Goal: Task Accomplishment & Management: Complete application form

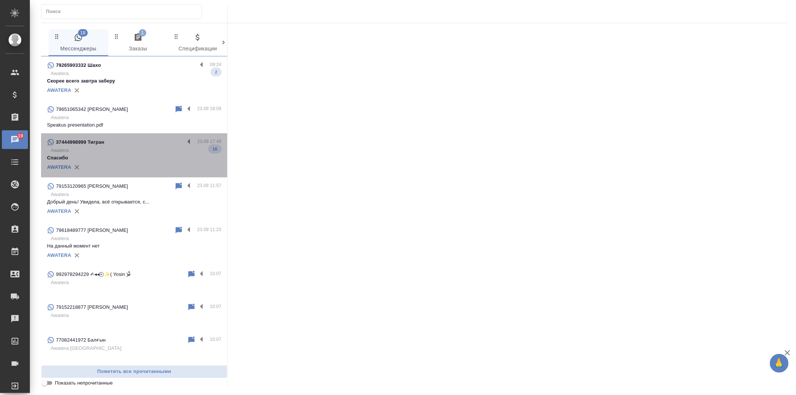
click at [177, 168] on div "AWATERA" at bounding box center [134, 167] width 174 height 11
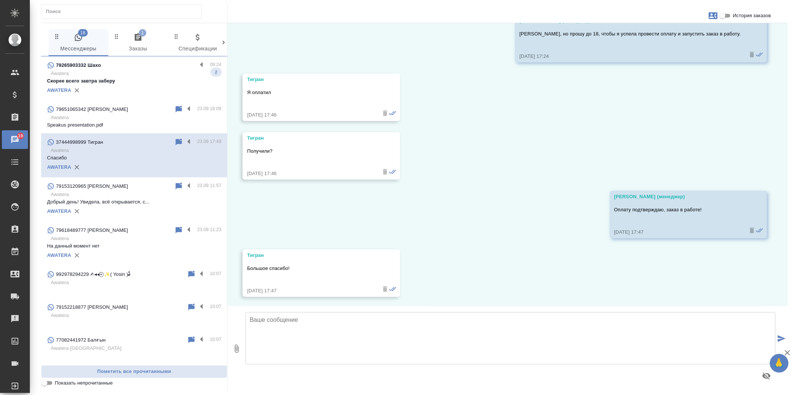
scroll to position [1164, 0]
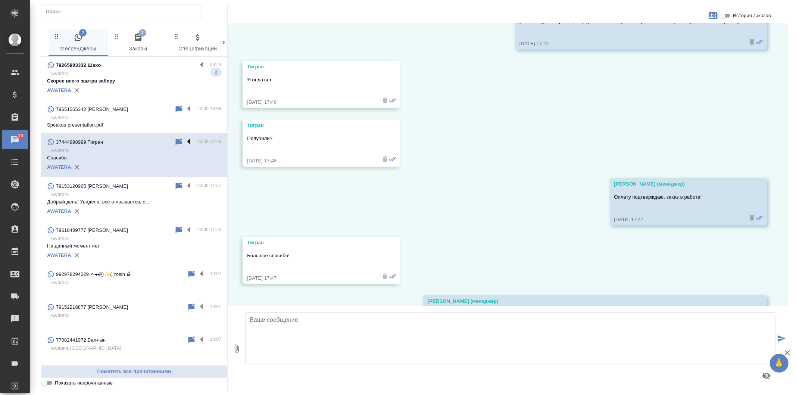
click at [186, 141] on label at bounding box center [190, 142] width 13 height 9
click at [0, 0] on input "checkbox" at bounding box center [0, 0] width 0 height 0
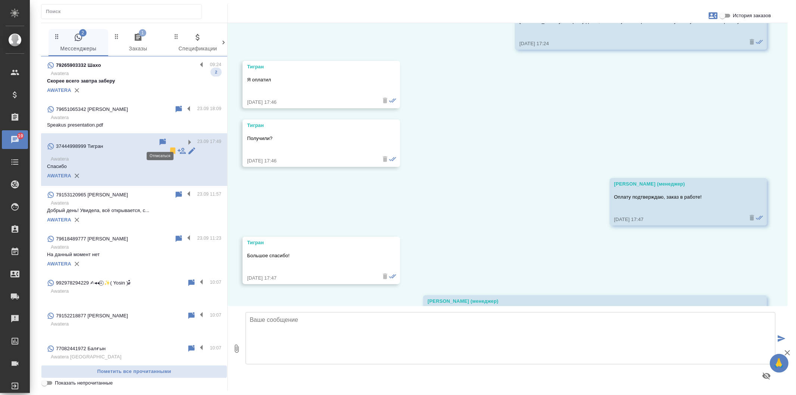
click at [170, 147] on icon at bounding box center [172, 150] width 5 height 7
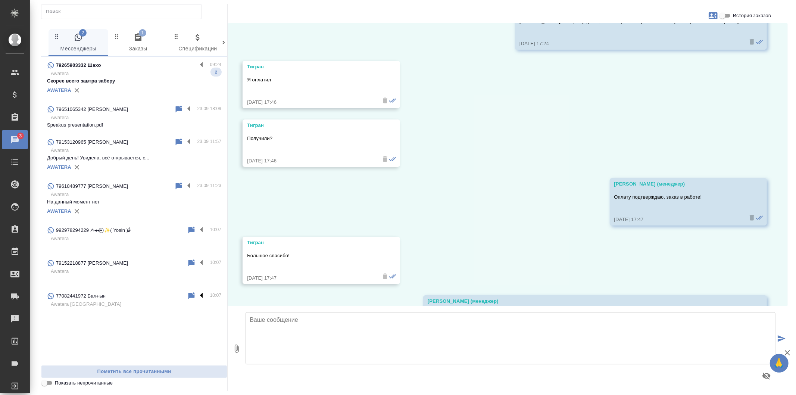
click at [202, 292] on label at bounding box center [203, 296] width 13 height 9
click at [0, 0] on input "checkbox" at bounding box center [0, 0] width 0 height 0
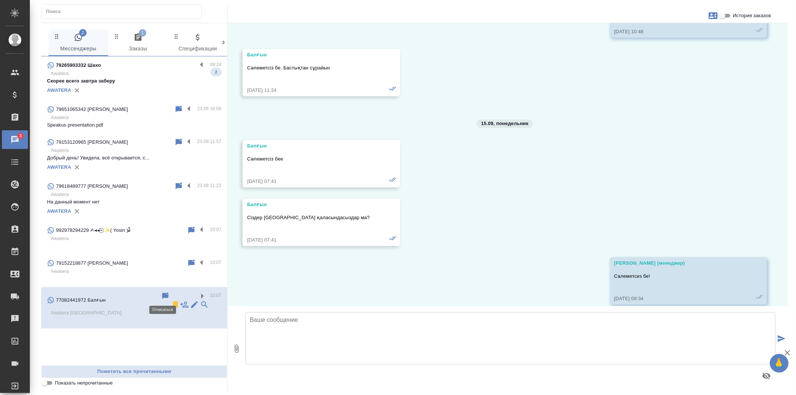
scroll to position [3775, 0]
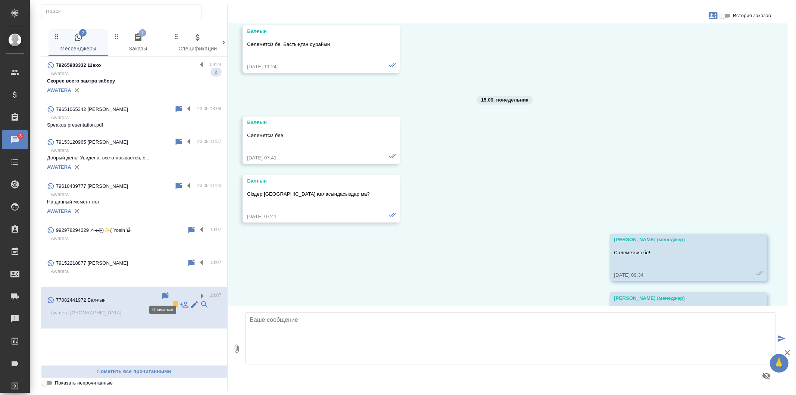
click at [173, 301] on icon at bounding box center [175, 304] width 5 height 7
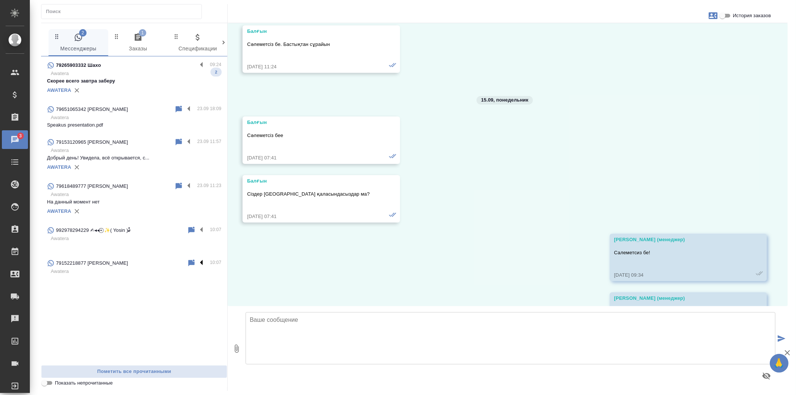
click at [203, 263] on label at bounding box center [203, 263] width 13 height 9
click at [0, 0] on input "checkbox" at bounding box center [0, 0] width 0 height 0
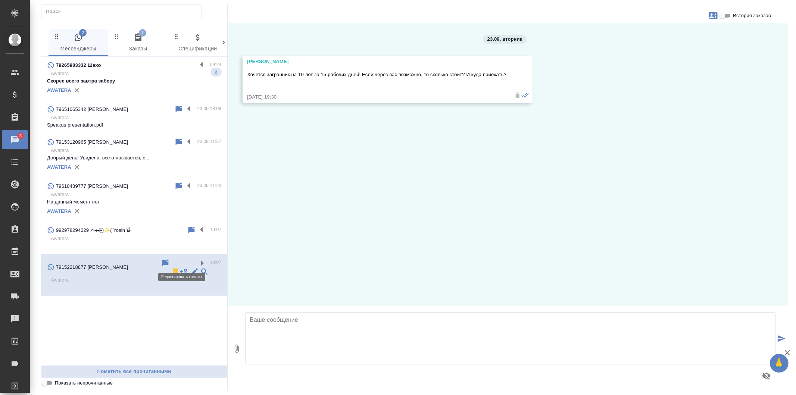
scroll to position [0, 0]
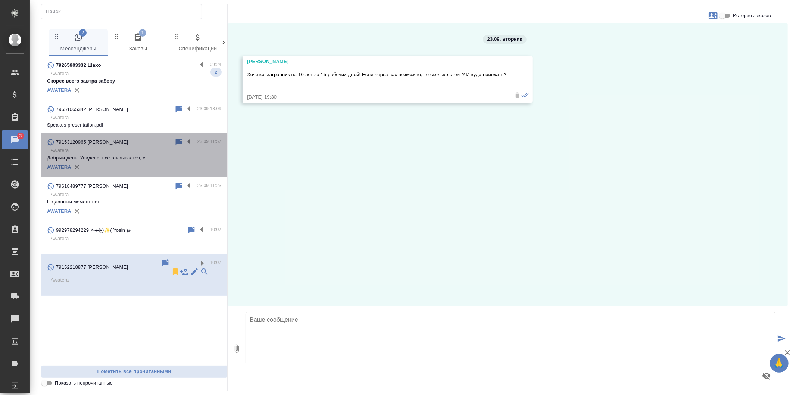
click at [165, 163] on div "AWATERA" at bounding box center [134, 167] width 174 height 11
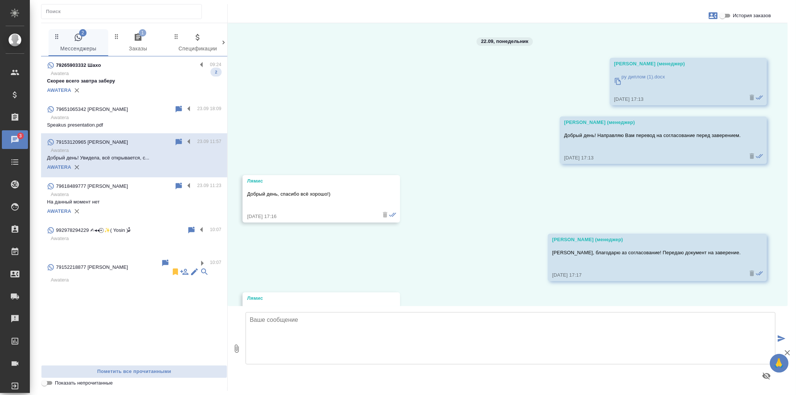
scroll to position [1615, 0]
click at [153, 36] on span "1 Заказы" at bounding box center [138, 43] width 51 height 21
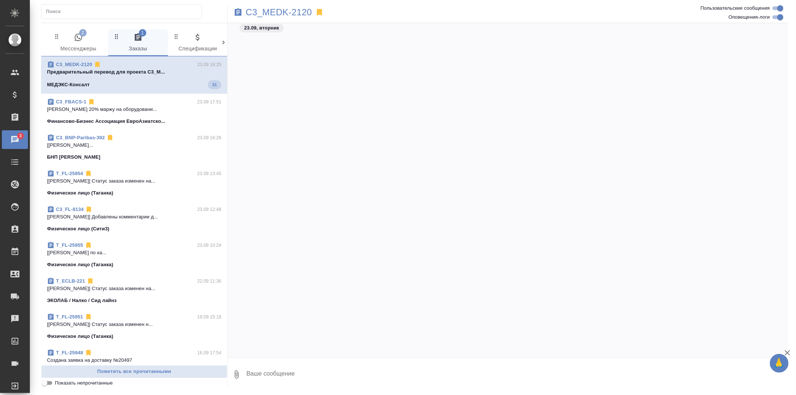
scroll to position [4932, 0]
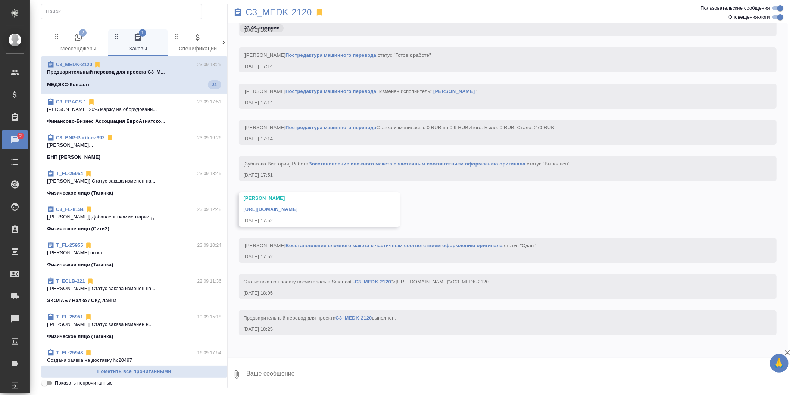
click at [192, 80] on div "МЕДЭКС-Консалт 31" at bounding box center [134, 84] width 174 height 9
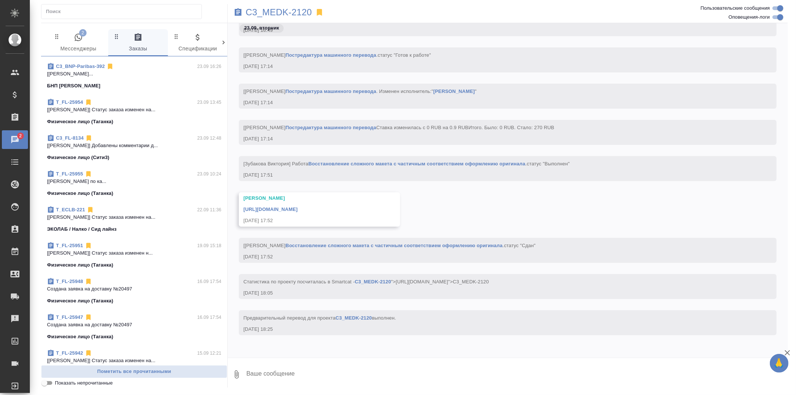
scroll to position [0, 0]
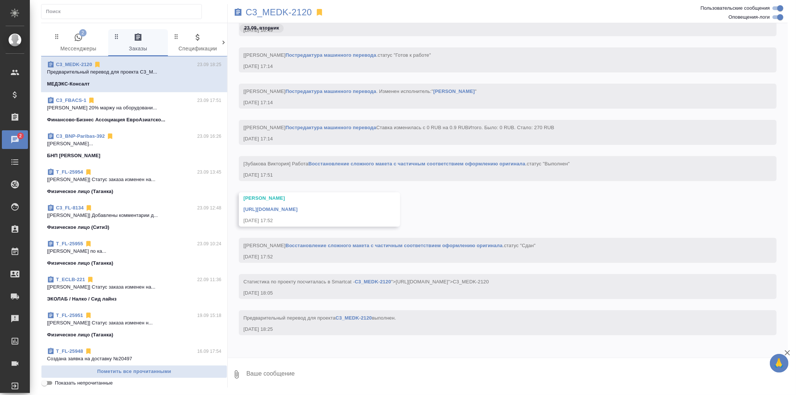
click at [188, 109] on p "Галишева Мария 20% маржу на оборудовани..." at bounding box center [134, 107] width 174 height 7
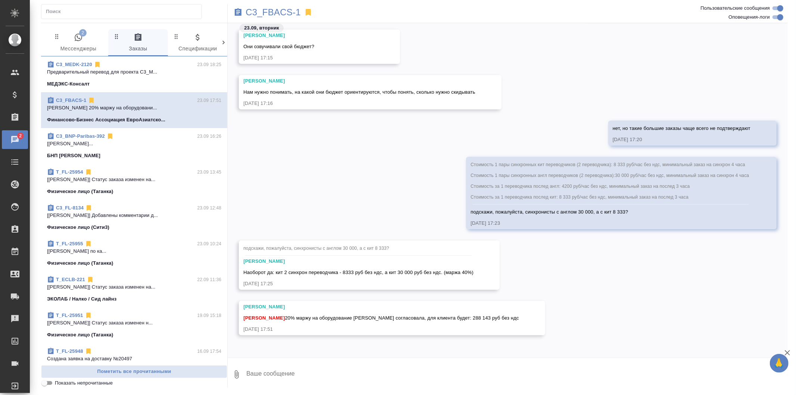
scroll to position [3070, 0]
click at [204, 159] on div "БНП Париба Банк" at bounding box center [134, 155] width 174 height 7
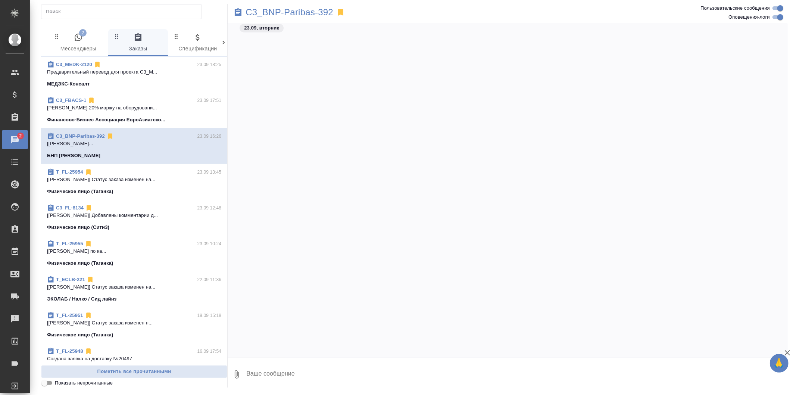
scroll to position [4183, 0]
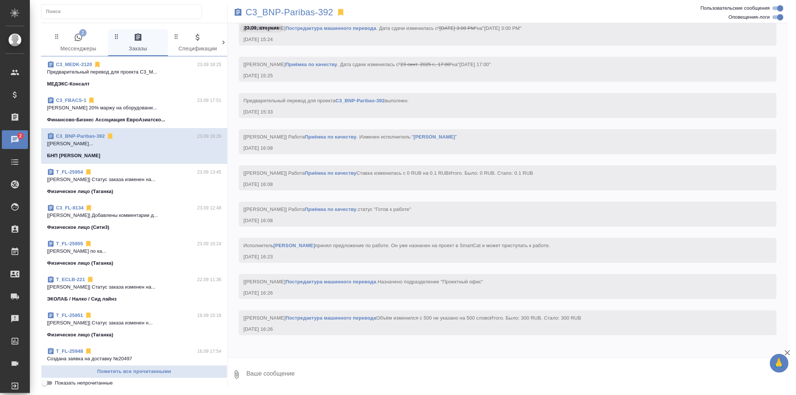
click at [191, 90] on div "C3_MEDK-2120 23.09 18:25 Предварительный перевод для проекта C3_M... МЕДЭКС-Кон…" at bounding box center [134, 74] width 186 height 36
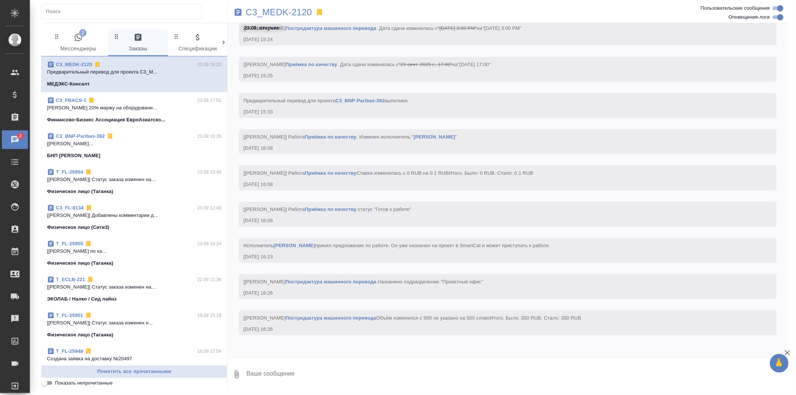
scroll to position [4236, 0]
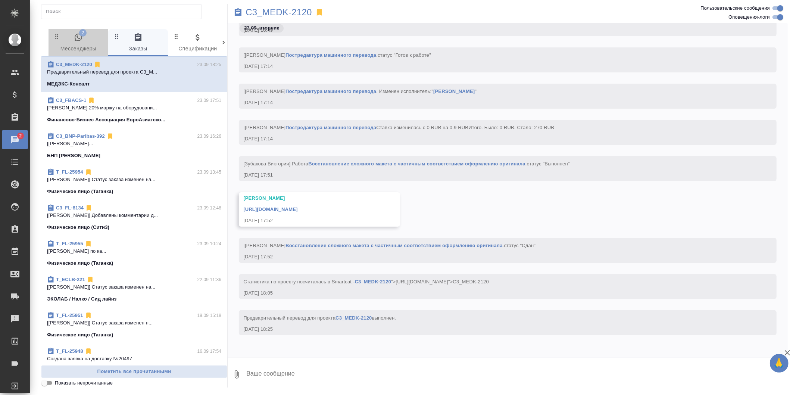
click at [75, 44] on span "2 Мессенджеры" at bounding box center [78, 43] width 51 height 21
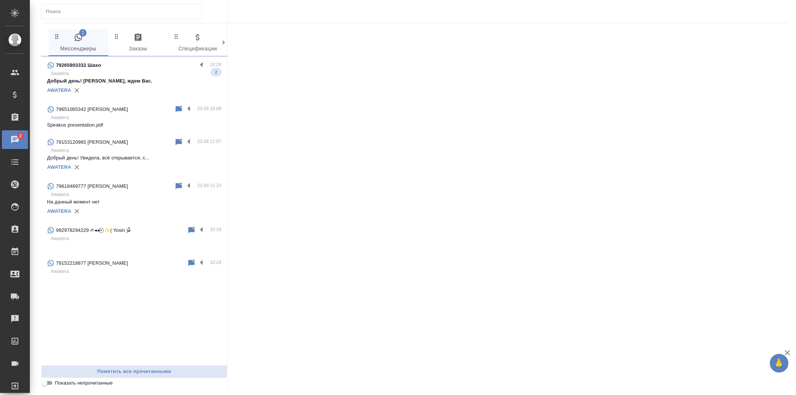
click at [198, 71] on p "Awatera" at bounding box center [136, 73] width 171 height 7
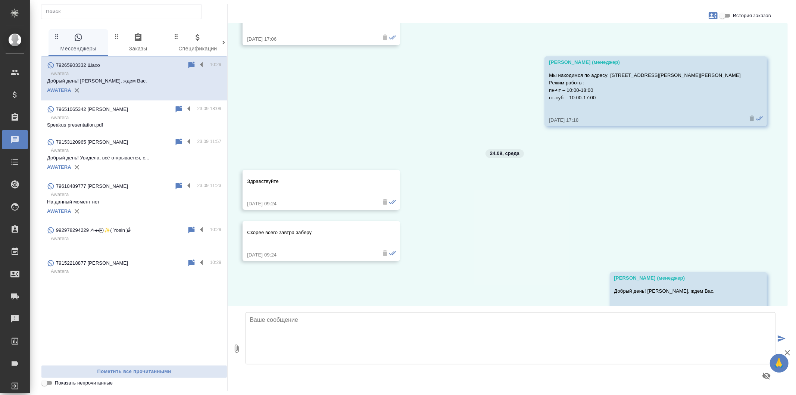
scroll to position [2137, 0]
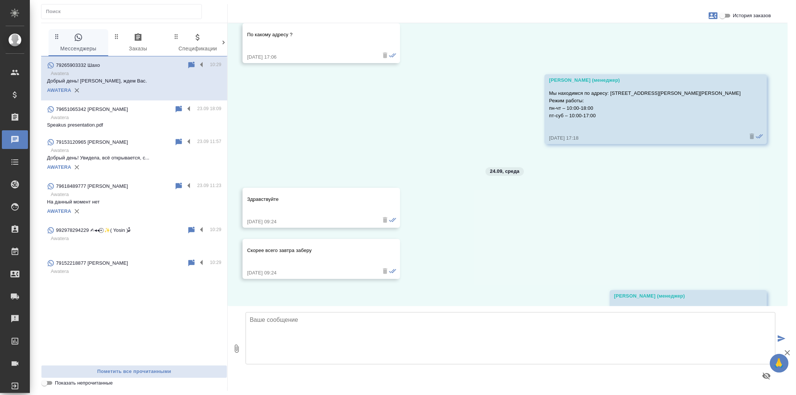
click at [170, 120] on p "Awatera" at bounding box center [136, 117] width 171 height 7
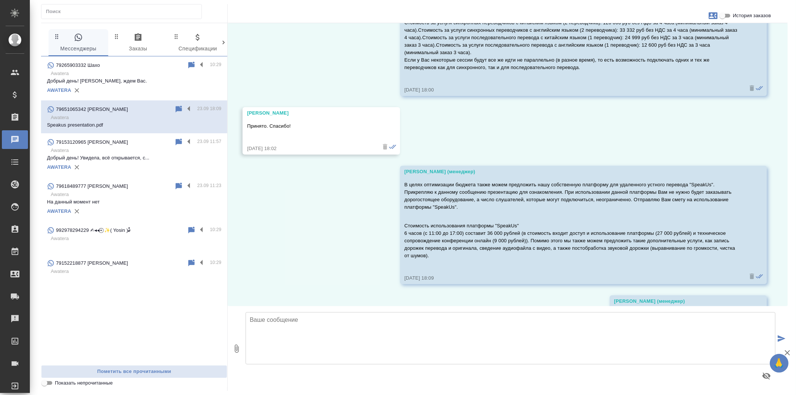
scroll to position [3204, 0]
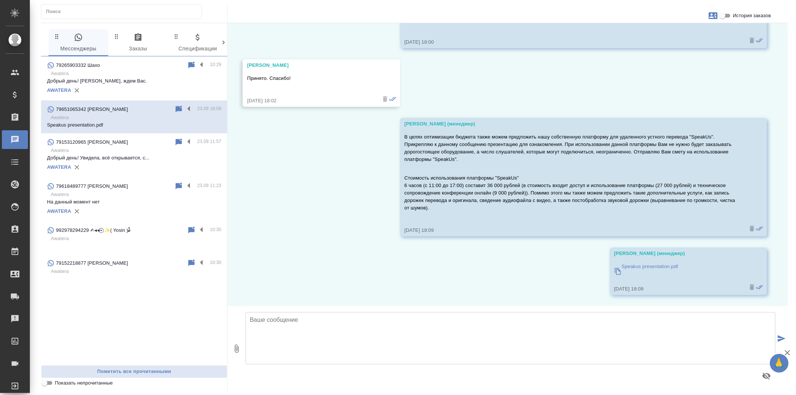
click at [137, 203] on p "На данный момент нет" at bounding box center [134, 201] width 174 height 7
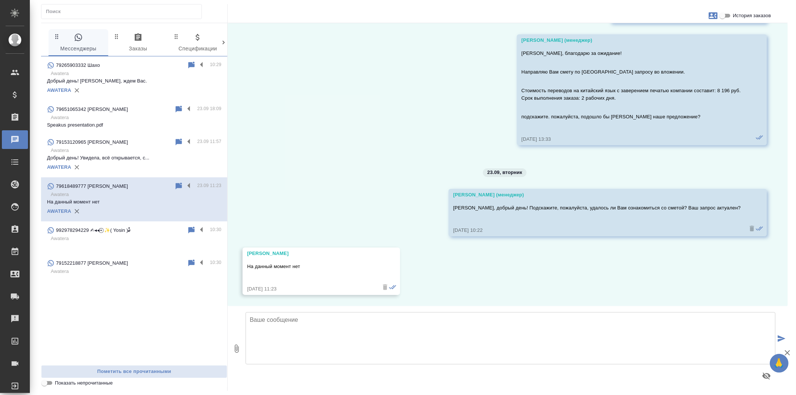
scroll to position [607, 0]
click at [132, 269] on p "Awatera" at bounding box center [136, 271] width 171 height 7
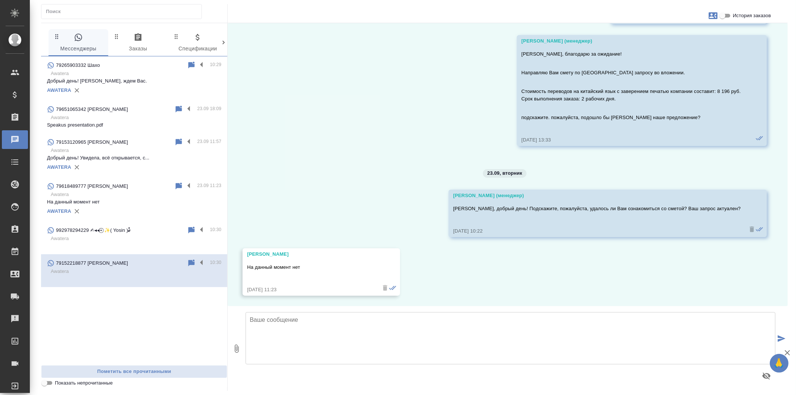
scroll to position [0, 0]
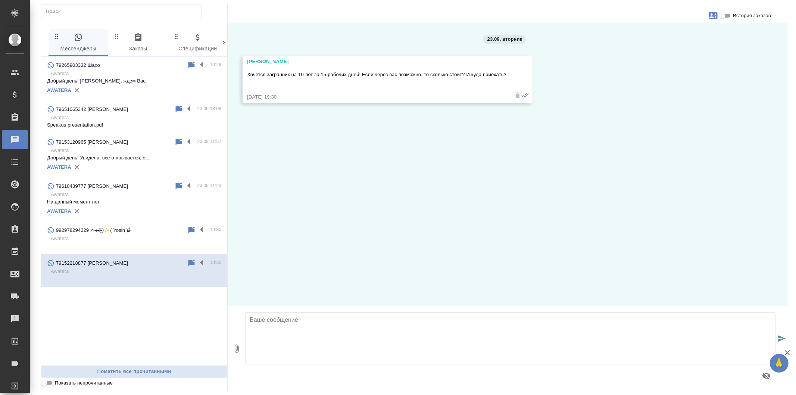
click at [173, 249] on p at bounding box center [134, 245] width 174 height 7
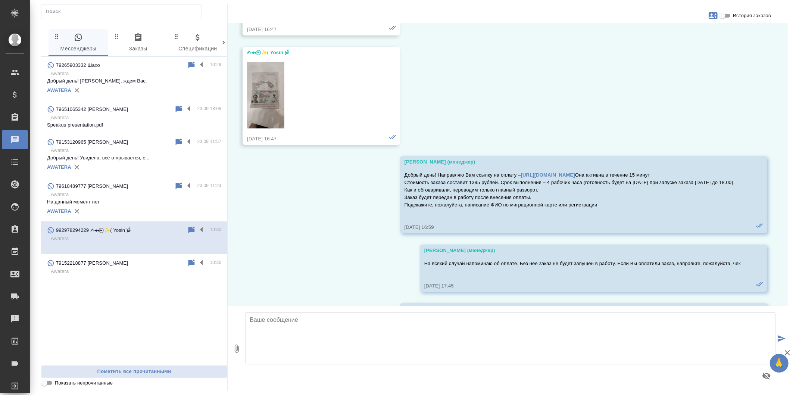
scroll to position [193, 0]
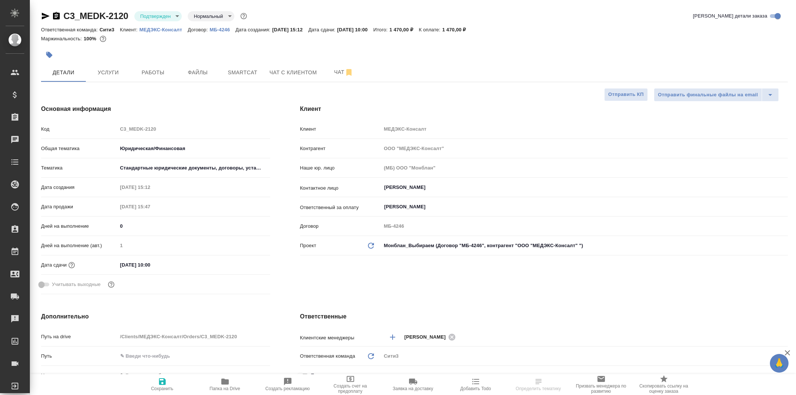
select select "RU"
click at [166, 74] on span "Работы" at bounding box center [153, 72] width 36 height 9
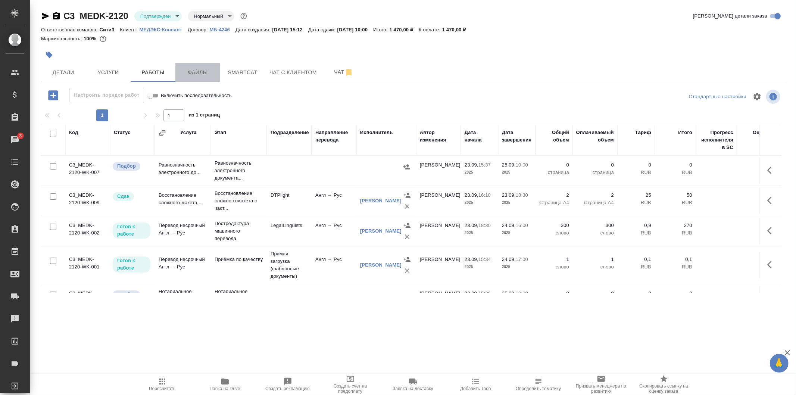
click at [199, 74] on span "Файлы" at bounding box center [198, 72] width 36 height 9
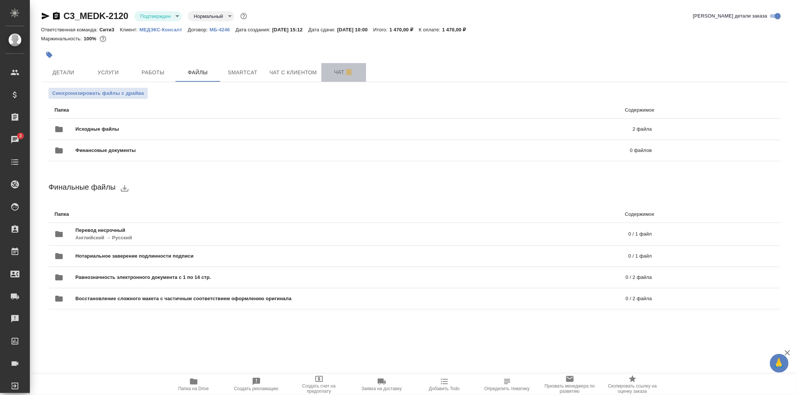
click at [328, 78] on button "Чат" at bounding box center [343, 72] width 45 height 19
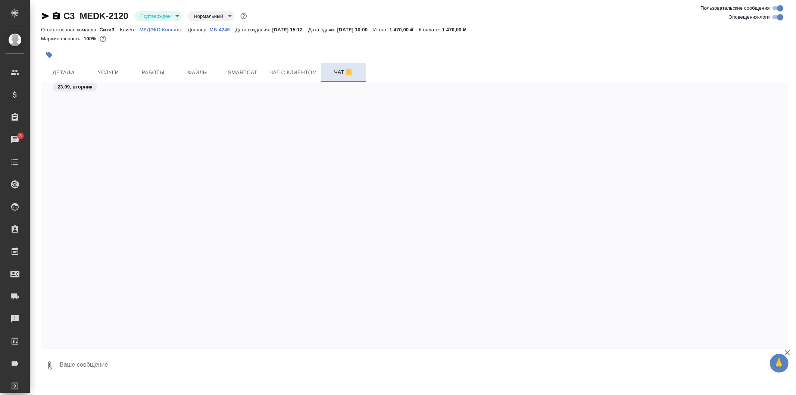
scroll to position [5120, 0]
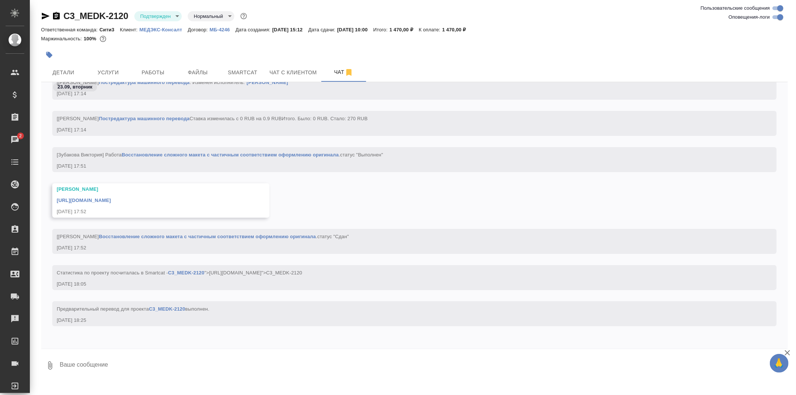
click at [111, 202] on link "https://drive.awatera.com/apps/files/files/10467329?dir=/Shares/%D0%9C%D0%95%D0…" at bounding box center [84, 200] width 54 height 6
click at [170, 71] on span "Работы" at bounding box center [153, 72] width 36 height 9
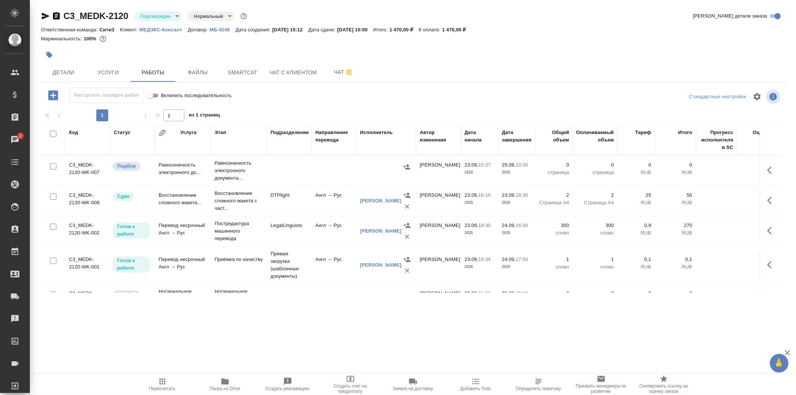
scroll to position [28, 0]
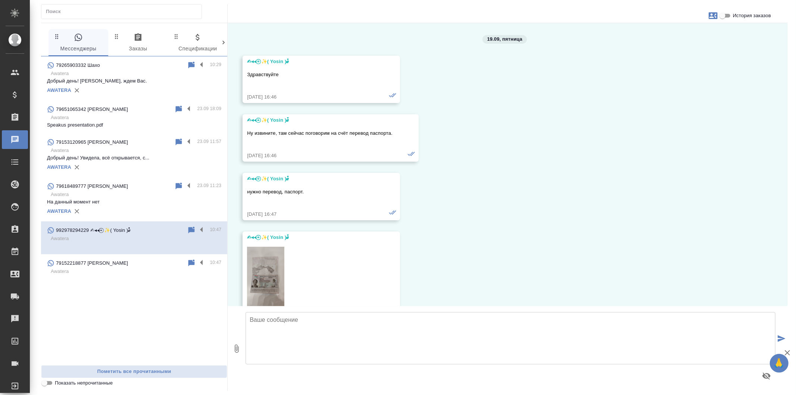
scroll to position [193, 0]
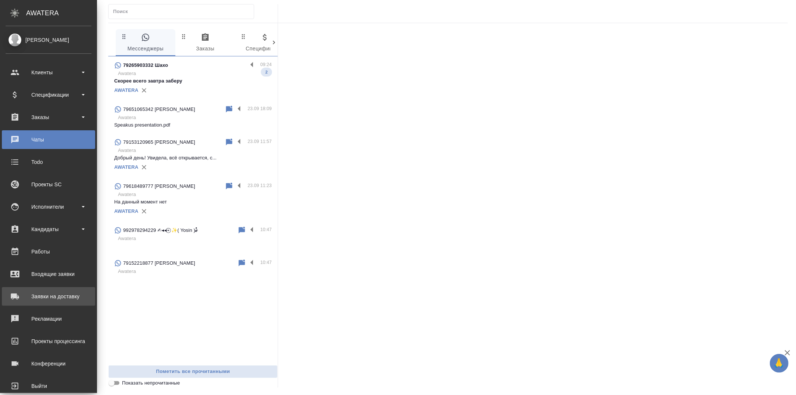
scroll to position [13, 0]
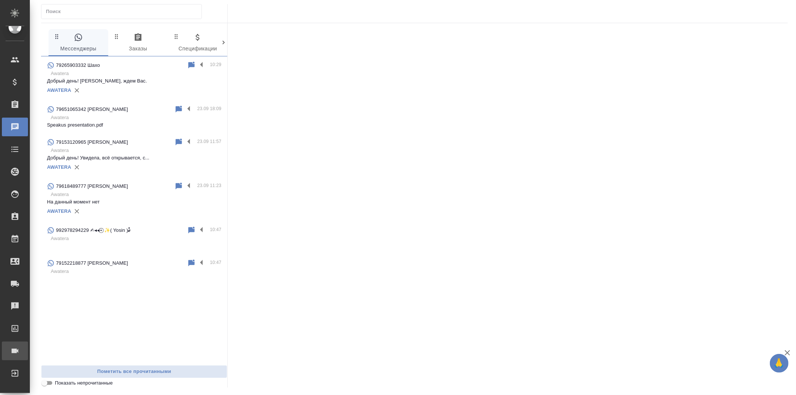
click at [77, 349] on div ".cls-1 fill:#fff; AWATERA Galisheva [PERSON_NAME] Спецификации Заказы Чаты Todo…" at bounding box center [398, 197] width 796 height 395
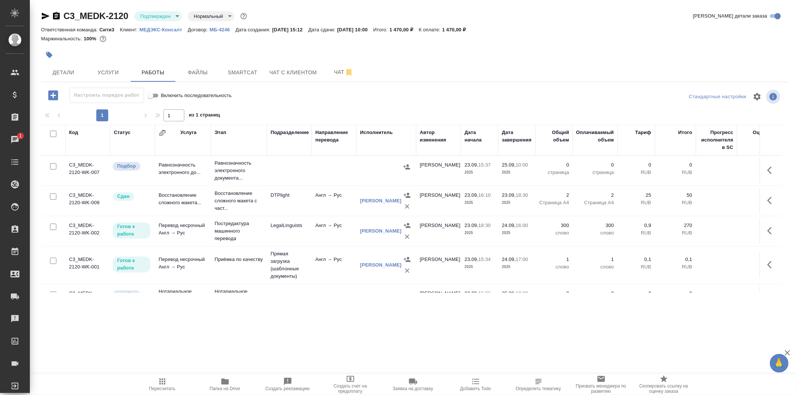
scroll to position [28, 0]
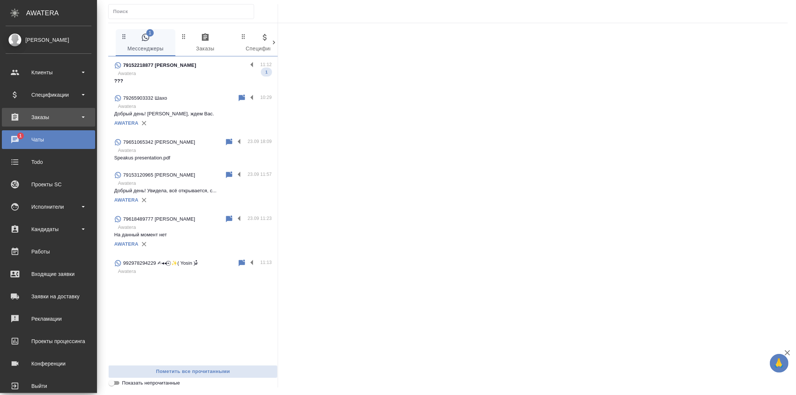
click at [63, 116] on div "Заказы" at bounding box center [49, 117] width 86 height 11
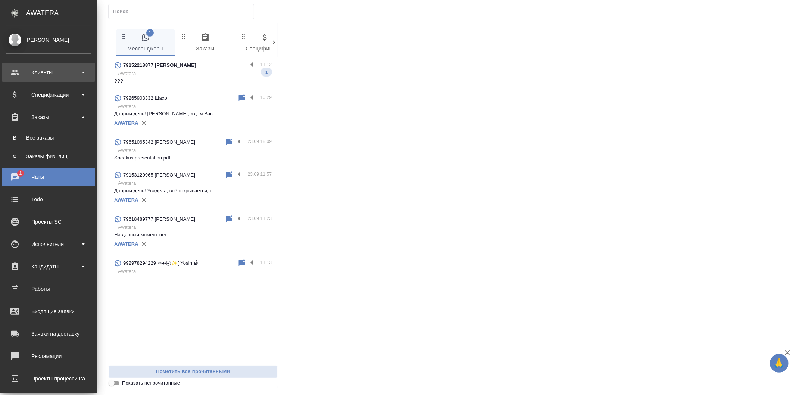
click at [75, 64] on div "Клиенты" at bounding box center [48, 72] width 93 height 19
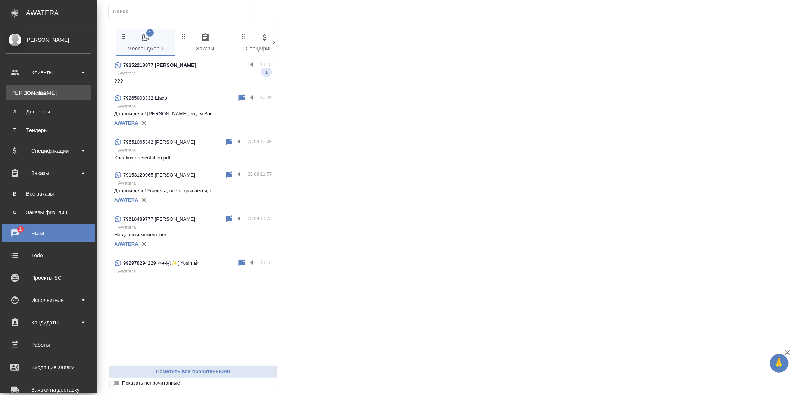
click at [75, 91] on link "К Клиенты" at bounding box center [49, 92] width 86 height 15
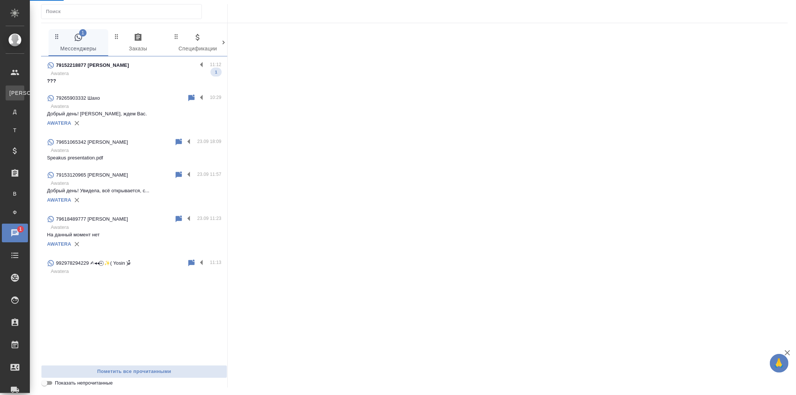
select select "RU"
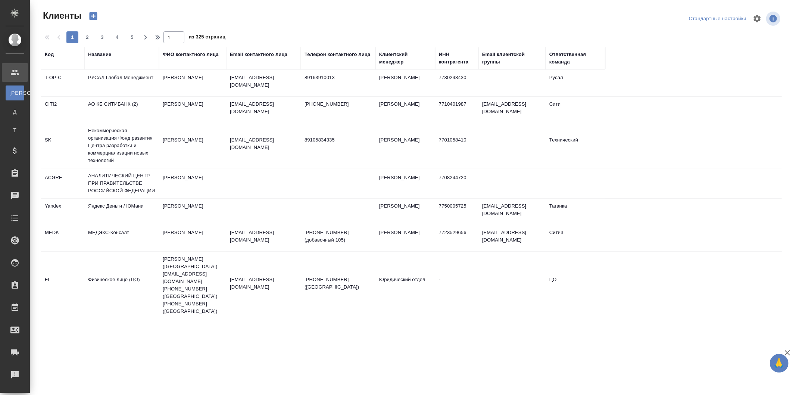
click at [118, 59] on div "Название" at bounding box center [121, 58] width 67 height 15
click at [118, 61] on div "Название" at bounding box center [121, 58] width 67 height 15
click at [103, 62] on div "Название" at bounding box center [121, 58] width 67 height 15
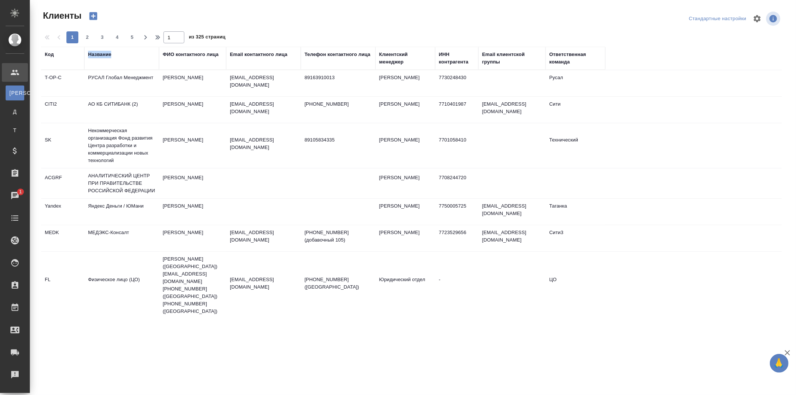
click at [103, 62] on div "Название" at bounding box center [121, 58] width 67 height 15
click at [111, 66] on th "Название" at bounding box center [121, 58] width 75 height 23
click at [109, 65] on div "Название" at bounding box center [121, 58] width 67 height 15
click at [109, 68] on th "Название" at bounding box center [121, 58] width 75 height 23
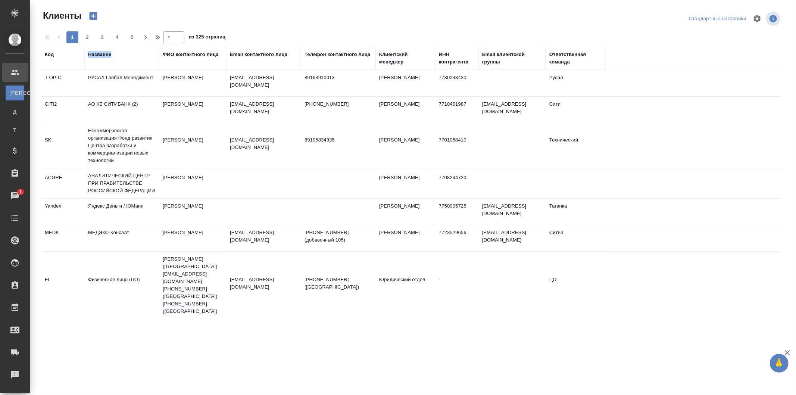
click at [125, 58] on div "Название" at bounding box center [121, 58] width 67 height 15
click at [105, 69] on th "Название" at bounding box center [121, 58] width 75 height 23
click at [102, 53] on div "Название" at bounding box center [99, 54] width 23 height 7
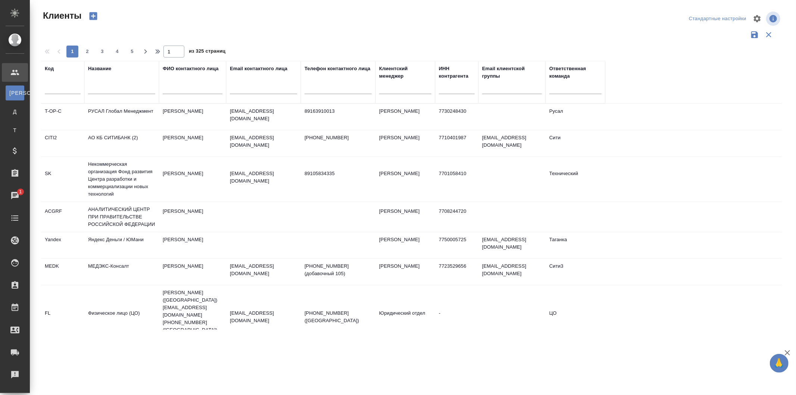
click at [117, 87] on input "text" at bounding box center [121, 89] width 67 height 9
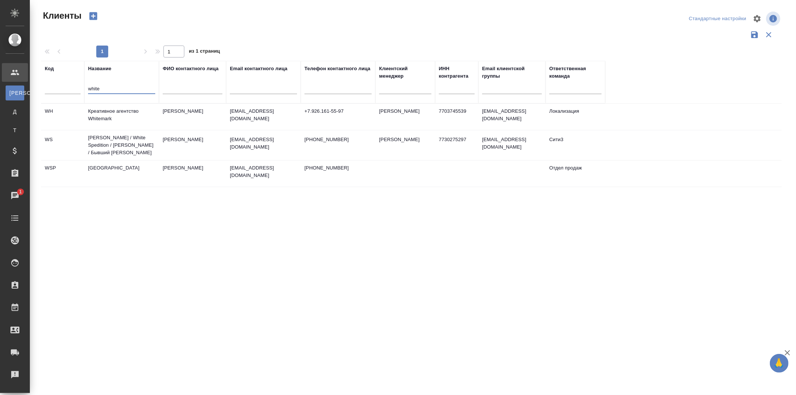
type input "white"
click at [147, 150] on td "[PERSON_NAME] / White Spedition / [PERSON_NAME] / Бывший [PERSON_NAME]" at bounding box center [121, 145] width 75 height 30
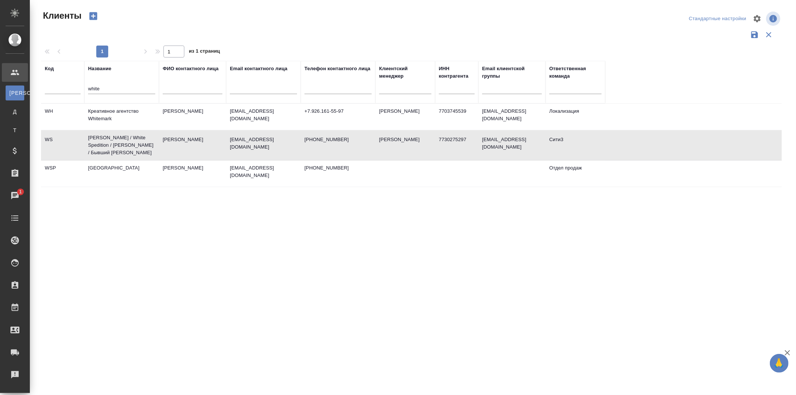
click at [147, 150] on td "[PERSON_NAME] / White Spedition / [PERSON_NAME] / Бывший [PERSON_NAME]" at bounding box center [121, 145] width 75 height 30
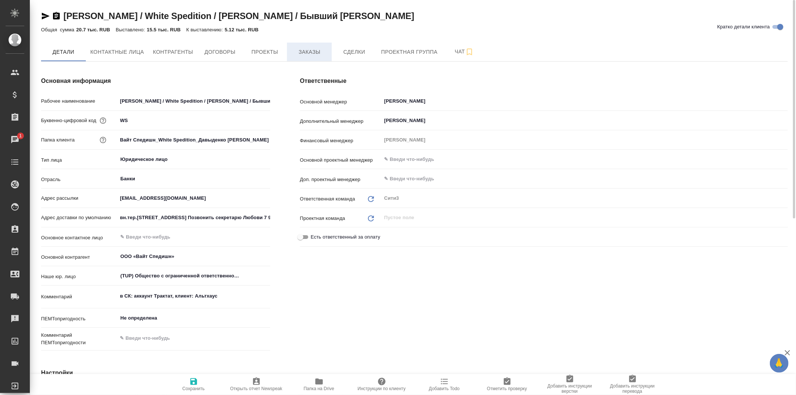
click at [322, 53] on span "Заказы" at bounding box center [310, 51] width 36 height 9
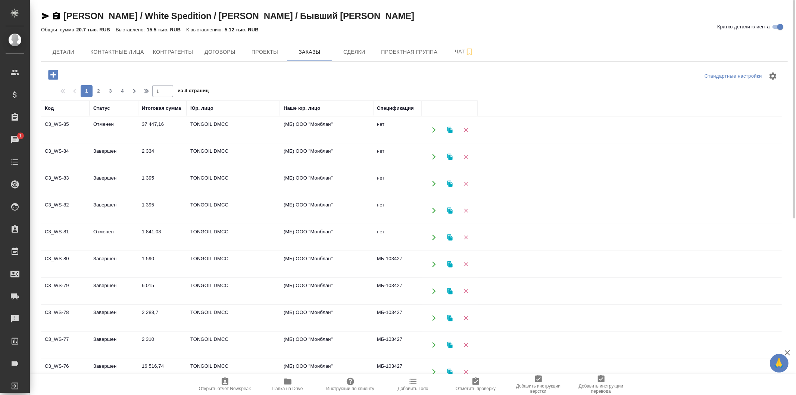
click at [54, 75] on icon "button" at bounding box center [53, 74] width 13 height 13
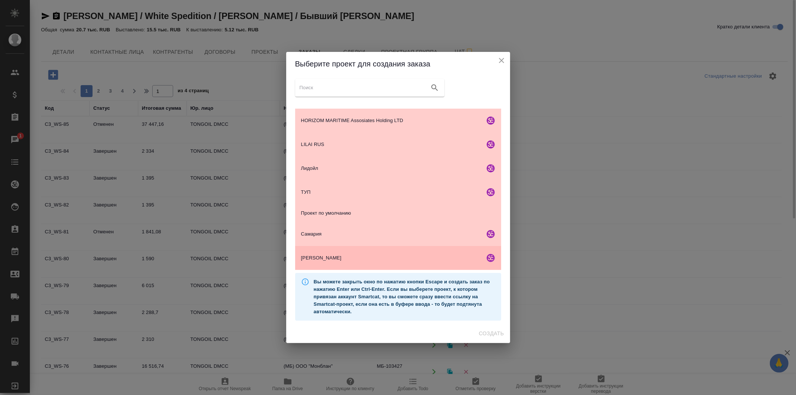
click at [440, 254] on span "ТОНГОЙЛ ДМСС" at bounding box center [391, 257] width 181 height 7
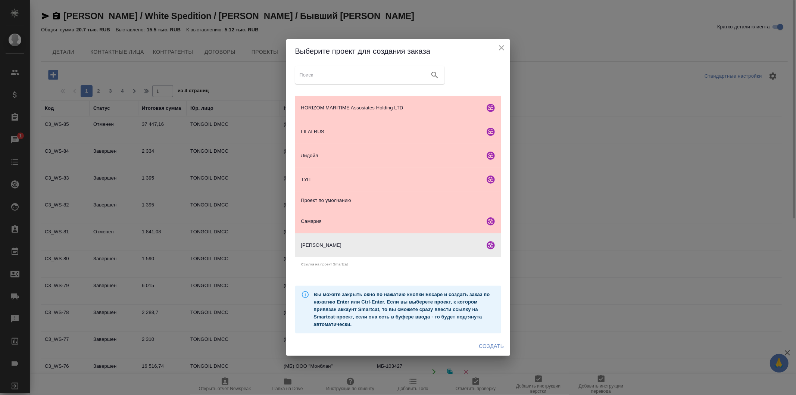
click at [495, 347] on span "Создать" at bounding box center [491, 346] width 25 height 9
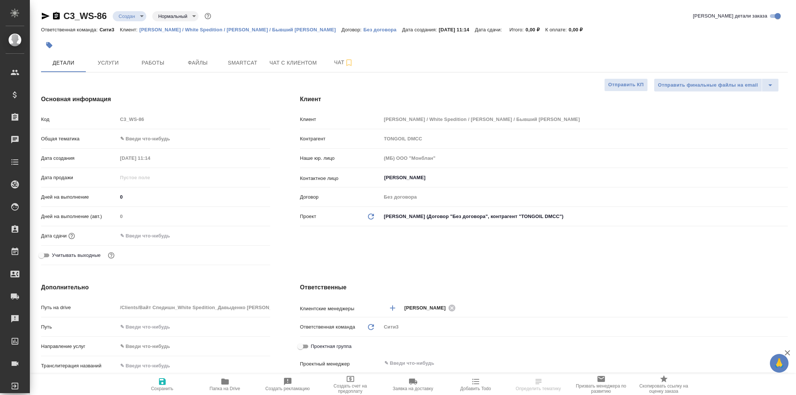
select select "RU"
type textarea "x"
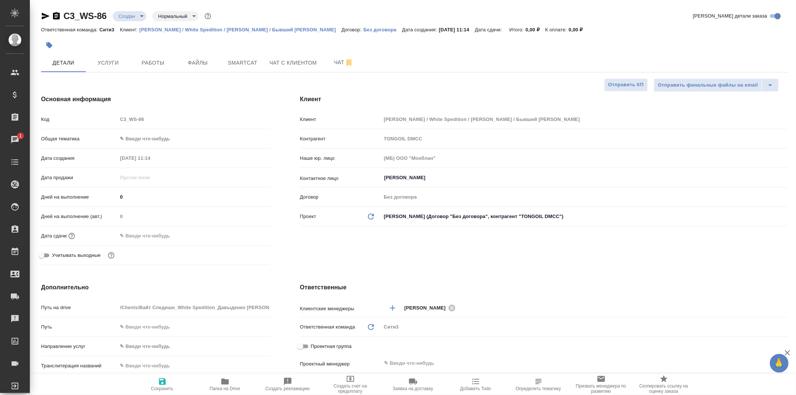
type textarea "x"
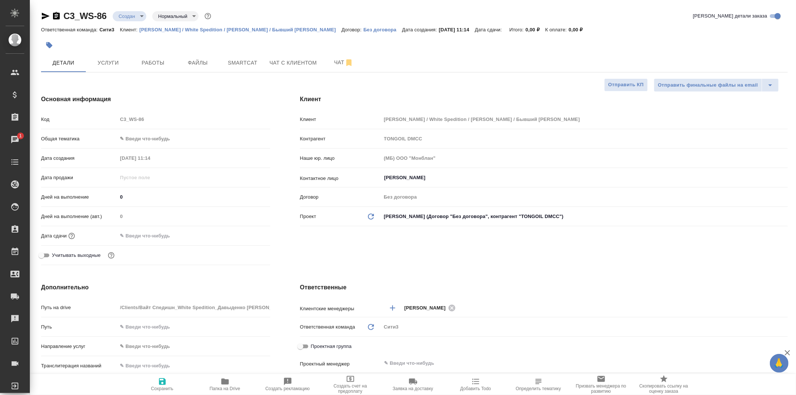
type textarea "x"
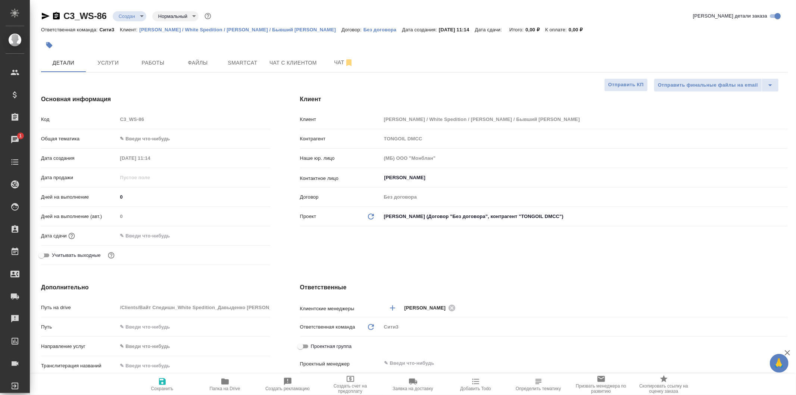
type textarea "x"
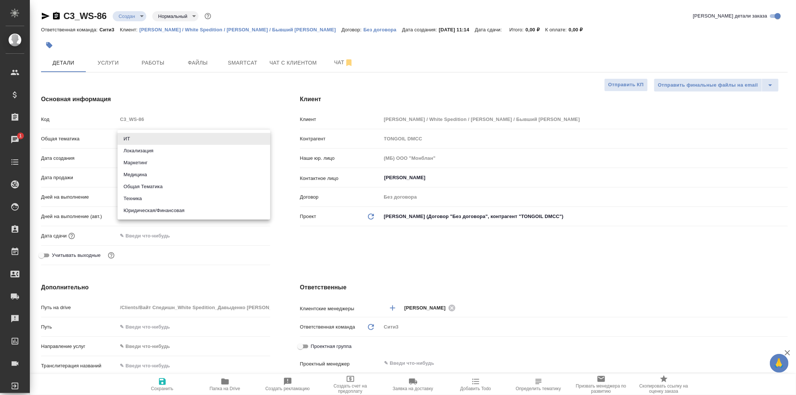
click at [240, 142] on body "🙏 .cls-1 fill:#fff; AWATERA Galisheva [PERSON_NAME] Спецификации Заказы 1 Чаты …" at bounding box center [398, 197] width 796 height 395
click at [241, 212] on li "Юридическая/Финансовая" at bounding box center [194, 211] width 153 height 12
type input "yr-fn"
type textarea "x"
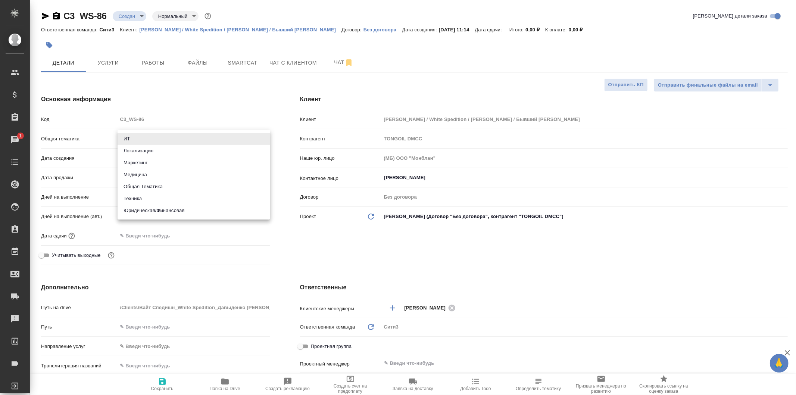
type textarea "x"
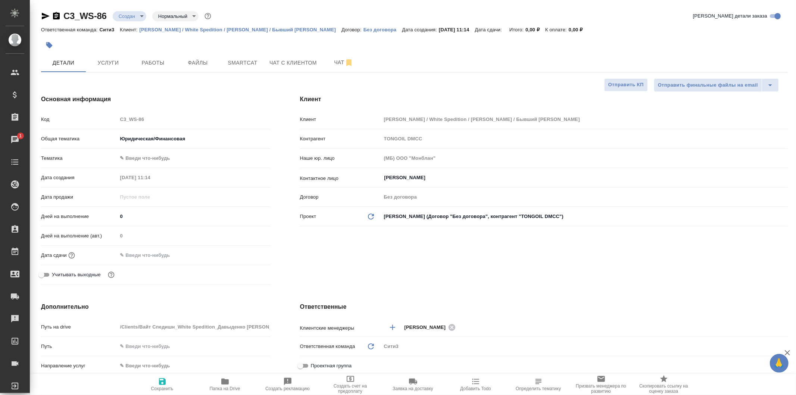
click at [215, 159] on body "🙏 .cls-1 fill:#fff; AWATERA Galisheva [PERSON_NAME] Спецификации Заказы 1 Чаты …" at bounding box center [398, 197] width 796 height 395
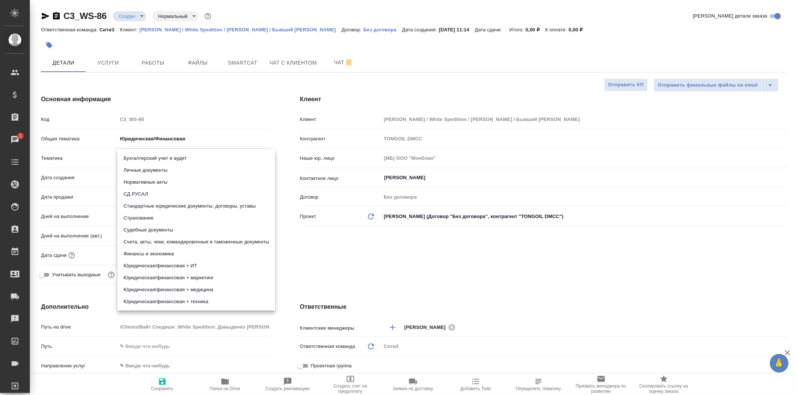
type textarea "x"
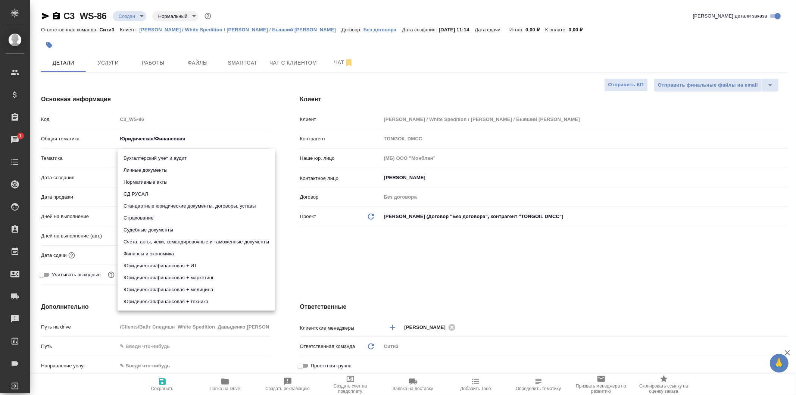
type textarea "x"
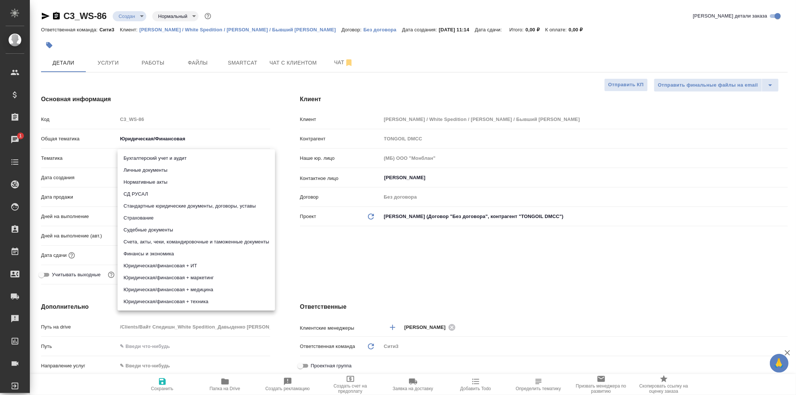
type textarea "x"
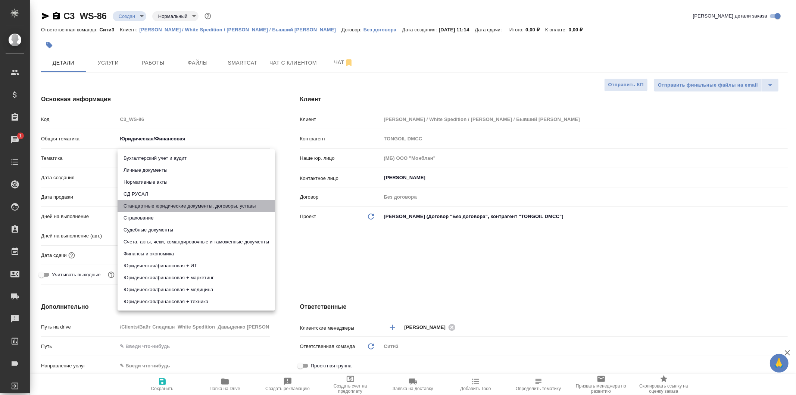
click at [258, 203] on li "Стандартные юридические документы, договоры, уставы" at bounding box center [197, 206] width 158 height 12
type textarea "x"
type input "5f647205b73bc97568ca66bf"
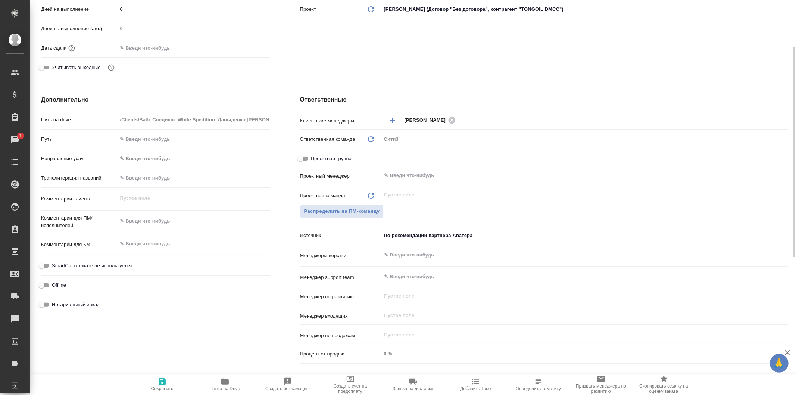
scroll to position [249, 0]
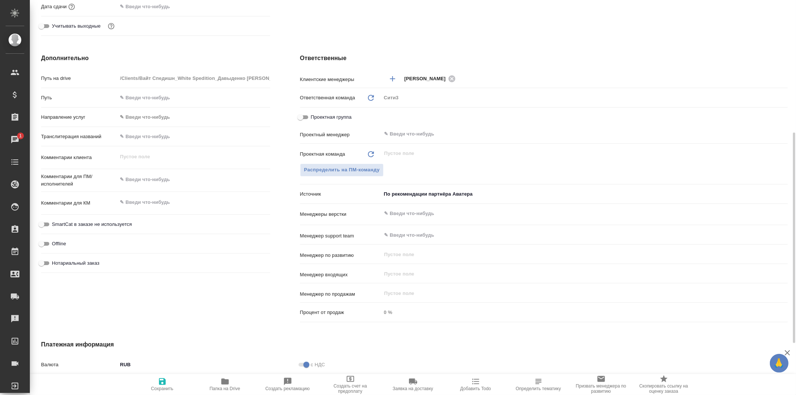
type textarea "x"
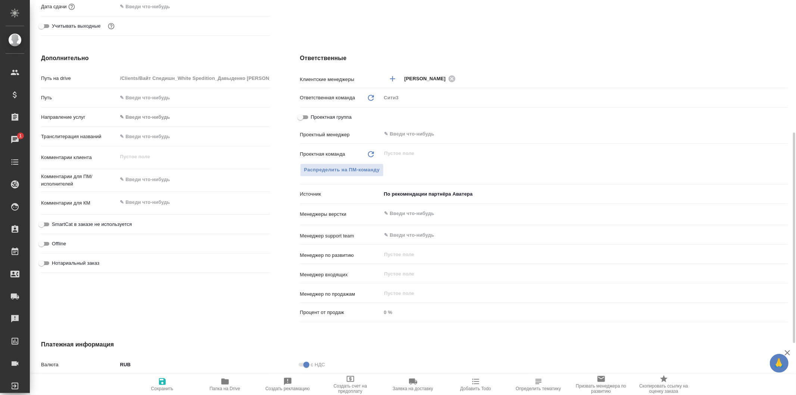
type textarea "x"
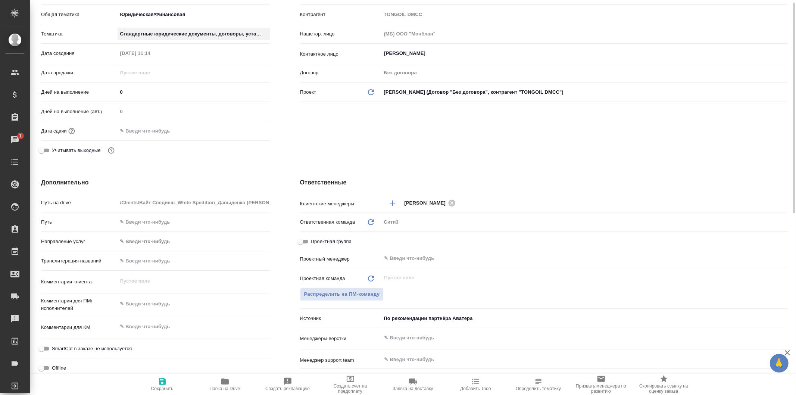
scroll to position [0, 0]
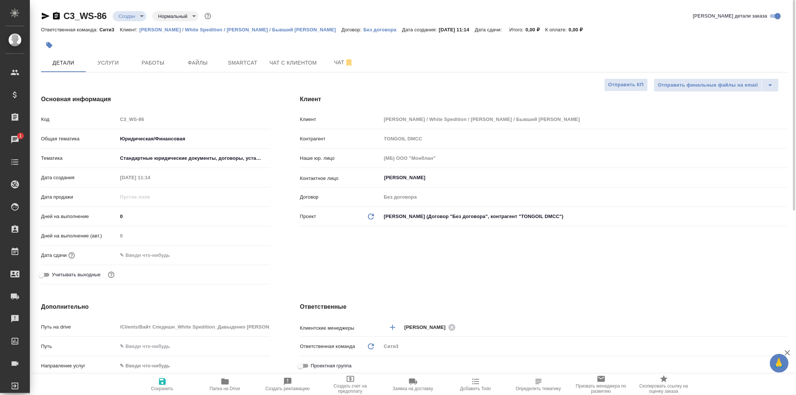
click at [163, 380] on icon "button" at bounding box center [162, 381] width 9 height 9
type textarea "x"
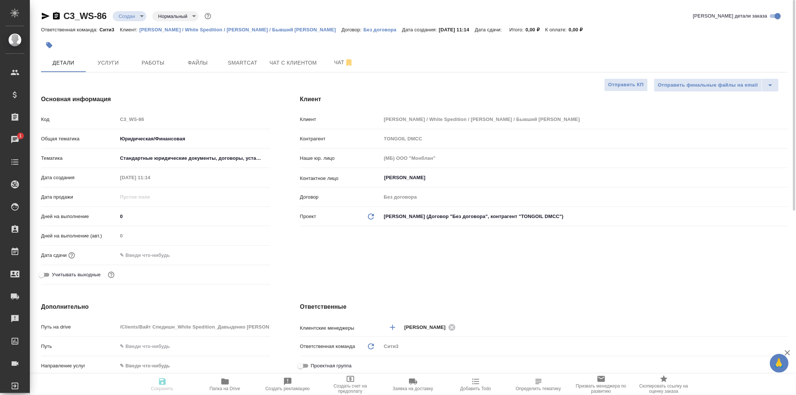
type textarea "x"
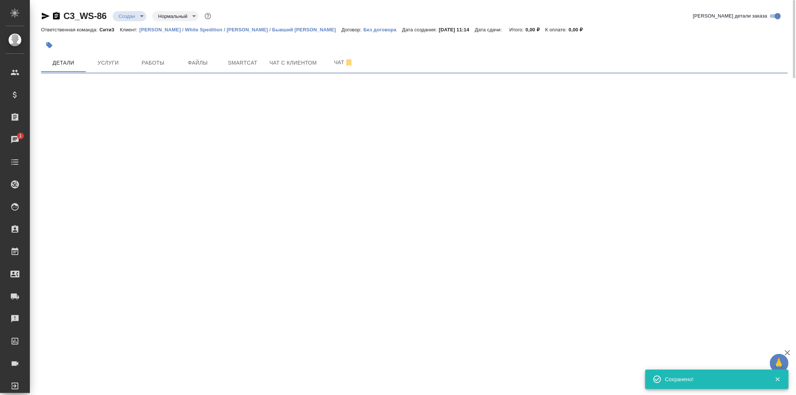
select select "RU"
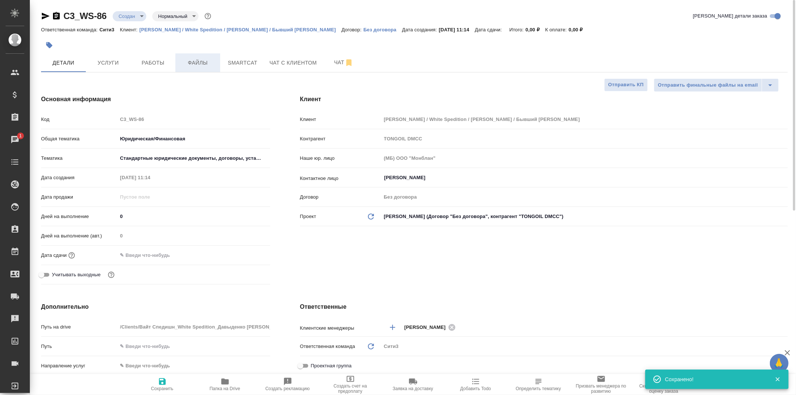
type textarea "x"
click at [192, 57] on button "Файлы" at bounding box center [197, 62] width 45 height 19
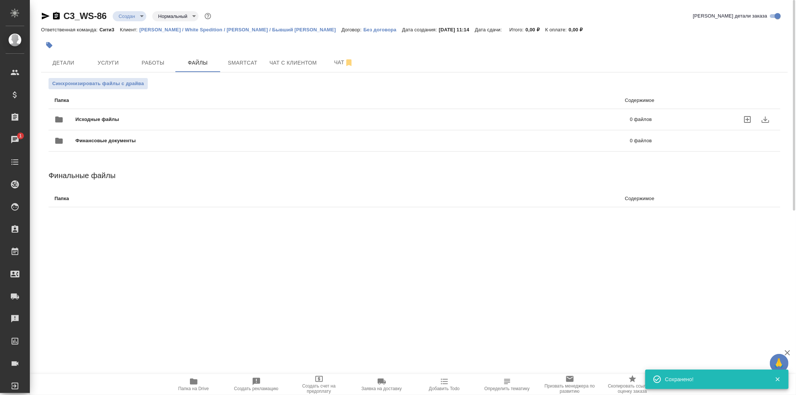
click at [142, 116] on span "Исходные файлы" at bounding box center [224, 119] width 299 height 7
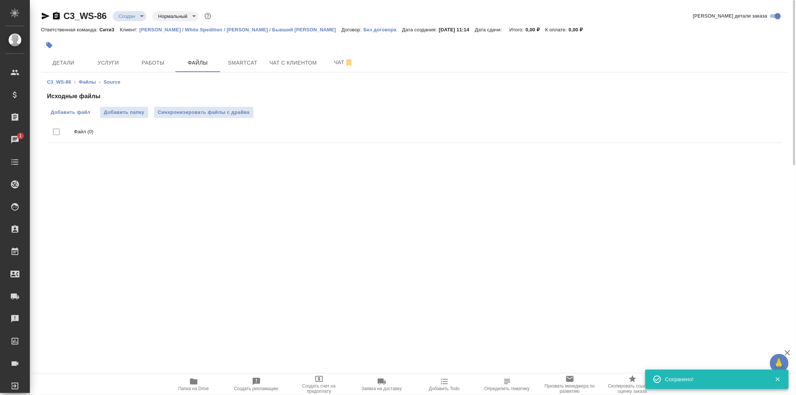
click at [80, 110] on span "Добавить файл" at bounding box center [71, 112] width 40 height 7
click at [0, 0] on input "Добавить файл" at bounding box center [0, 0] width 0 height 0
click at [197, 383] on icon "button" at bounding box center [193, 381] width 9 height 9
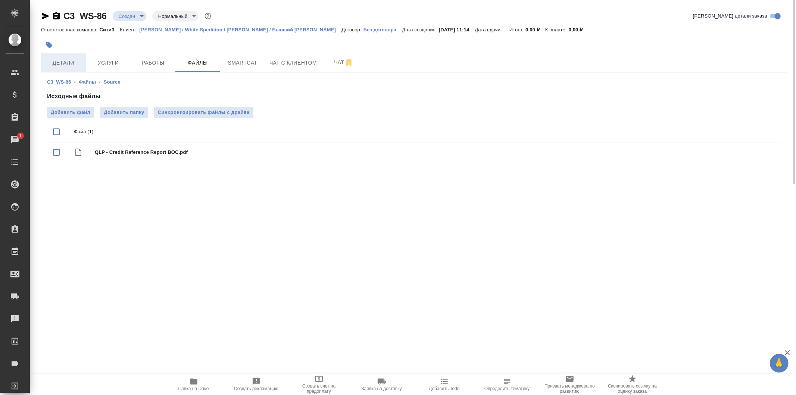
click at [61, 57] on button "Детали" at bounding box center [63, 62] width 45 height 19
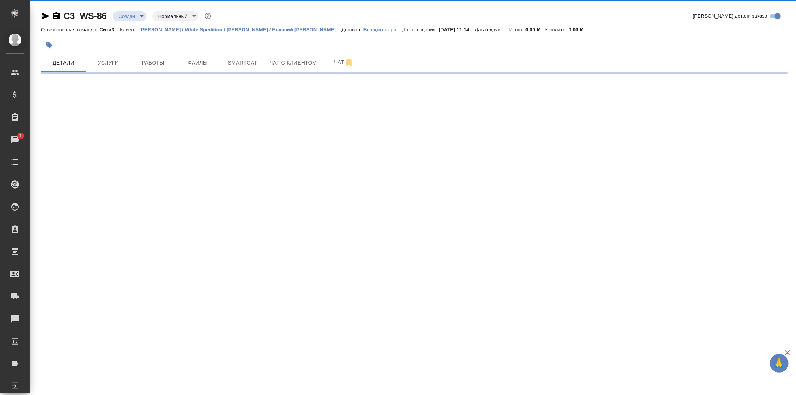
select select "RU"
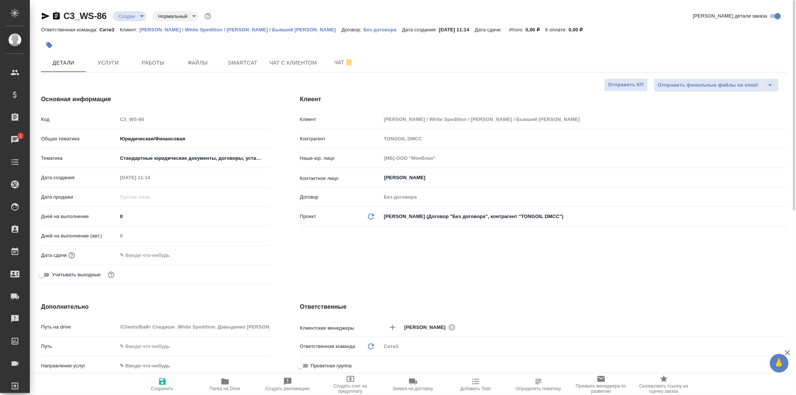
type textarea "x"
click at [155, 250] on input "text" at bounding box center [150, 255] width 65 height 11
click at [252, 256] on icon "button" at bounding box center [248, 253] width 7 height 7
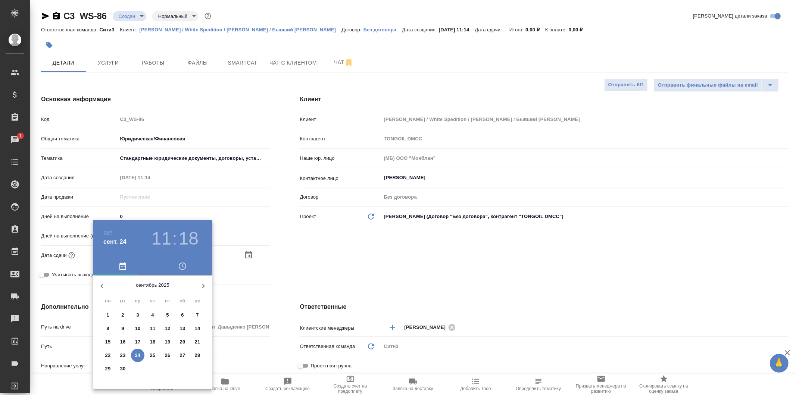
click at [153, 353] on p "25" at bounding box center [153, 355] width 6 height 7
type input "25.09.2025 11:18"
type textarea "x"
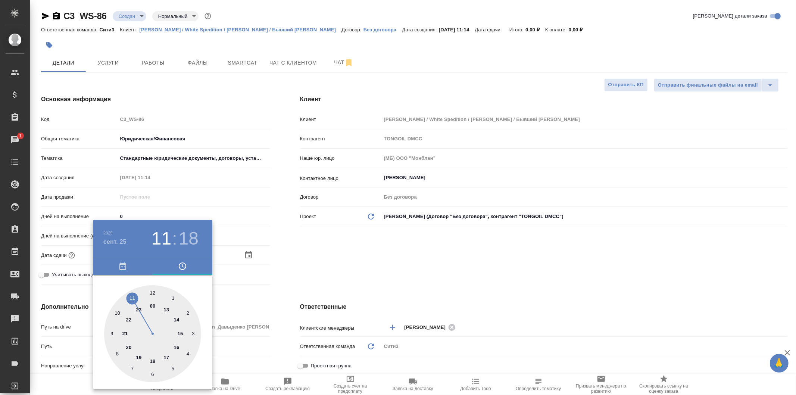
click at [176, 347] on div at bounding box center [152, 333] width 97 height 97
type input "25.09.2025 16:18"
type textarea "x"
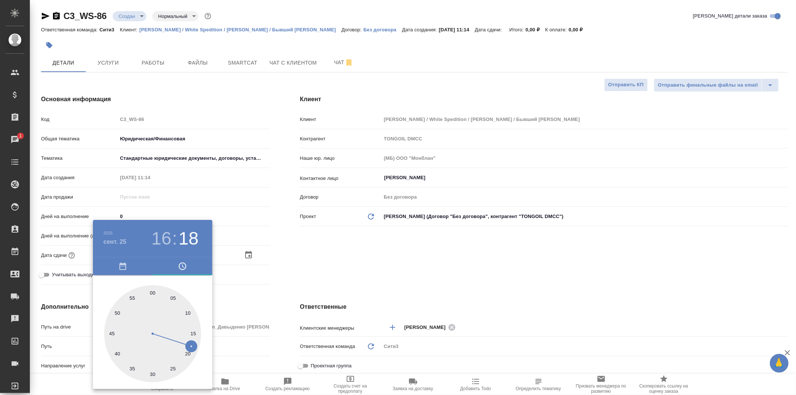
click at [152, 297] on div at bounding box center [152, 333] width 97 height 97
type input "25.09.2025 16:00"
type textarea "x"
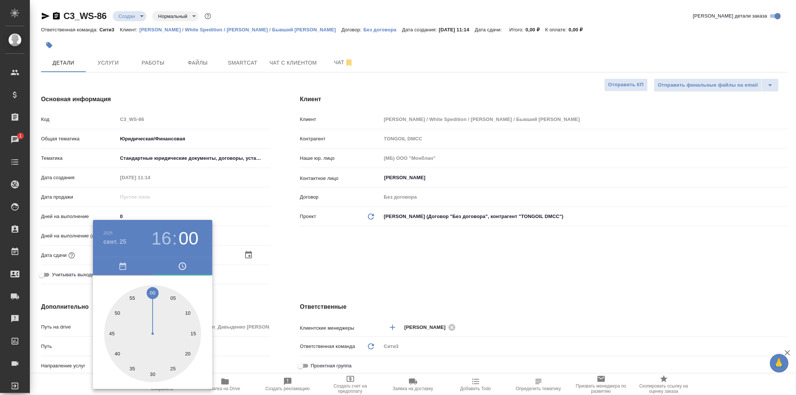
click at [278, 271] on div at bounding box center [398, 197] width 796 height 395
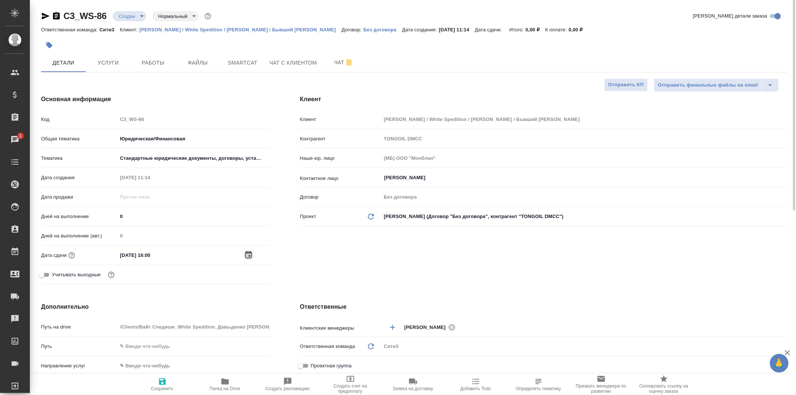
click at [249, 252] on icon "button" at bounding box center [248, 254] width 7 height 7
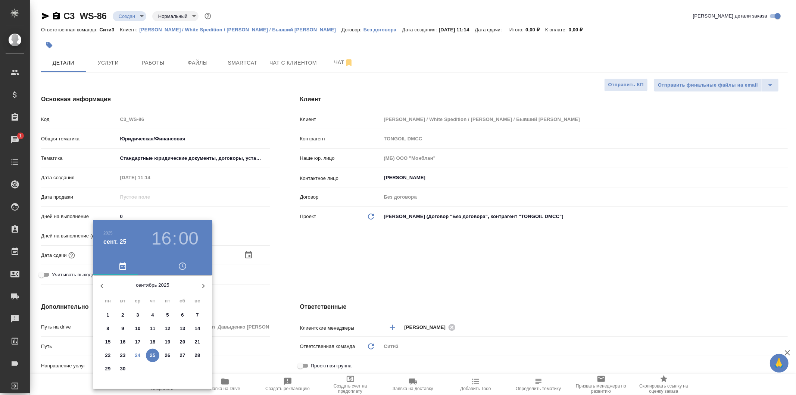
click at [163, 237] on h3 "16" at bounding box center [162, 238] width 20 height 21
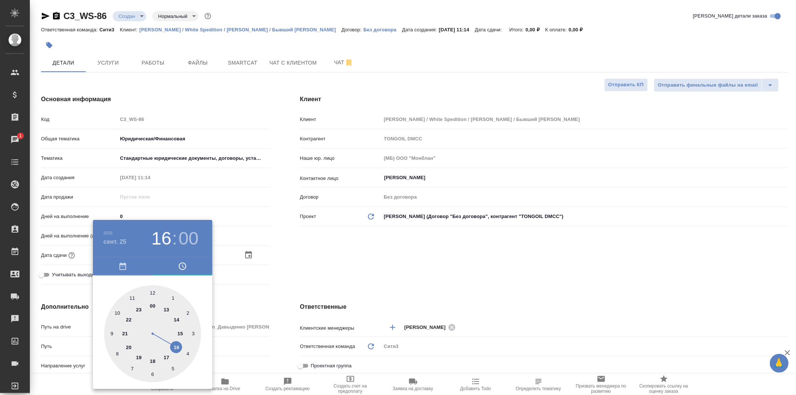
click at [118, 266] on span "button" at bounding box center [122, 266] width 51 height 9
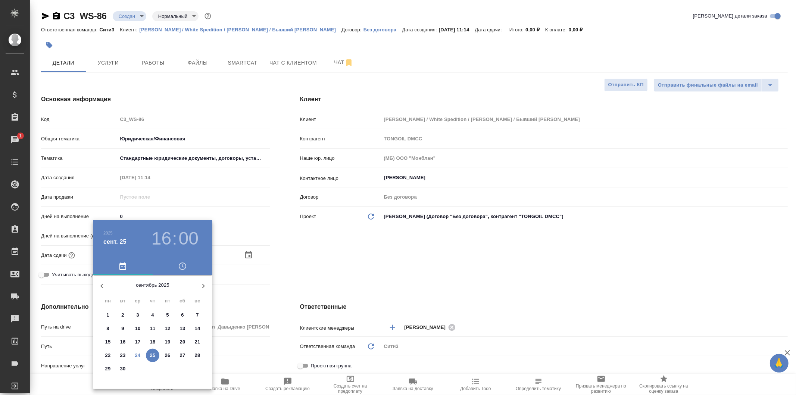
click at [323, 248] on div at bounding box center [398, 197] width 796 height 395
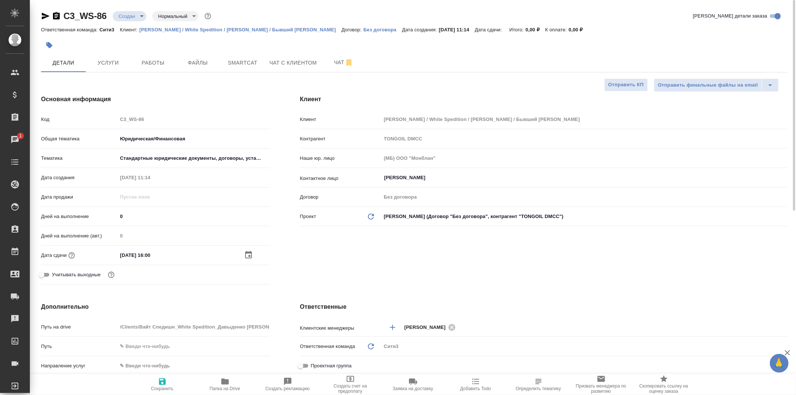
click at [248, 250] on icon "button" at bounding box center [248, 254] width 9 height 9
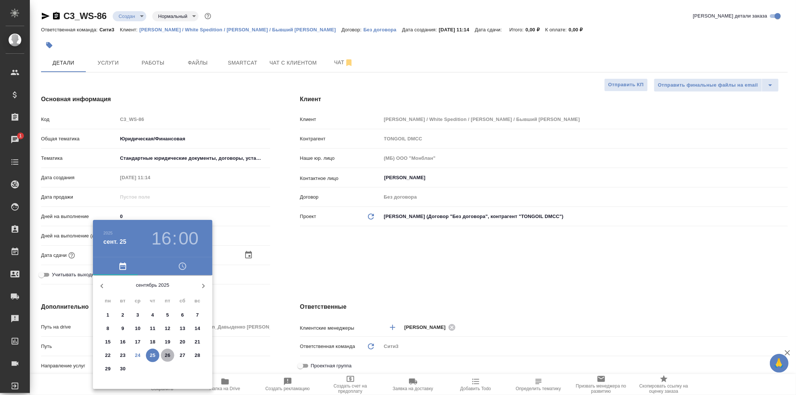
click at [168, 356] on p "26" at bounding box center [168, 355] width 6 height 7
type input "26.09.2025 16:00"
type textarea "x"
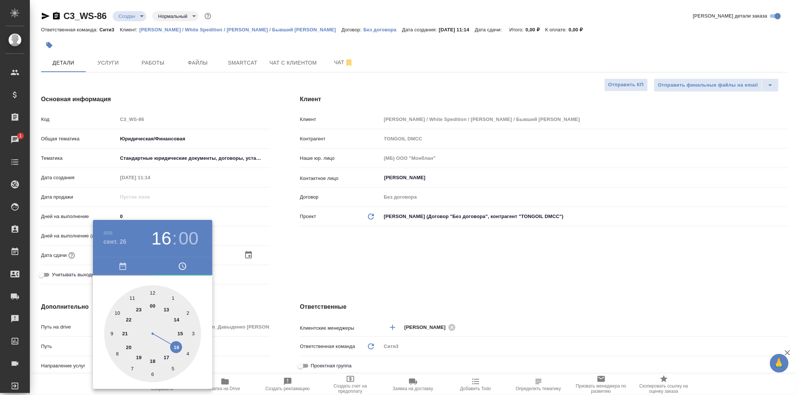
click at [119, 312] on div at bounding box center [152, 333] width 97 height 97
type input "26.09.2025 10:00"
type textarea "x"
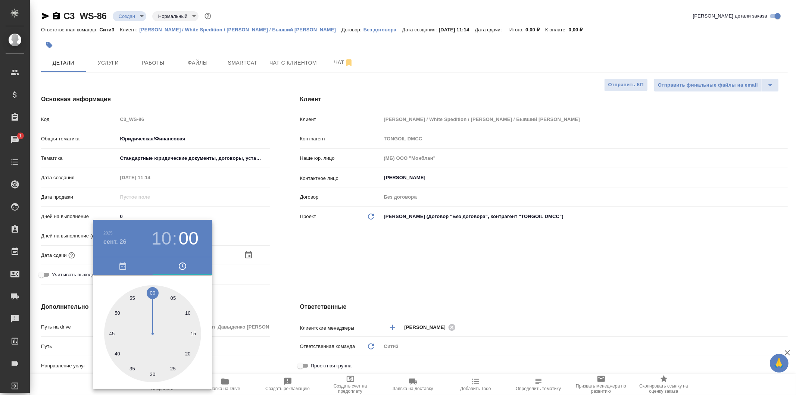
click at [320, 263] on div at bounding box center [398, 197] width 796 height 395
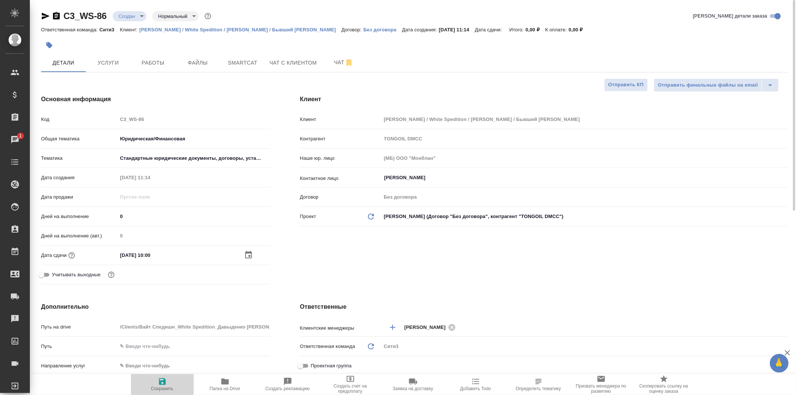
click at [166, 384] on icon "button" at bounding box center [162, 381] width 9 height 9
type textarea "x"
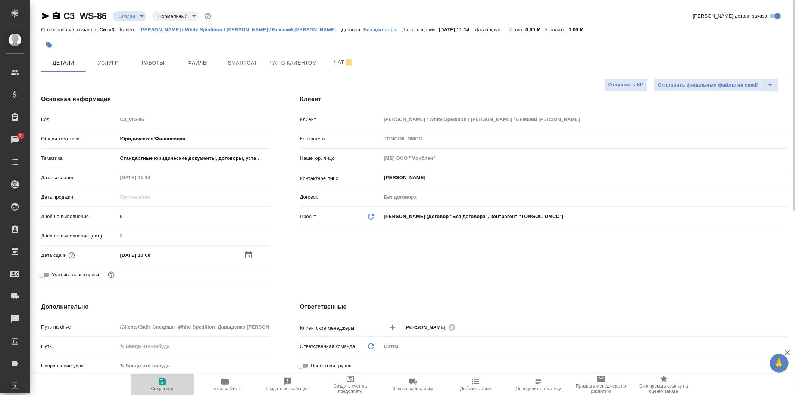
type textarea "x"
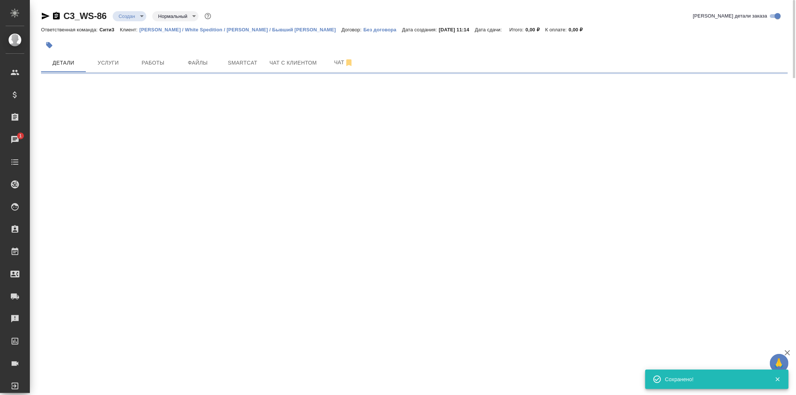
select select "RU"
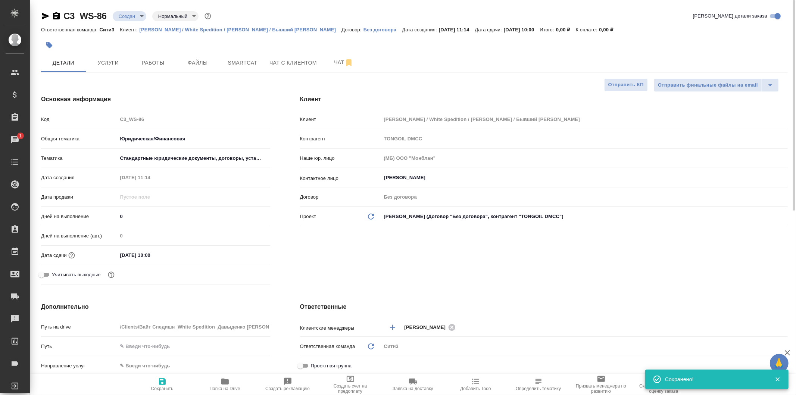
type textarea "x"
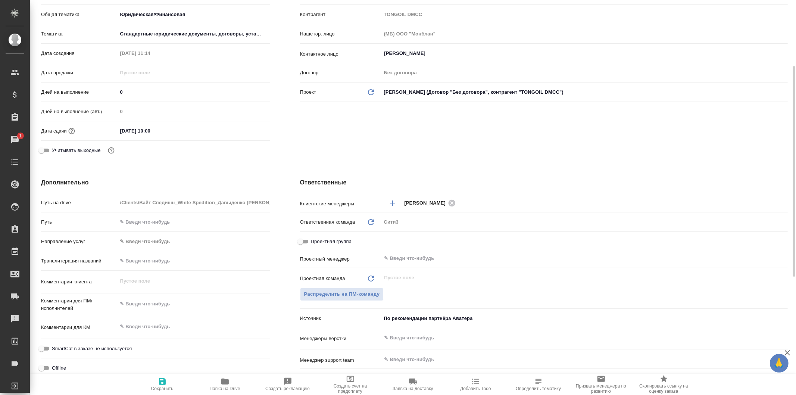
scroll to position [166, 0]
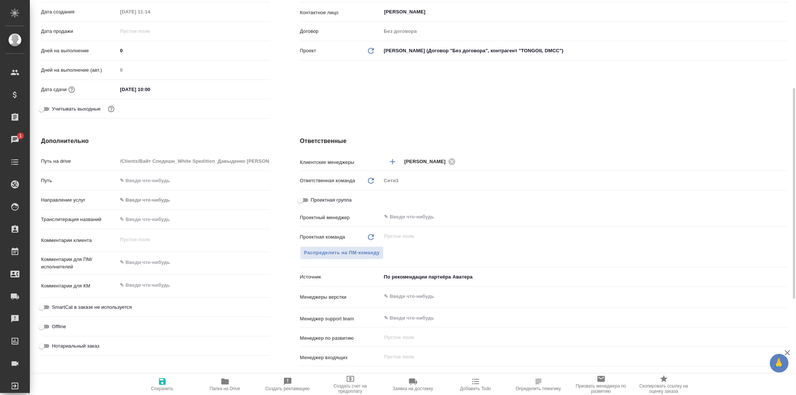
click at [425, 300] on div "​" at bounding box center [584, 296] width 406 height 13
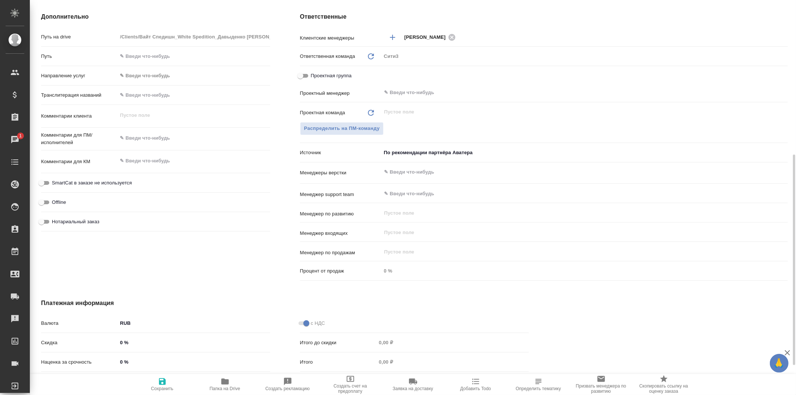
click at [431, 169] on input "text" at bounding box center [572, 172] width 377 height 9
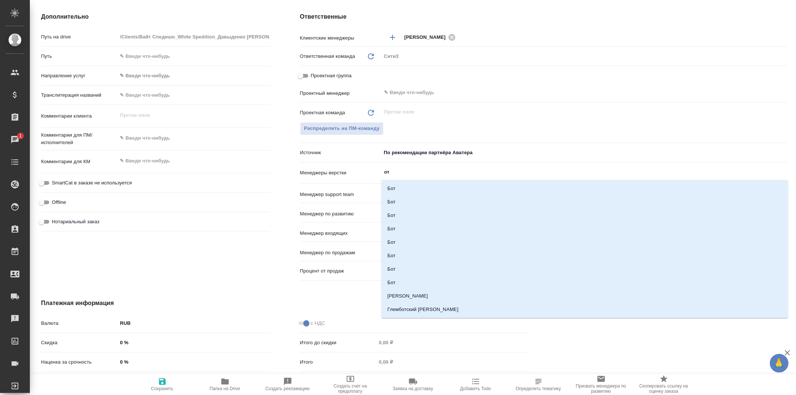
type input "отд"
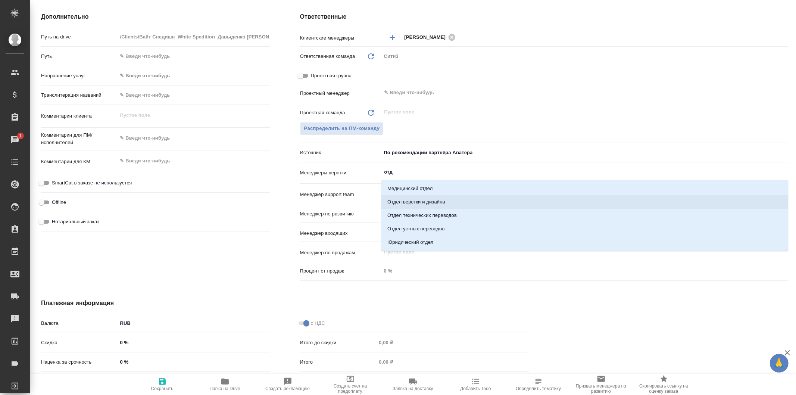
click at [463, 205] on li "Отдел верстки и дизайна" at bounding box center [584, 201] width 407 height 13
type textarea "x"
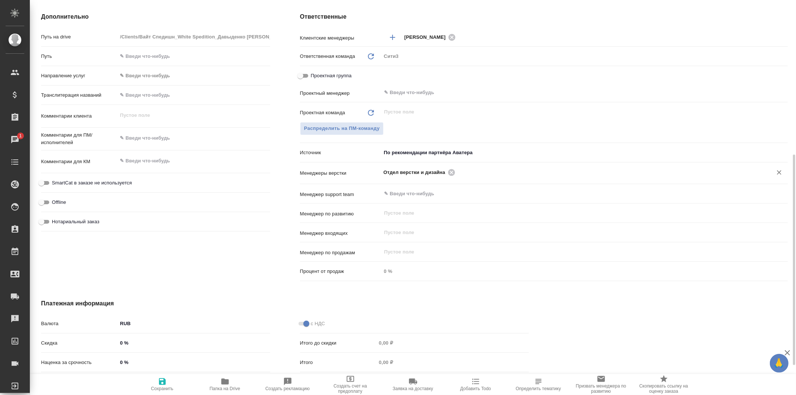
click at [174, 383] on span "Сохранить" at bounding box center [162, 384] width 54 height 14
type textarea "x"
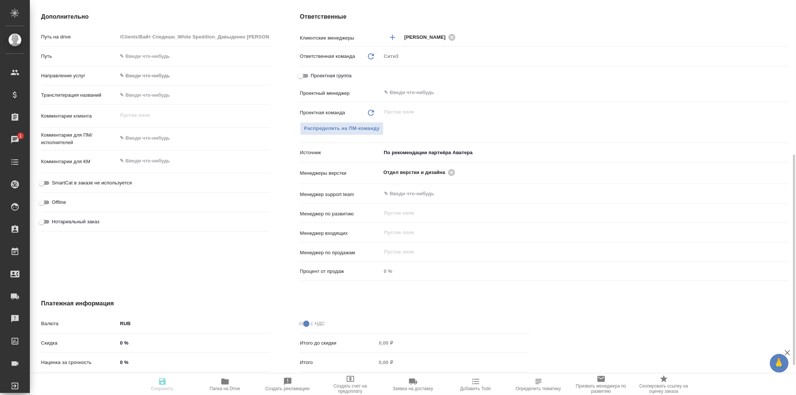
type textarea "x"
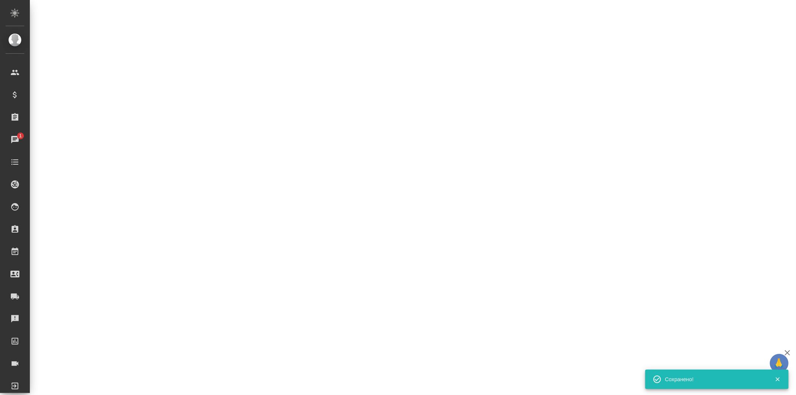
select select "RU"
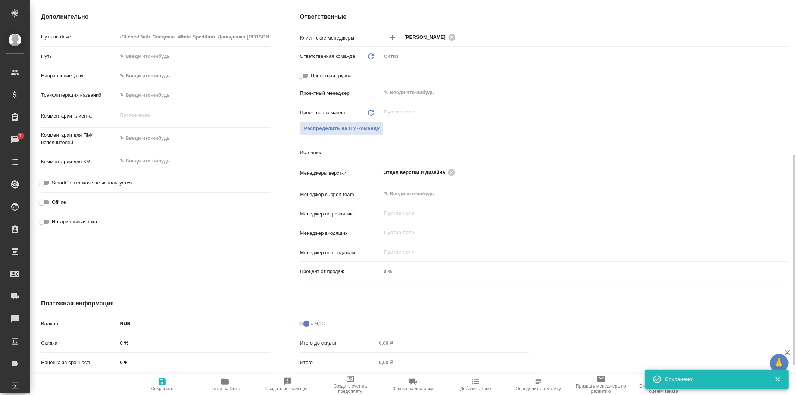
type textarea "x"
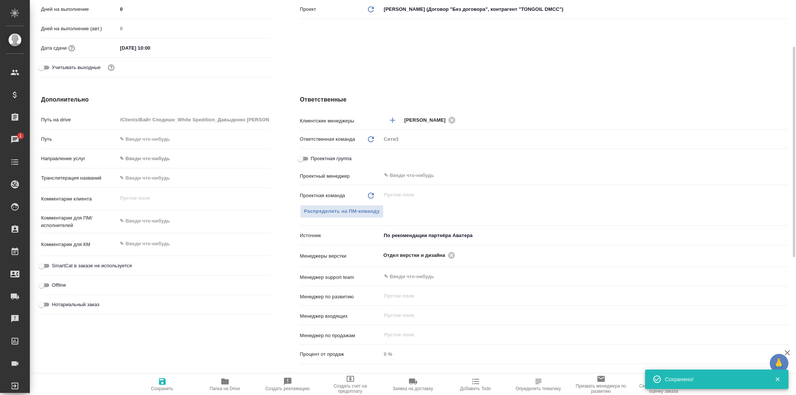
scroll to position [0, 0]
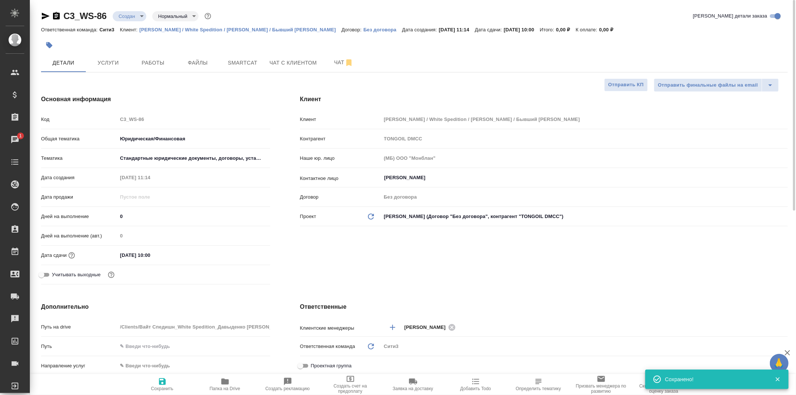
click at [136, 16] on body "🙏 .cls-1 fill:#fff; AWATERA Galisheva Mariya Клиенты Спецификации Заказы 1 Чаты…" at bounding box center [398, 197] width 796 height 395
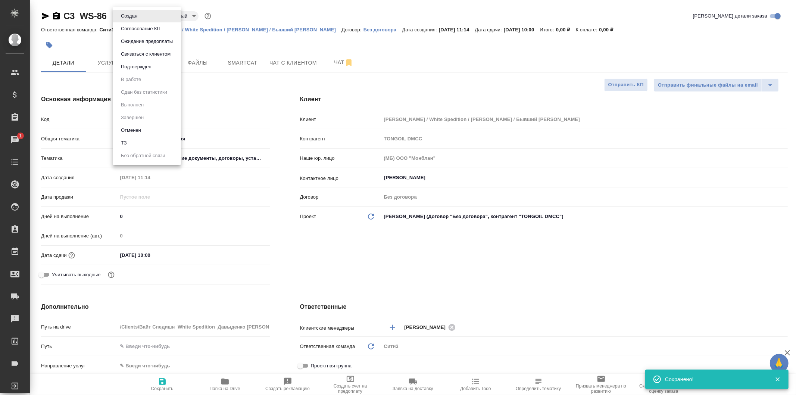
click at [162, 144] on li "ТЗ" at bounding box center [147, 143] width 68 height 13
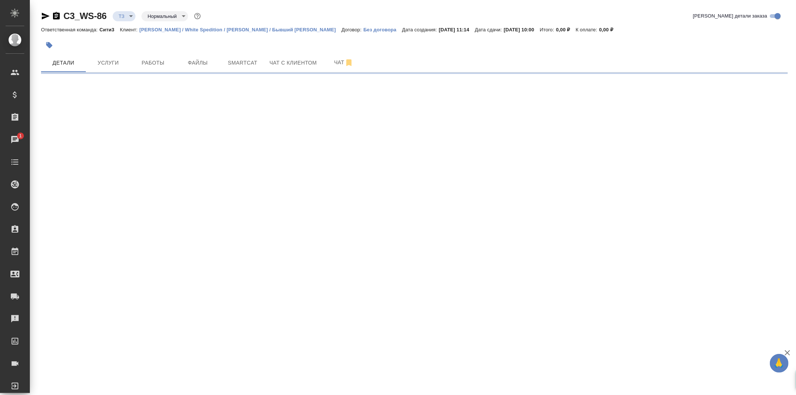
select select "RU"
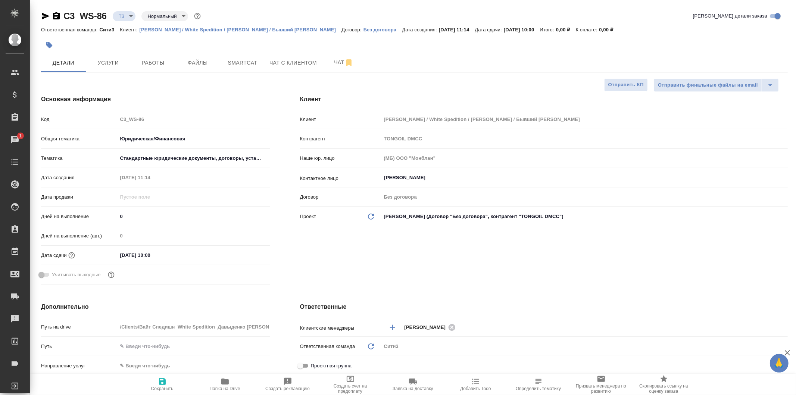
type textarea "x"
click at [171, 385] on span "Сохранить" at bounding box center [162, 384] width 54 height 14
type textarea "x"
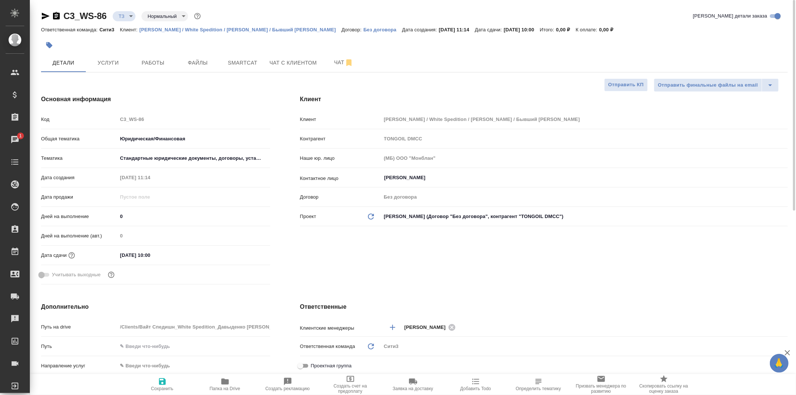
type textarea "x"
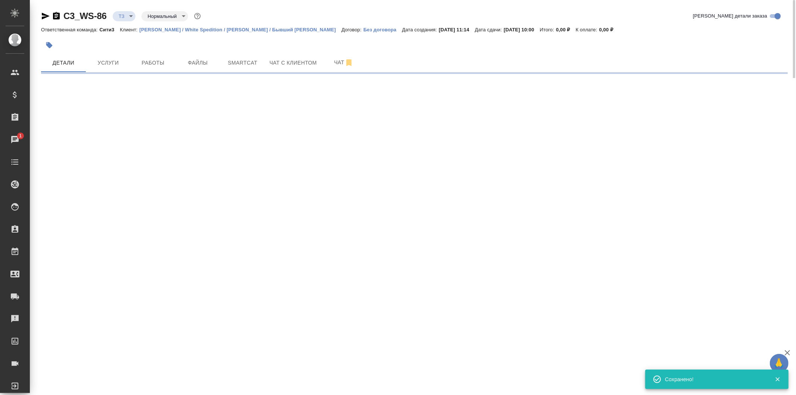
select select "RU"
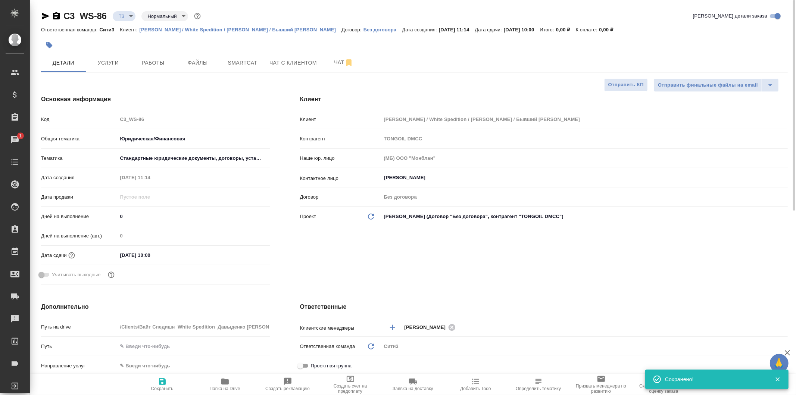
type textarea "x"
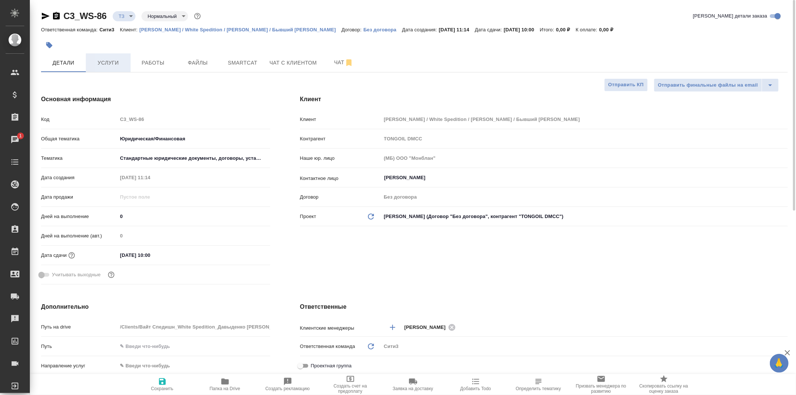
click at [122, 60] on span "Услуги" at bounding box center [108, 62] width 36 height 9
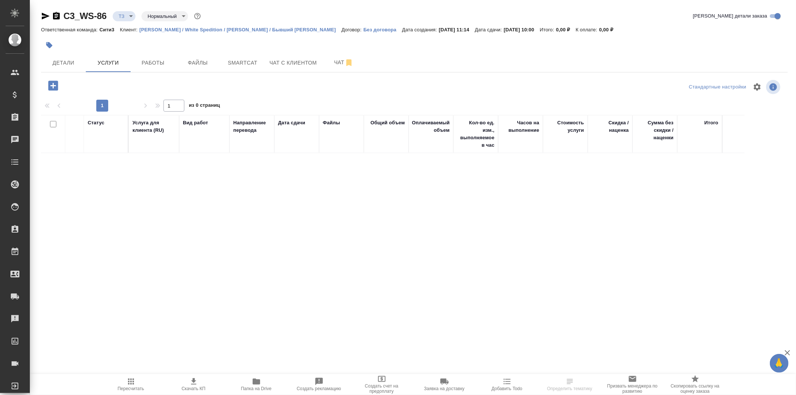
click at [262, 31] on p "[PERSON_NAME] / White Spedition / [PERSON_NAME] / Бывший [PERSON_NAME]" at bounding box center [241, 30] width 202 height 6
click at [52, 86] on icon "button" at bounding box center [53, 85] width 13 height 13
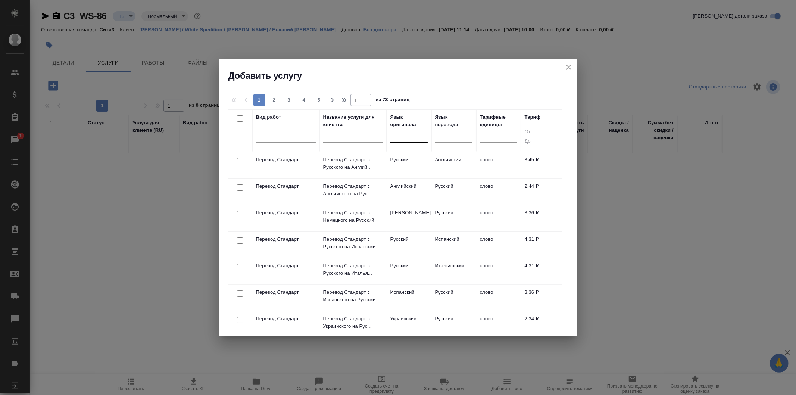
click at [399, 138] on div at bounding box center [408, 135] width 37 height 11
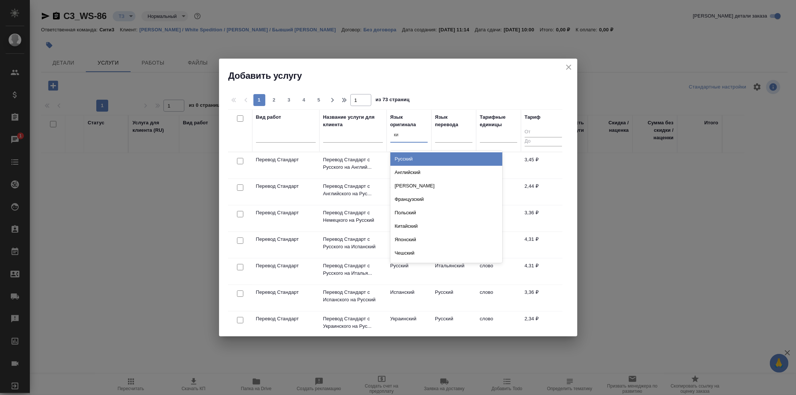
type input "кит"
click at [439, 158] on div "Китайский" at bounding box center [446, 158] width 112 height 13
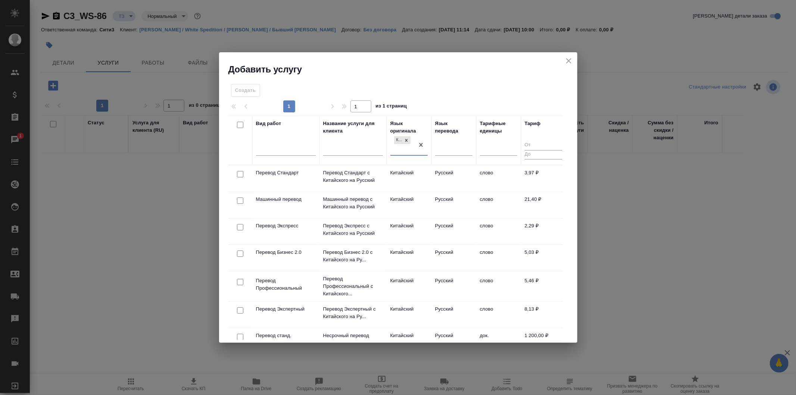
click at [450, 182] on td "Русский" at bounding box center [453, 178] width 45 height 26
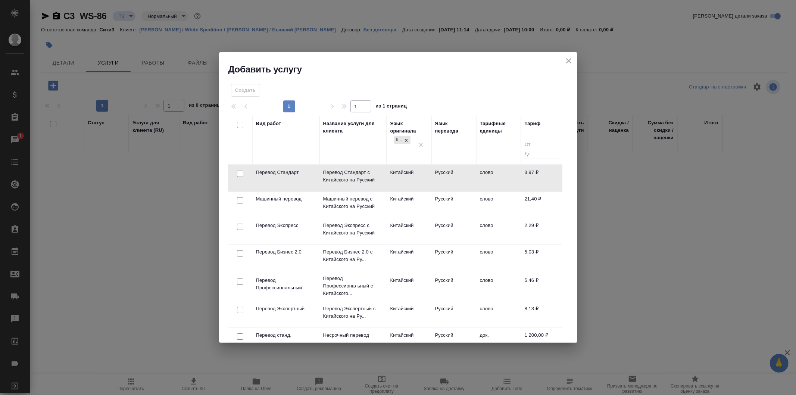
click at [450, 182] on td "Русский" at bounding box center [453, 178] width 45 height 26
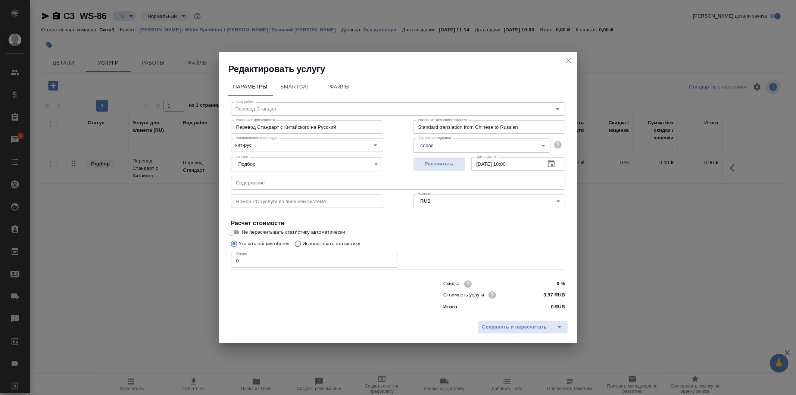
click at [283, 266] on input "0" at bounding box center [314, 260] width 167 height 13
type input "250"
click at [463, 163] on button "Рассчитать" at bounding box center [439, 164] width 52 height 14
click at [515, 325] on span "Сохранить и пересчитать" at bounding box center [514, 327] width 65 height 9
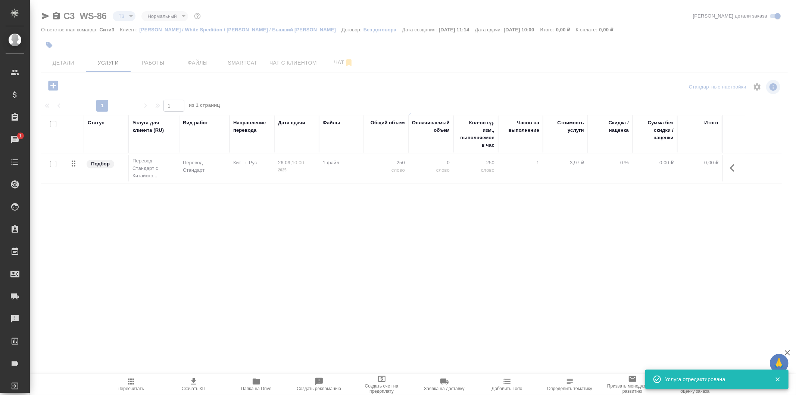
type input "new"
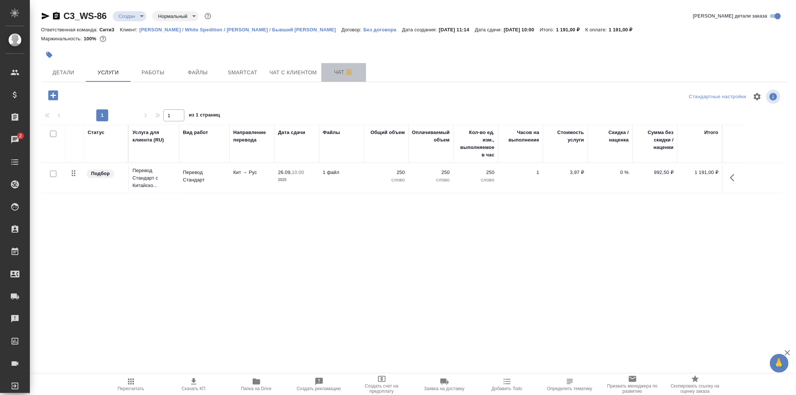
click at [327, 68] on span "Чат" at bounding box center [344, 72] width 36 height 9
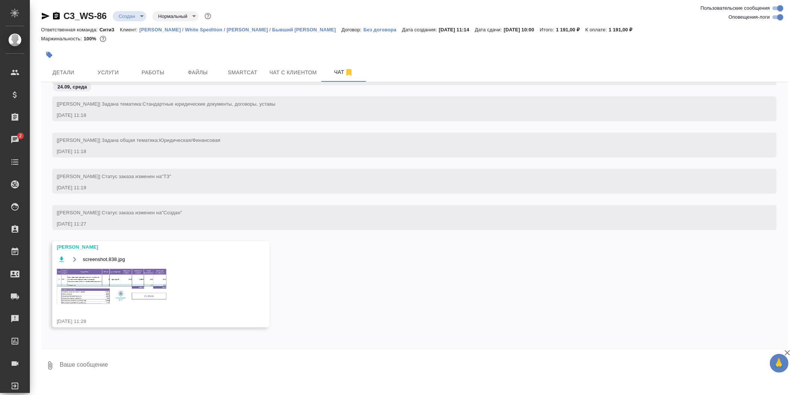
scroll to position [36, 0]
click at [76, 261] on icon "button" at bounding box center [75, 259] width 6 height 6
click at [119, 68] on span "Услуги" at bounding box center [108, 72] width 36 height 9
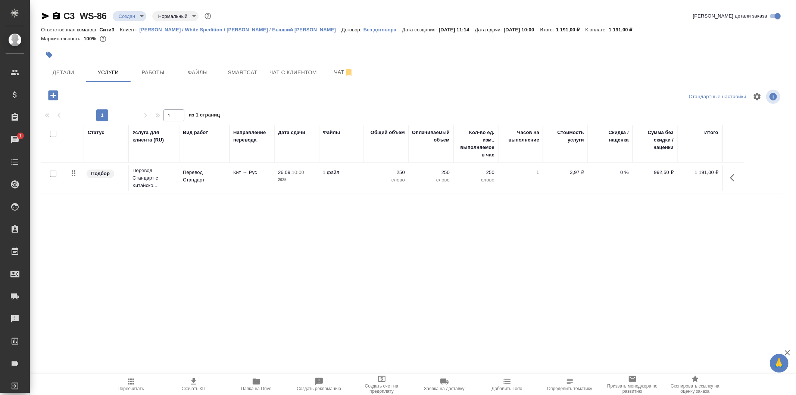
click at [58, 93] on icon "button" at bounding box center [53, 95] width 13 height 13
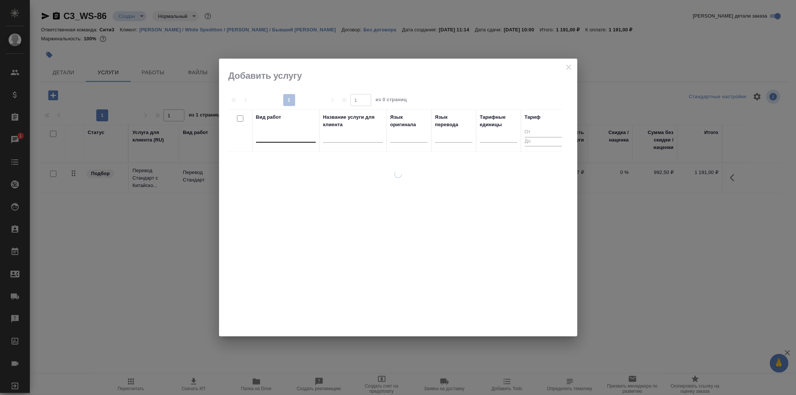
click at [272, 130] on div at bounding box center [286, 135] width 60 height 11
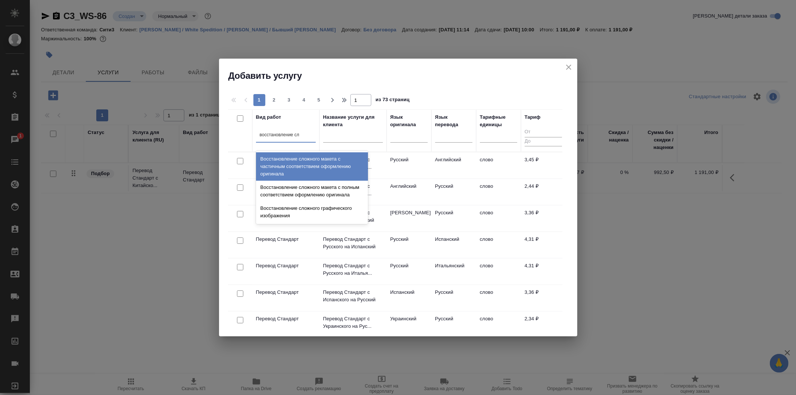
type input "восстановление сло"
click at [313, 166] on div "Восстановление сложного макета с частичным соответствием оформлению оригинала" at bounding box center [312, 166] width 112 height 28
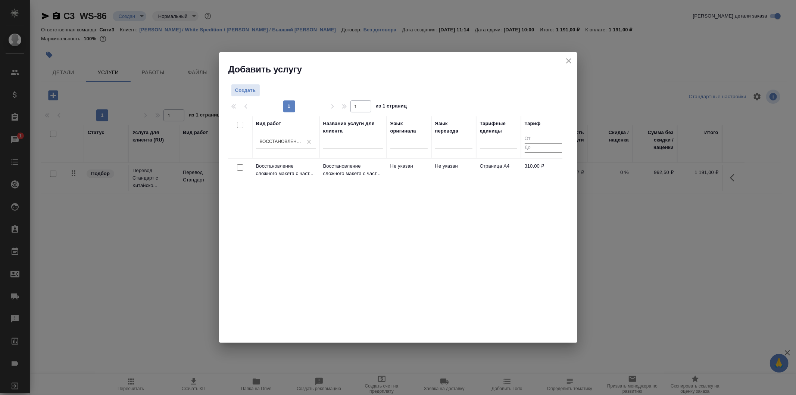
click at [407, 172] on td "Не указан" at bounding box center [409, 172] width 45 height 26
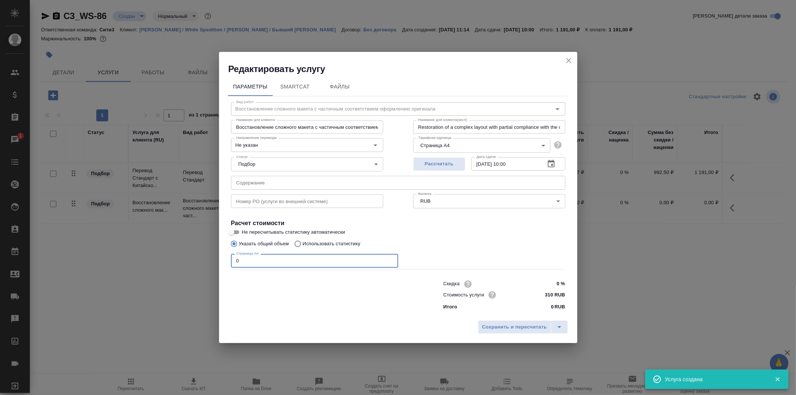
click at [306, 258] on input "0" at bounding box center [314, 260] width 167 height 13
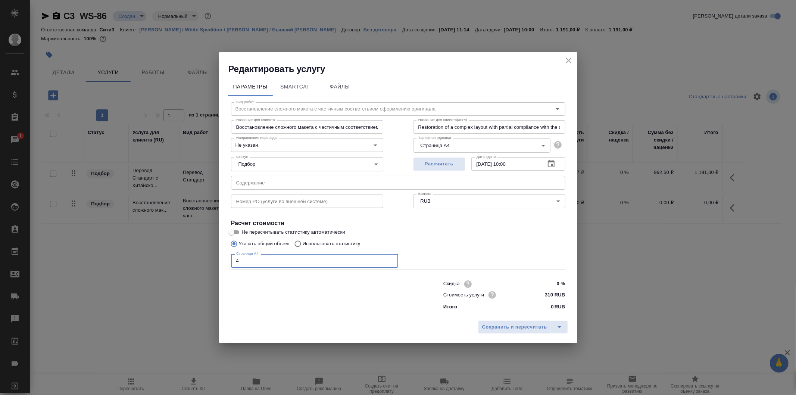
type input "4"
click at [514, 332] on button "Сохранить и пересчитать" at bounding box center [514, 326] width 73 height 13
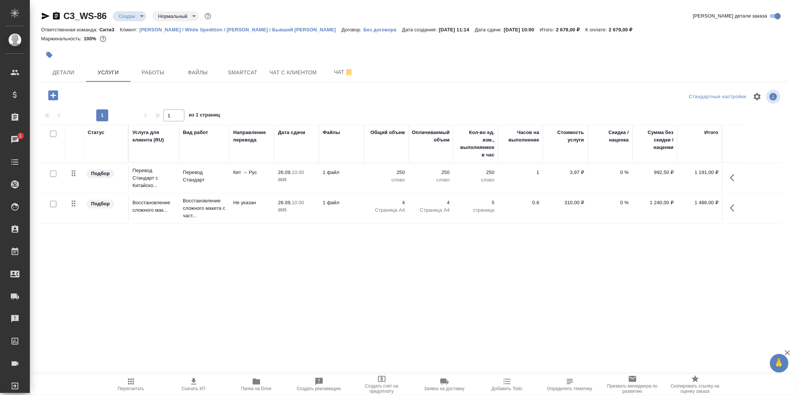
click at [51, 176] on input "checkbox" at bounding box center [53, 174] width 6 height 6
checkbox input "true"
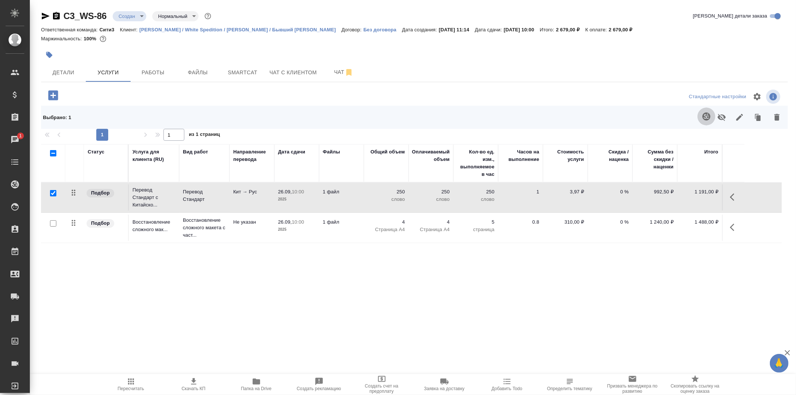
click at [704, 112] on icon "button" at bounding box center [706, 116] width 9 height 9
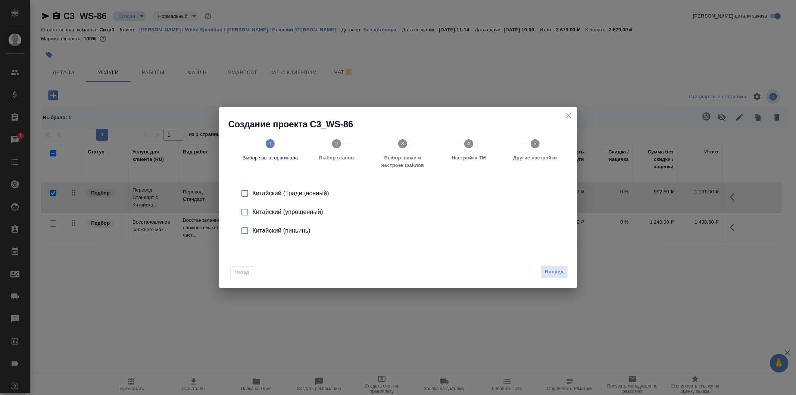
click at [246, 209] on input "checkbox" at bounding box center [245, 212] width 16 height 16
click at [550, 268] on span "Вперед" at bounding box center [554, 272] width 19 height 9
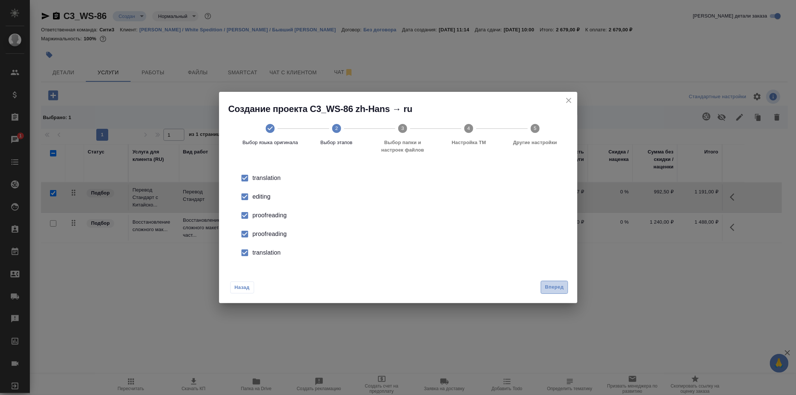
click at [557, 286] on span "Вперед" at bounding box center [554, 287] width 19 height 9
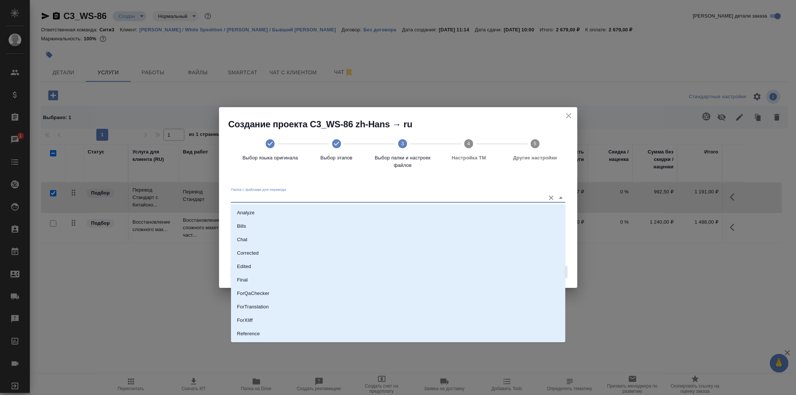
click at [314, 196] on input "Папка с файлами для перевода" at bounding box center [386, 197] width 311 height 9
click at [342, 304] on li "Source" at bounding box center [398, 308] width 334 height 13
type input "Source"
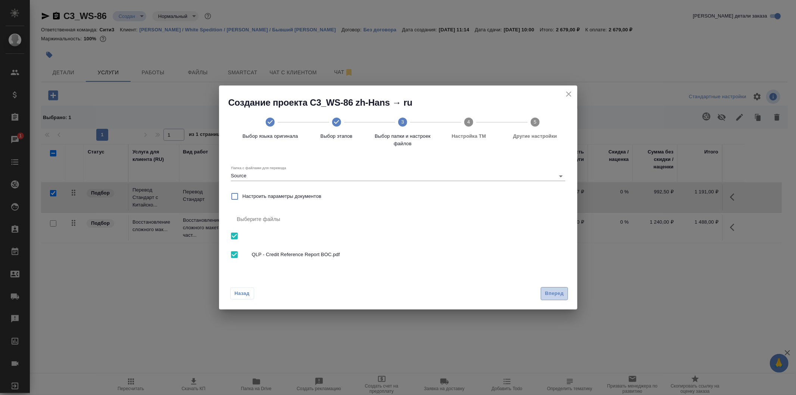
click at [551, 292] on span "Вперед" at bounding box center [554, 293] width 19 height 9
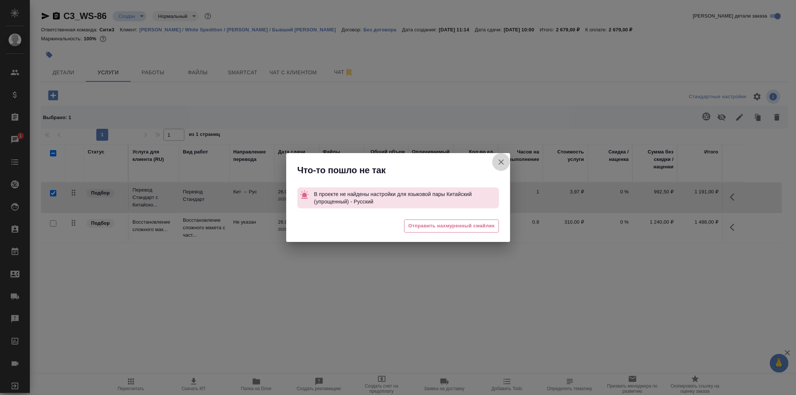
click at [499, 162] on icon "button" at bounding box center [501, 162] width 9 height 9
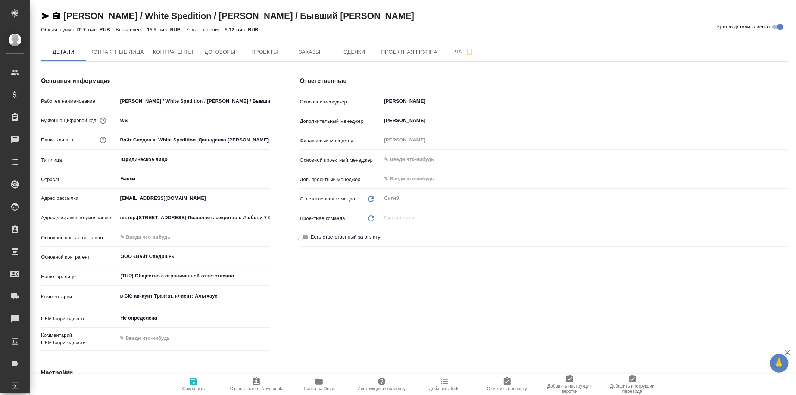
click at [319, 381] on icon "button" at bounding box center [318, 381] width 7 height 6
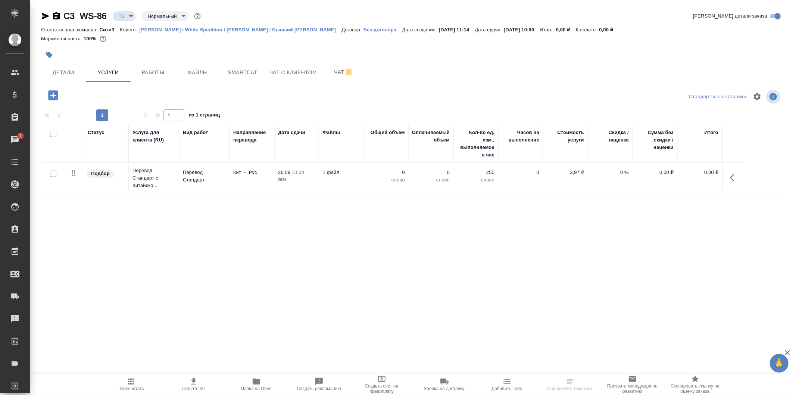
click at [184, 28] on p "[PERSON_NAME] / White Spedition / [PERSON_NAME] / Бывший [PERSON_NAME]" at bounding box center [241, 30] width 202 height 6
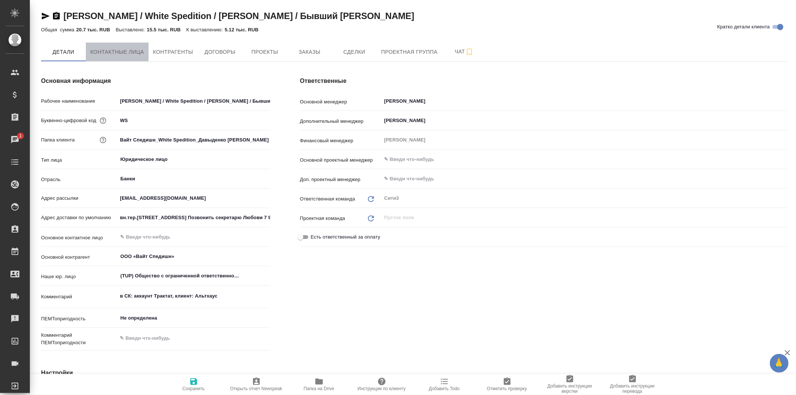
click at [124, 54] on span "Контактные лица" at bounding box center [117, 51] width 54 height 9
select select "RU"
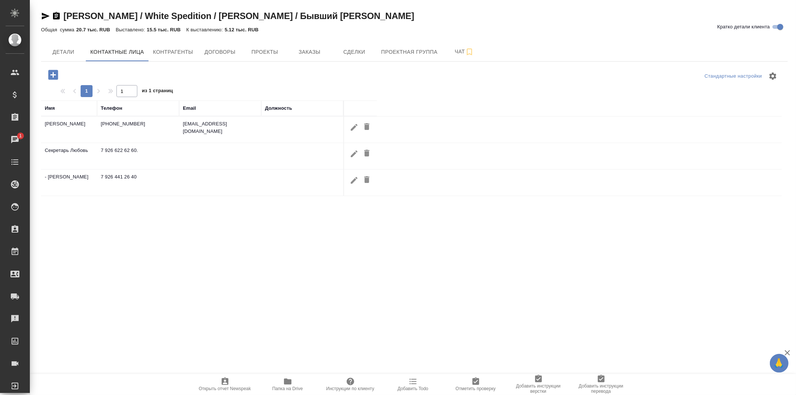
click at [167, 51] on span "Контрагенты" at bounding box center [173, 51] width 40 height 9
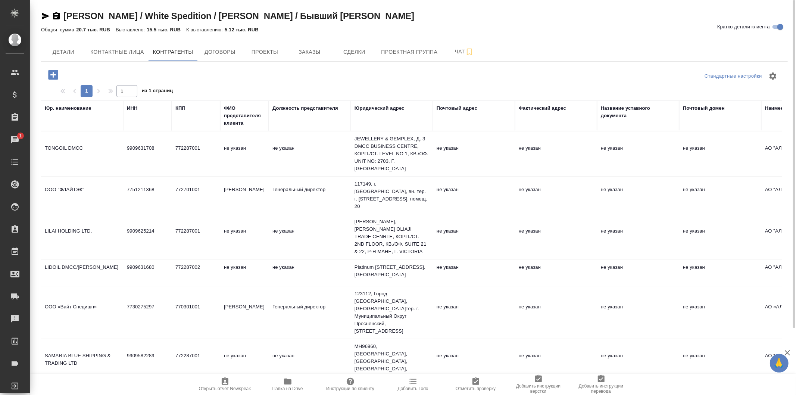
click at [102, 143] on td "TONGOIL DMCC" at bounding box center [82, 154] width 82 height 26
type textarea "TONGOIL DMCC"
type input "9909631708"
type input "772287001"
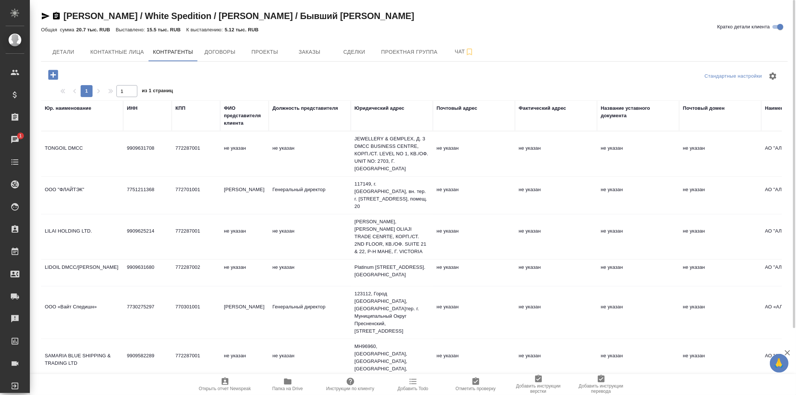
type textarea "JEWELLERY & GEMPLEX, Д. 3 DMCC BUSINESS CENTRE, КОРП./СТ. LEVEL NO 1, КВ./ОФ. U…"
type input "АО "АЛЬФА-БАНК""
type input "40807810201100000146"
type input "044525593"
type input "30101810200000000593"
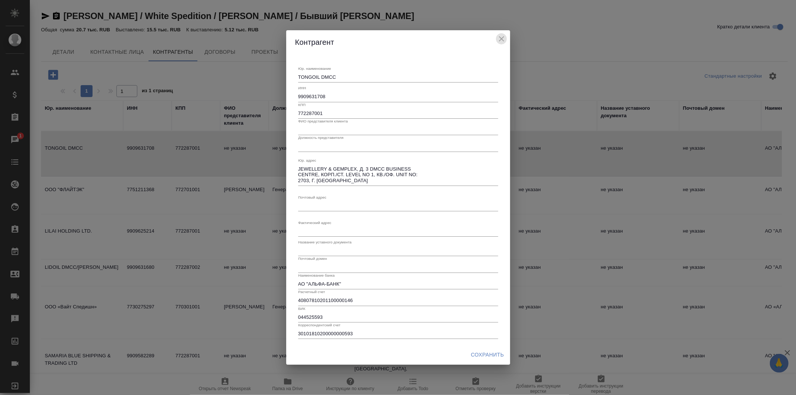
click at [499, 40] on icon "close" at bounding box center [501, 38] width 9 height 9
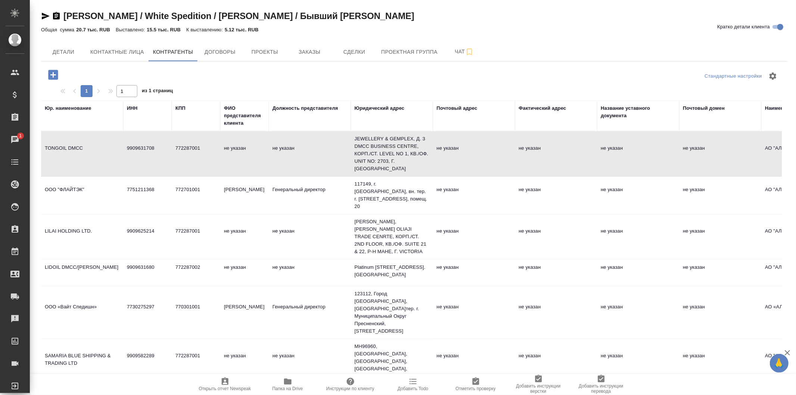
click at [321, 63] on div "Стандартные настройки 1 1 из 1 страниц Юр. наименование ИНН КПП ФИО представите…" at bounding box center [414, 259] width 747 height 395
click at [322, 47] on button "Заказы" at bounding box center [309, 52] width 45 height 19
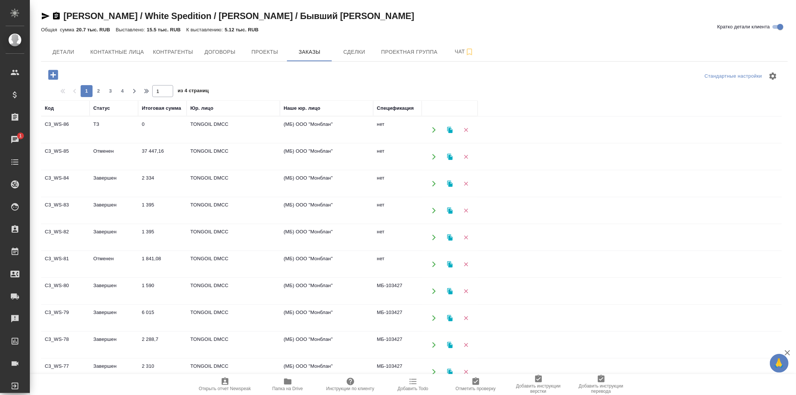
click at [245, 161] on td "TONGOIL DMCC" at bounding box center [233, 157] width 93 height 26
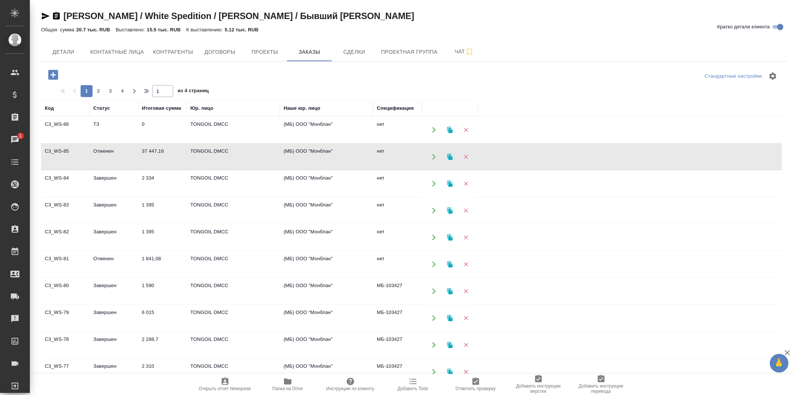
click at [245, 161] on td "TONGOIL DMCC" at bounding box center [233, 157] width 93 height 26
click at [240, 188] on td "TONGOIL DMCC" at bounding box center [233, 184] width 93 height 26
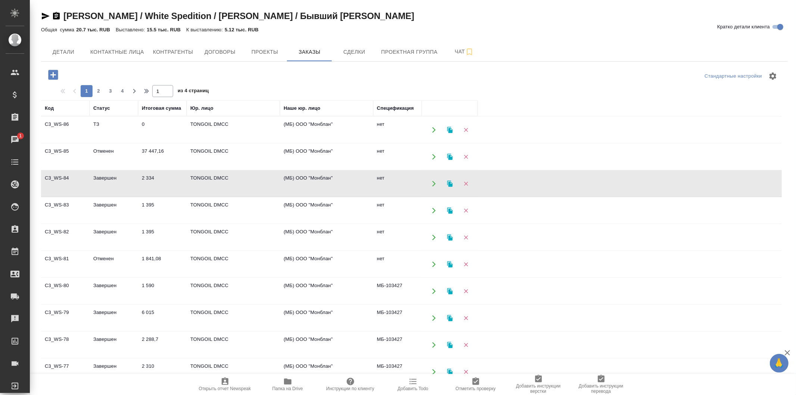
click at [240, 188] on td "TONGOIL DMCC" at bounding box center [233, 184] width 93 height 26
click at [263, 214] on td "TONGOIL DMCC" at bounding box center [233, 210] width 93 height 26
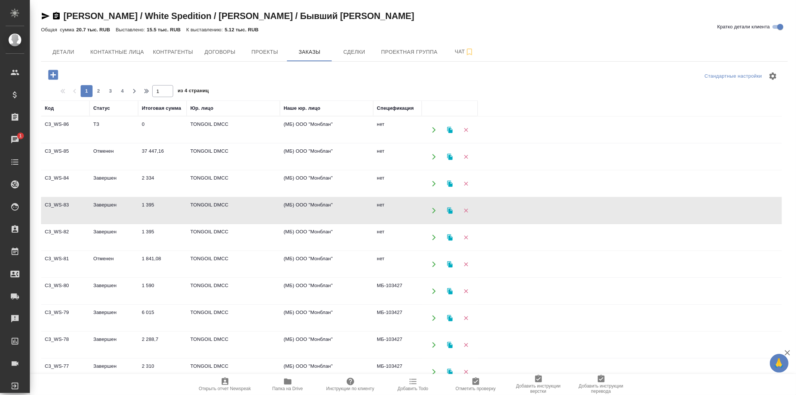
click at [263, 214] on td "TONGOIL DMCC" at bounding box center [233, 210] width 93 height 26
click at [256, 245] on td "TONGOIL DMCC" at bounding box center [233, 237] width 93 height 26
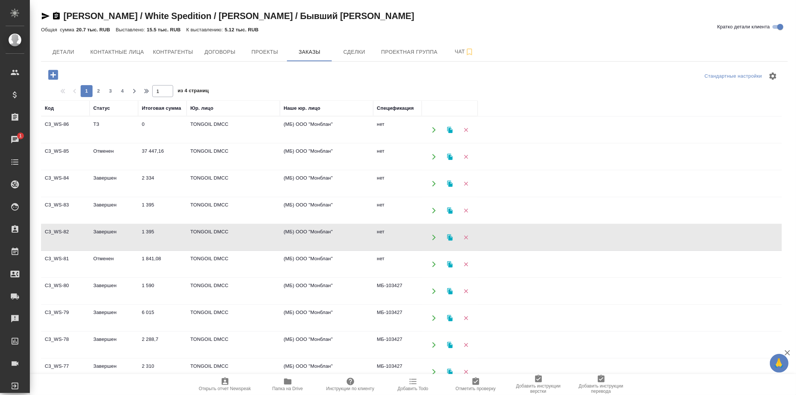
click at [256, 245] on td "TONGOIL DMCC" at bounding box center [233, 237] width 93 height 26
click at [266, 259] on td "TONGOIL DMCC" at bounding box center [233, 264] width 93 height 26
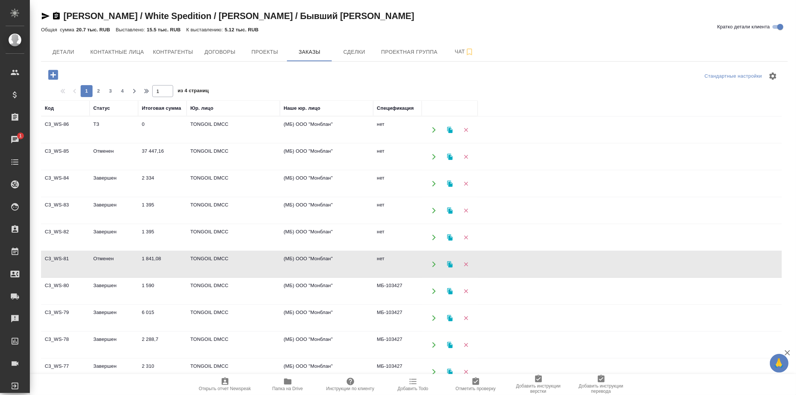
click at [266, 259] on td "TONGOIL DMCC" at bounding box center [233, 264] width 93 height 26
click at [250, 286] on td "TONGOIL DMCC" at bounding box center [233, 291] width 93 height 26
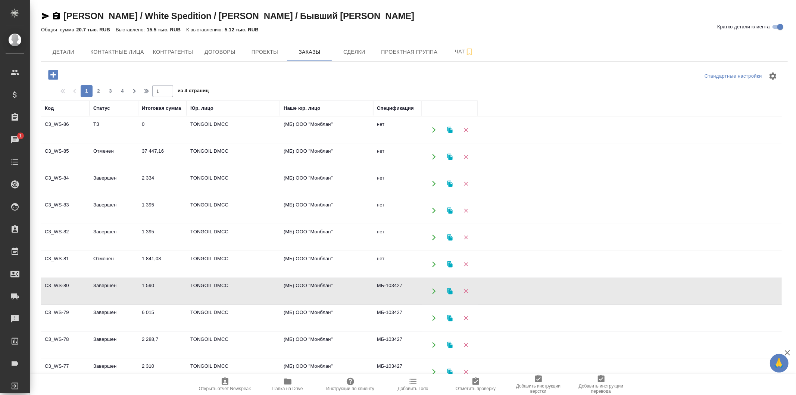
click at [250, 286] on td "TONGOIL DMCC" at bounding box center [233, 291] width 93 height 26
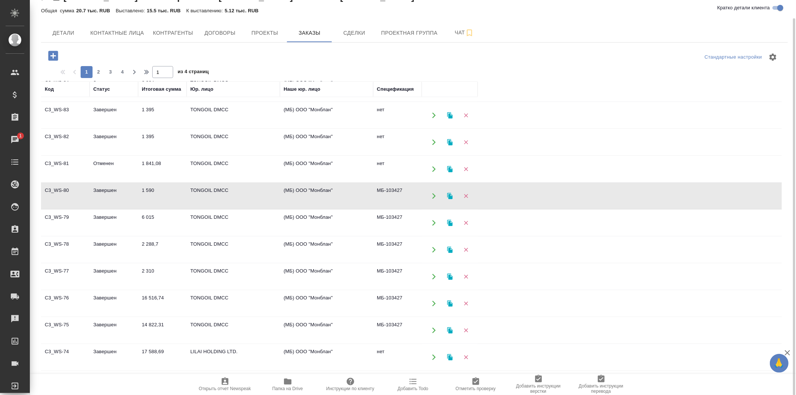
scroll to position [83, 0]
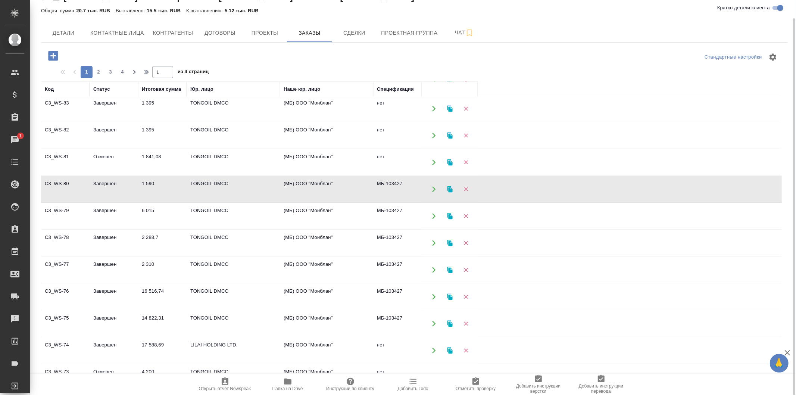
click at [258, 208] on td "TONGOIL DMCC" at bounding box center [233, 216] width 93 height 26
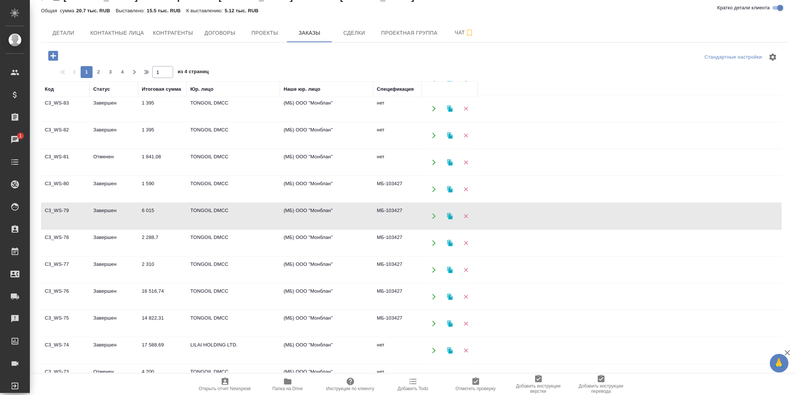
click at [258, 208] on td "TONGOIL DMCC" at bounding box center [233, 216] width 93 height 26
click at [248, 246] on td "TONGOIL DMCC" at bounding box center [233, 243] width 93 height 26
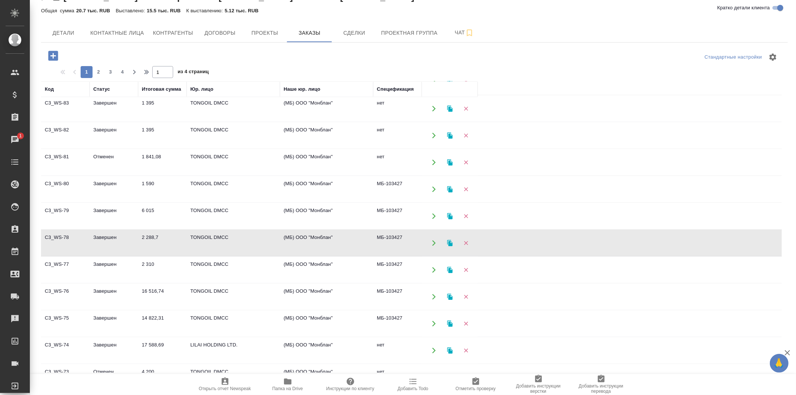
click at [248, 246] on td "TONGOIL DMCC" at bounding box center [233, 243] width 93 height 26
click at [240, 272] on td "TONGOIL DMCC" at bounding box center [233, 270] width 93 height 26
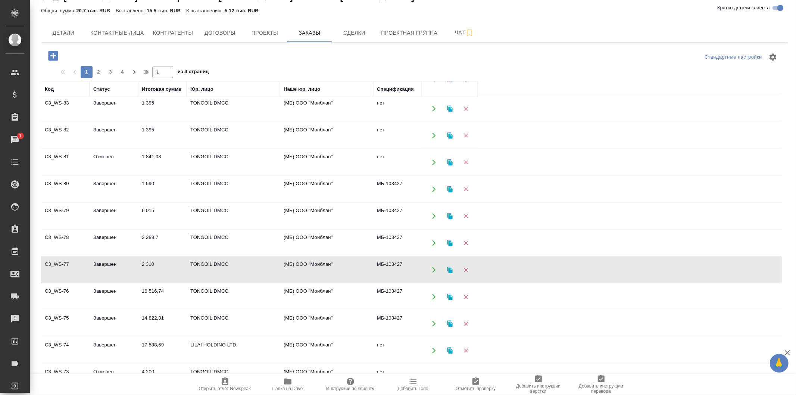
click at [256, 297] on td "TONGOIL DMCC" at bounding box center [233, 297] width 93 height 26
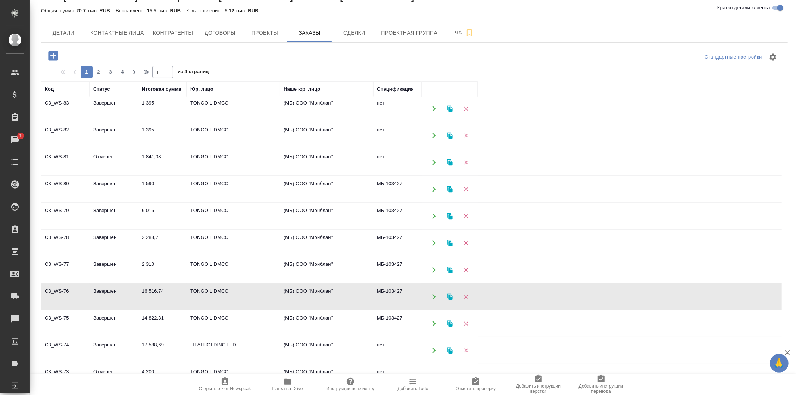
click at [256, 297] on td "TONGOIL DMCC" at bounding box center [233, 297] width 93 height 26
click at [252, 319] on td "TONGOIL DMCC" at bounding box center [233, 324] width 93 height 26
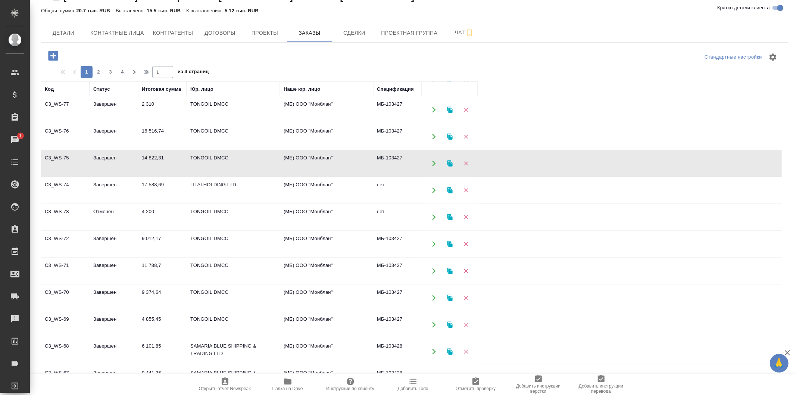
scroll to position [249, 0]
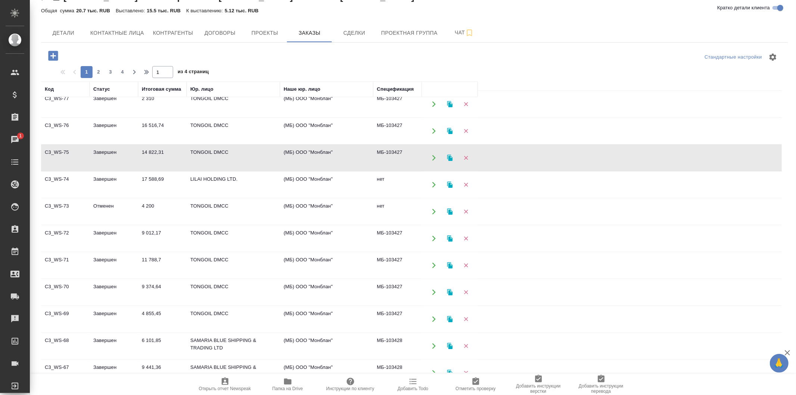
click at [263, 200] on td "TONGOIL DMCC" at bounding box center [233, 212] width 93 height 26
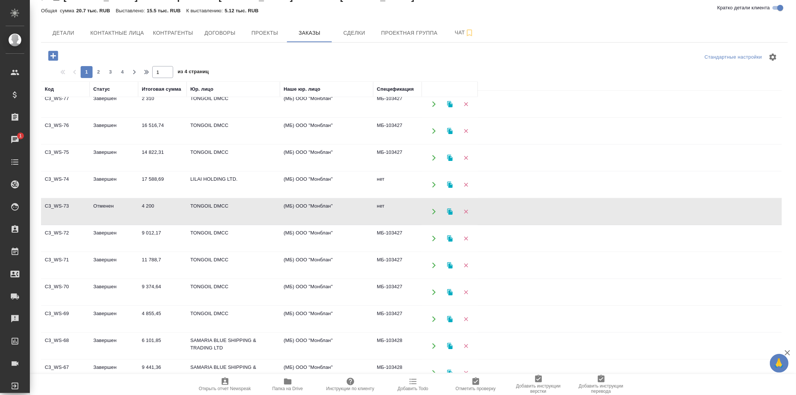
click at [231, 236] on td "TONGOIL DMCC" at bounding box center [233, 238] width 93 height 26
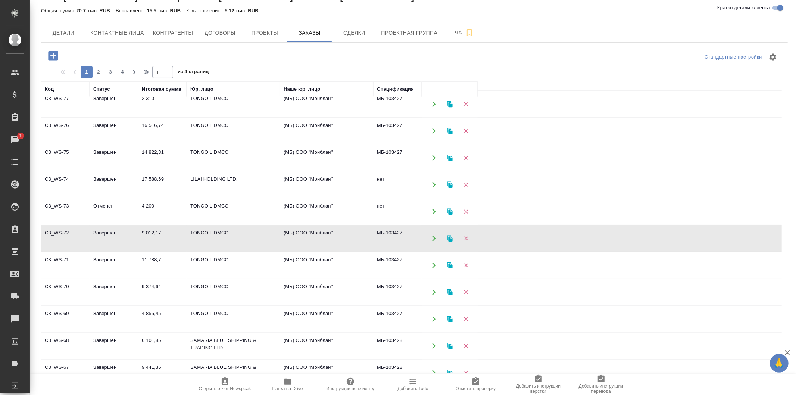
click at [231, 236] on td "TONGOIL DMCC" at bounding box center [233, 238] width 93 height 26
click at [274, 265] on td "TONGOIL DMCC" at bounding box center [233, 265] width 93 height 26
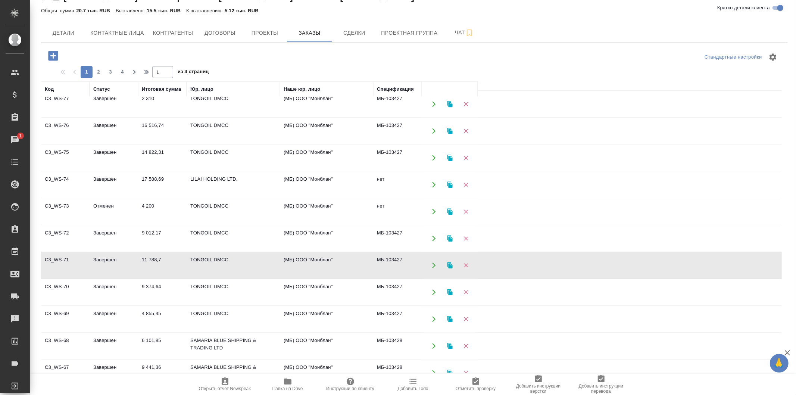
click at [274, 265] on td "TONGOIL DMCC" at bounding box center [233, 265] width 93 height 26
click at [258, 290] on td "TONGOIL DMCC" at bounding box center [233, 292] width 93 height 26
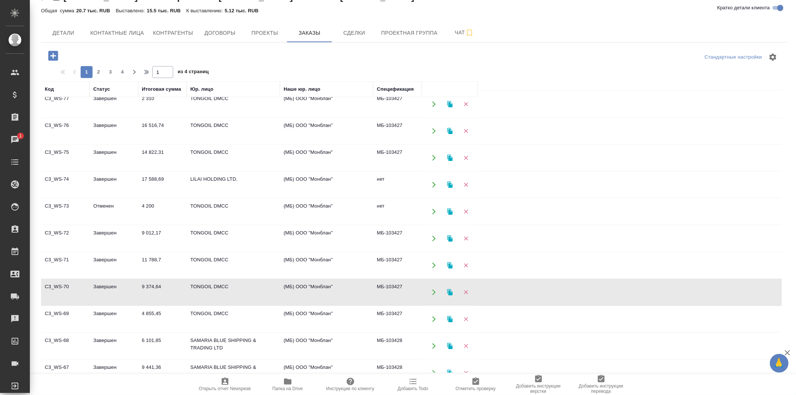
click at [258, 290] on td "TONGOIL DMCC" at bounding box center [233, 292] width 93 height 26
click at [256, 318] on td "TONGOIL DMCC" at bounding box center [233, 319] width 93 height 26
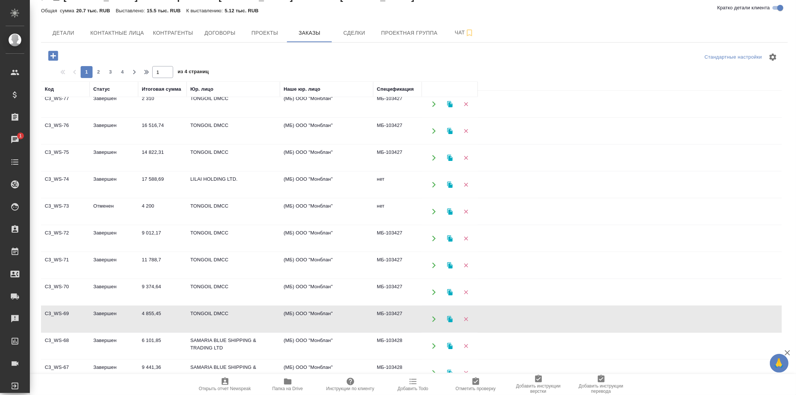
click at [256, 318] on td "TONGOIL DMCC" at bounding box center [233, 319] width 93 height 26
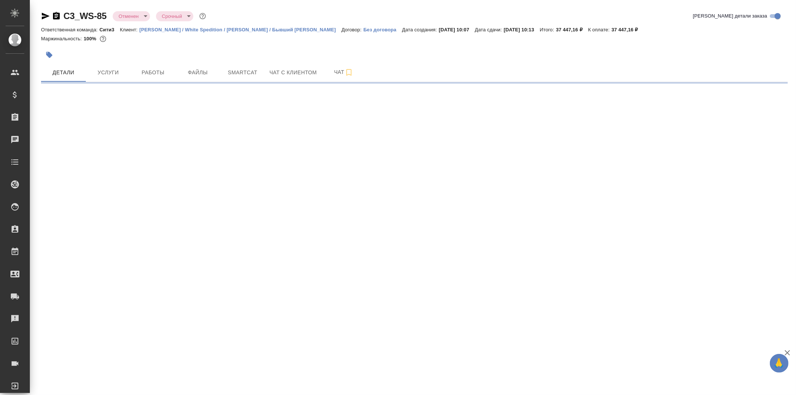
select select "RU"
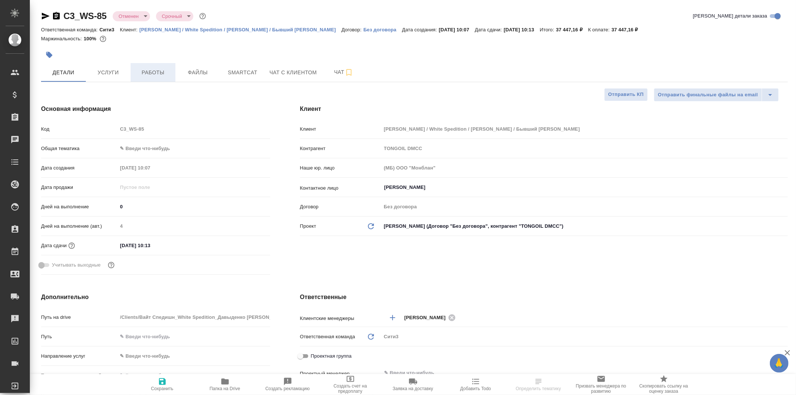
type textarea "x"
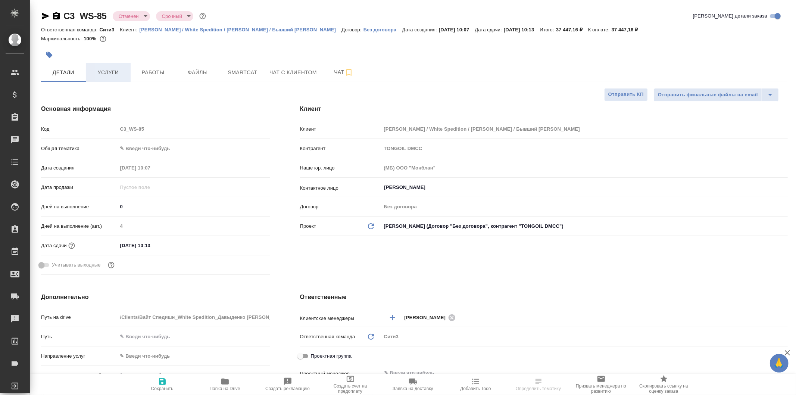
type textarea "x"
click at [118, 68] on span "Услуги" at bounding box center [108, 72] width 36 height 9
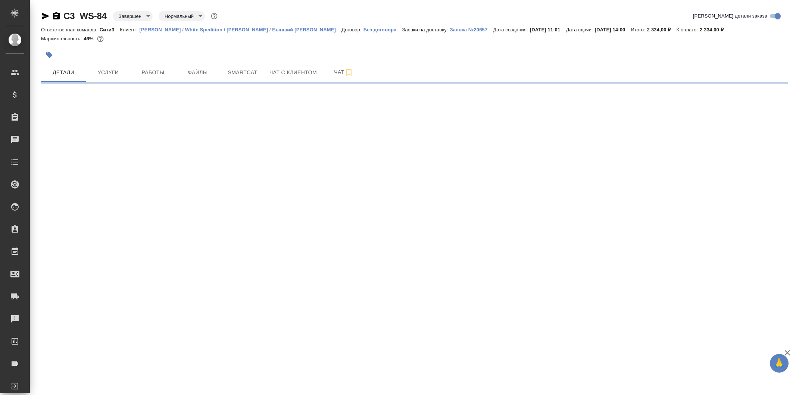
select select "RU"
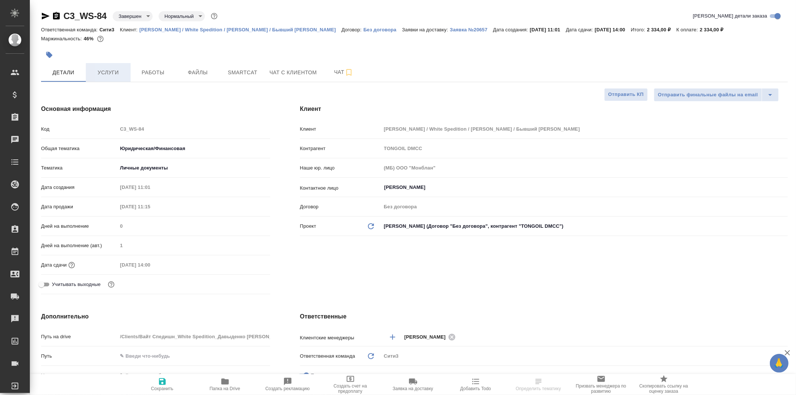
type textarea "x"
click at [122, 75] on span "Услуги" at bounding box center [108, 72] width 36 height 9
type textarea "x"
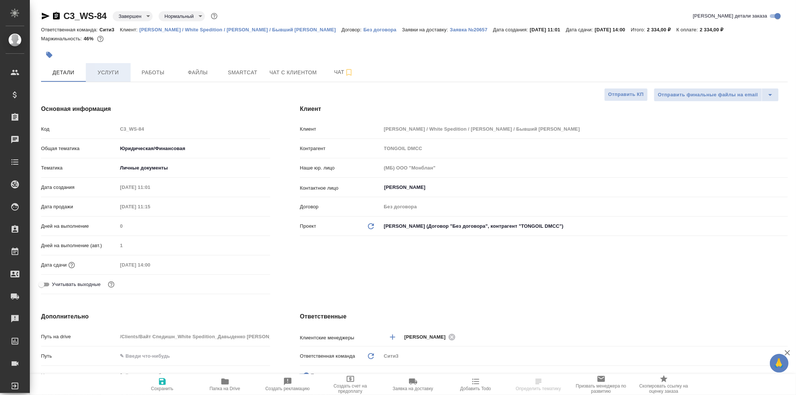
type textarea "x"
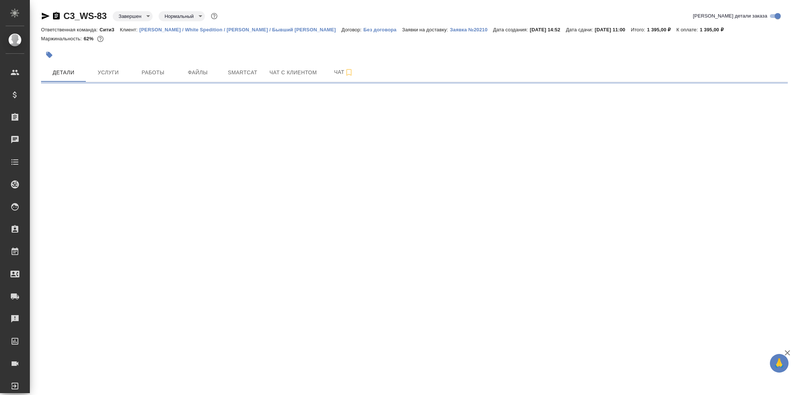
select select "RU"
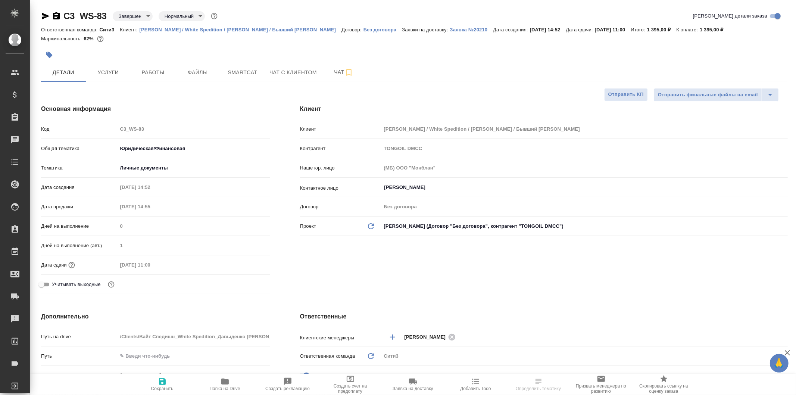
type textarea "x"
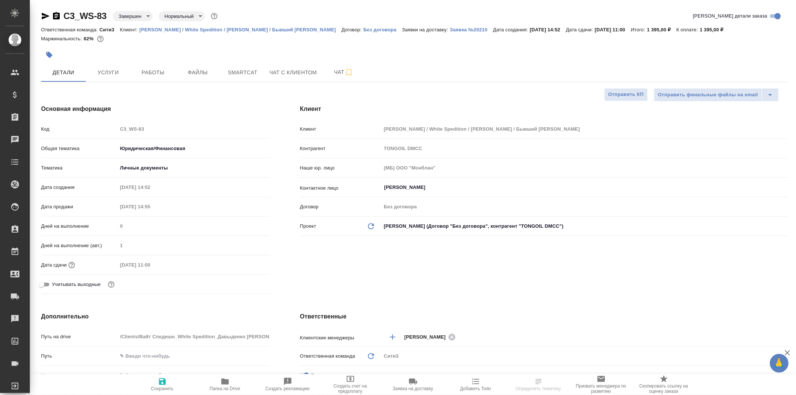
type textarea "x"
click at [106, 70] on span "Услуги" at bounding box center [108, 72] width 36 height 9
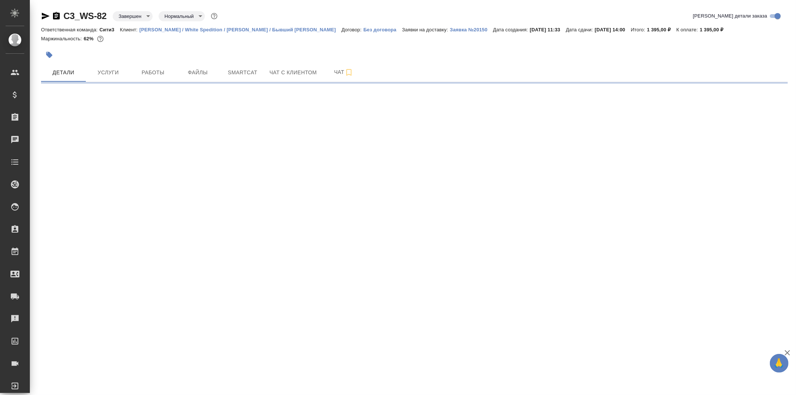
select select "RU"
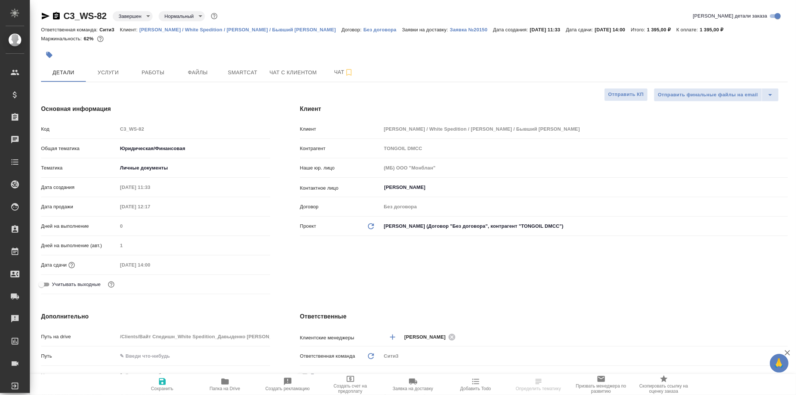
type textarea "x"
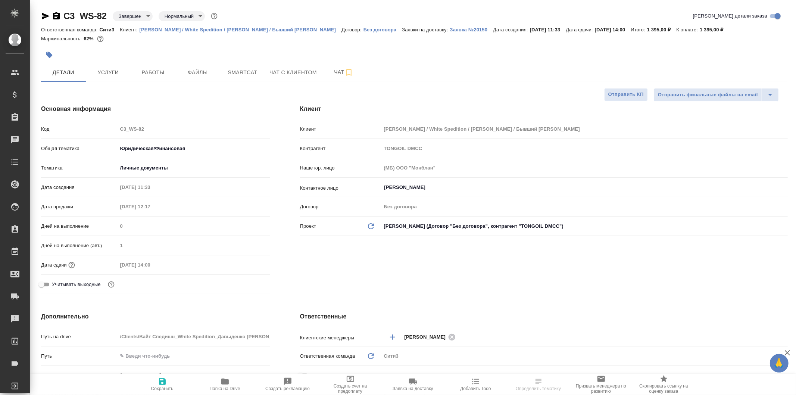
type textarea "x"
click at [152, 72] on span "Работы" at bounding box center [153, 72] width 36 height 9
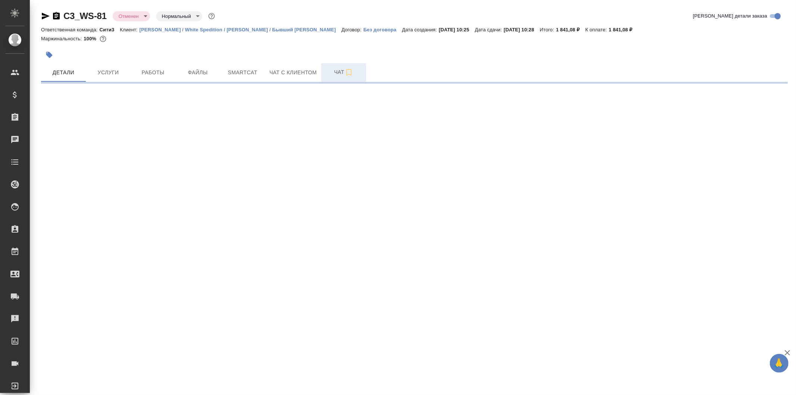
select select "RU"
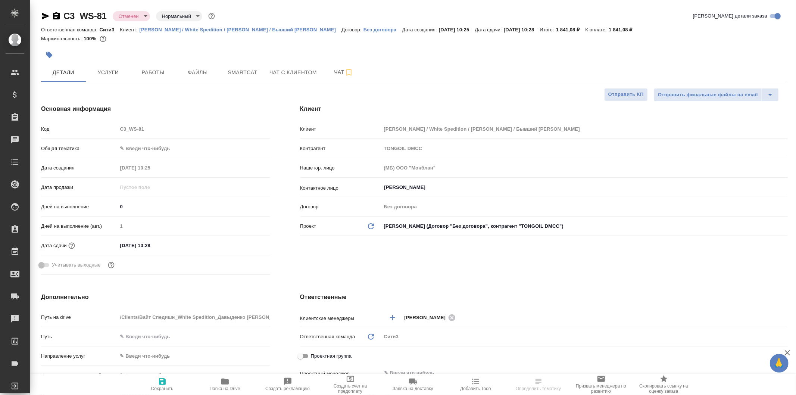
type textarea "x"
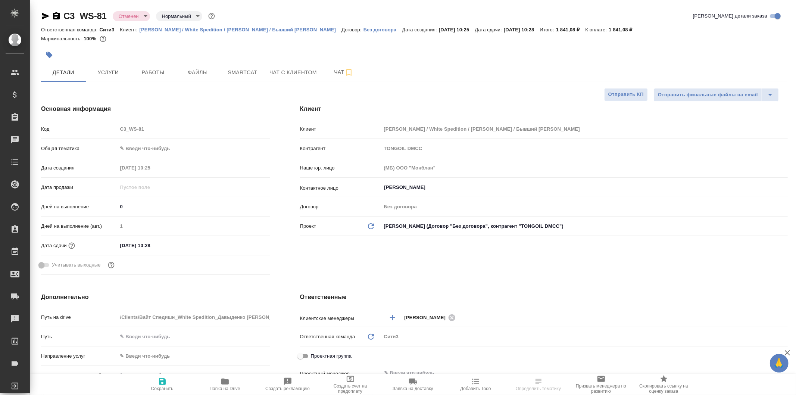
type textarea "x"
click at [148, 70] on span "Работы" at bounding box center [153, 72] width 36 height 9
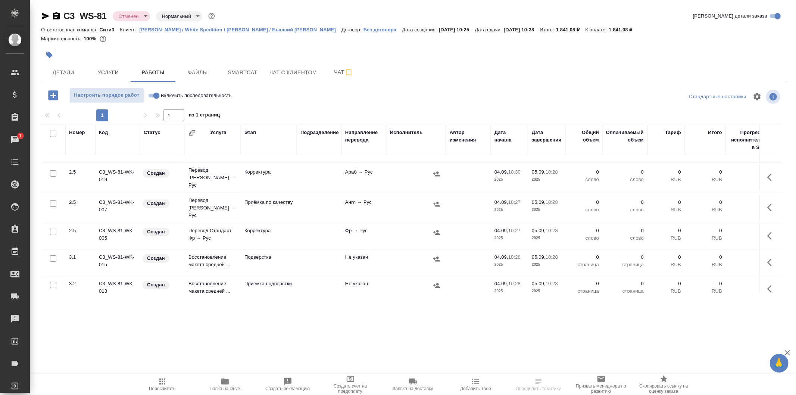
scroll to position [419, 0]
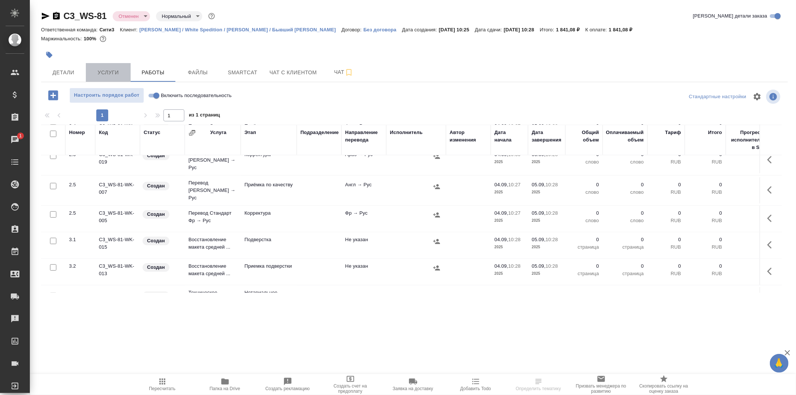
click at [109, 80] on button "Услуги" at bounding box center [108, 72] width 45 height 19
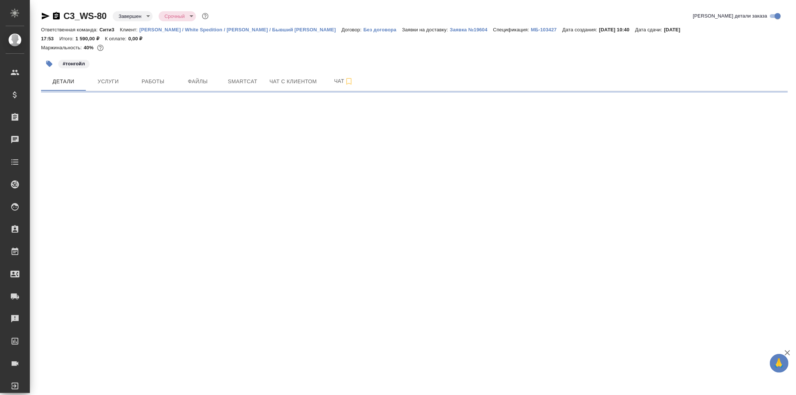
select select "RU"
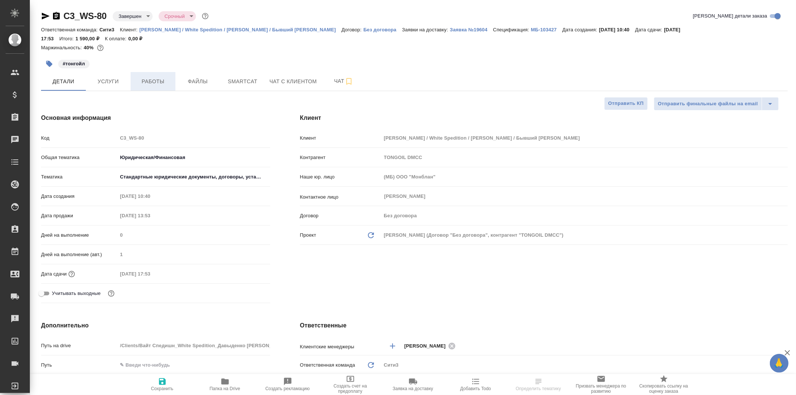
type textarea "x"
click at [91, 72] on button "Услуги" at bounding box center [108, 81] width 45 height 19
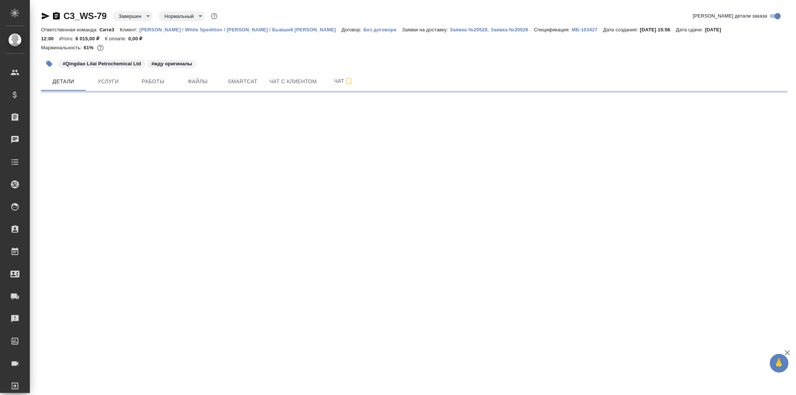
select select "RU"
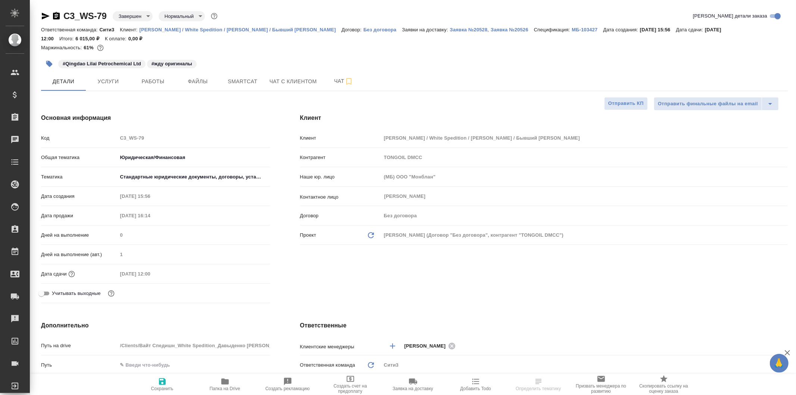
type textarea "x"
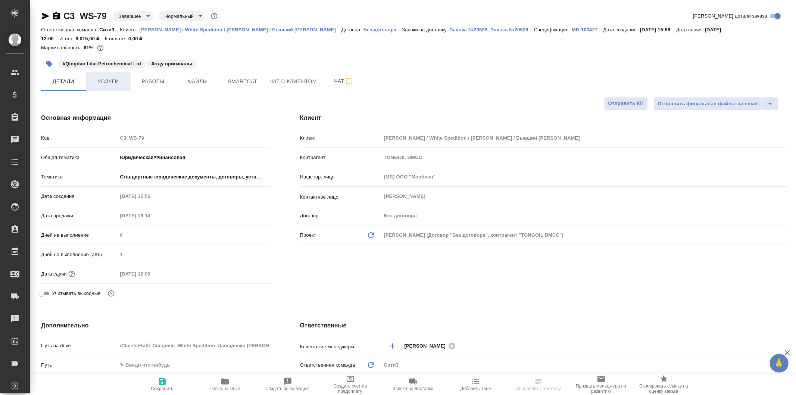
type textarea "x"
click at [103, 81] on span "Услуги" at bounding box center [108, 81] width 36 height 9
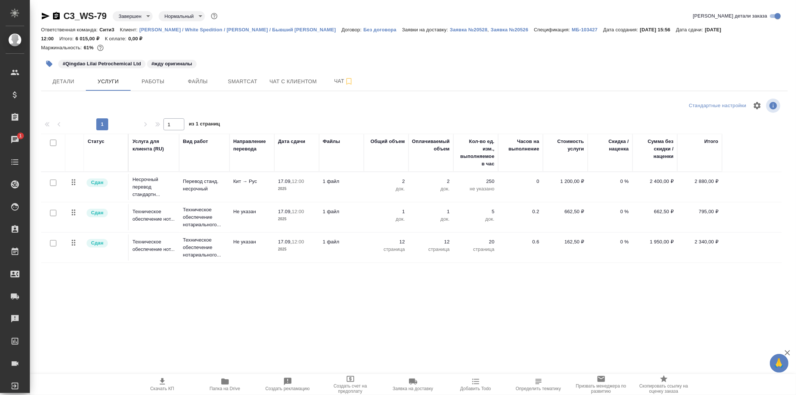
click at [256, 192] on td "Кит → Рус" at bounding box center [252, 187] width 45 height 26
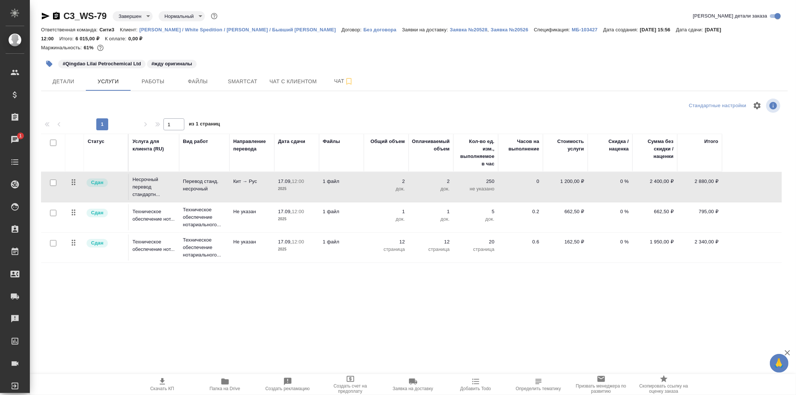
click at [256, 192] on td "Кит → Рус" at bounding box center [252, 187] width 45 height 26
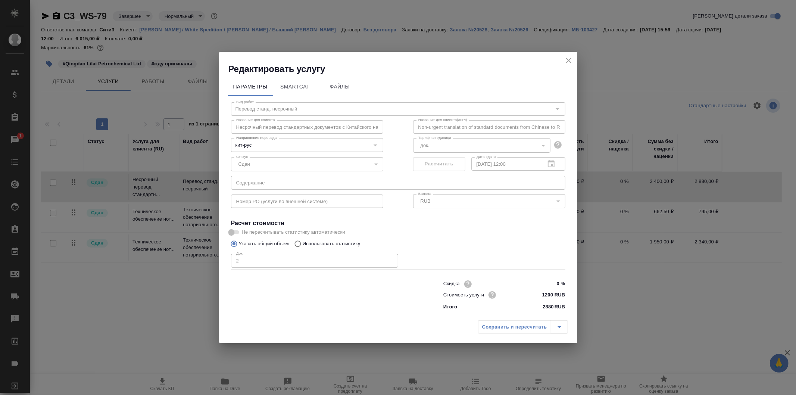
click at [567, 61] on icon "close" at bounding box center [568, 60] width 9 height 9
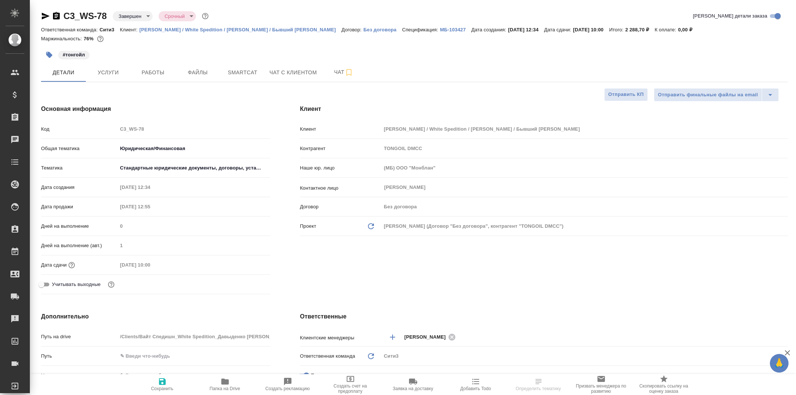
select select "RU"
click at [98, 78] on button "Услуги" at bounding box center [108, 72] width 45 height 19
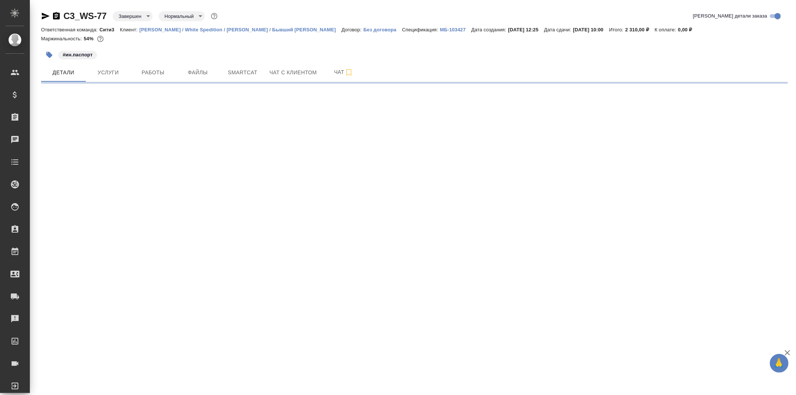
select select "RU"
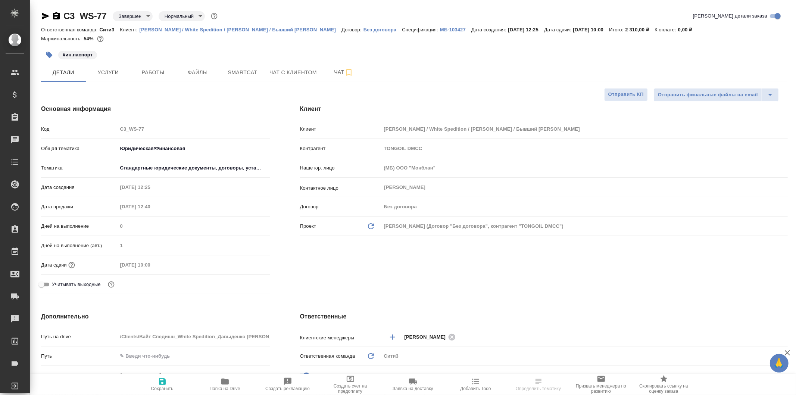
type textarea "x"
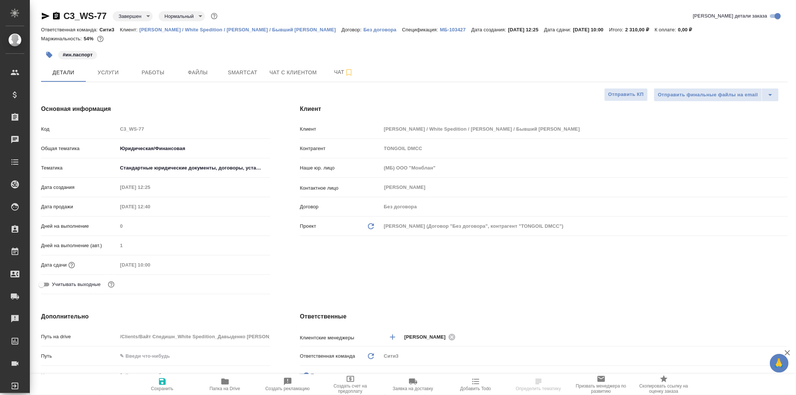
type textarea "x"
click at [113, 69] on span "Услуги" at bounding box center [108, 72] width 36 height 9
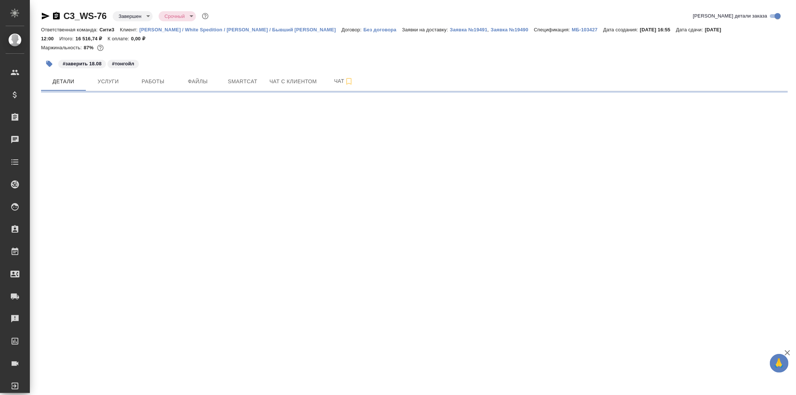
select select "RU"
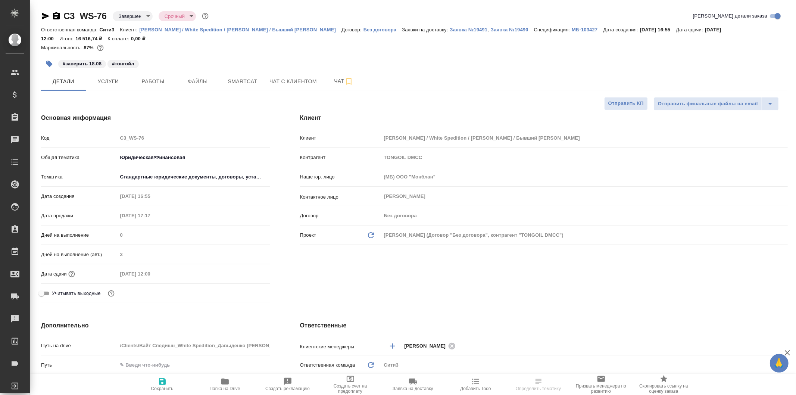
type textarea "x"
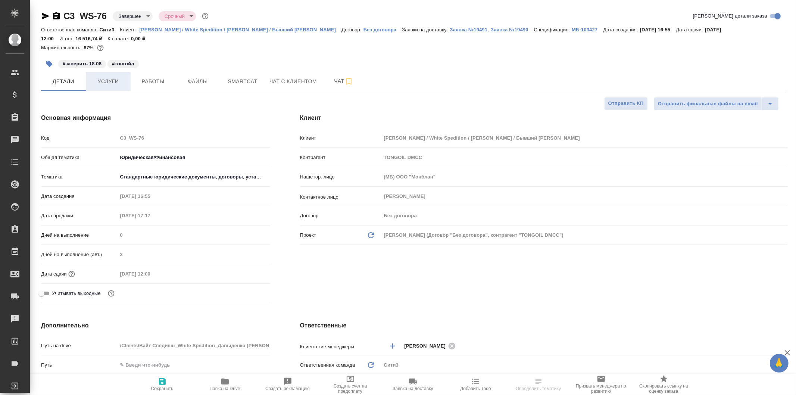
type textarea "x"
click at [117, 79] on span "Услуги" at bounding box center [108, 81] width 36 height 9
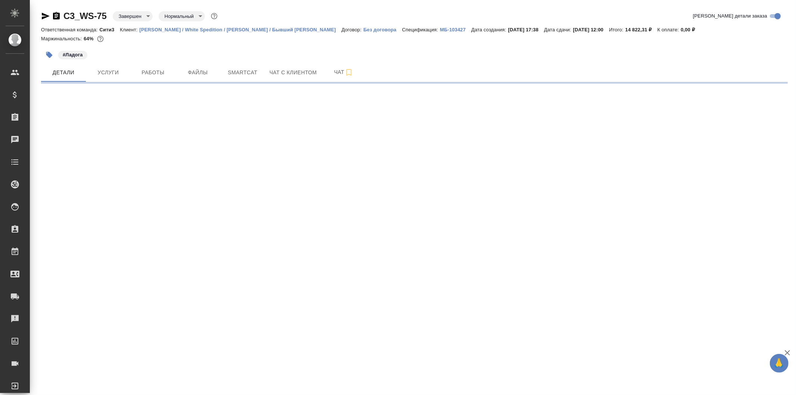
select select "RU"
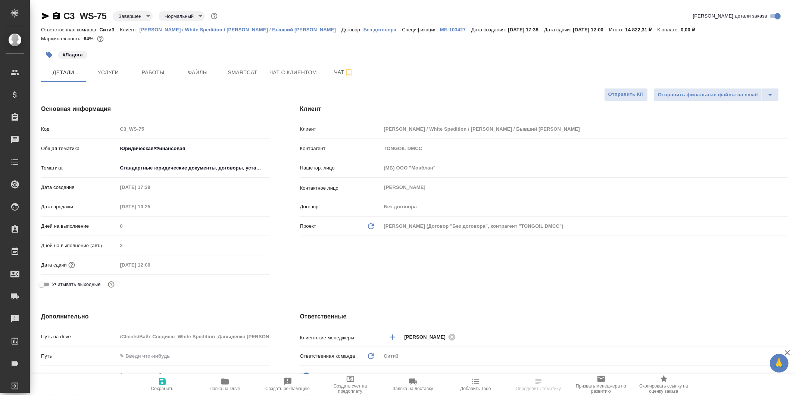
type textarea "x"
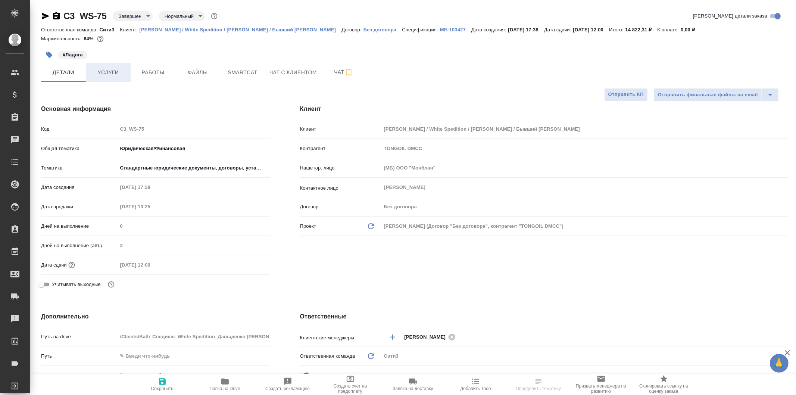
type textarea "x"
click at [103, 74] on span "Услуги" at bounding box center [108, 72] width 36 height 9
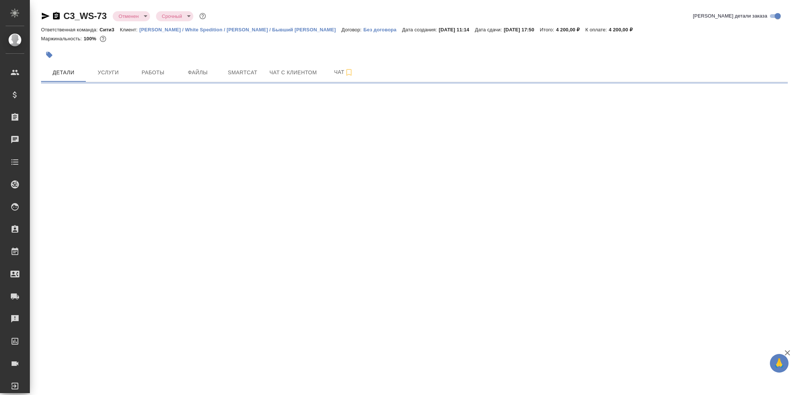
select select "RU"
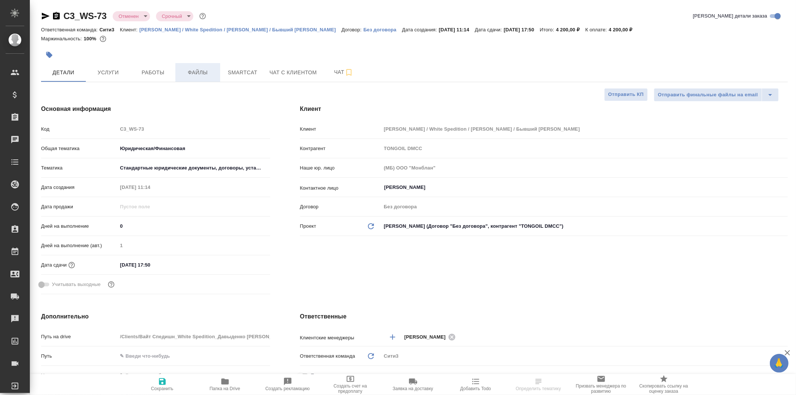
type textarea "x"
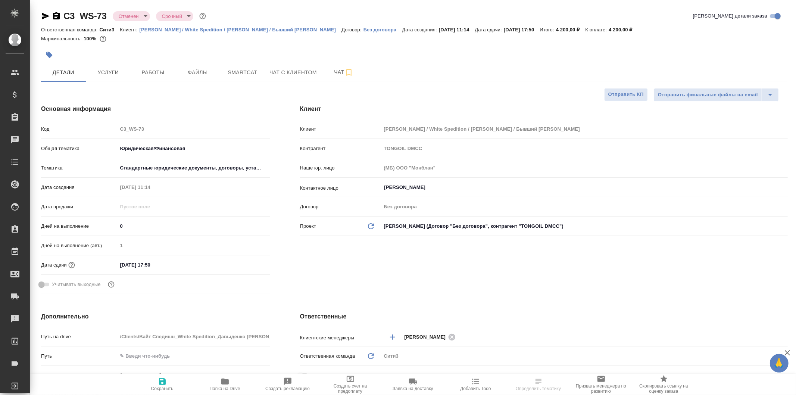
type textarea "x"
click at [84, 81] on span at bounding box center [63, 81] width 45 height 1
click at [108, 69] on span "Услуги" at bounding box center [108, 72] width 36 height 9
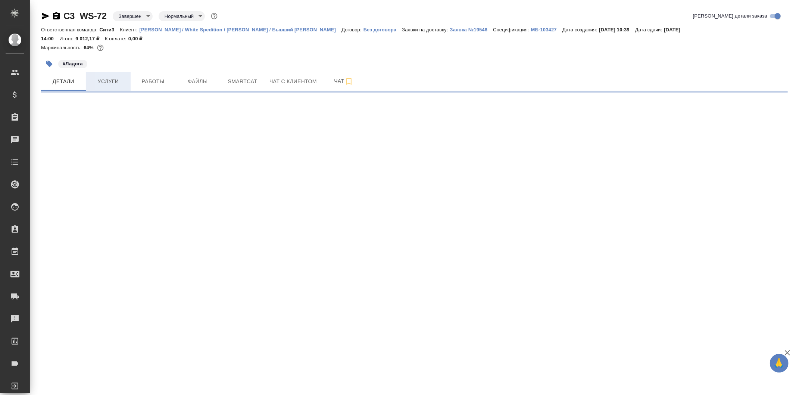
select select "RU"
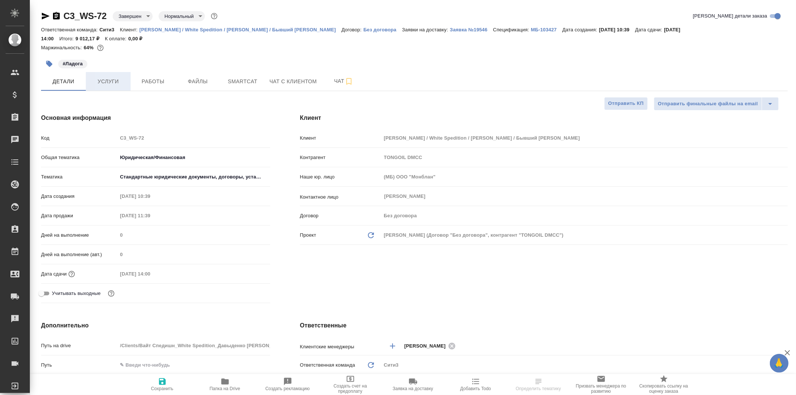
type textarea "x"
click at [99, 79] on span "Услуги" at bounding box center [108, 81] width 36 height 9
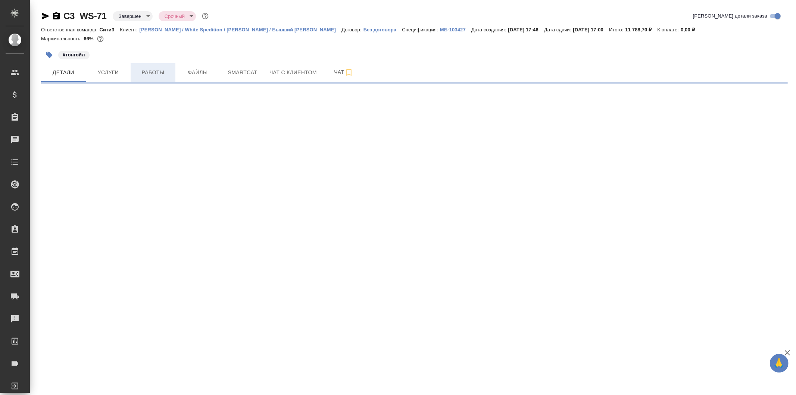
select select "RU"
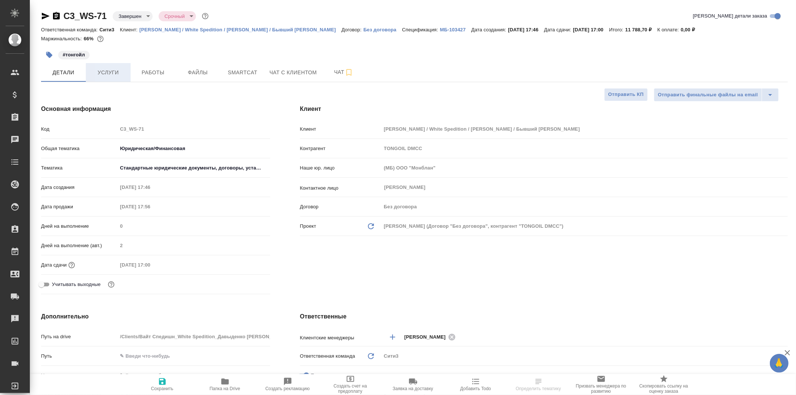
type textarea "x"
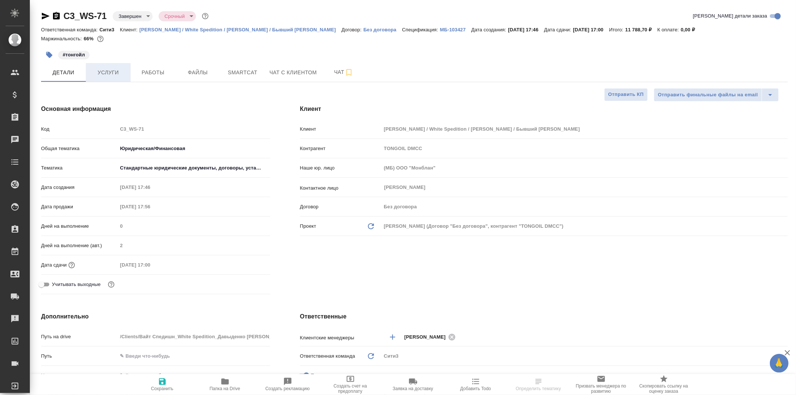
type textarea "x"
click at [129, 63] on button "Услуги" at bounding box center [108, 72] width 45 height 19
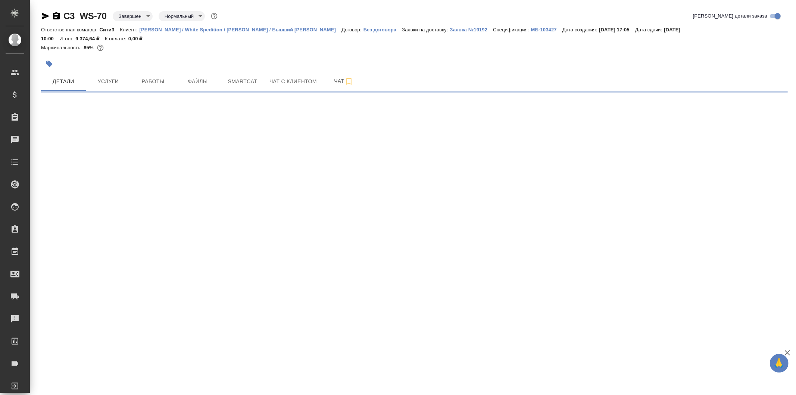
select select "RU"
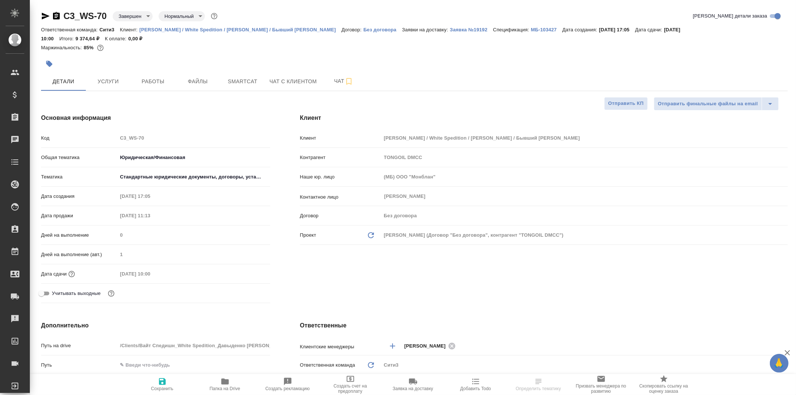
type textarea "x"
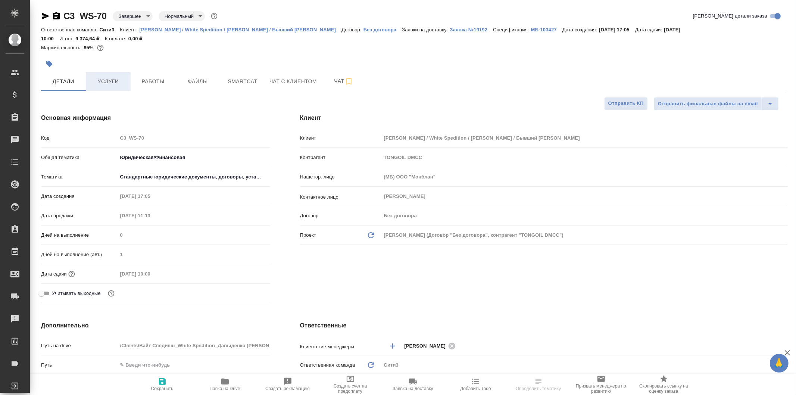
type textarea "x"
click at [124, 80] on span "Услуги" at bounding box center [108, 81] width 36 height 9
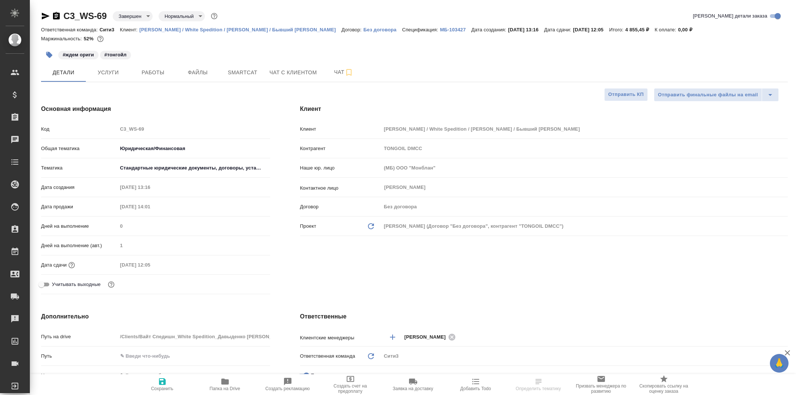
select select "RU"
click at [115, 71] on span "Услуги" at bounding box center [108, 72] width 36 height 9
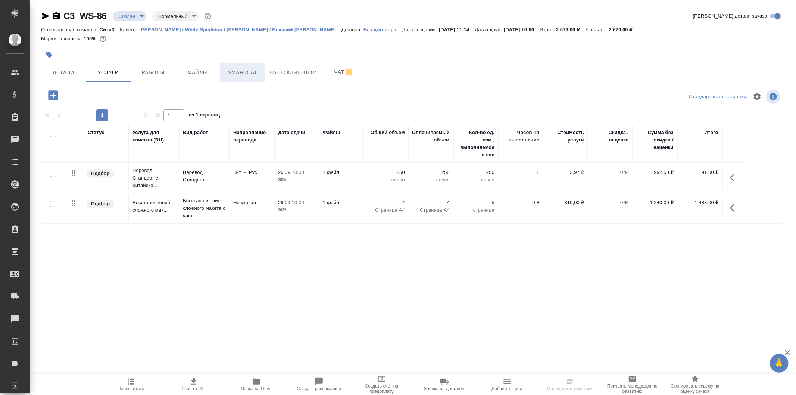
click at [252, 72] on span "Smartcat" at bounding box center [243, 72] width 36 height 9
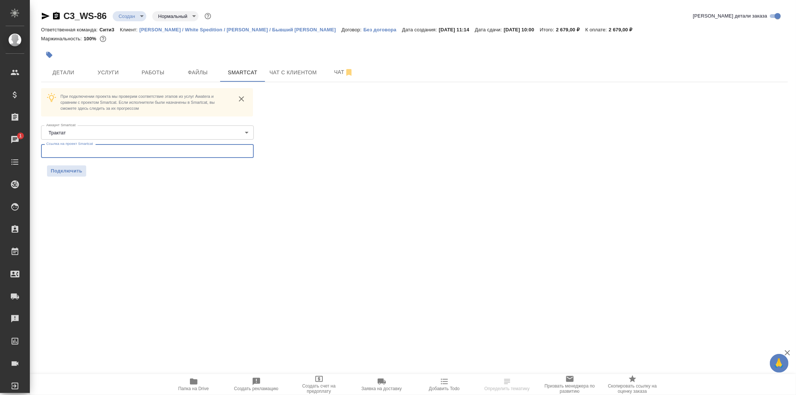
click at [183, 152] on input "text" at bounding box center [147, 150] width 213 height 13
click at [197, 132] on body "🙏 .cls-1 fill:#fff; AWATERA Galisheva [PERSON_NAME] Спецификации Заказы 1 Чаты …" at bounding box center [398, 197] width 796 height 395
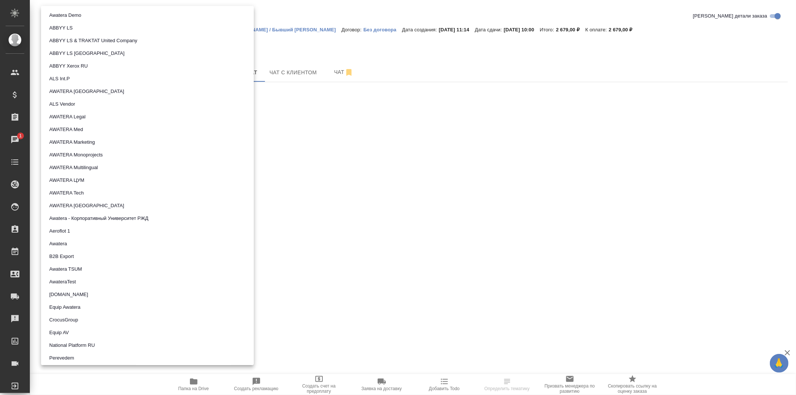
scroll to position [400, 0]
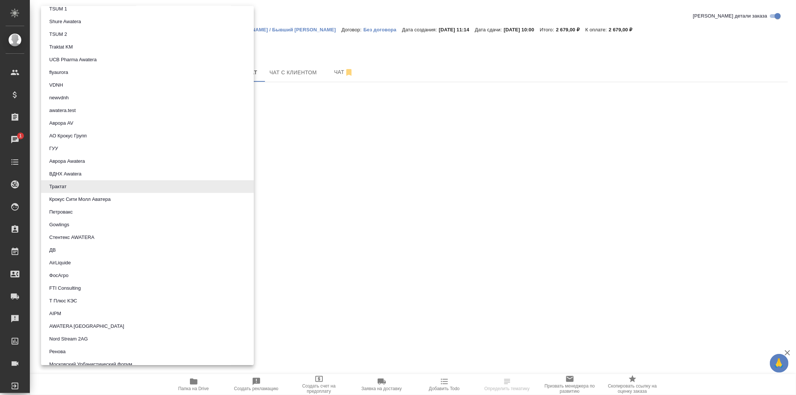
click at [441, 160] on div at bounding box center [398, 197] width 796 height 395
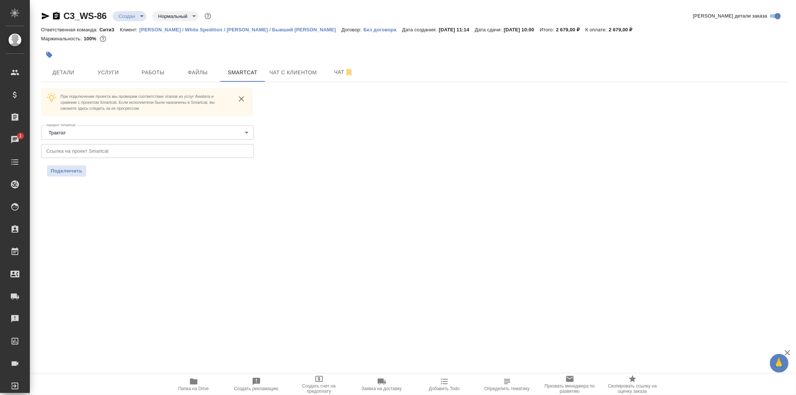
click at [114, 177] on div "C3_WS-86 Создан new Нормальный normal Кратко детали заказа Ответственная команд…" at bounding box center [414, 98] width 755 height 196
click at [196, 78] on button "Файлы" at bounding box center [197, 72] width 45 height 19
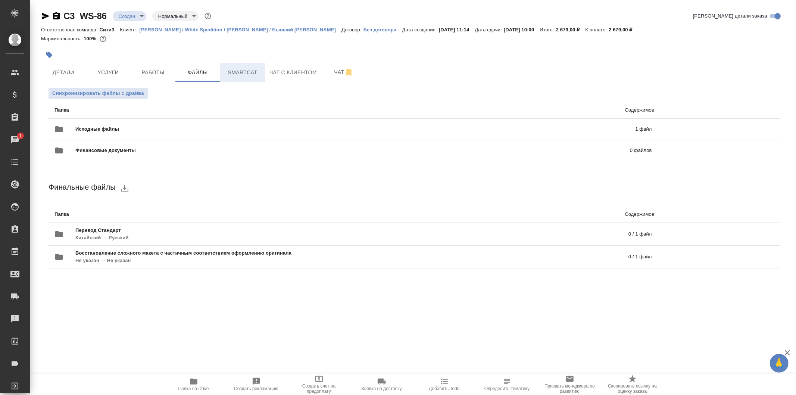
click at [234, 71] on span "Smartcat" at bounding box center [243, 72] width 36 height 9
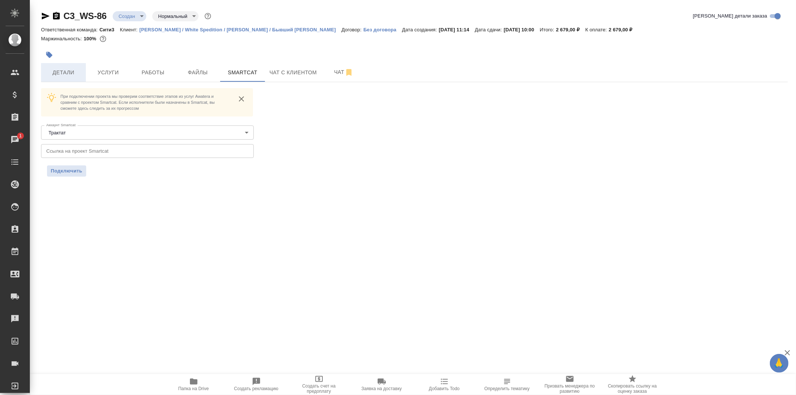
click at [73, 68] on span "Детали" at bounding box center [64, 72] width 36 height 9
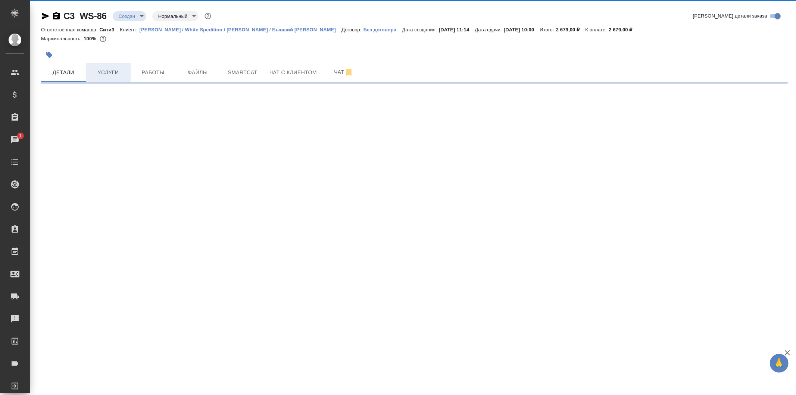
select select "RU"
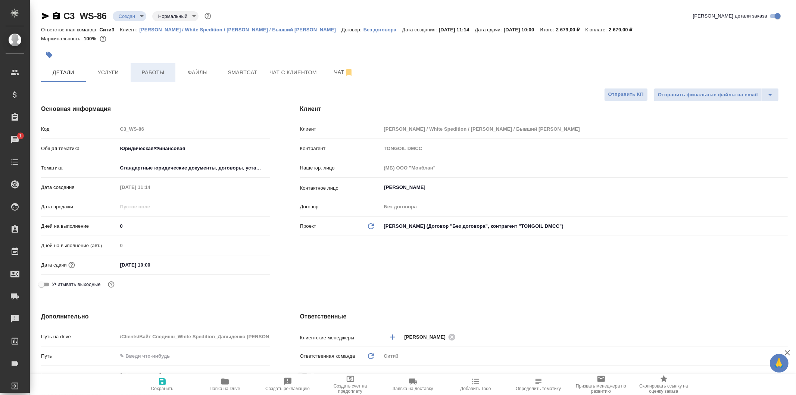
type textarea "x"
click at [247, 67] on button "Smartcat" at bounding box center [242, 72] width 45 height 19
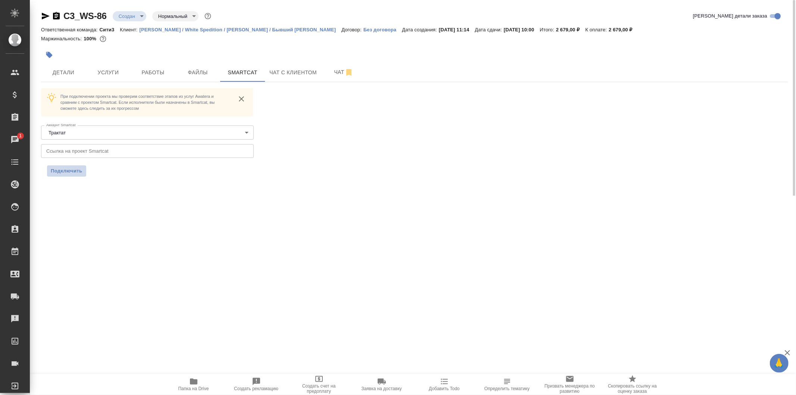
click at [69, 169] on span "Подключить" at bounding box center [67, 170] width 32 height 7
click at [77, 156] on input "text" at bounding box center [147, 150] width 213 height 13
click at [279, 150] on div "При подключении проекта мы проверим соответствие этапов из услуг Awatera и срав…" at bounding box center [414, 136] width 747 height 97
click at [289, 67] on button "Чат с клиентом" at bounding box center [293, 72] width 56 height 19
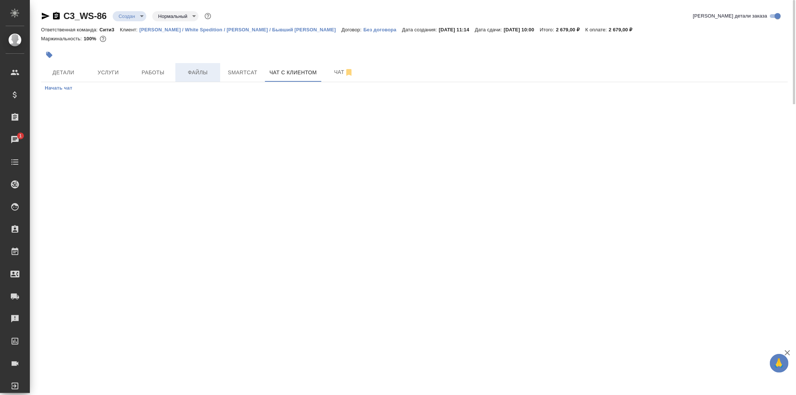
click at [191, 70] on span "Файлы" at bounding box center [198, 72] width 36 height 9
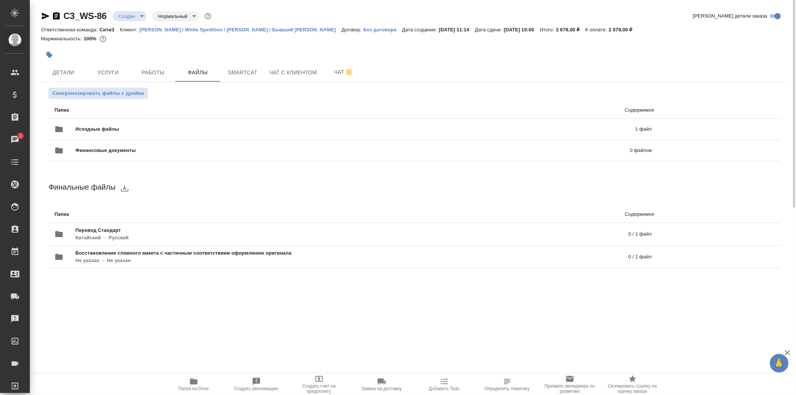
click at [213, 30] on p "[PERSON_NAME] / White Spedition / [PERSON_NAME] / Бывший [PERSON_NAME]" at bounding box center [241, 30] width 202 height 6
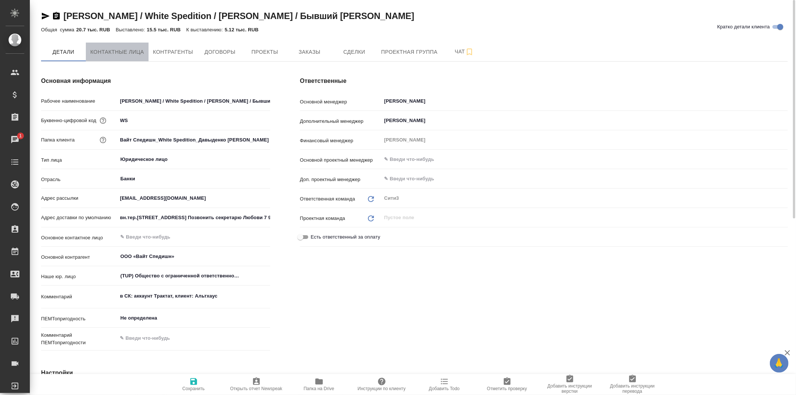
click at [118, 49] on span "Контактные лица" at bounding box center [117, 51] width 54 height 9
select select "RU"
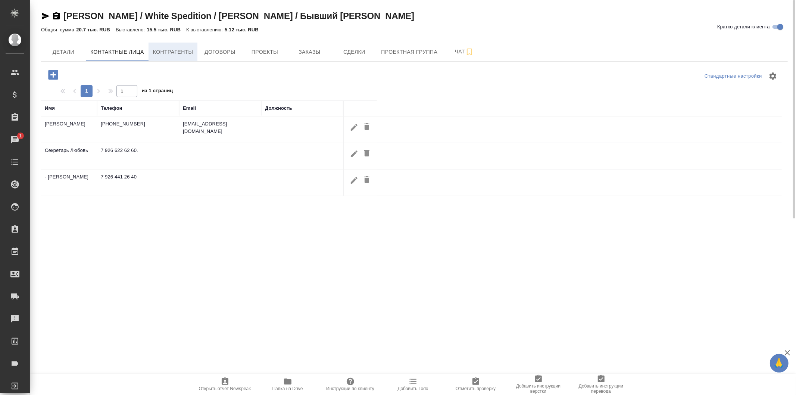
click at [177, 47] on span "Контрагенты" at bounding box center [173, 51] width 40 height 9
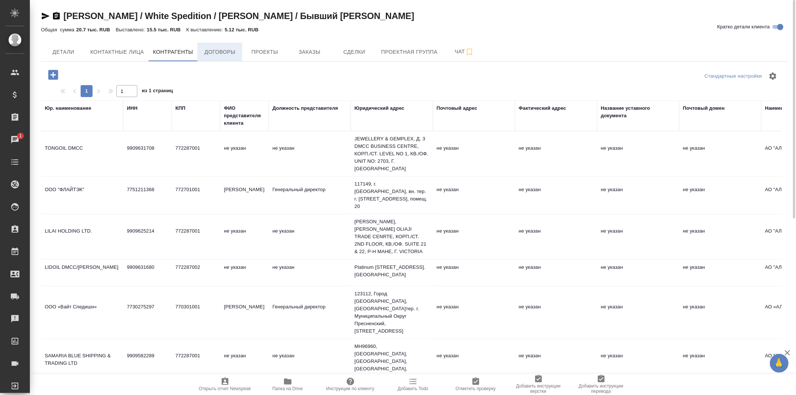
click at [239, 53] on button "Договоры" at bounding box center [219, 52] width 45 height 19
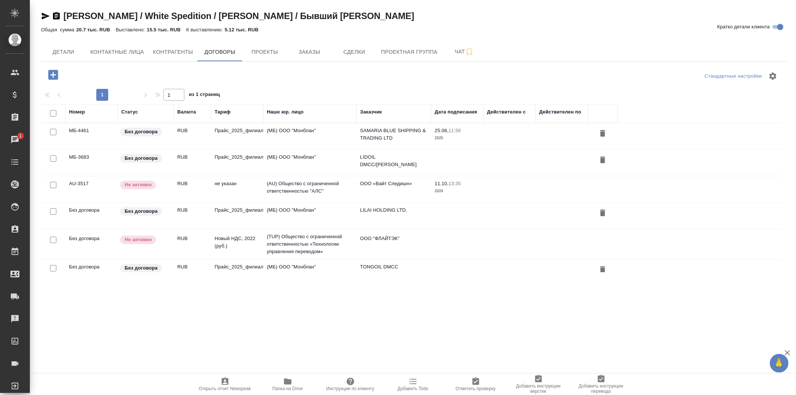
click at [271, 53] on span "Проекты" at bounding box center [265, 51] width 36 height 9
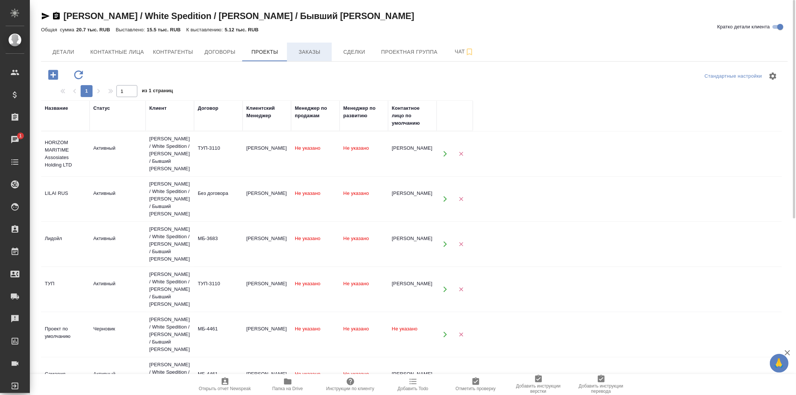
click at [307, 50] on span "Заказы" at bounding box center [310, 51] width 36 height 9
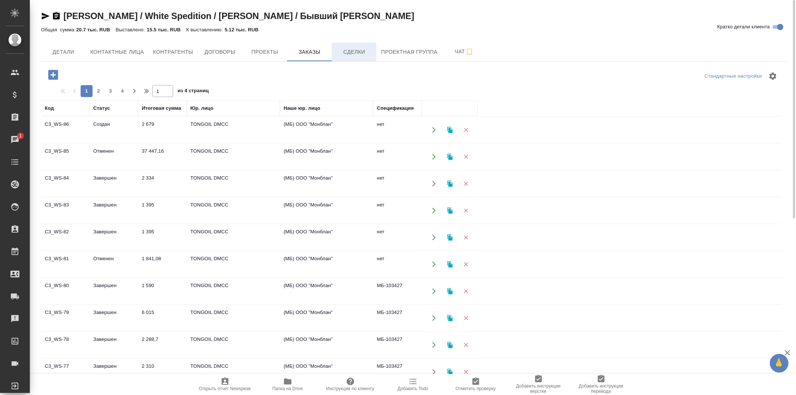
click at [357, 51] on span "Сделки" at bounding box center [354, 51] width 36 height 9
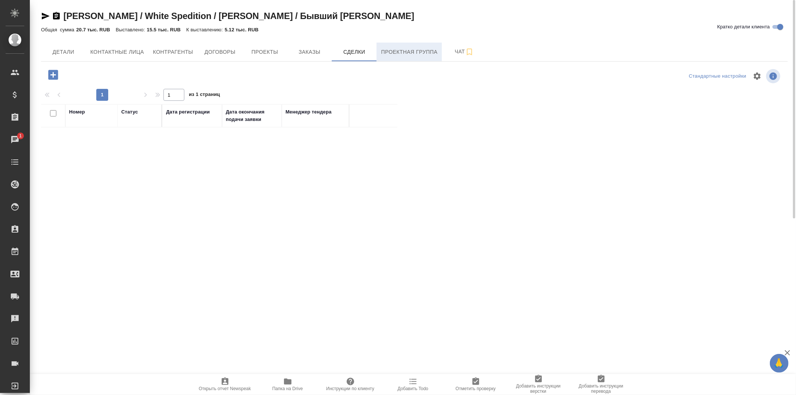
click at [410, 52] on span "Проектная группа" at bounding box center [409, 51] width 56 height 9
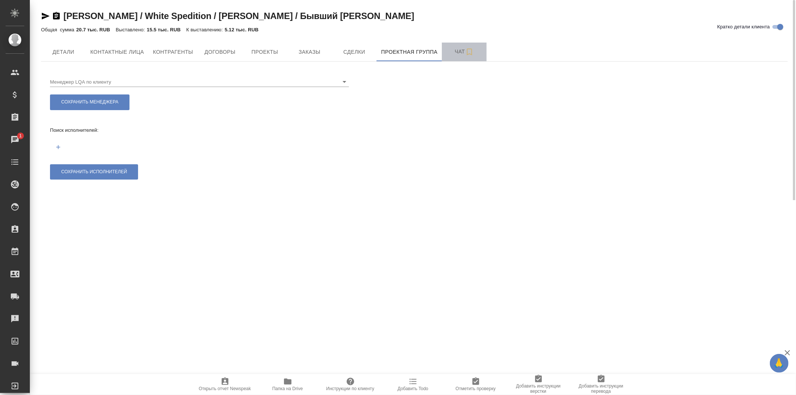
click at [450, 51] on span "Чат" at bounding box center [464, 51] width 36 height 9
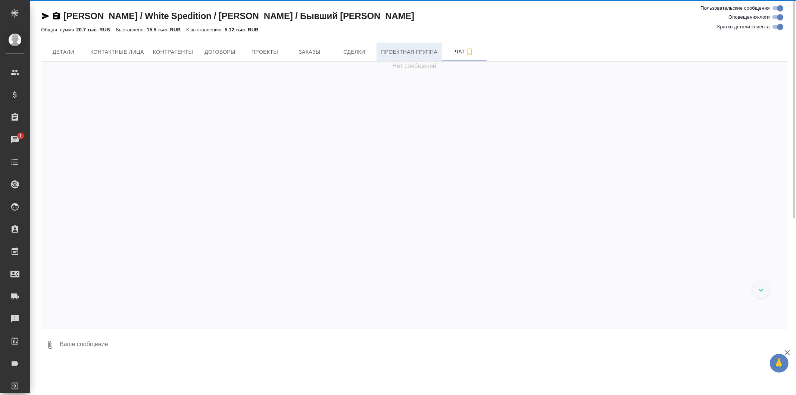
scroll to position [370, 0]
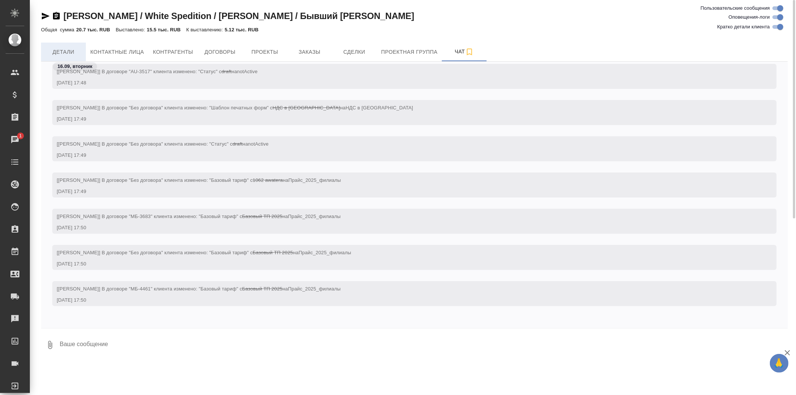
click at [60, 53] on span "Детали" at bounding box center [64, 51] width 36 height 9
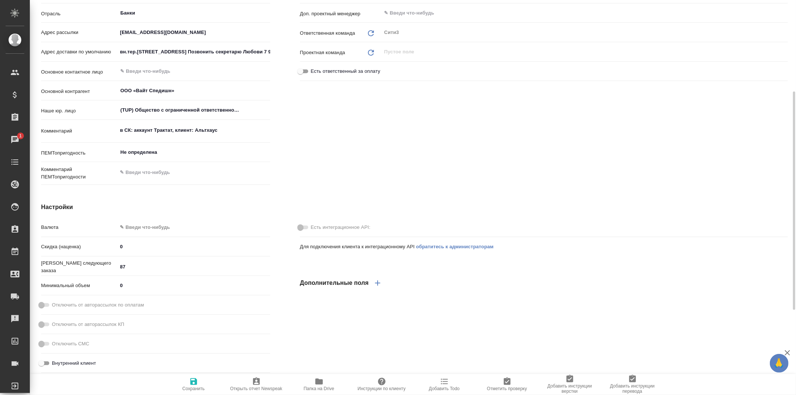
type textarea "x"
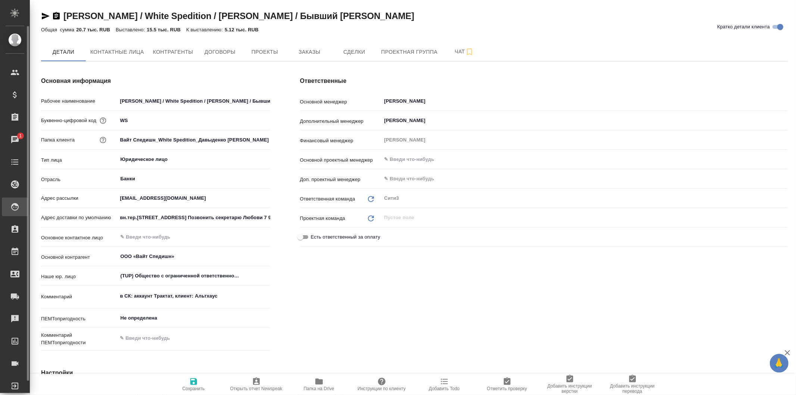
type textarea "x"
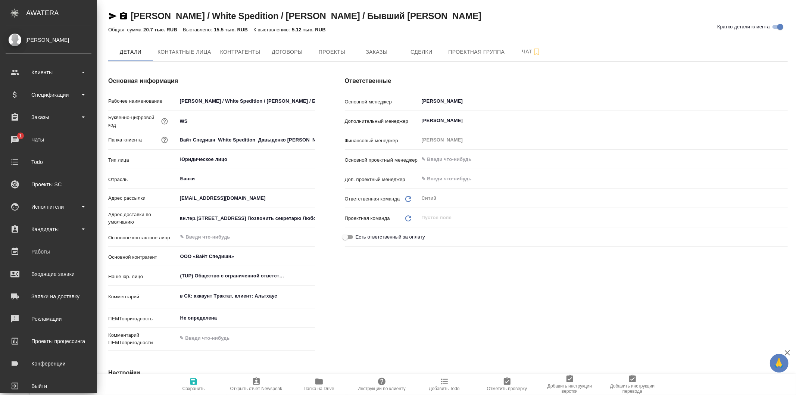
type textarea "x"
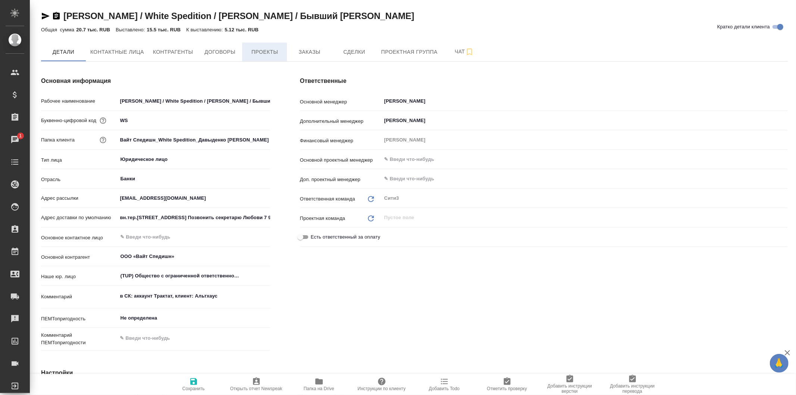
click at [266, 52] on span "Проекты" at bounding box center [265, 51] width 36 height 9
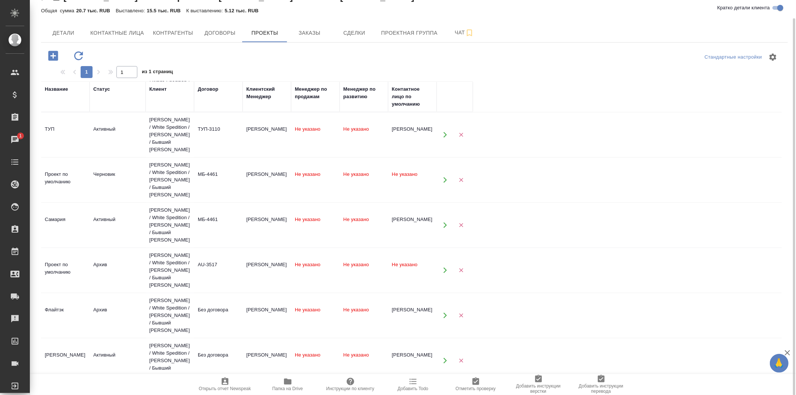
scroll to position [147, 0]
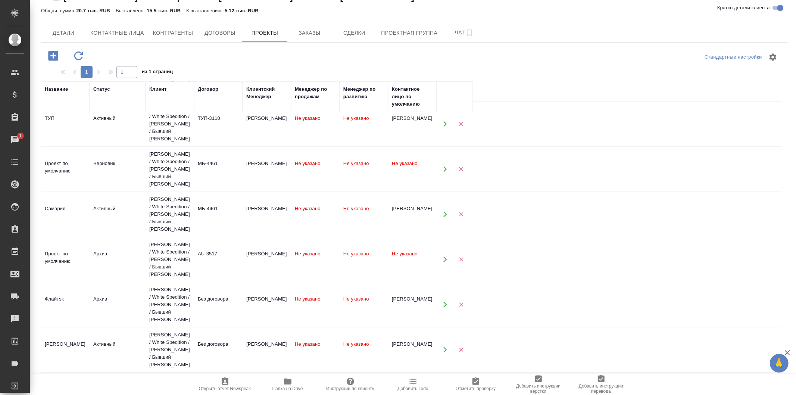
click at [131, 355] on td "Активный" at bounding box center [118, 350] width 56 height 26
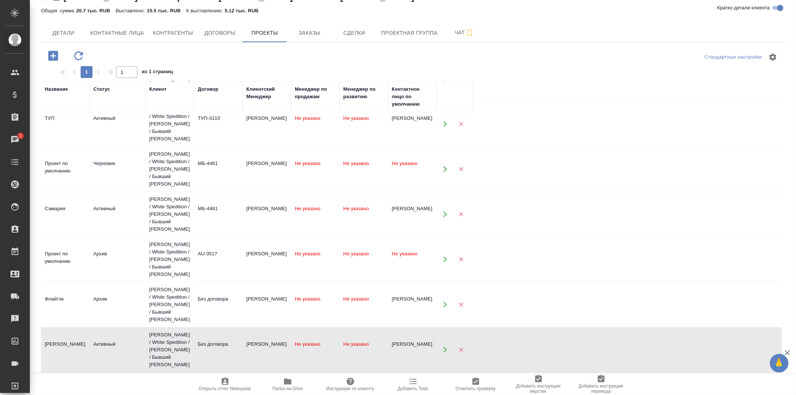
click at [131, 355] on td "Активный" at bounding box center [118, 350] width 56 height 26
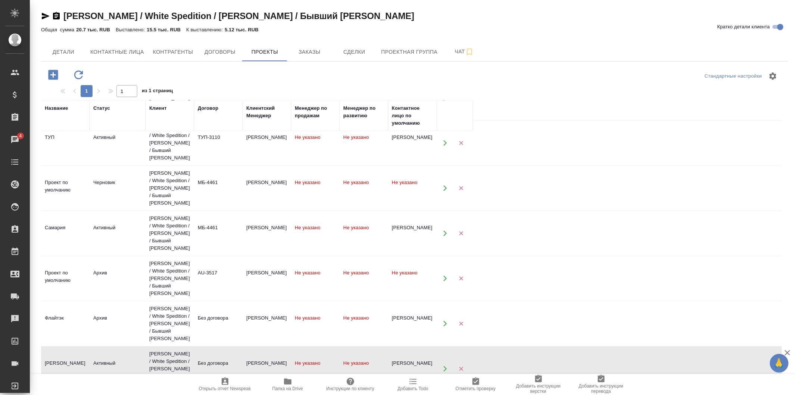
click at [49, 16] on icon "button" at bounding box center [46, 16] width 8 height 7
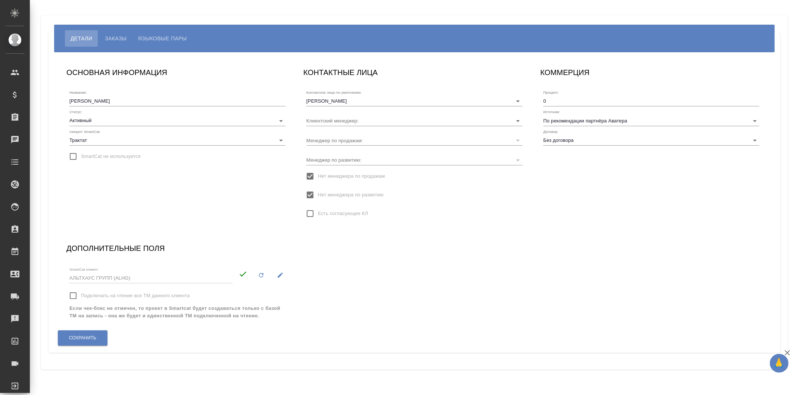
type input "[PERSON_NAME]"
click at [163, 33] on button "Языковые пары" at bounding box center [163, 38] width 60 height 16
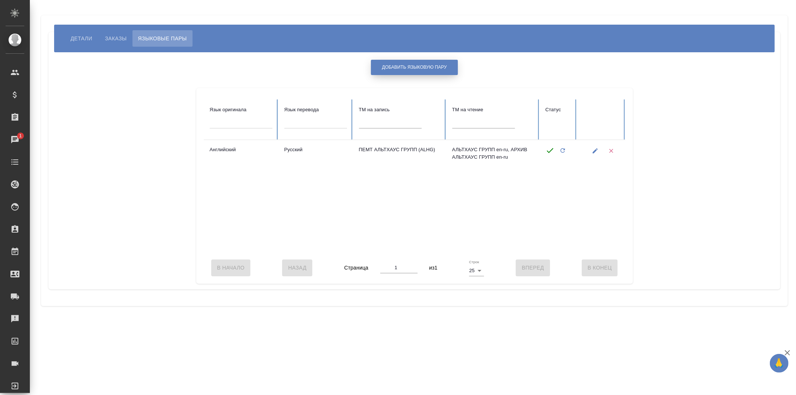
click at [454, 65] on button "Добавить языковую пару" at bounding box center [414, 67] width 87 height 15
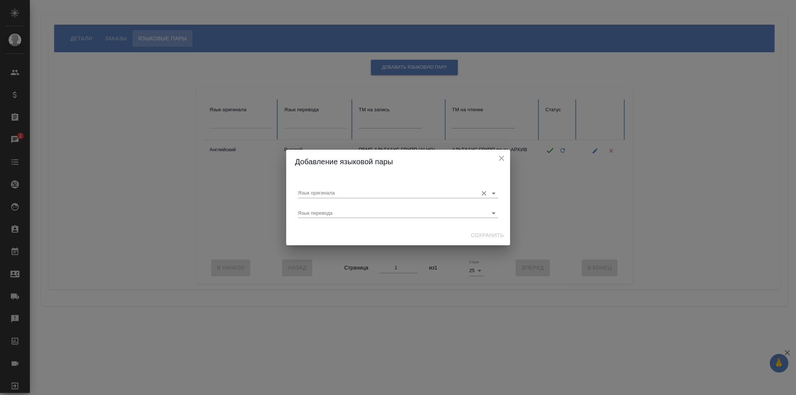
click at [363, 196] on input "Язык оригинала" at bounding box center [386, 192] width 176 height 9
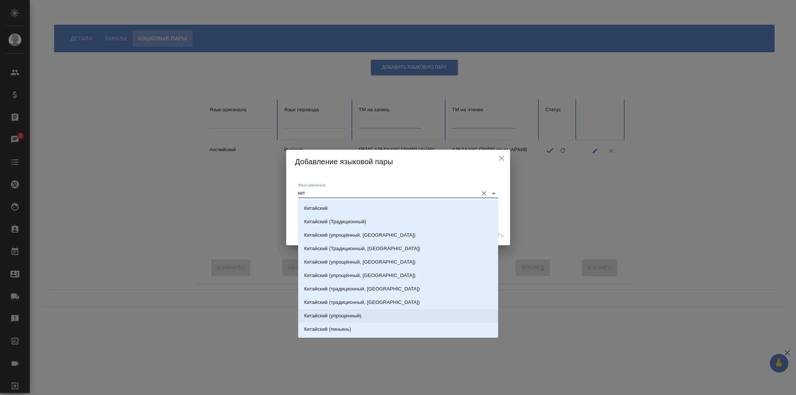
click at [387, 312] on li "Китайский (упрощенный)" at bounding box center [398, 315] width 200 height 13
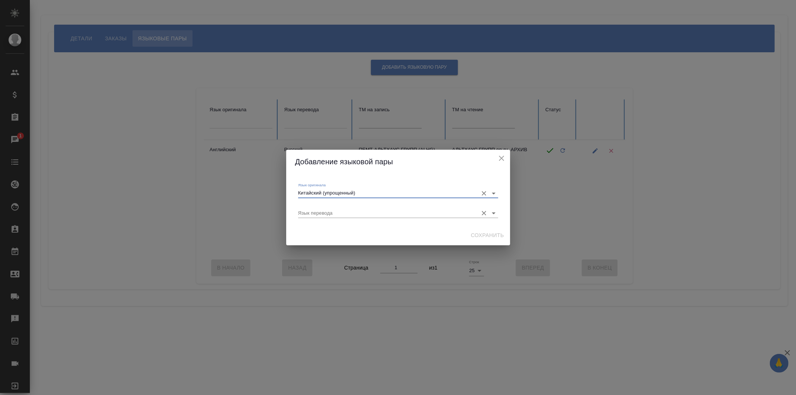
type input "Китайский (упрощенный)"
click at [370, 209] on input "Язык перевода" at bounding box center [386, 213] width 176 height 9
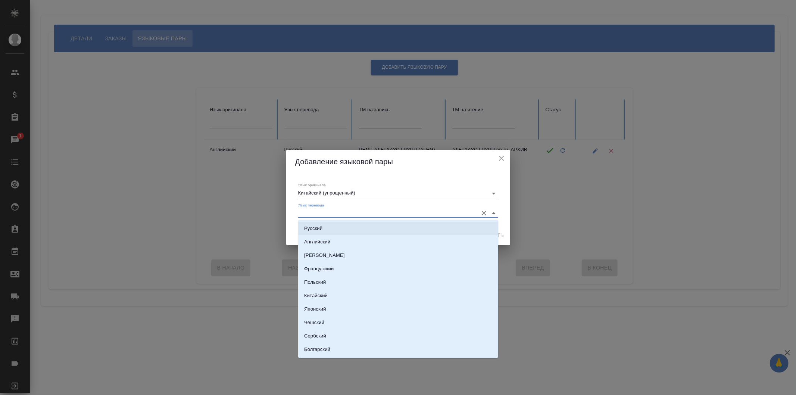
click at [386, 222] on li "Русский" at bounding box center [398, 228] width 200 height 13
type input "Русский"
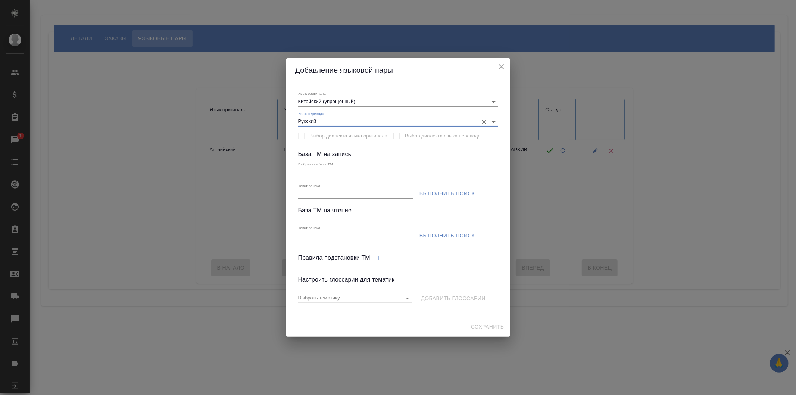
click at [342, 190] on input "Текст поиска" at bounding box center [355, 193] width 115 height 9
click at [453, 215] on ul at bounding box center [381, 218] width 166 height 6
click at [451, 194] on span "Выполнить поиск" at bounding box center [448, 193] width 56 height 9
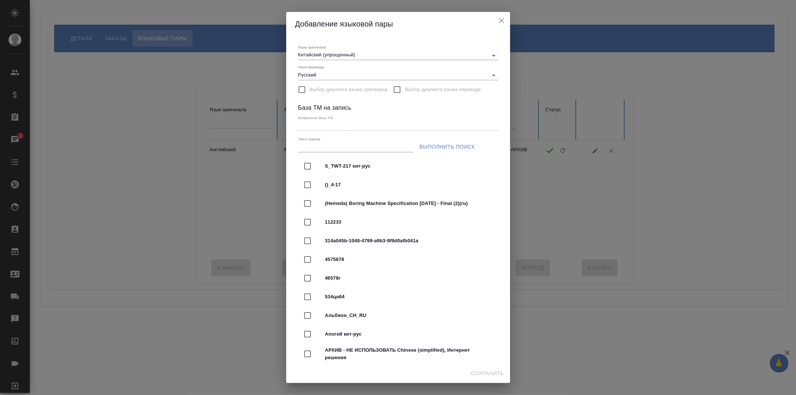
click at [495, 130] on div "Язык оригинала Китайский (упрощенный) Язык перевода Русский Выбор диалекта язык…" at bounding box center [398, 200] width 224 height 328
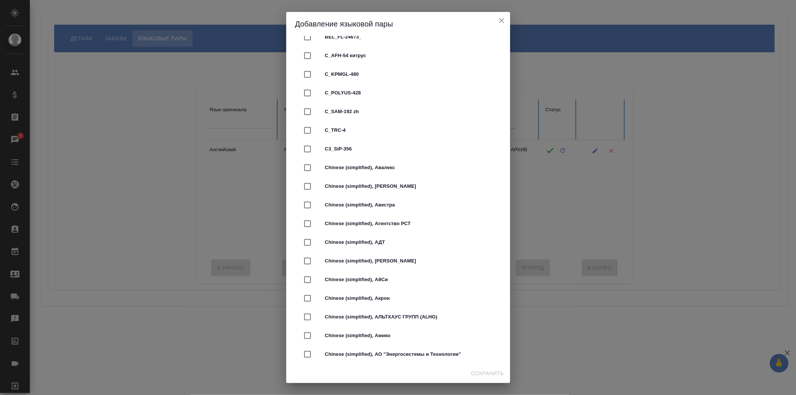
scroll to position [1874, 0]
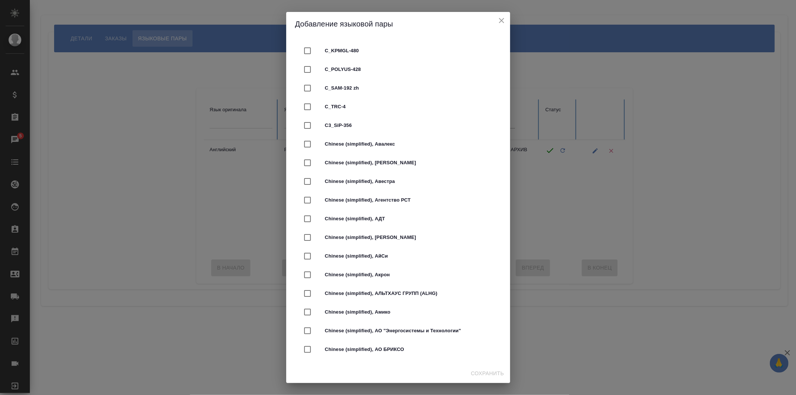
click at [454, 290] on span "Chinese (simplified), АЛЬТХАУС ГРУПП (ALHG)" at bounding box center [408, 293] width 167 height 7
type input "Chinese (simplified), АЛЬТХАУС ГРУПП (ALHG)"
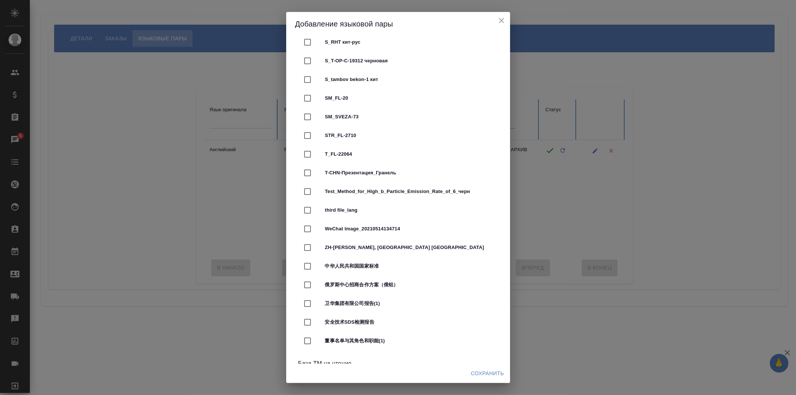
scroll to position [4640, 0]
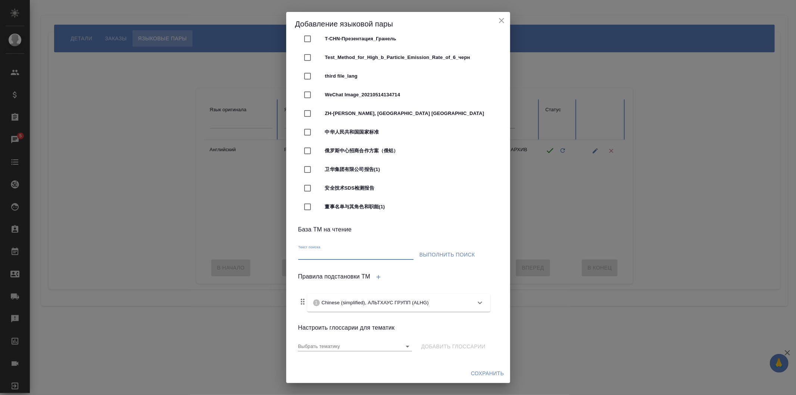
click at [377, 250] on input "Текст поиска" at bounding box center [355, 254] width 115 height 9
click at [446, 275] on div "Правила подстановки TM 1 Chinese (simplified), АЛЬТХАУС ГРУПП (ALHG) Память пер…" at bounding box center [398, 292] width 200 height 50
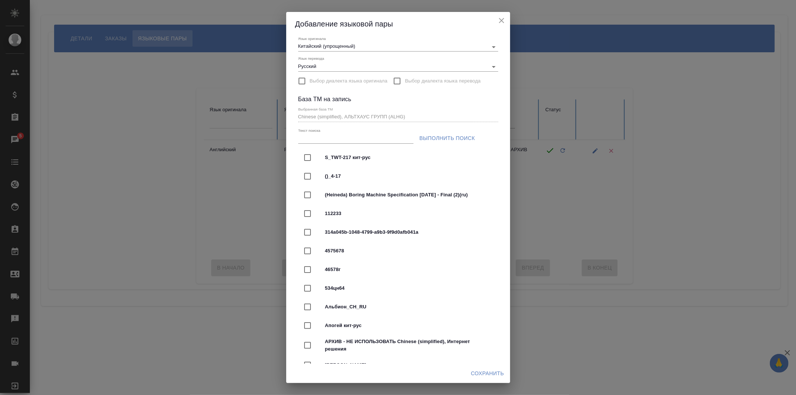
scroll to position [0, 0]
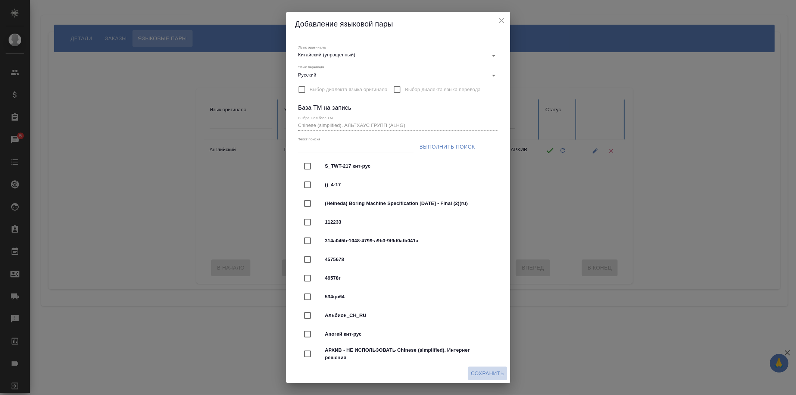
click at [489, 370] on span "Сохранить" at bounding box center [487, 373] width 33 height 9
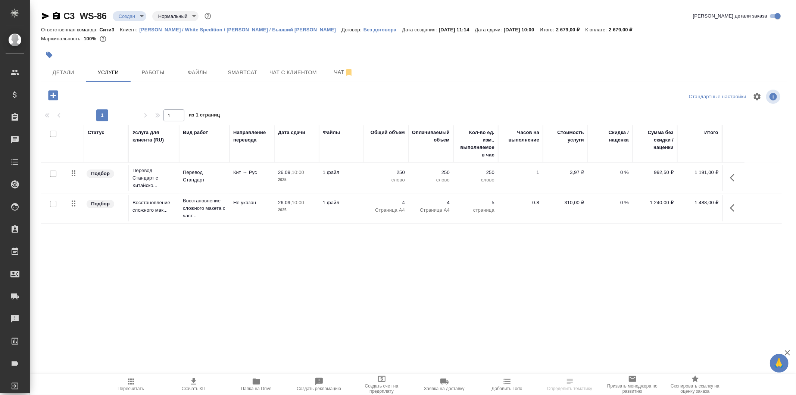
click at [53, 175] on input "checkbox" at bounding box center [53, 174] width 6 height 6
checkbox input "true"
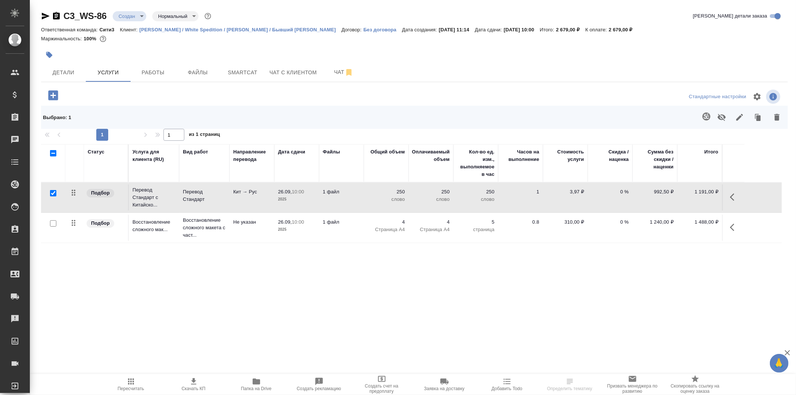
click at [702, 114] on button "button" at bounding box center [707, 116] width 18 height 18
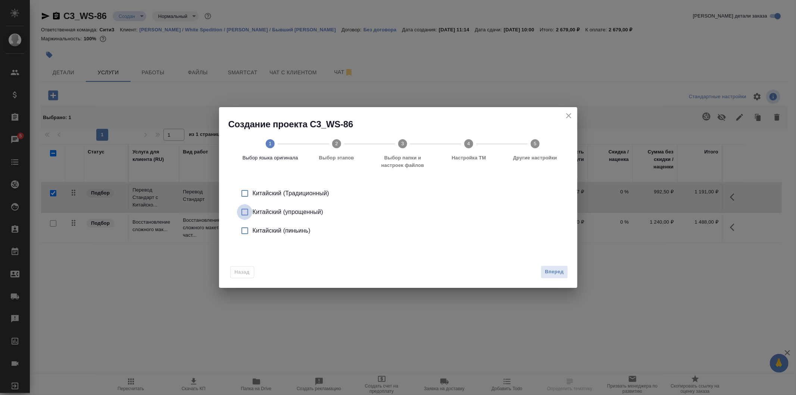
click at [248, 212] on input "checkbox" at bounding box center [245, 212] width 16 height 16
click at [563, 275] on span "Вперед" at bounding box center [554, 272] width 19 height 9
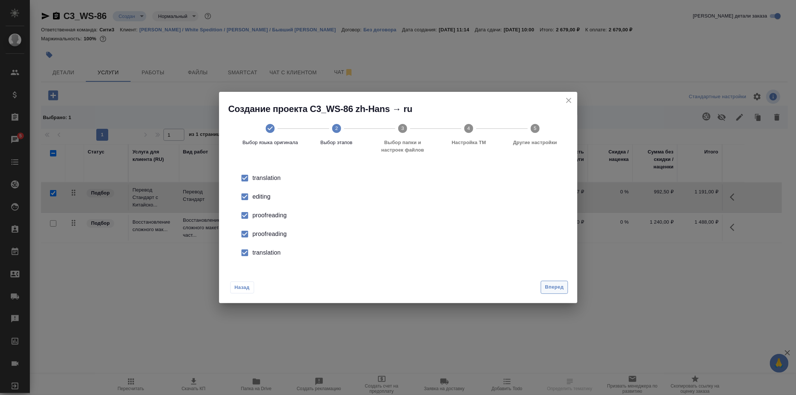
click at [559, 283] on span "Вперед" at bounding box center [554, 287] width 19 height 9
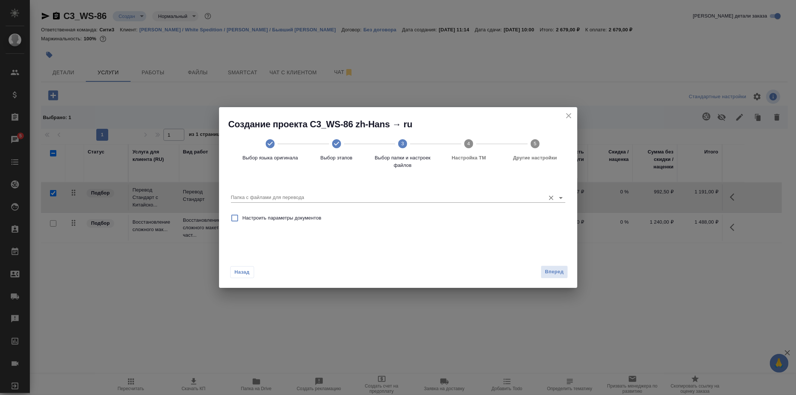
click at [365, 188] on div "Папка с файлами для перевода" at bounding box center [398, 194] width 334 height 15
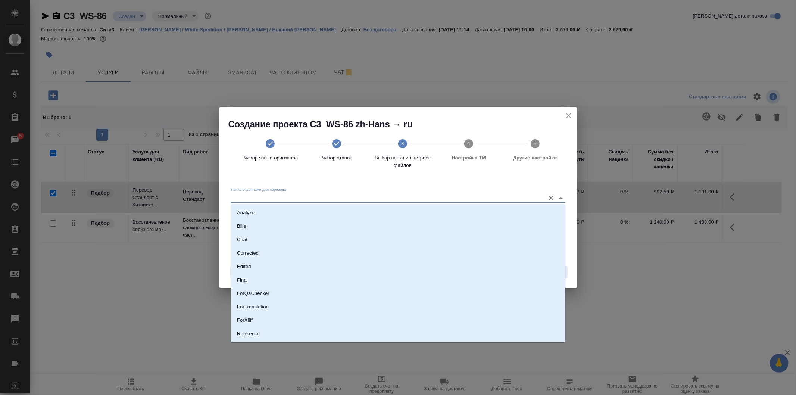
click at [370, 199] on input "Папка с файлами для перевода" at bounding box center [386, 197] width 311 height 9
click at [345, 309] on li "Source" at bounding box center [398, 308] width 334 height 13
type input "Source"
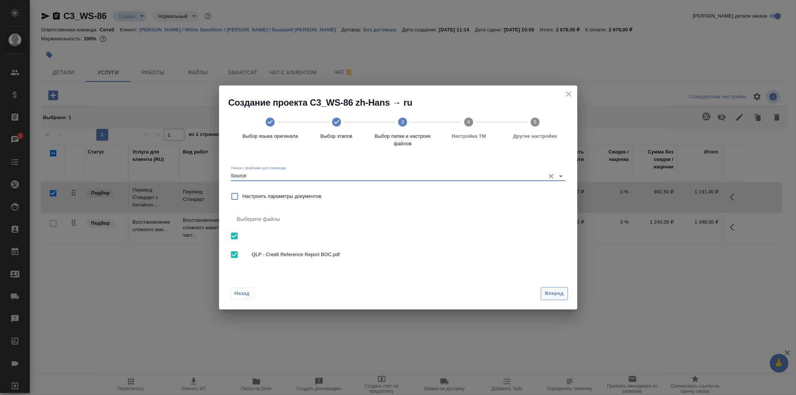
click at [549, 295] on span "Вперед" at bounding box center [554, 293] width 19 height 9
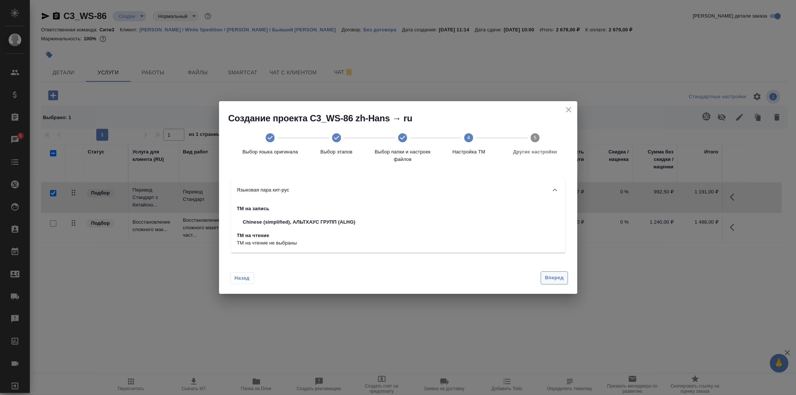
click at [546, 278] on span "Вперед" at bounding box center [554, 278] width 19 height 9
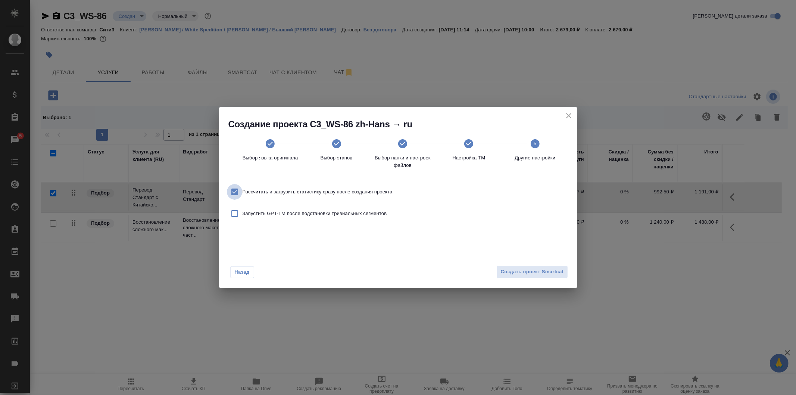
click at [234, 191] on input "Рассчитать и загрузить статистику сразу после создания проекта" at bounding box center [235, 192] width 16 height 16
checkbox input "false"
click at [527, 272] on span "Создать проект Smartcat" at bounding box center [532, 272] width 63 height 9
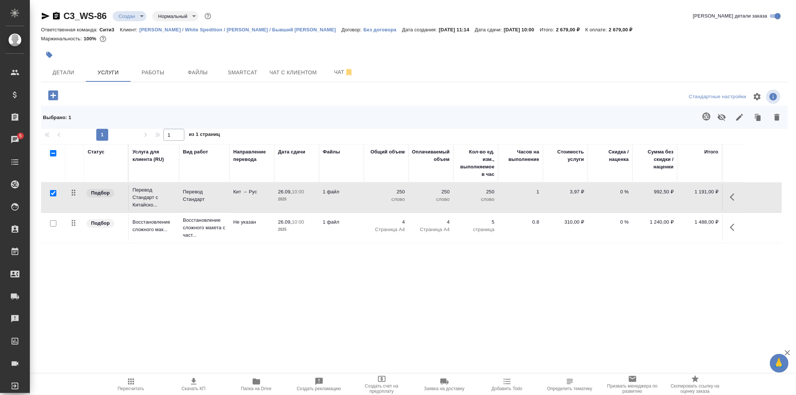
click at [422, 196] on p "слово" at bounding box center [430, 199] width 37 height 7
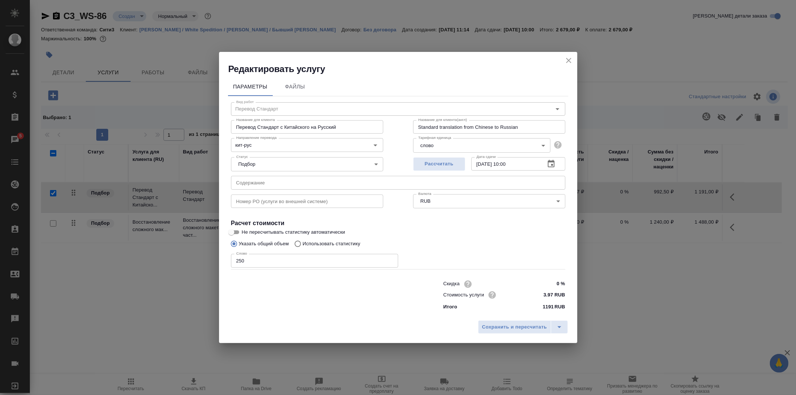
click at [295, 261] on input "250" at bounding box center [314, 260] width 167 height 13
type input "2262"
click at [497, 328] on span "Сохранить и пересчитать" at bounding box center [514, 327] width 65 height 9
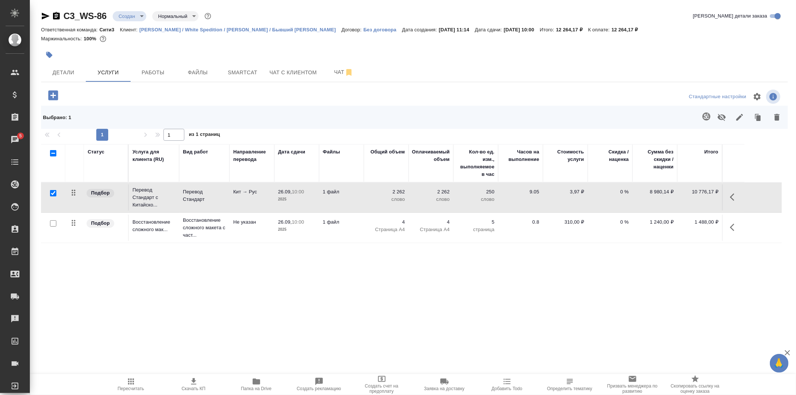
click at [53, 193] on input "checkbox" at bounding box center [53, 193] width 6 height 6
checkbox input "false"
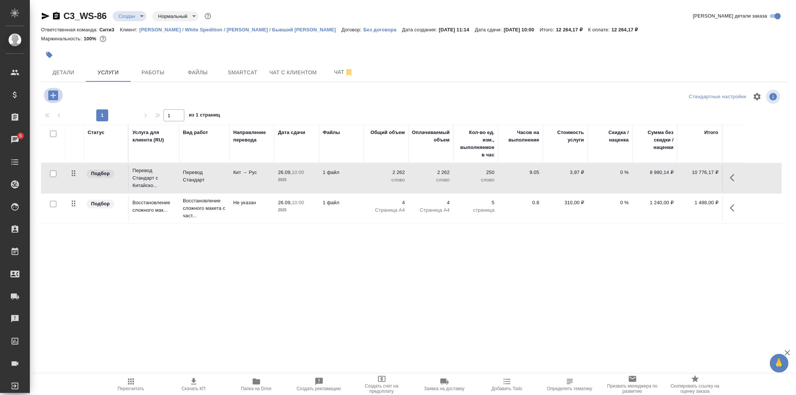
click at [54, 95] on icon "button" at bounding box center [53, 95] width 13 height 13
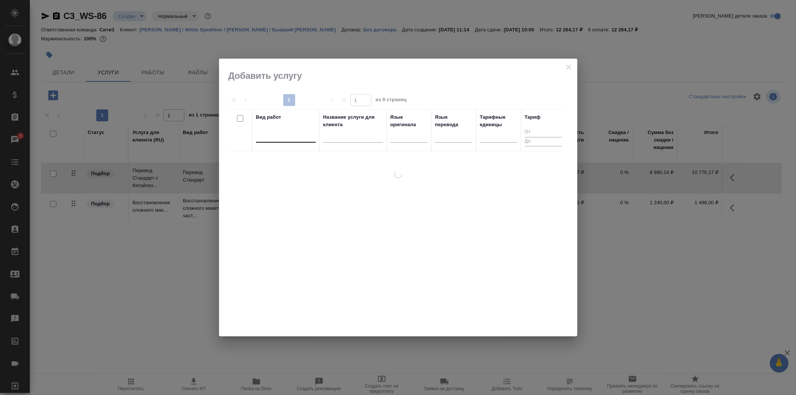
click at [269, 137] on div at bounding box center [286, 135] width 60 height 11
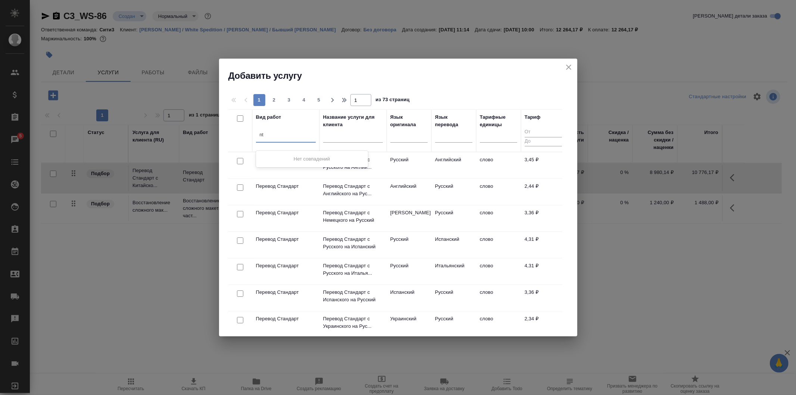
type input "n"
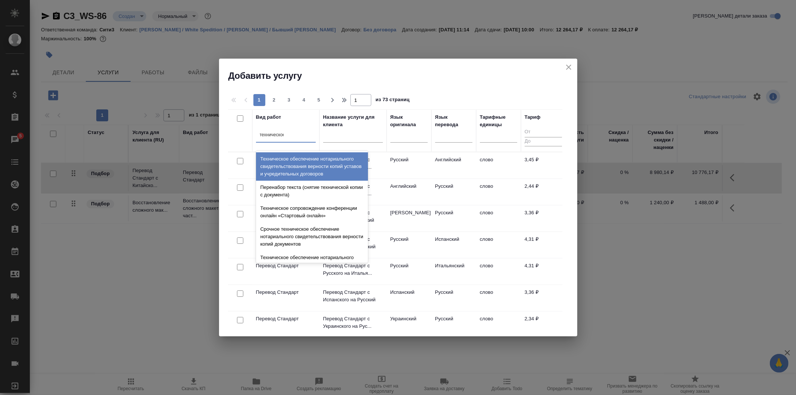
type input "техническое"
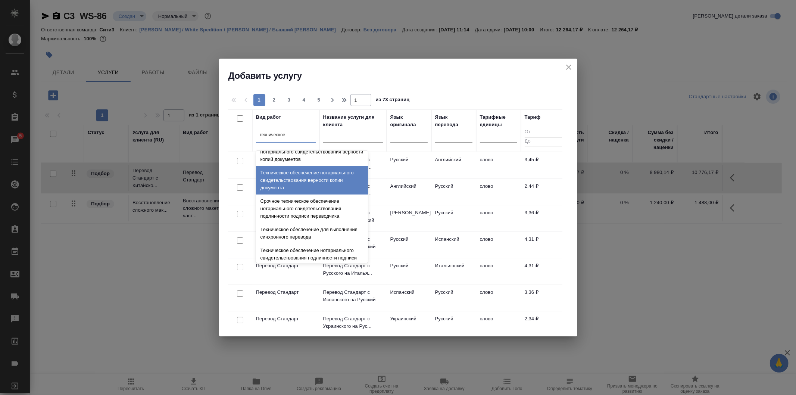
scroll to position [83, 0]
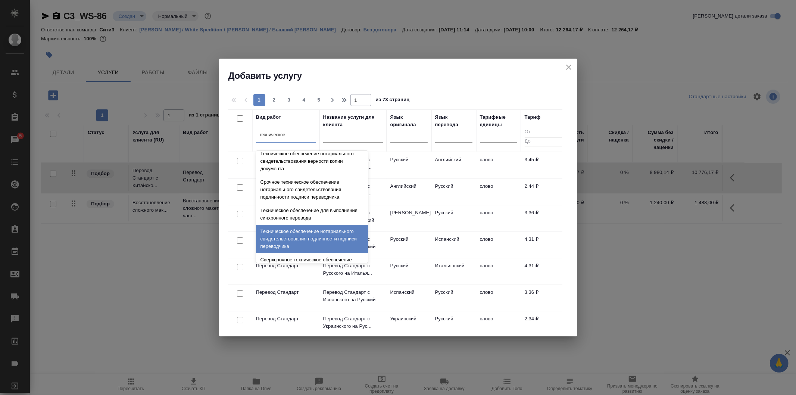
click at [350, 245] on div "Техническое обеспечение нотариального свидетельствования подлинности подписи пе…" at bounding box center [312, 239] width 112 height 28
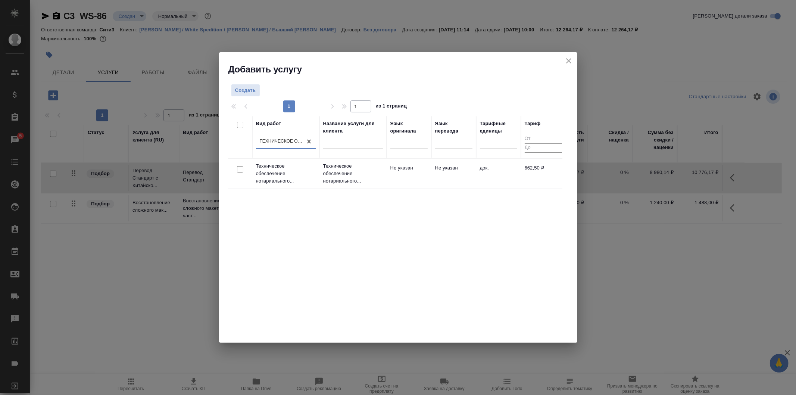
click at [411, 185] on td "Не указан" at bounding box center [409, 173] width 45 height 26
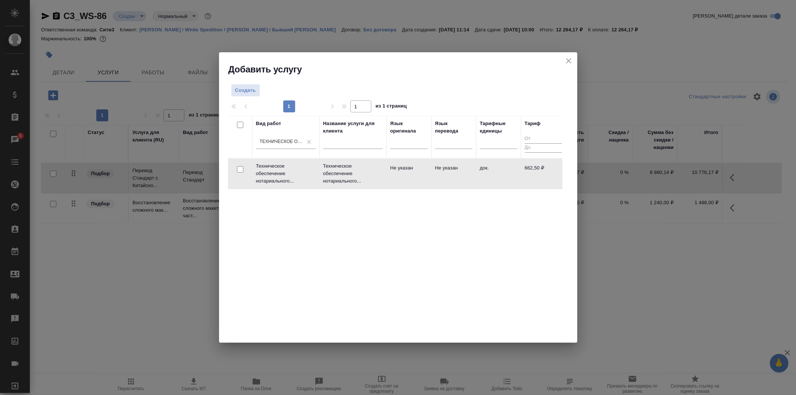
click at [411, 185] on td "Не указан" at bounding box center [409, 173] width 45 height 26
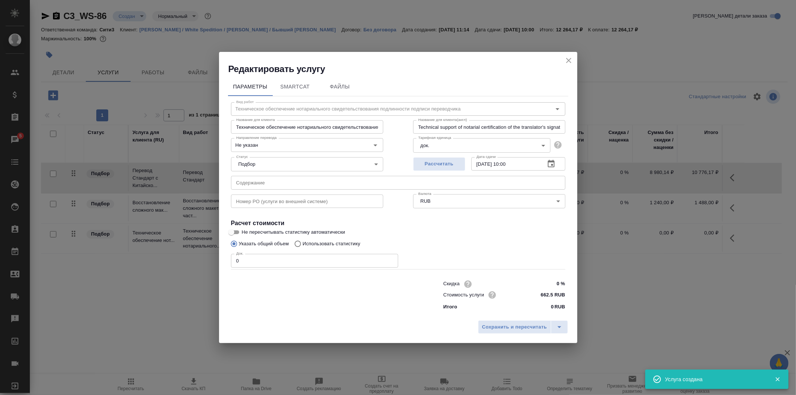
click at [312, 259] on input "0" at bounding box center [314, 260] width 167 height 13
type input "1"
click at [526, 328] on span "Сохранить и пересчитать" at bounding box center [514, 327] width 65 height 9
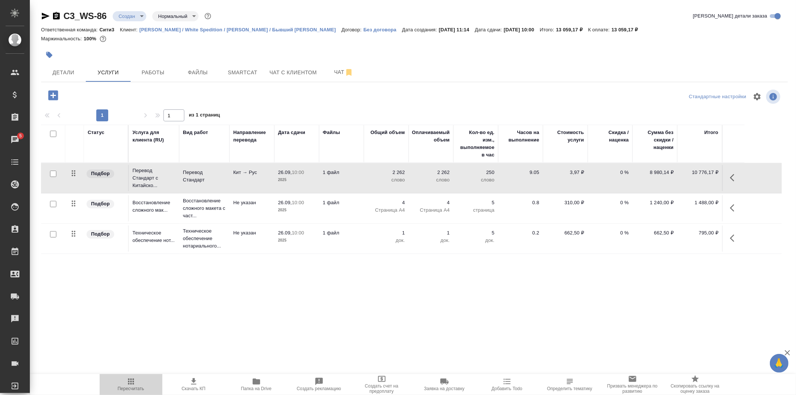
click at [136, 386] on span "Пересчитать" at bounding box center [131, 388] width 27 height 5
click at [376, 186] on td "2 262 слово" at bounding box center [386, 178] width 45 height 26
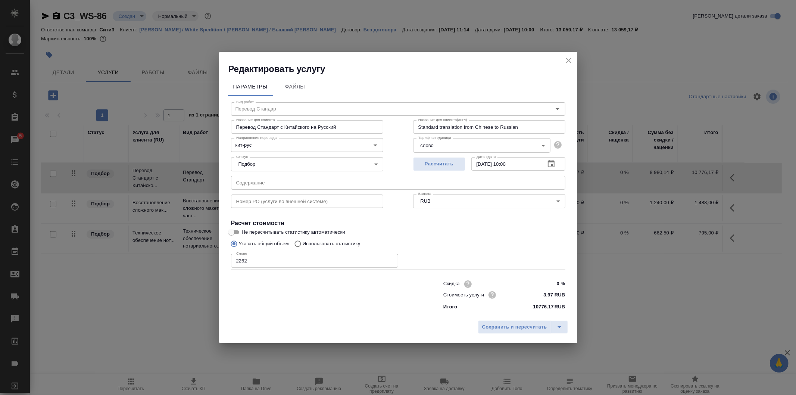
click at [326, 264] on input "2262" at bounding box center [314, 260] width 167 height 13
type input "2"
type input "1492"
click at [510, 329] on span "Сохранить и пересчитать" at bounding box center [514, 327] width 65 height 9
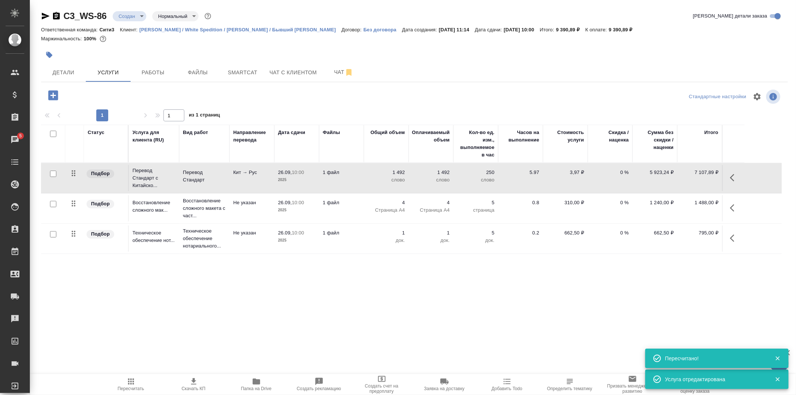
click at [139, 387] on span "Пересчитать" at bounding box center [131, 388] width 27 height 5
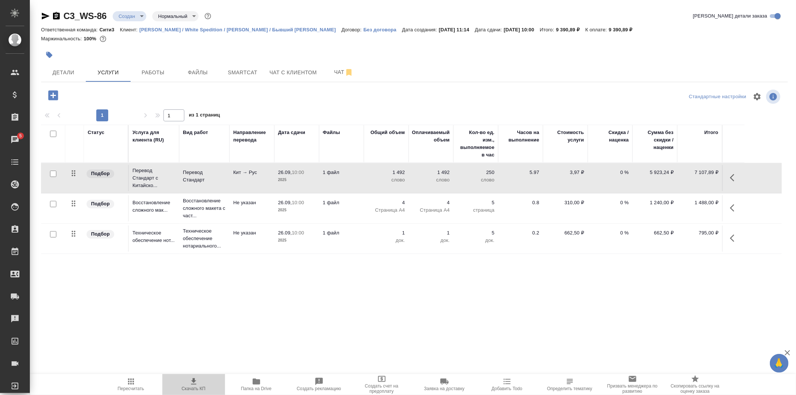
click at [192, 388] on span "Скачать КП" at bounding box center [194, 388] width 24 height 5
click at [330, 70] on span "Чат" at bounding box center [344, 72] width 36 height 9
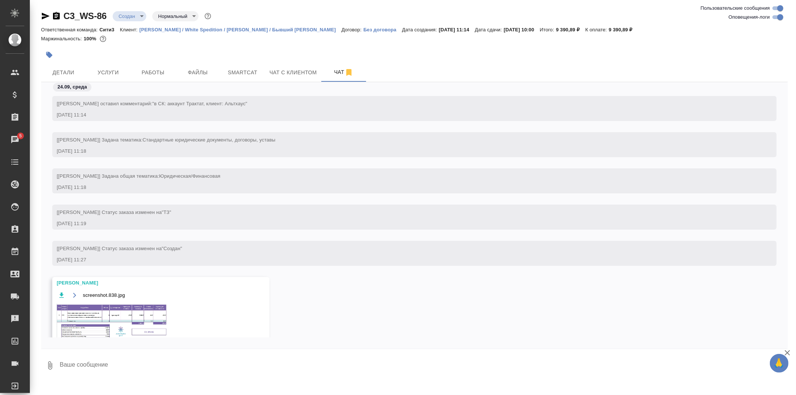
scroll to position [36, 0]
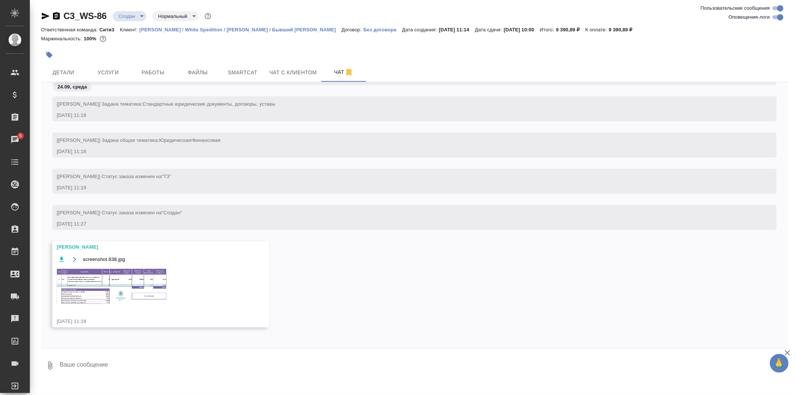
click at [112, 289] on img at bounding box center [113, 286] width 112 height 37
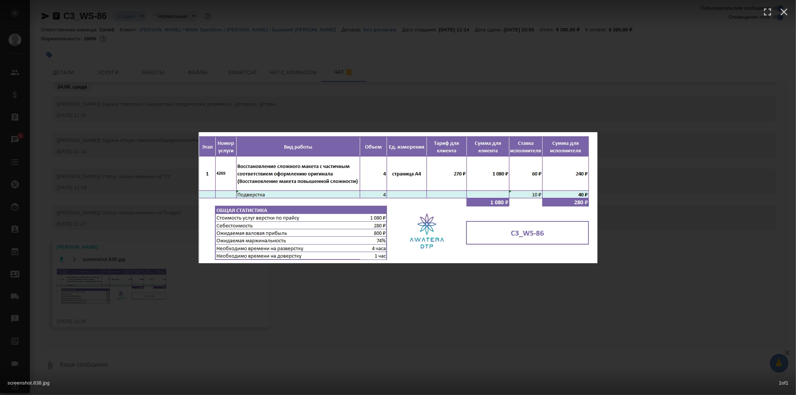
click at [190, 73] on div "screenshot.838.jpg 1 of 1" at bounding box center [398, 197] width 796 height 395
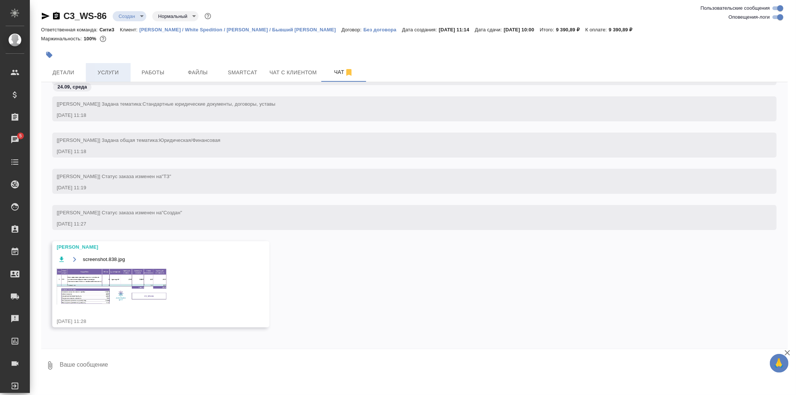
click at [121, 73] on span "Услуги" at bounding box center [108, 72] width 36 height 9
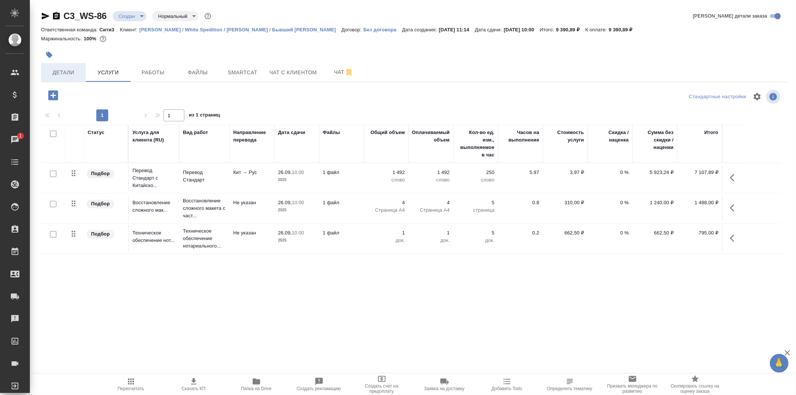
click at [74, 65] on button "Детали" at bounding box center [63, 72] width 45 height 19
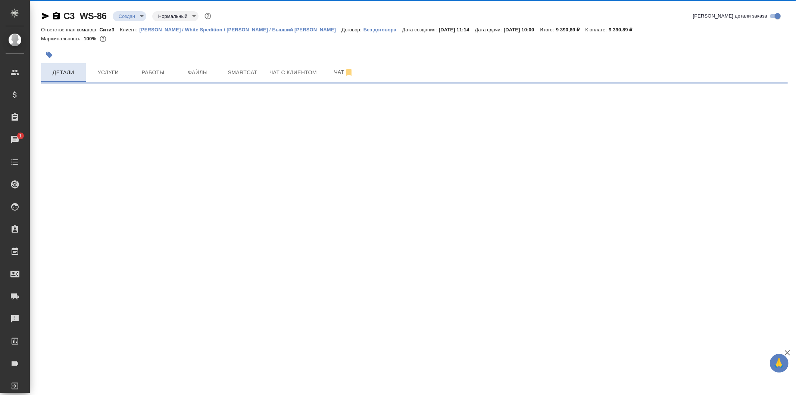
select select "RU"
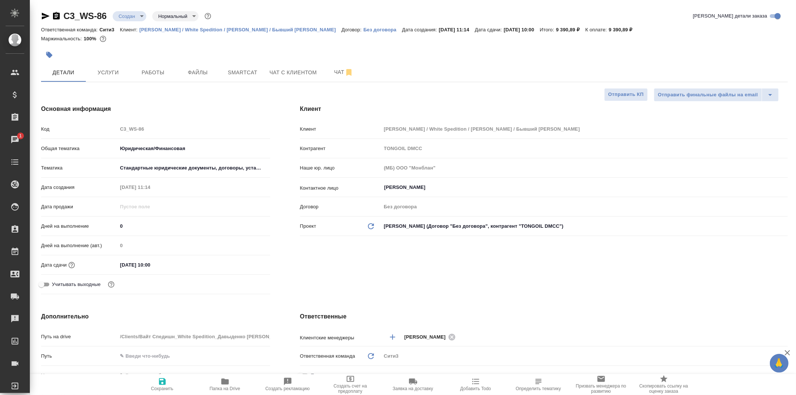
type textarea "x"
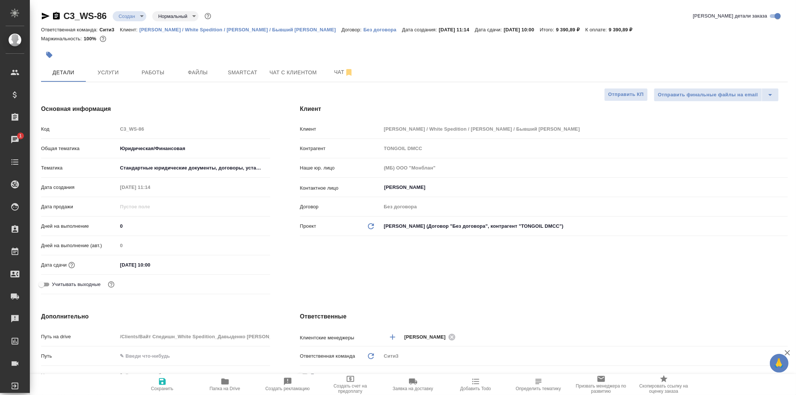
type textarea "x"
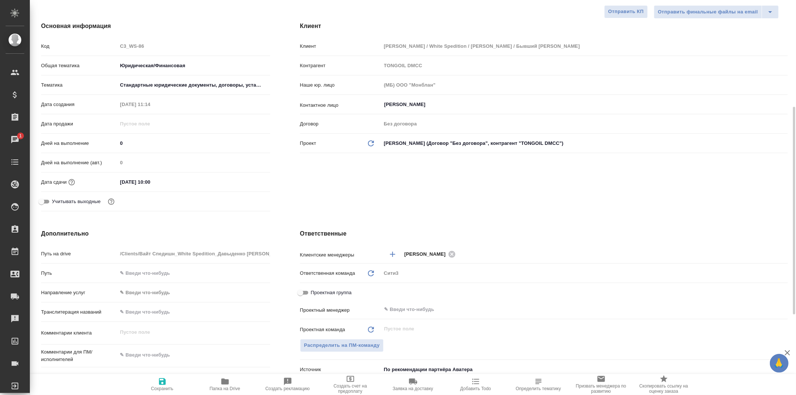
scroll to position [249, 0]
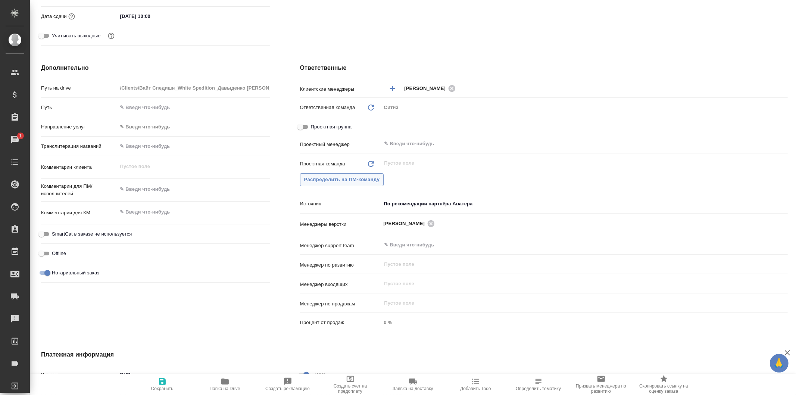
click at [375, 178] on span "Распределить на ПМ-команду" at bounding box center [342, 179] width 76 height 9
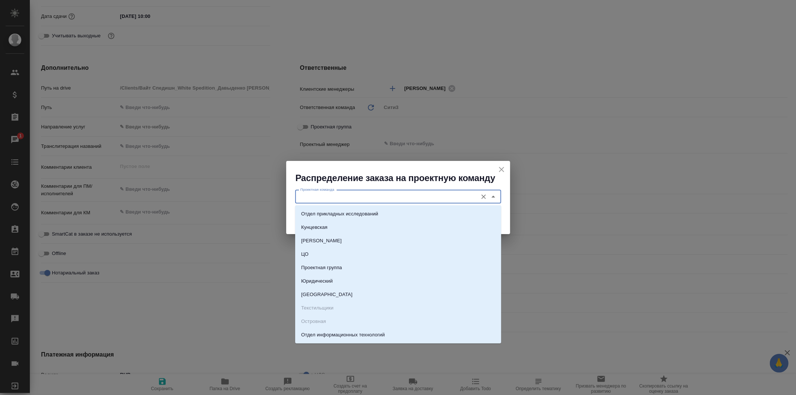
click at [390, 196] on input "Проектная команда" at bounding box center [385, 196] width 177 height 9
click at [416, 283] on li "Юридический" at bounding box center [398, 280] width 206 height 13
type input "Юридический"
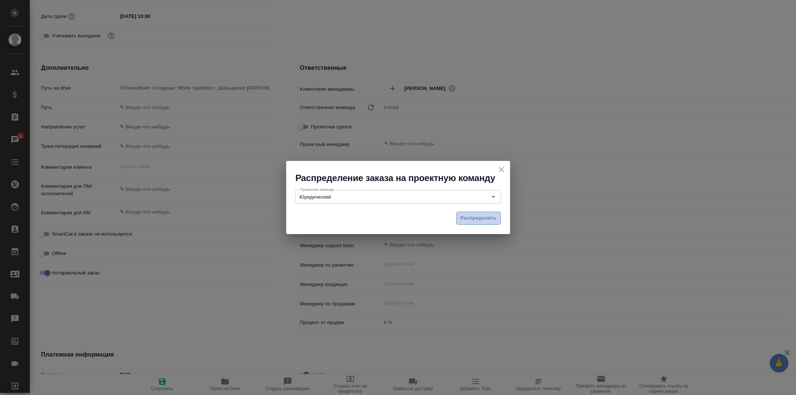
click at [467, 219] on span "Распределить" at bounding box center [479, 218] width 36 height 9
type textarea "x"
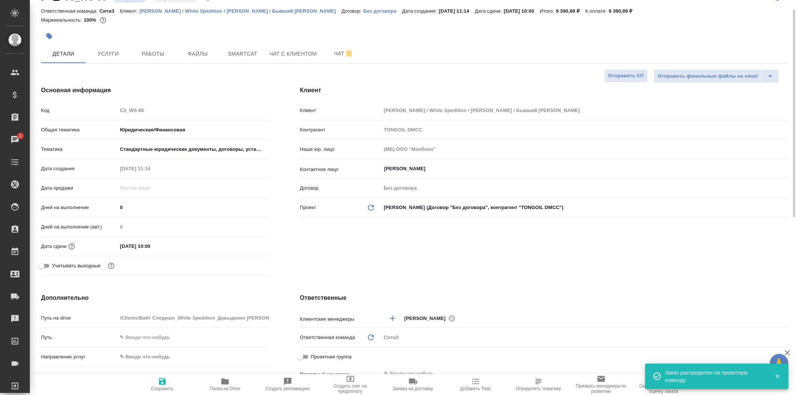
scroll to position [0, 0]
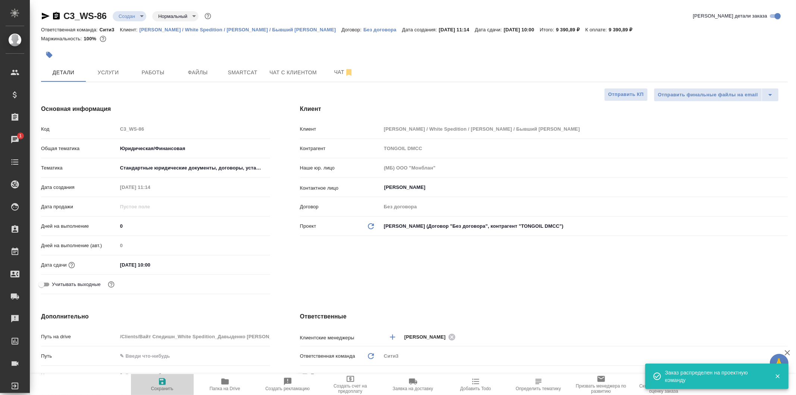
click at [153, 386] on span "Сохранить" at bounding box center [162, 384] width 54 height 14
type textarea "x"
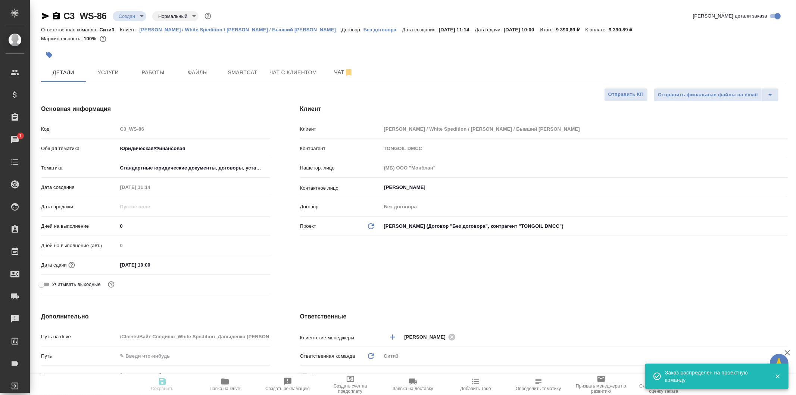
type textarea "x"
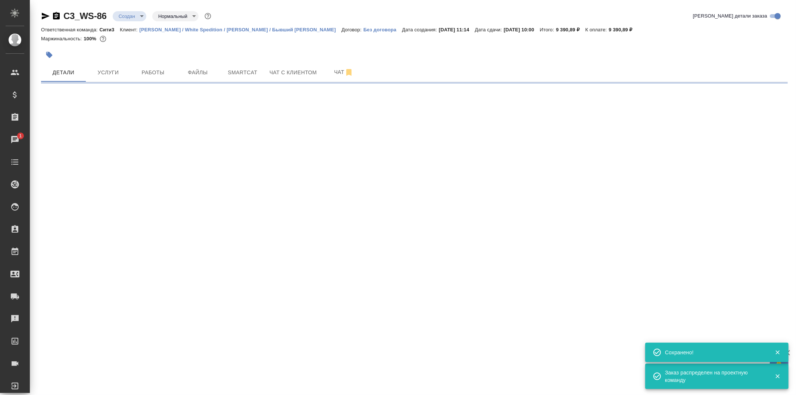
select select "RU"
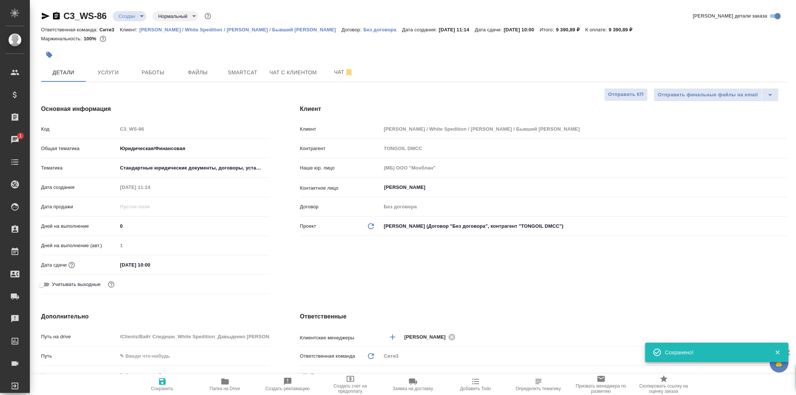
type textarea "x"
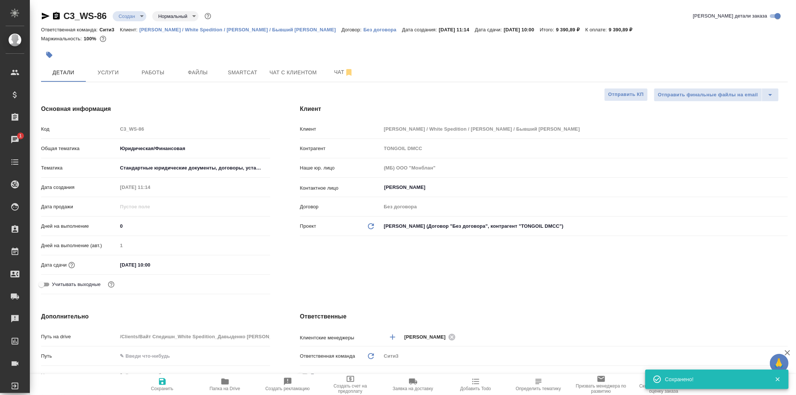
click at [131, 18] on body "🙏 .cls-1 fill:#fff; AWATERA Galisheva Mariya Клиенты Спецификации Заказы 1 Чаты…" at bounding box center [398, 197] width 796 height 395
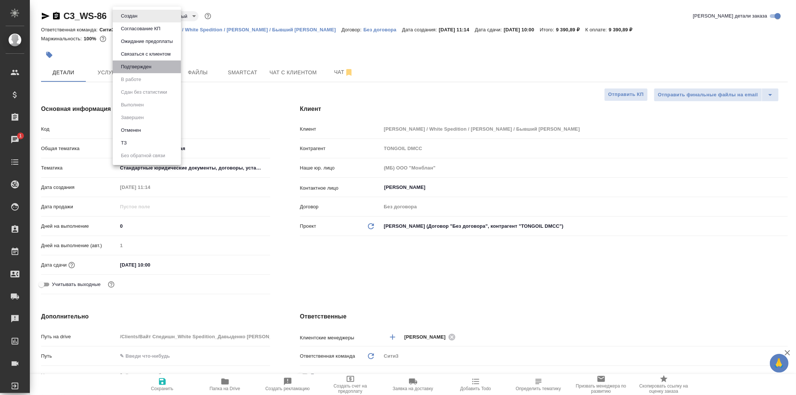
click at [158, 66] on li "Подтвержден" at bounding box center [147, 66] width 68 height 13
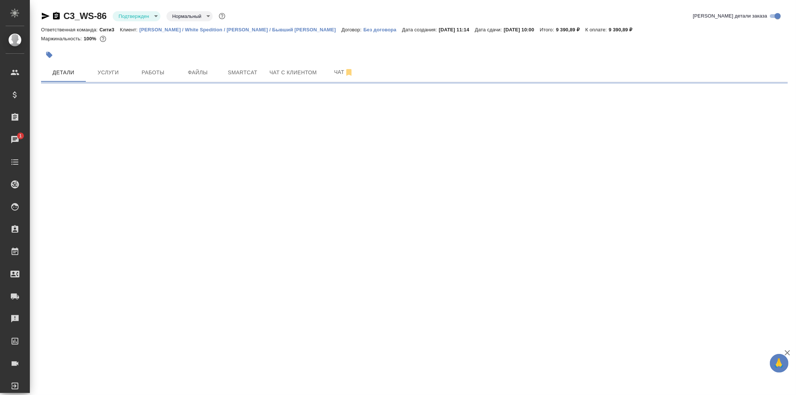
select select "RU"
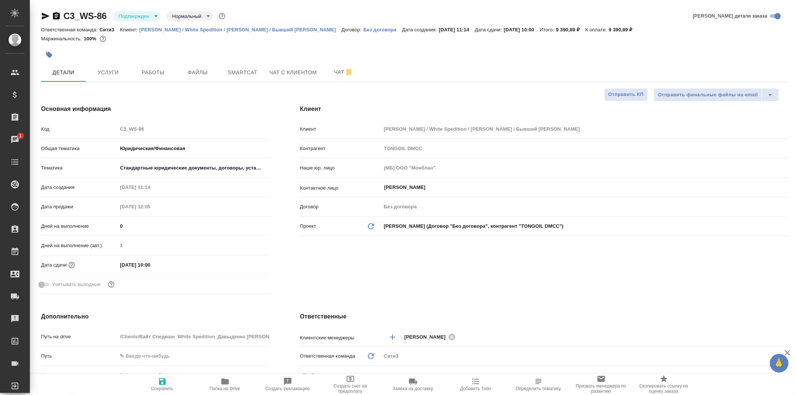
type textarea "x"
click at [167, 387] on span "Сохранить" at bounding box center [162, 388] width 22 height 5
type textarea "x"
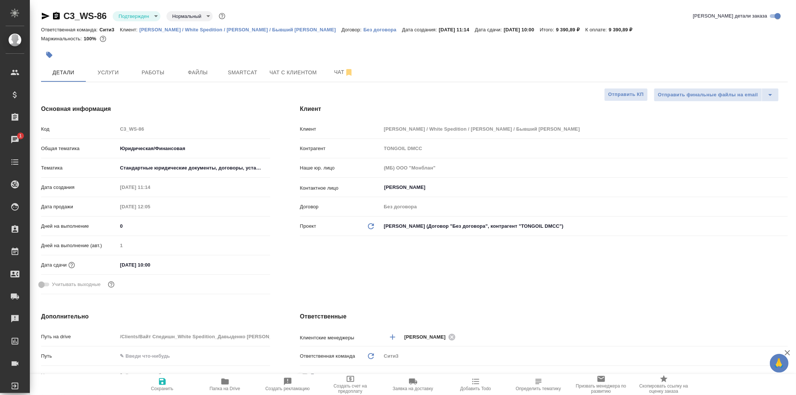
type textarea "x"
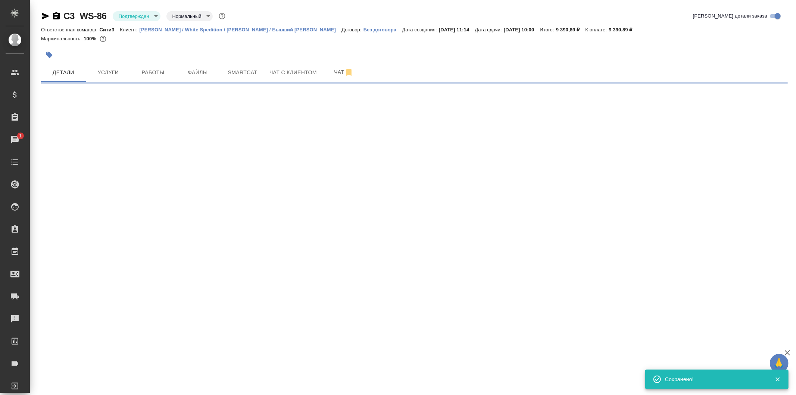
select select "RU"
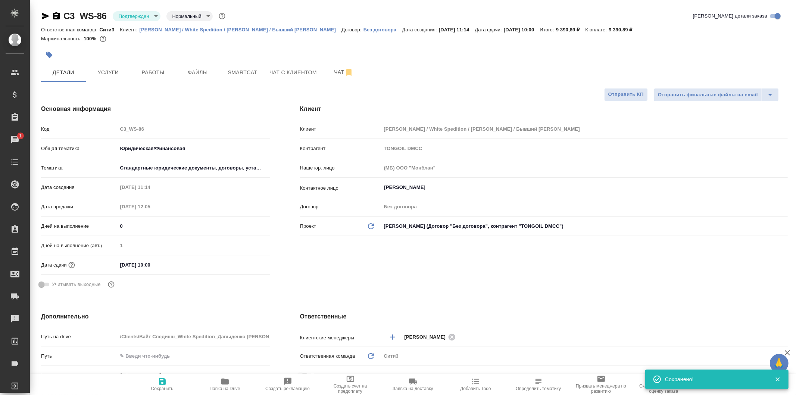
type textarea "x"
click at [215, 68] on span "Файлы" at bounding box center [198, 72] width 36 height 9
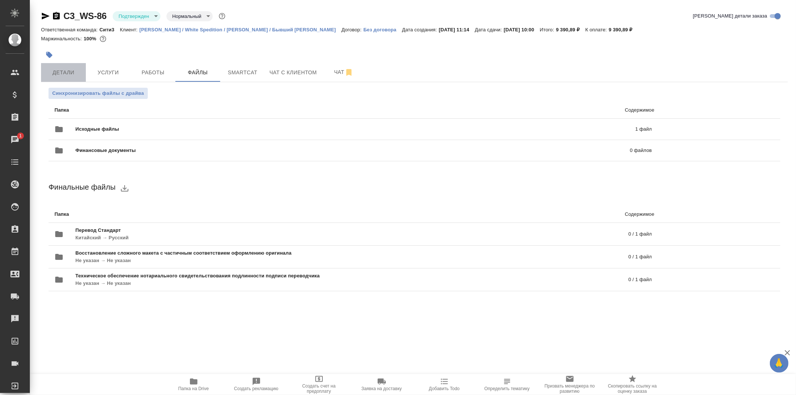
click at [84, 73] on button "Детали" at bounding box center [63, 72] width 45 height 19
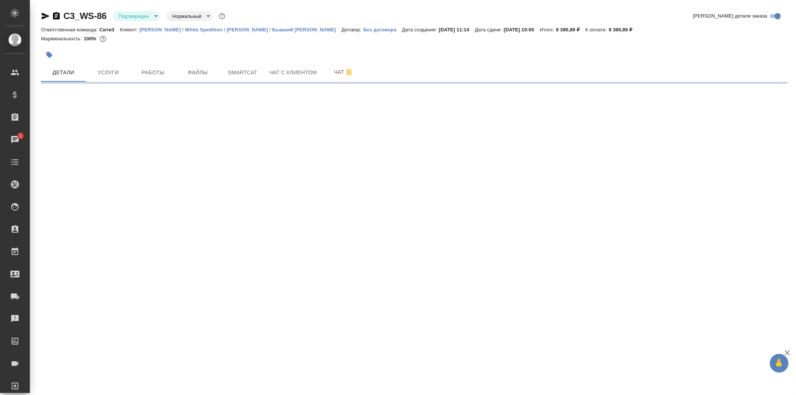
select select "RU"
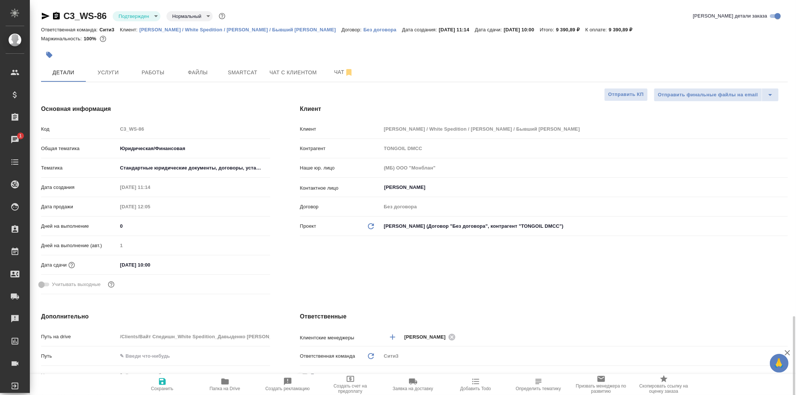
type textarea "x"
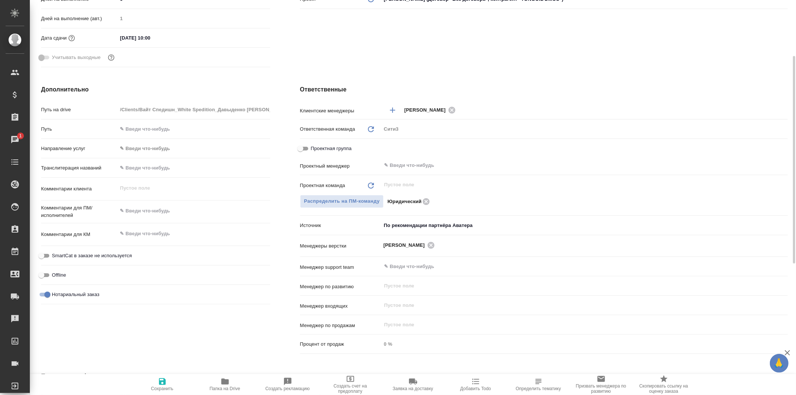
scroll to position [186, 0]
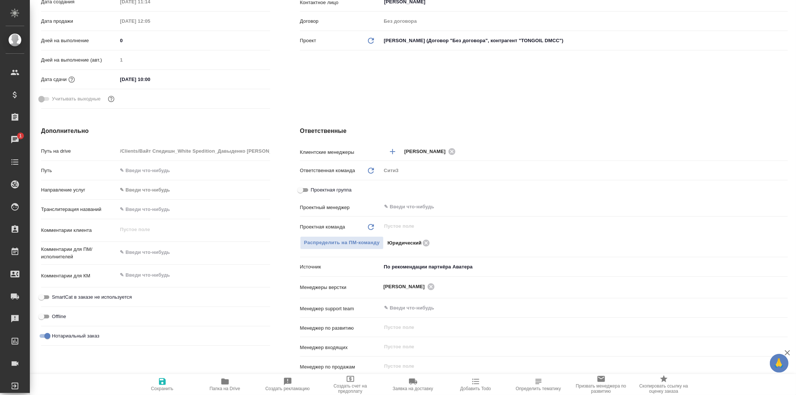
type textarea "x"
click at [163, 254] on textarea at bounding box center [194, 252] width 153 height 13
type textarea "п"
type textarea "x"
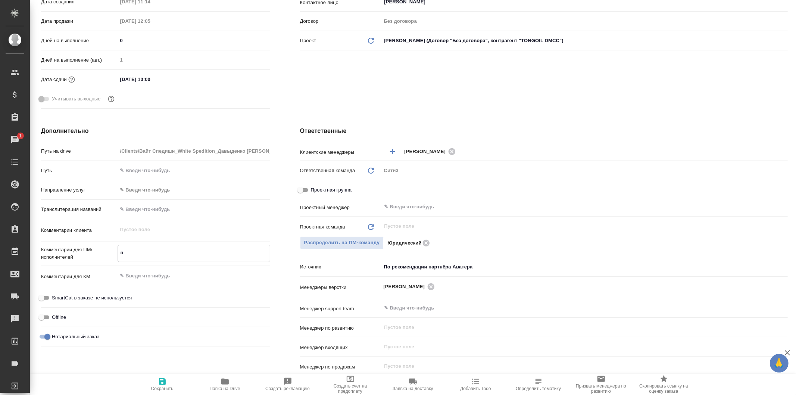
type textarea "x"
type textarea "пе"
type textarea "x"
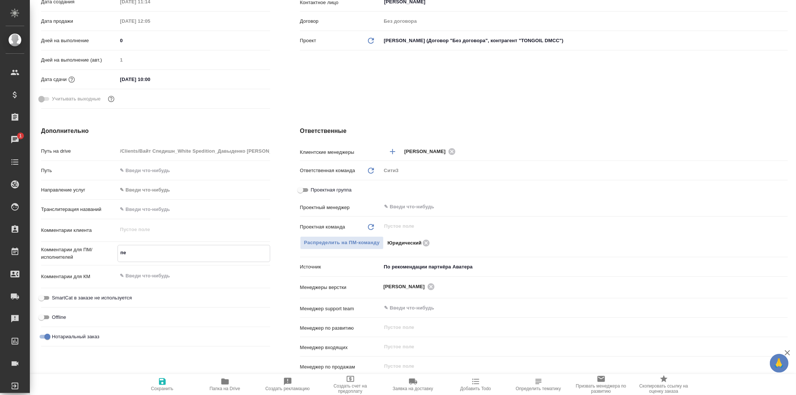
type textarea "x"
type textarea "пее"
type textarea "x"
type textarea "пеер"
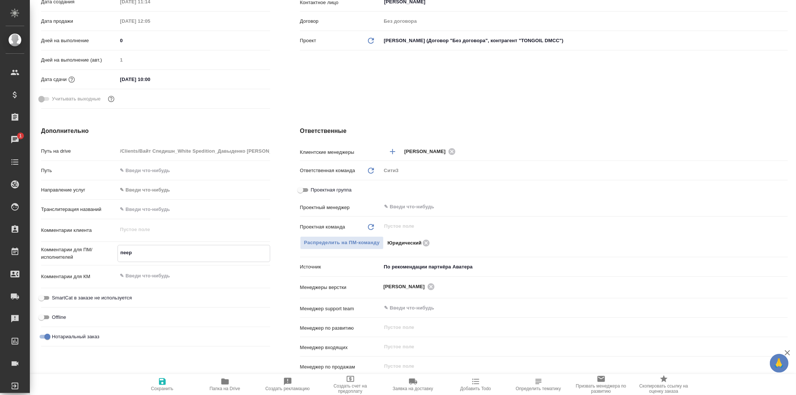
type textarea "x"
type textarea "пее"
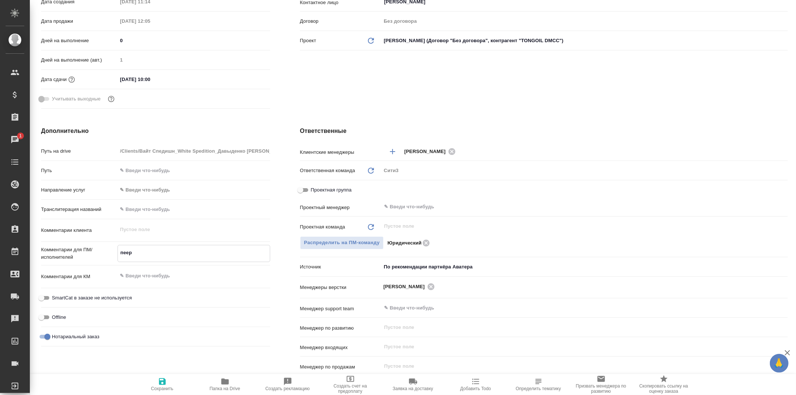
type textarea "x"
type textarea "пе"
type textarea "x"
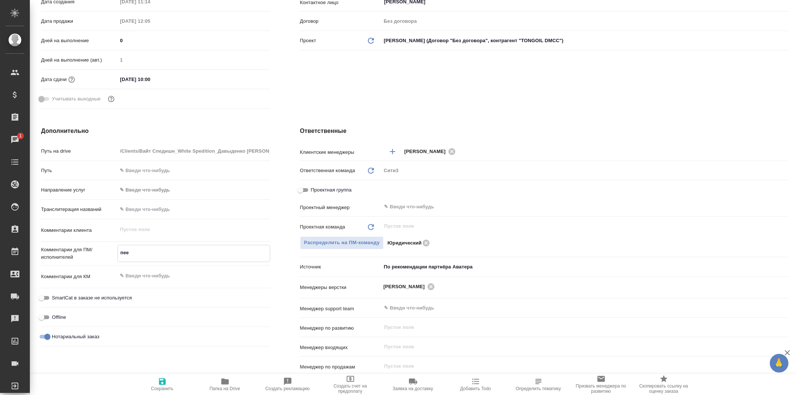
type textarea "x"
type textarea "пее"
type textarea "x"
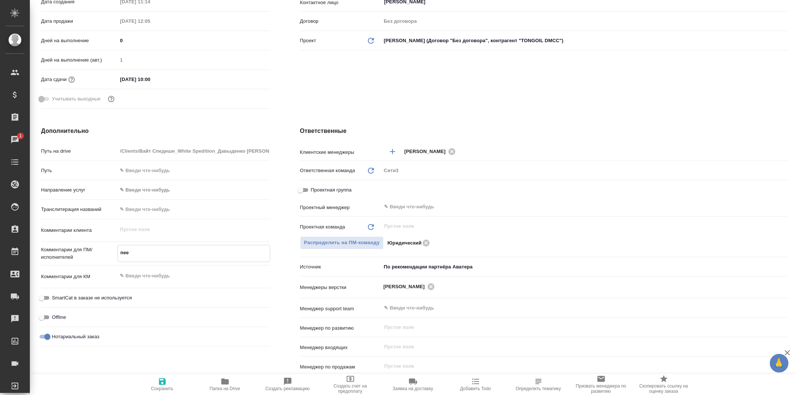
type textarea "x"
type textarea "пе"
type textarea "x"
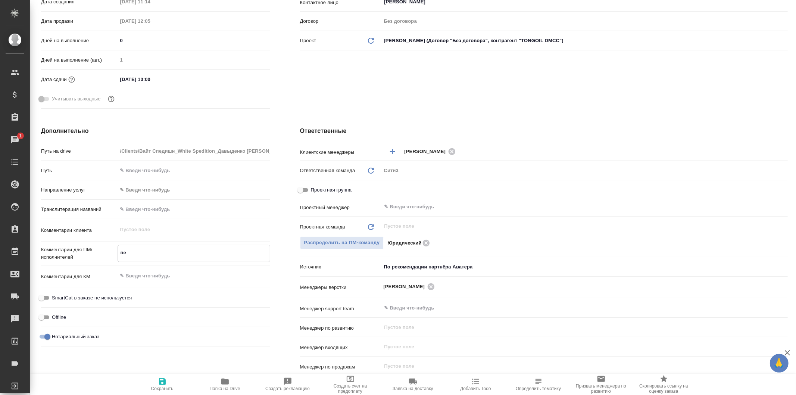
type textarea "пер"
type textarea "x"
type textarea "пере"
type textarea "x"
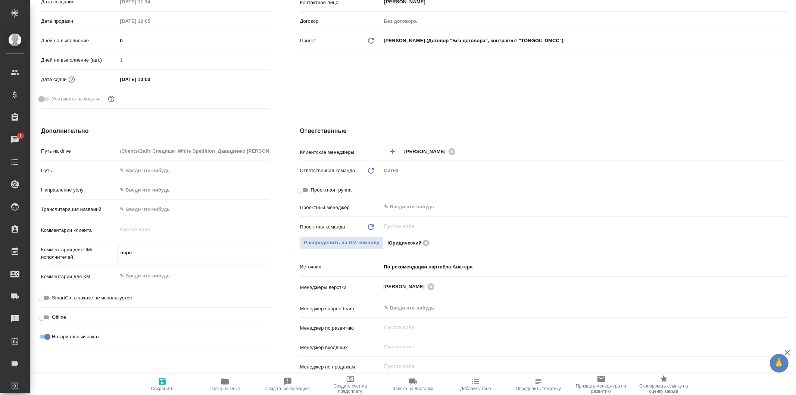
type textarea "x"
type textarea "перев"
type textarea "x"
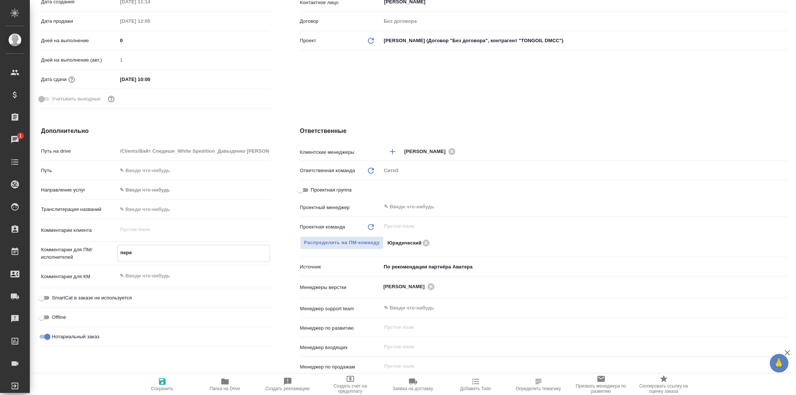
type textarea "x"
type textarea "перево"
type textarea "x"
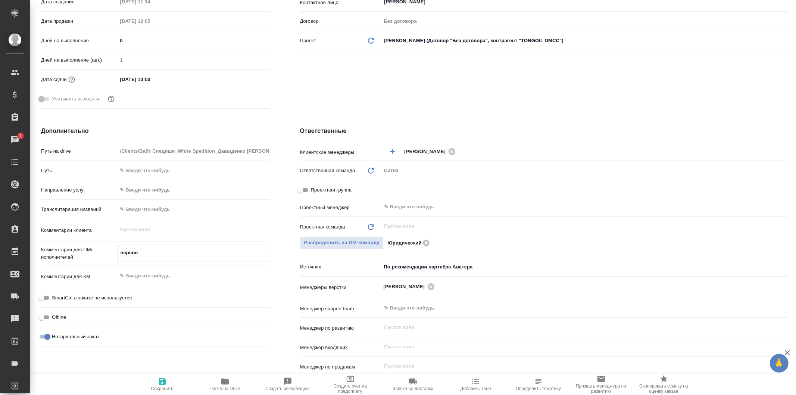
type textarea "перевод"
type textarea "x"
type textarea "перевод"
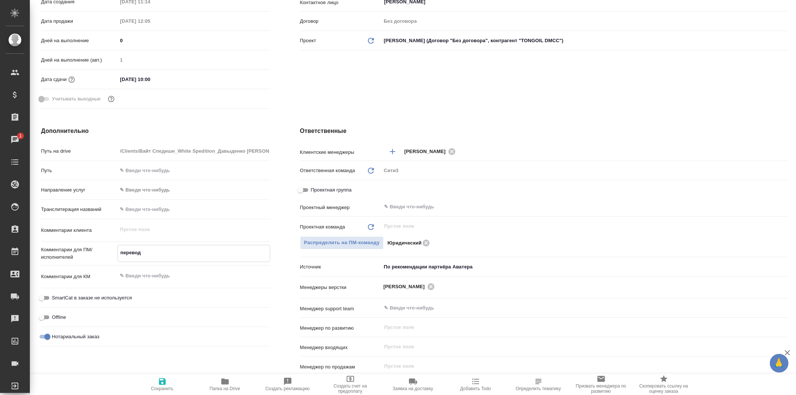
type textarea "x"
type textarea "перевод к"
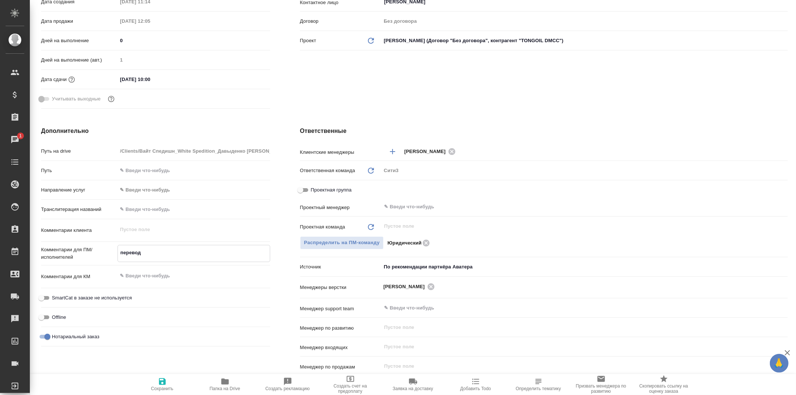
type textarea "x"
type textarea "перевод ки"
type textarea "x"
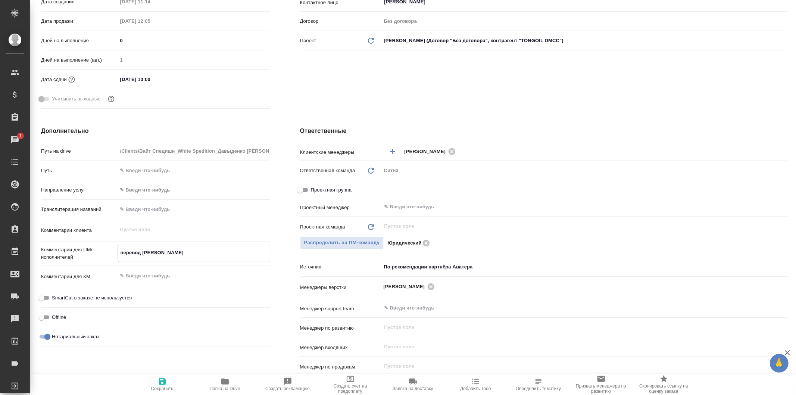
type textarea "x"
type textarea "перевод кит"
type textarea "x"
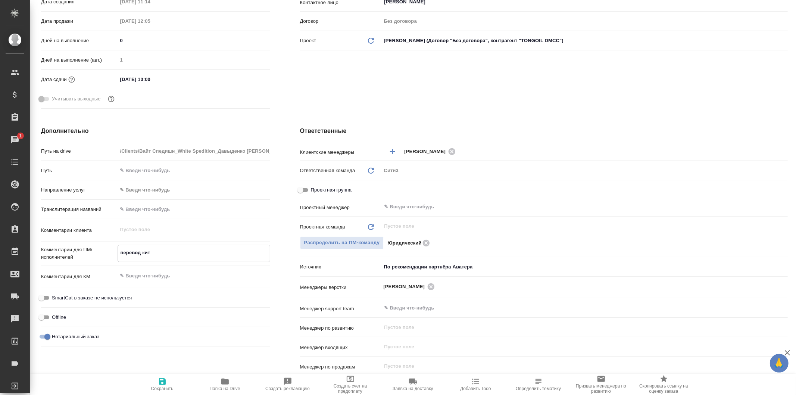
type textarea "перевод кит-"
type textarea "x"
type textarea "перевод кит-ру"
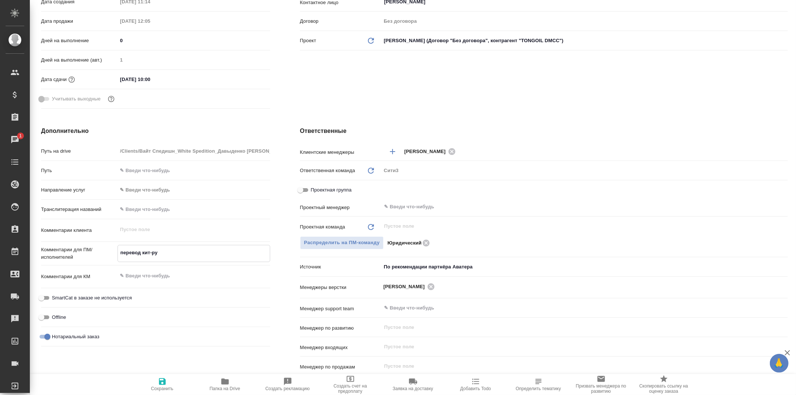
type textarea "x"
type textarea "перевод кит-рус"
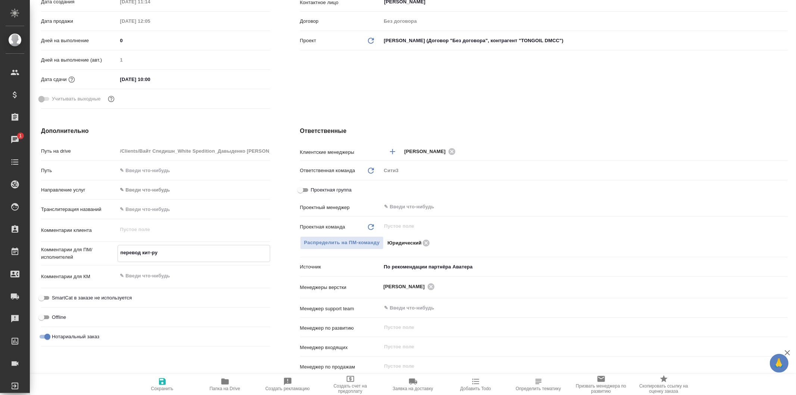
type textarea "x"
type textarea "перевод кит-рус"
type textarea "x"
click at [203, 356] on div "Дополнительно Путь на drive /Clients/Вайт Спедишн_White Spedition_Давыденко Окс…" at bounding box center [155, 263] width 259 height 302
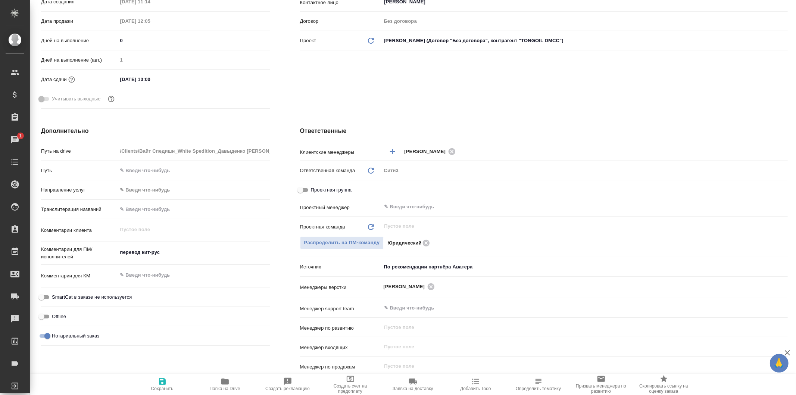
click at [165, 377] on icon "button" at bounding box center [162, 381] width 9 height 9
type textarea "x"
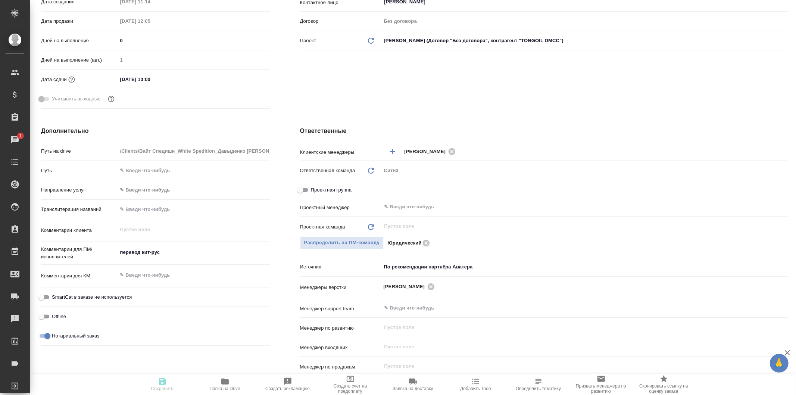
type textarea "x"
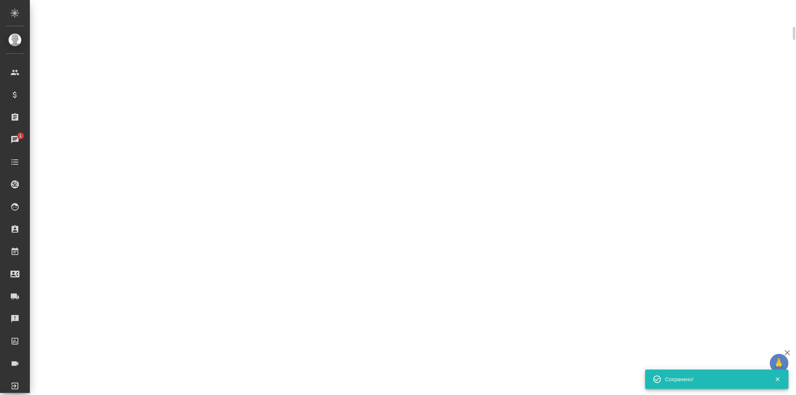
select select "RU"
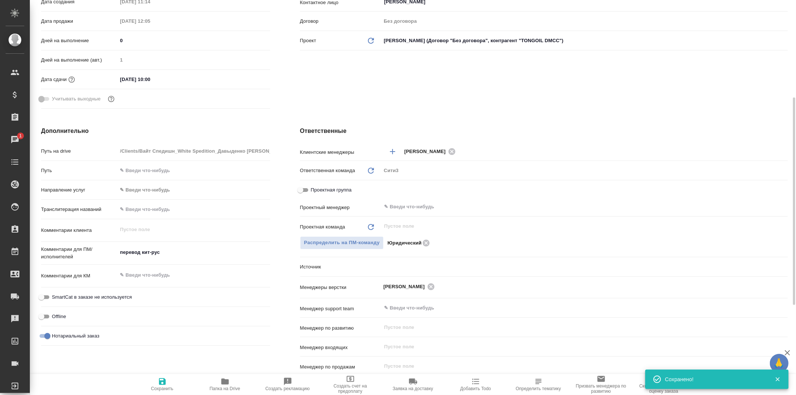
type textarea "x"
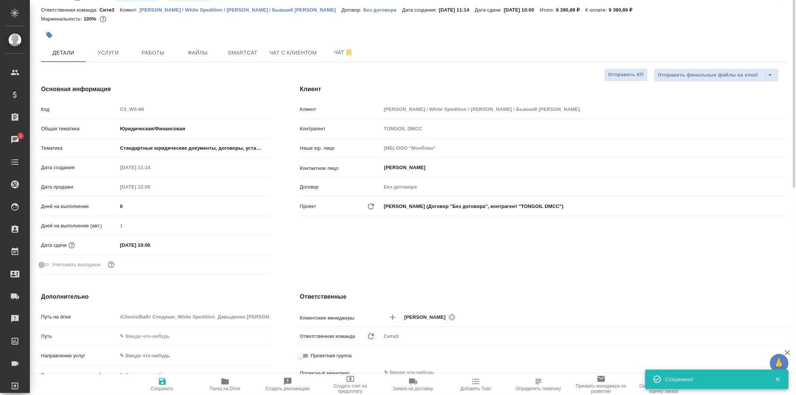
scroll to position [0, 0]
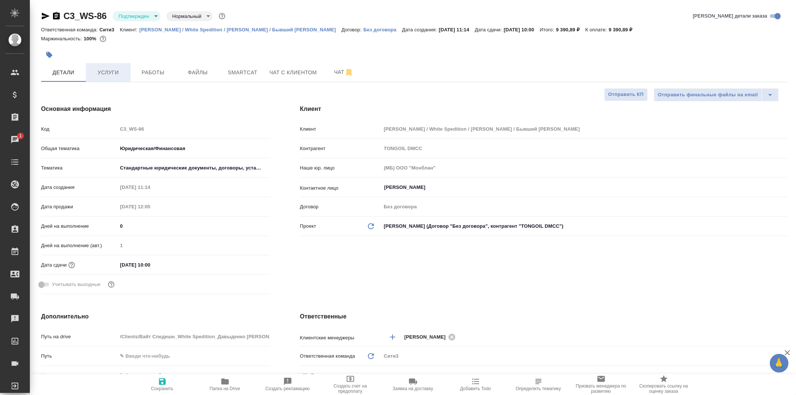
click at [120, 75] on span "Услуги" at bounding box center [108, 72] width 36 height 9
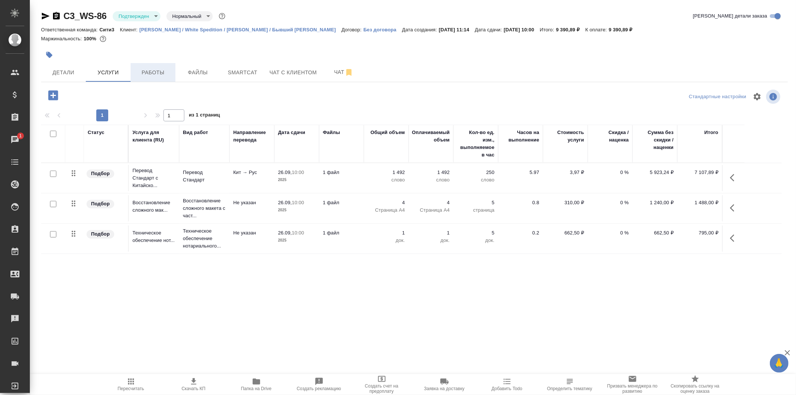
click at [152, 73] on span "Работы" at bounding box center [153, 72] width 36 height 9
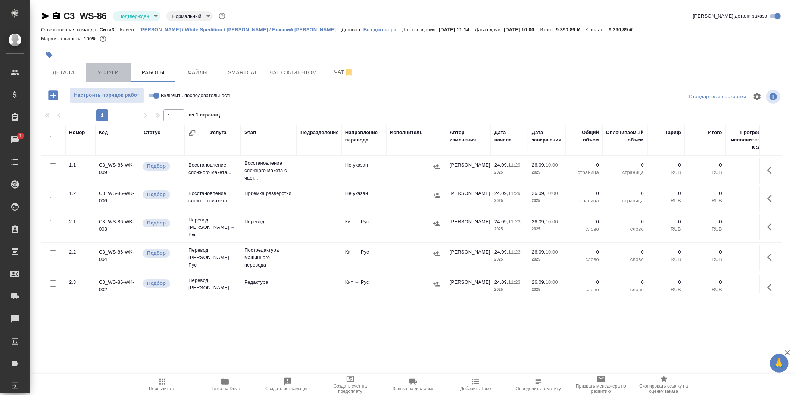
click at [116, 78] on button "Услуги" at bounding box center [108, 72] width 45 height 19
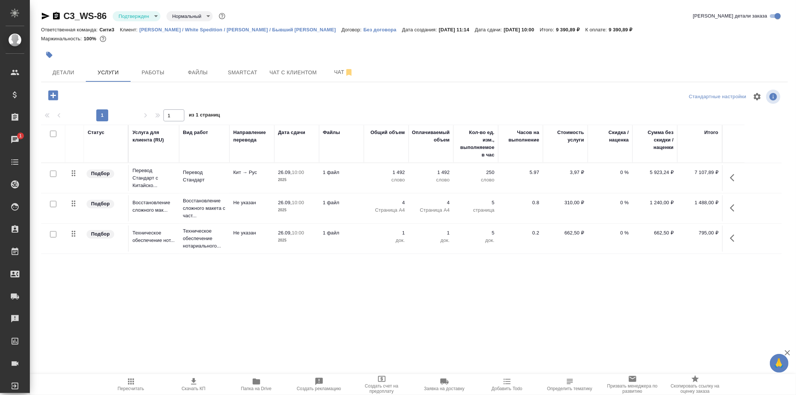
click at [308, 178] on p "2025" at bounding box center [296, 179] width 37 height 7
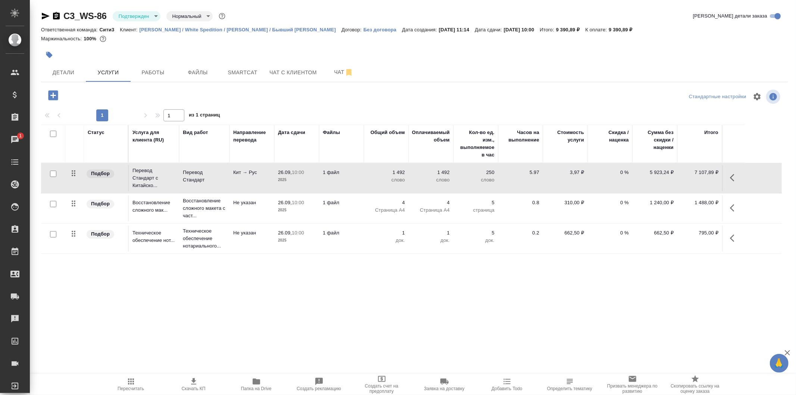
click at [308, 178] on p "2025" at bounding box center [296, 179] width 37 height 7
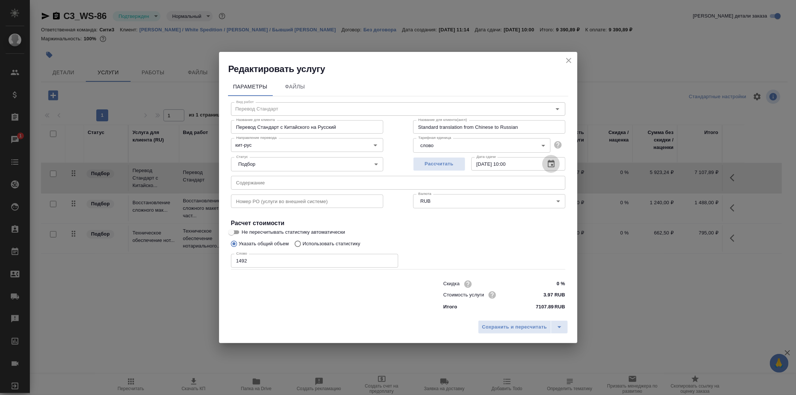
click at [546, 167] on button "button" at bounding box center [551, 164] width 18 height 18
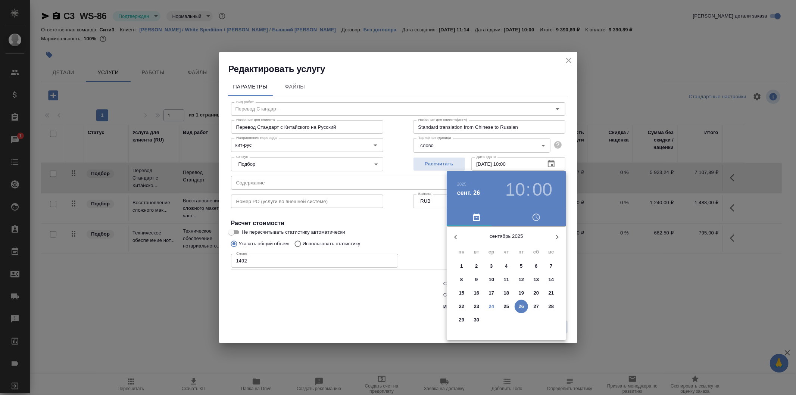
click at [508, 305] on p "25" at bounding box center [507, 306] width 6 height 7
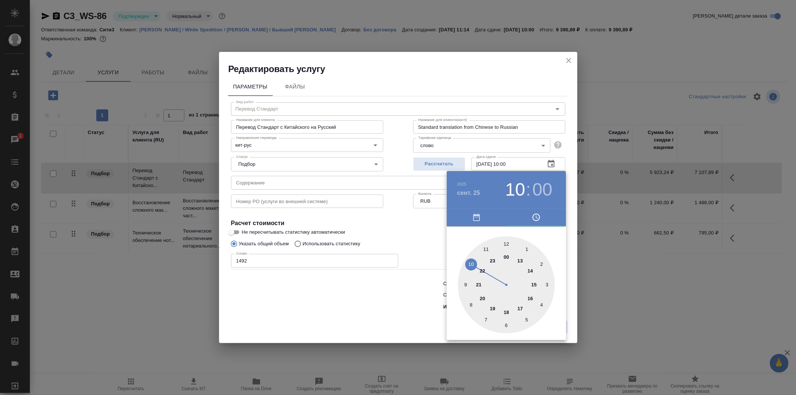
click at [520, 309] on div at bounding box center [506, 284] width 97 height 97
type input "25.09.2025 17:00"
click at [432, 221] on div at bounding box center [398, 197] width 796 height 395
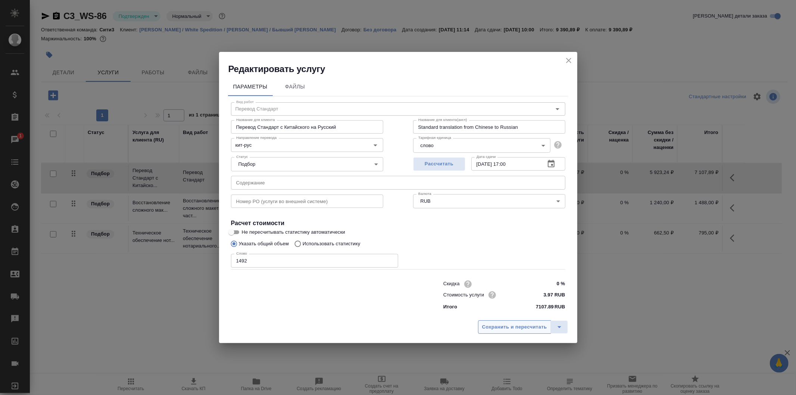
click at [526, 325] on span "Сохранить и пересчитать" at bounding box center [514, 327] width 65 height 9
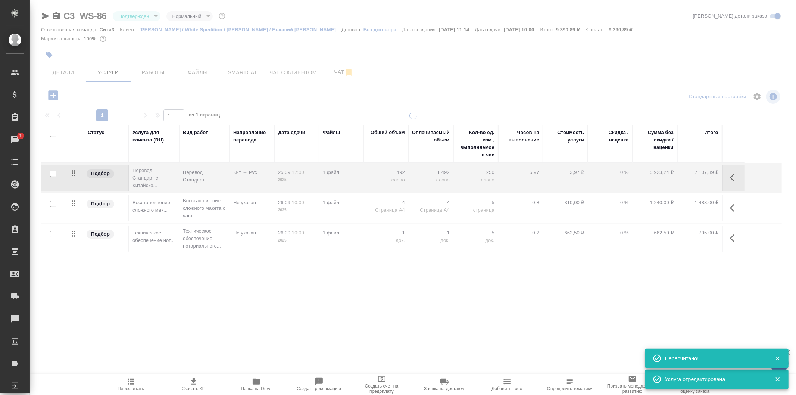
type input "inProgress"
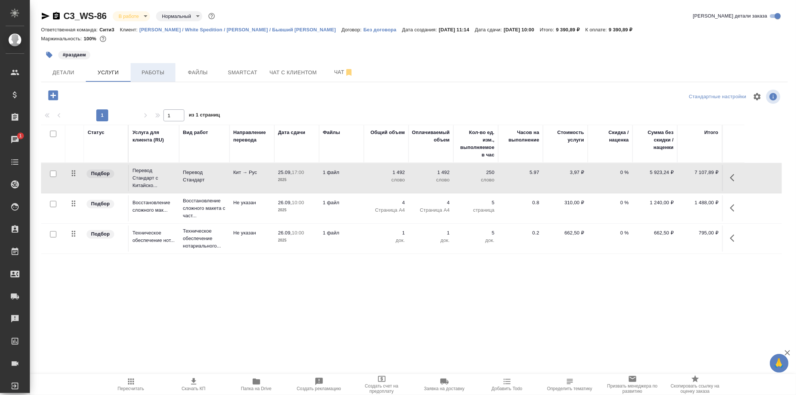
click at [166, 68] on span "Работы" at bounding box center [153, 72] width 36 height 9
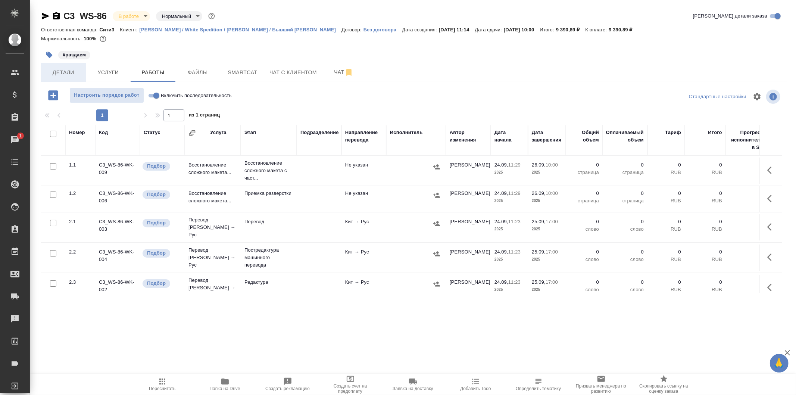
click at [66, 66] on button "Детали" at bounding box center [63, 72] width 45 height 19
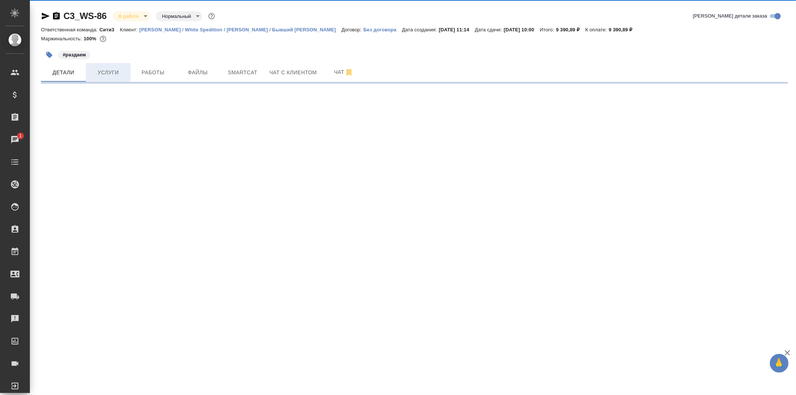
select select "RU"
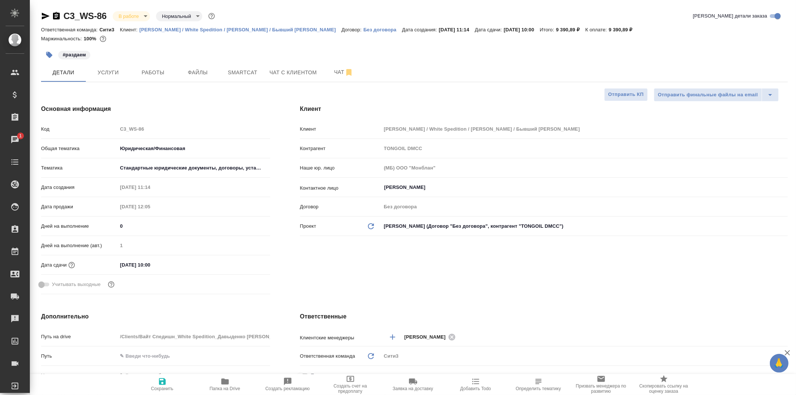
type textarea "x"
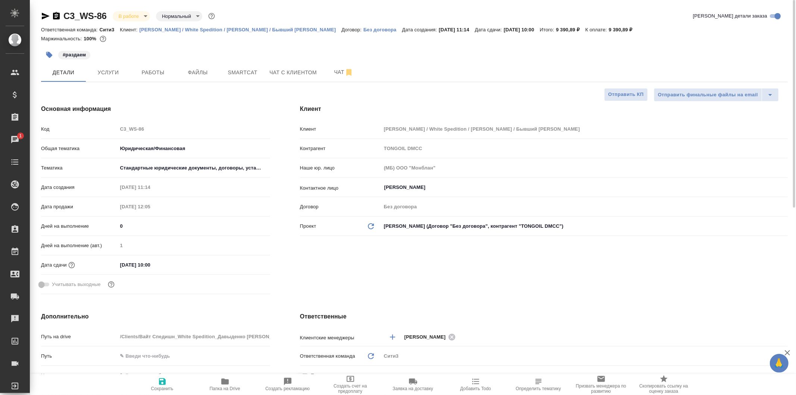
type textarea "x"
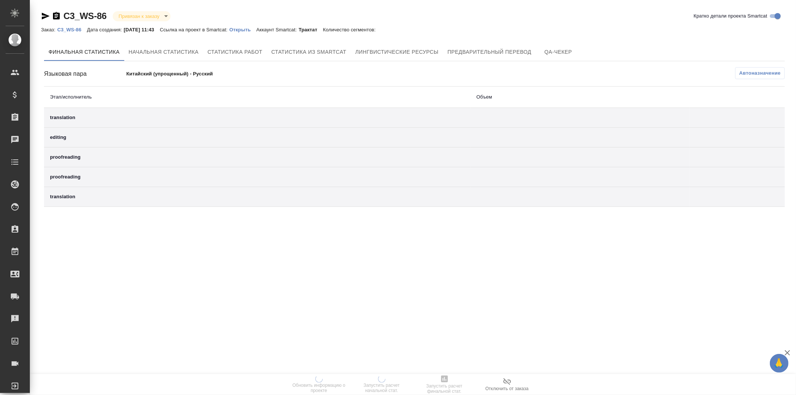
click at [256, 28] on p "Открыть" at bounding box center [243, 30] width 27 height 6
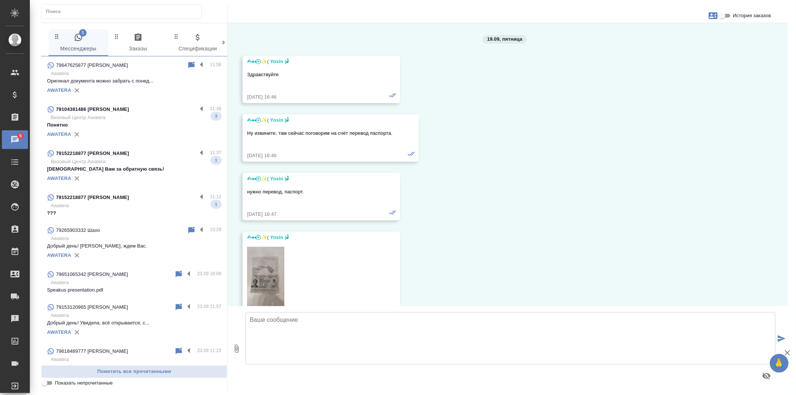
scroll to position [193, 0]
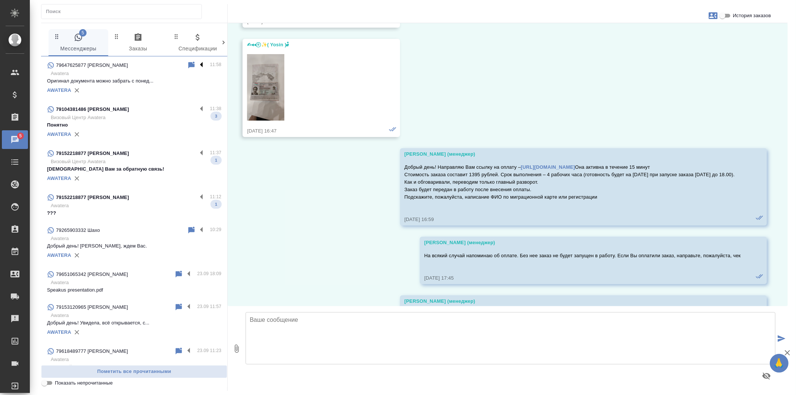
click at [198, 63] on label at bounding box center [203, 65] width 13 height 9
click at [0, 0] on input "checkbox" at bounding box center [0, 0] width 0 height 0
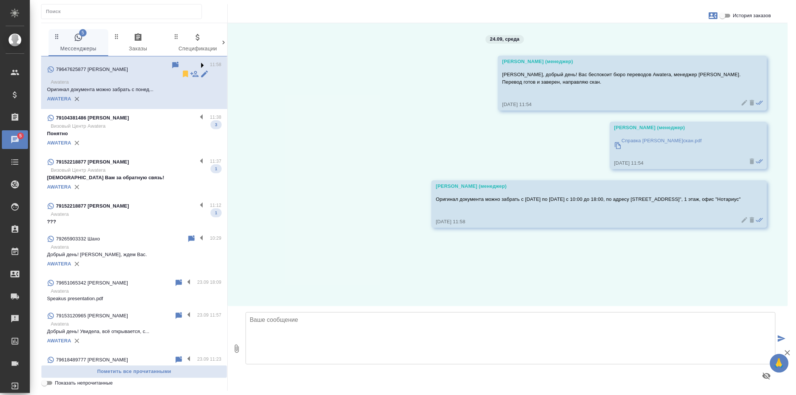
scroll to position [0, 0]
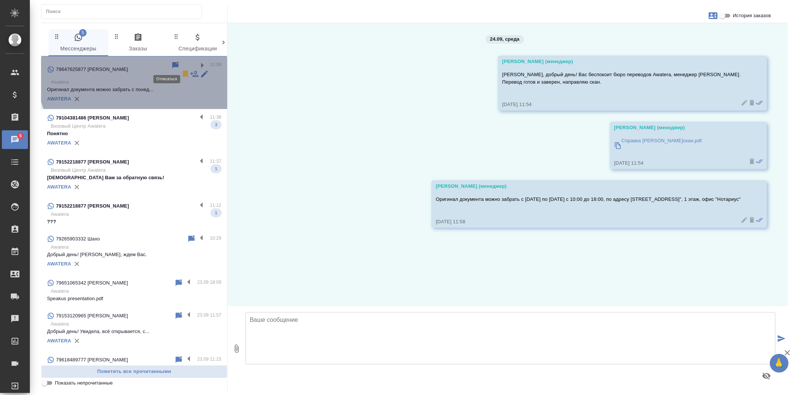
click at [183, 71] on icon at bounding box center [185, 74] width 5 height 7
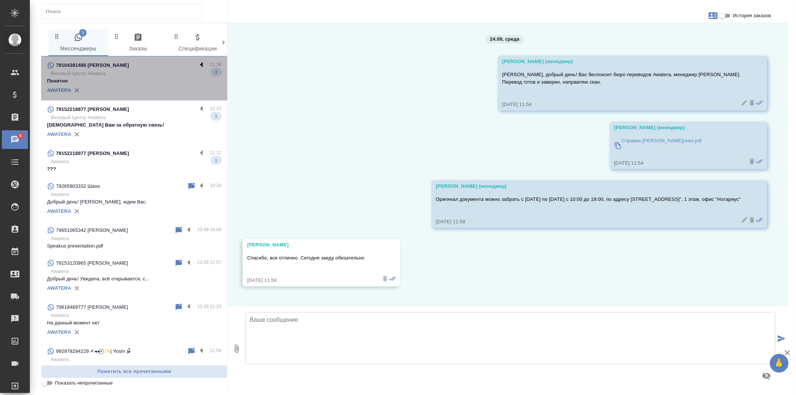
click at [197, 64] on label at bounding box center [203, 65] width 13 height 9
click at [0, 0] on input "checkbox" at bounding box center [0, 0] width 0 height 0
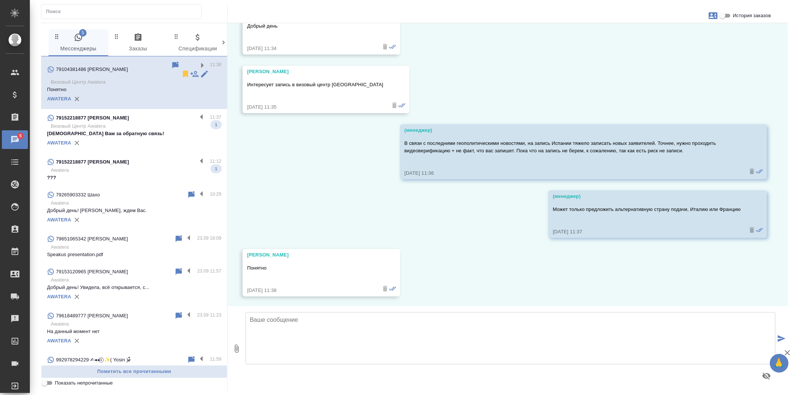
scroll to position [108, 0]
click at [181, 69] on icon at bounding box center [185, 73] width 9 height 9
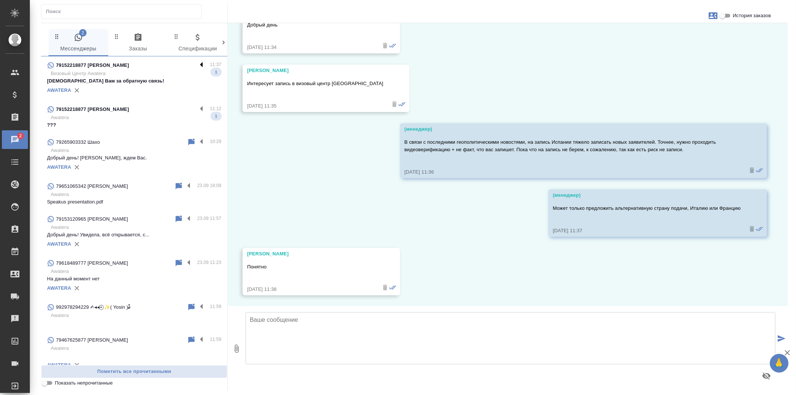
click at [198, 63] on label at bounding box center [203, 65] width 13 height 9
click at [0, 0] on input "checkbox" at bounding box center [0, 0] width 0 height 0
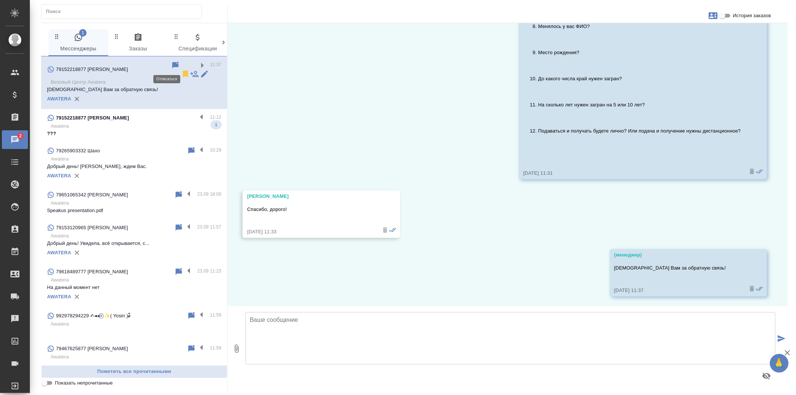
scroll to position [703, 0]
click at [183, 71] on icon at bounding box center [185, 74] width 5 height 7
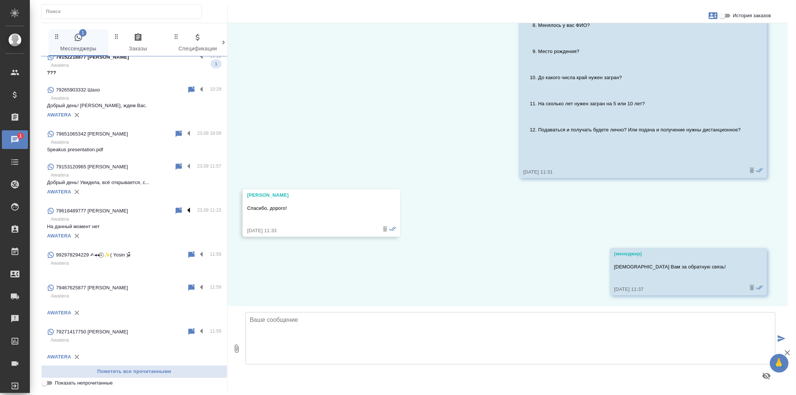
scroll to position [9, 0]
click at [197, 331] on label at bounding box center [203, 330] width 13 height 9
click at [0, 0] on input "checkbox" at bounding box center [0, 0] width 0 height 0
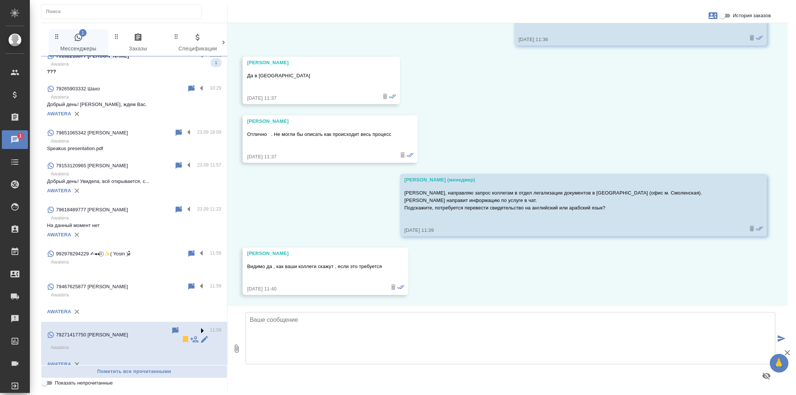
scroll to position [200, 0]
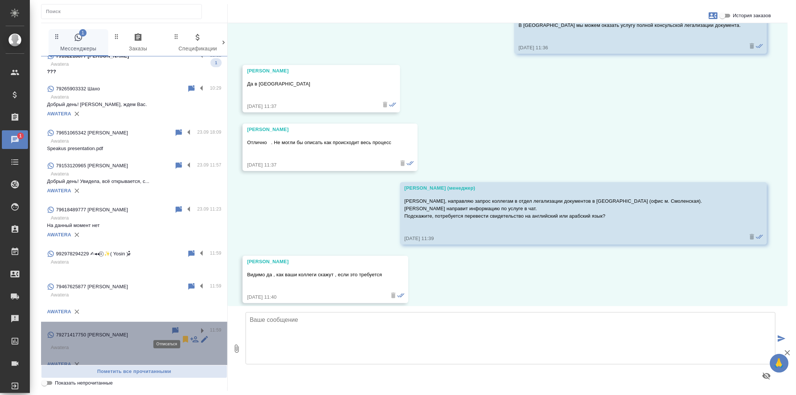
click at [183, 336] on icon at bounding box center [185, 339] width 5 height 7
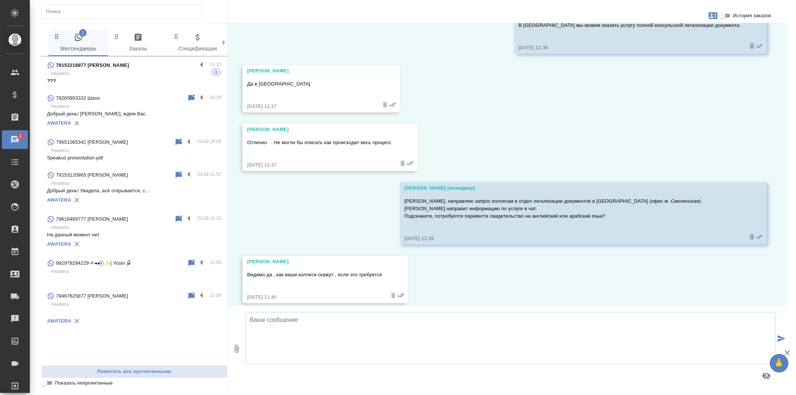
scroll to position [0, 0]
click at [203, 296] on label at bounding box center [203, 296] width 13 height 9
click at [0, 0] on input "checkbox" at bounding box center [0, 0] width 0 height 0
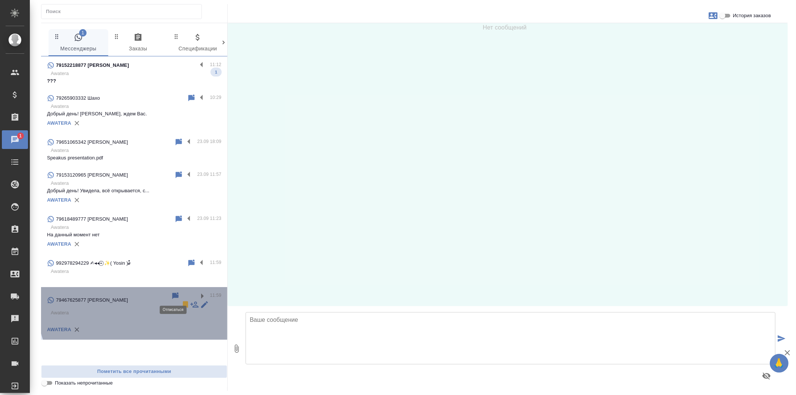
click at [183, 301] on icon at bounding box center [185, 304] width 5 height 7
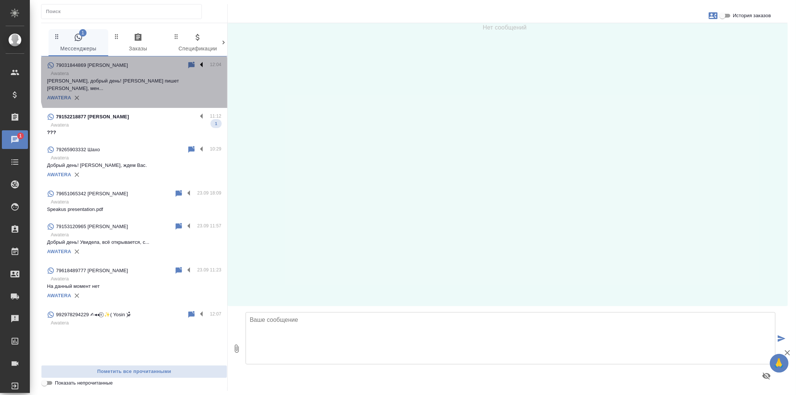
click at [202, 62] on label at bounding box center [203, 65] width 13 height 9
click at [0, 0] on input "checkbox" at bounding box center [0, 0] width 0 height 0
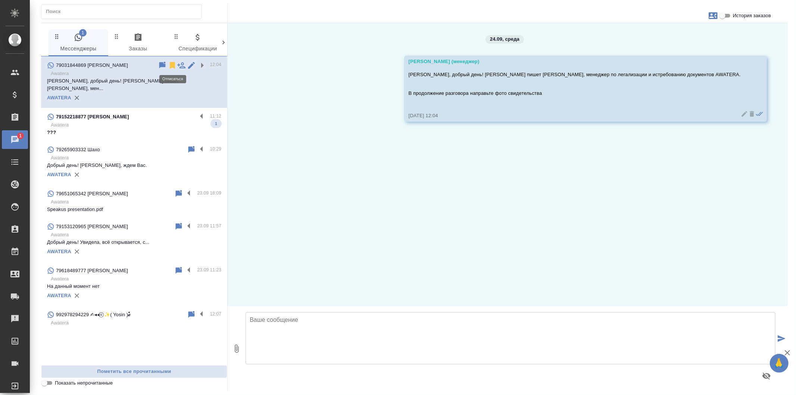
click at [171, 63] on icon at bounding box center [172, 65] width 5 height 7
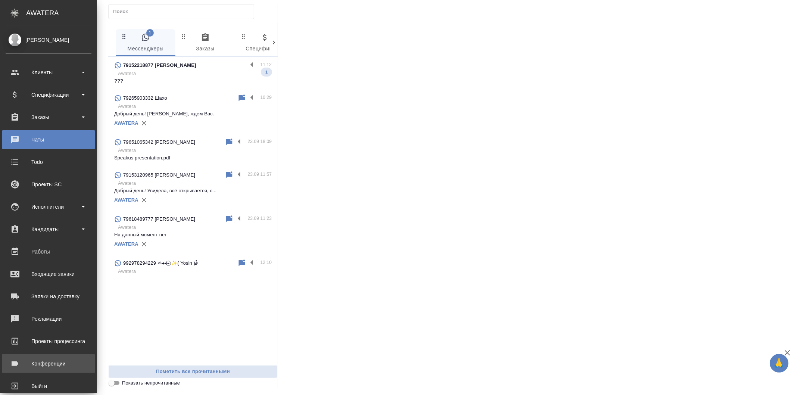
click at [78, 357] on link "Конференции" at bounding box center [48, 363] width 93 height 19
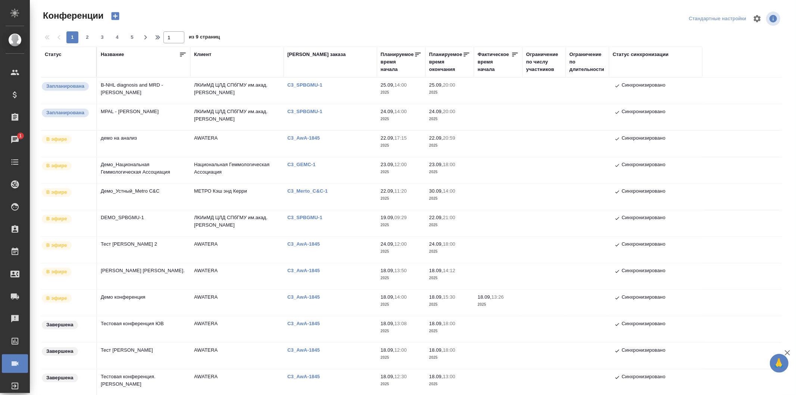
click at [119, 14] on icon "button" at bounding box center [116, 16] width 8 height 8
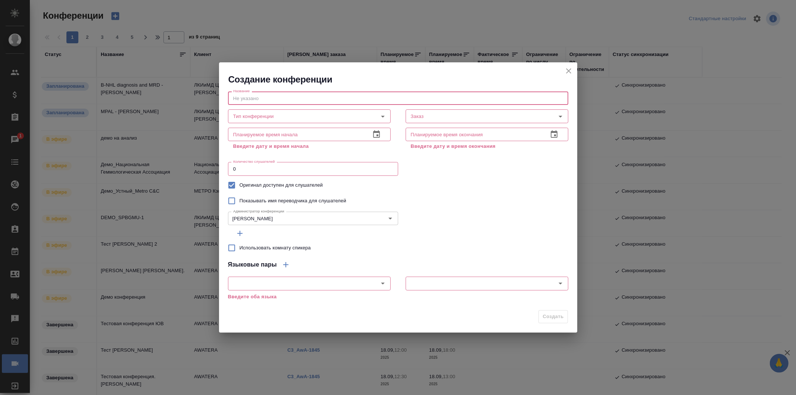
click at [303, 99] on input "text" at bounding box center [398, 97] width 340 height 13
type input "[PERSON_NAME] [PERSON_NAME]"
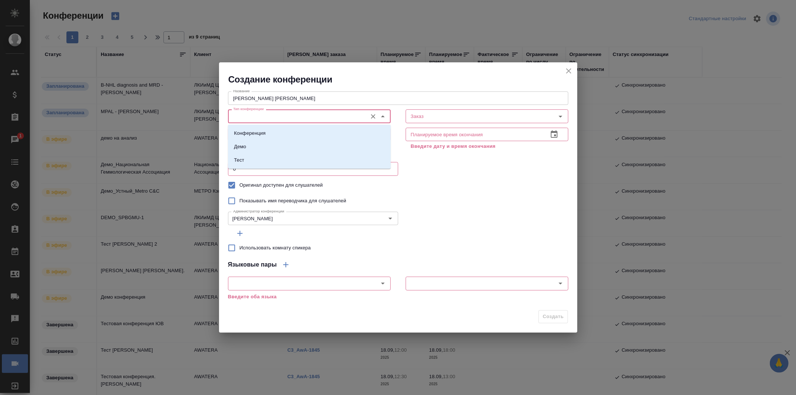
click at [310, 112] on input "Тип конференции" at bounding box center [296, 116] width 133 height 9
click at [333, 148] on li "Демо" at bounding box center [309, 146] width 163 height 13
type input "Демо"
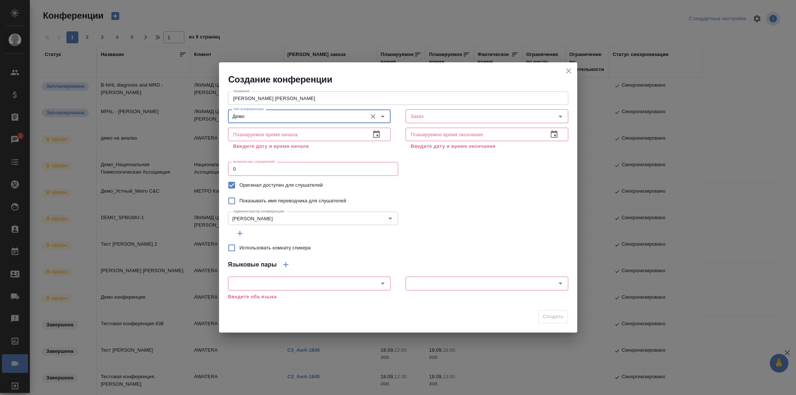
click at [380, 130] on icon "button" at bounding box center [376, 134] width 9 height 9
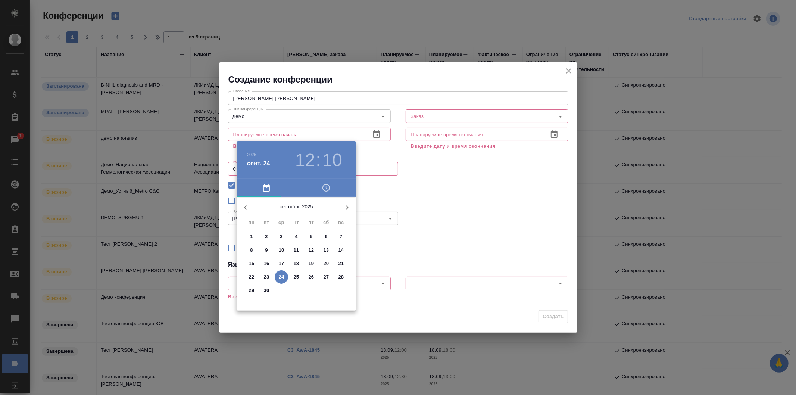
click at [328, 158] on h3 "10" at bounding box center [332, 160] width 20 height 21
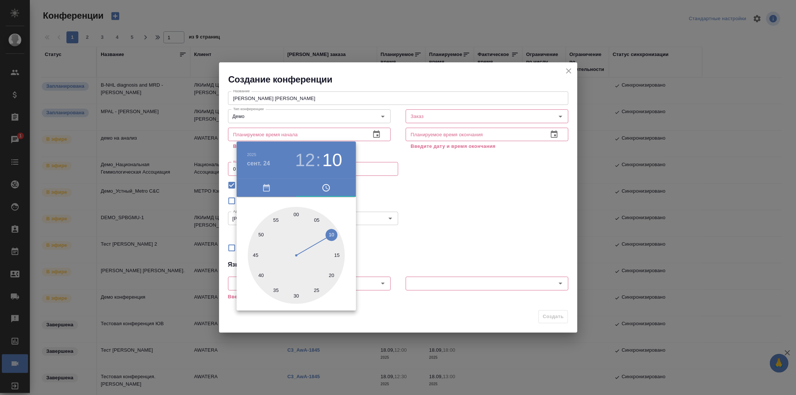
click at [407, 177] on div at bounding box center [398, 197] width 796 height 395
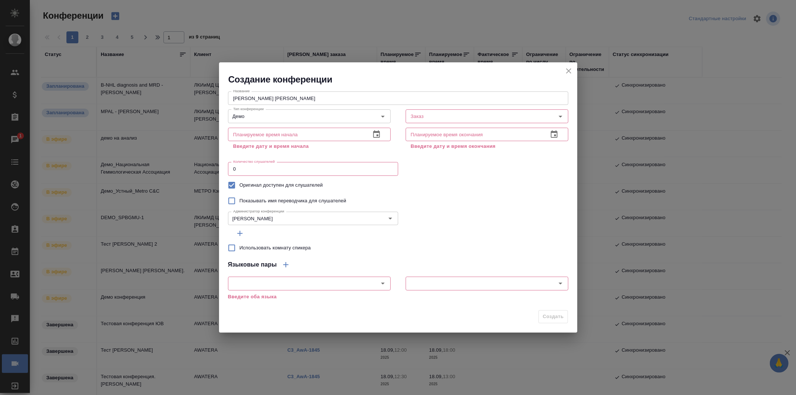
click at [371, 136] on button "button" at bounding box center [377, 134] width 18 height 18
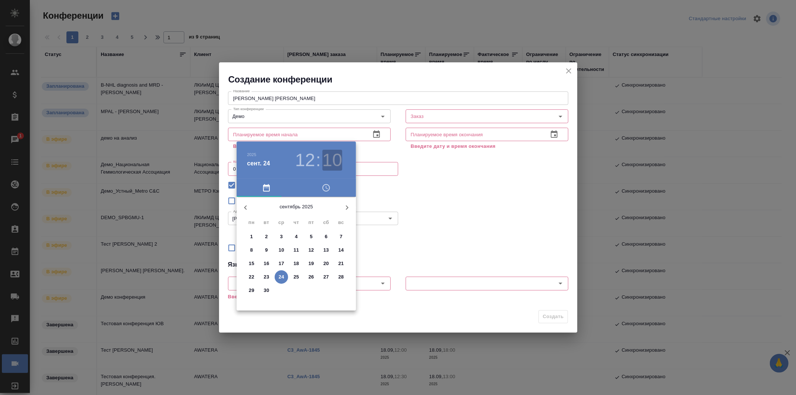
click at [341, 152] on h3 "10" at bounding box center [332, 160] width 20 height 21
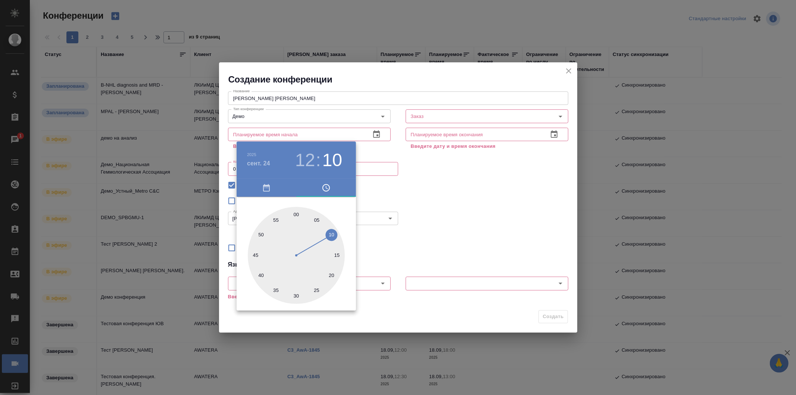
click at [329, 236] on div at bounding box center [296, 255] width 97 height 97
type input "24.09.2025 12:10"
click at [510, 115] on div at bounding box center [398, 197] width 796 height 395
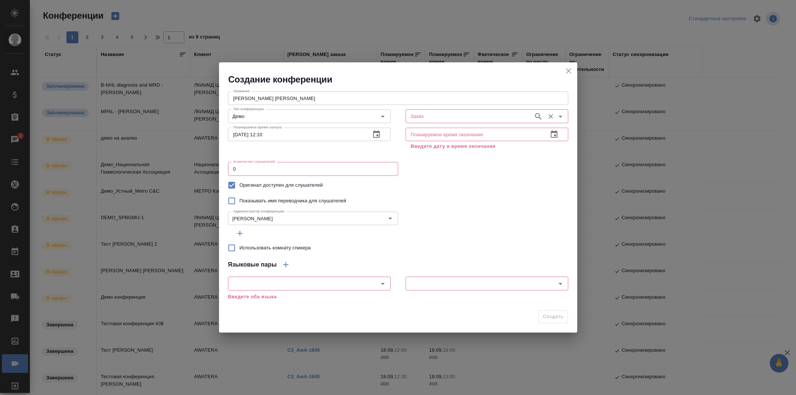
click at [511, 116] on input "Заказ" at bounding box center [469, 116] width 122 height 9
paste input "**[AWATERA](https://tera.awatera.com/Client/5cf7a66667dec502c3234f82/)**"
type input "**[AWATERA](https://tera.awatera.com/Client/5cf7a66667dec502c3234f82/)**"
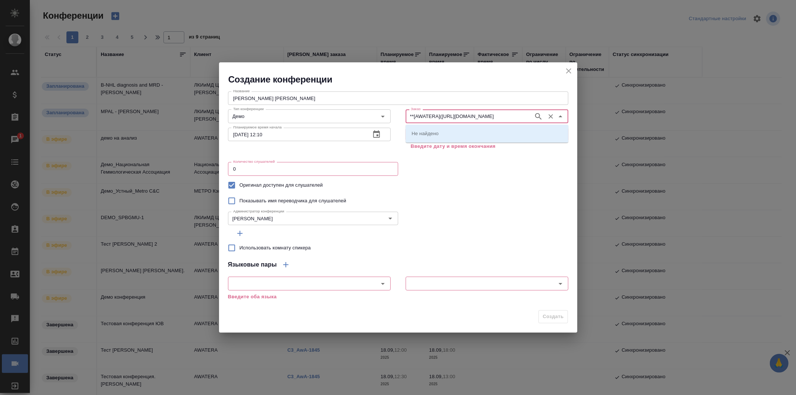
scroll to position [0, 51]
click at [551, 114] on icon "Очистить" at bounding box center [550, 116] width 7 height 7
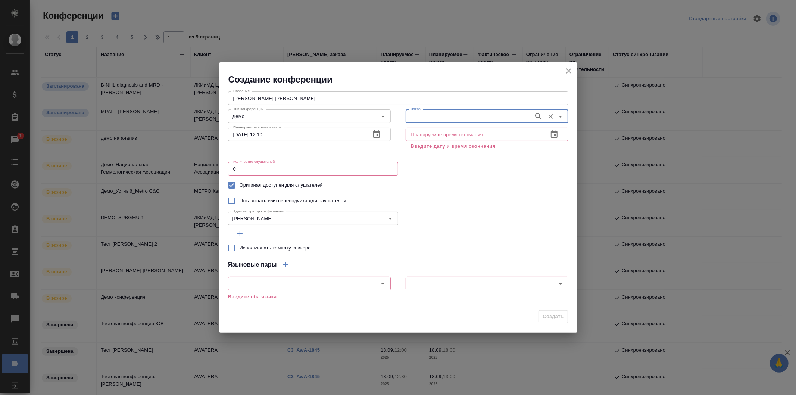
paste input "AWATERA"
type input "AWATERA"
click at [475, 119] on input "Заказ" at bounding box center [469, 116] width 122 height 9
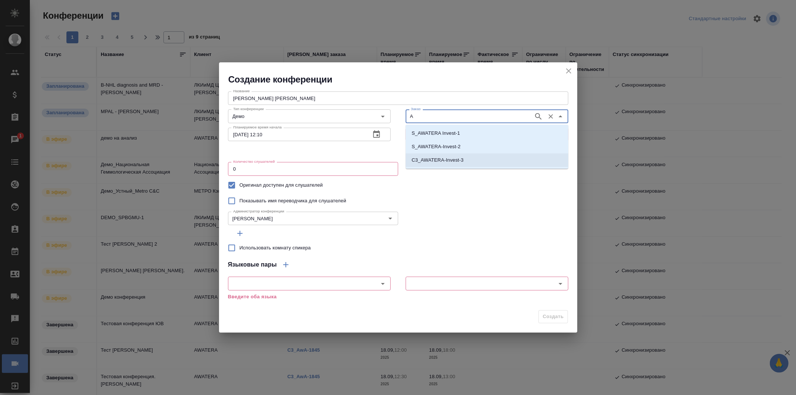
click at [486, 156] on li "C3_AWATERA-Invest-3" at bounding box center [487, 159] width 163 height 13
type input "C3_AWATERA-Invest-3"
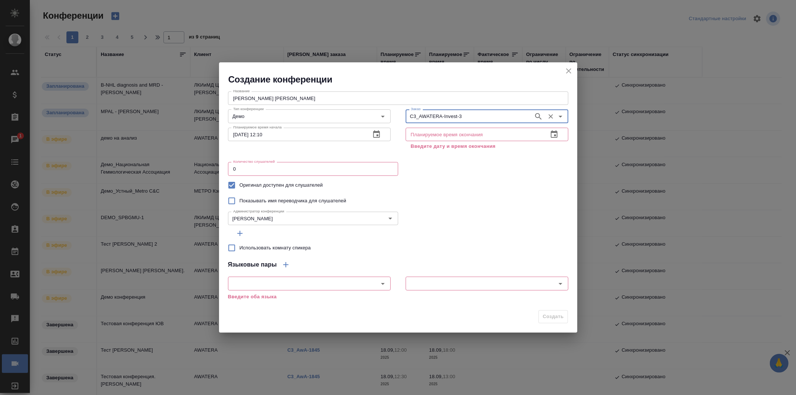
click at [550, 114] on icon "Очистить" at bounding box center [550, 116] width 7 height 7
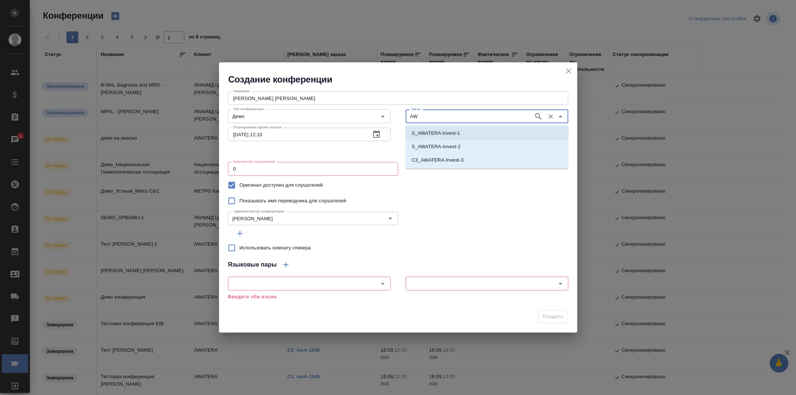
type input "A"
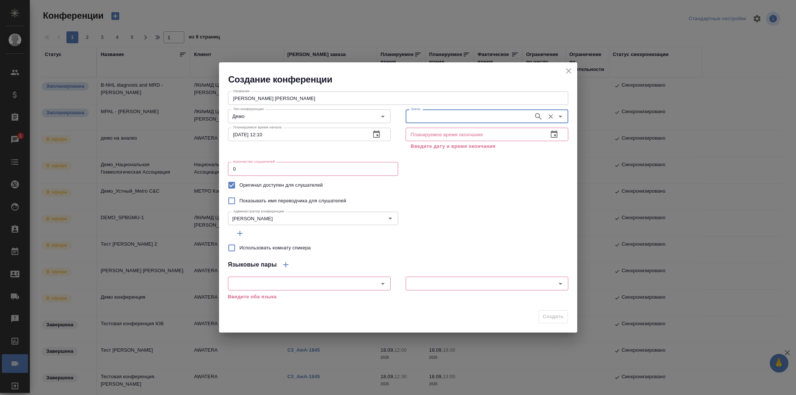
paste input "C3_AwA-1845"
type input "C3_AwA-1845"
click at [488, 134] on li "C3_AwA-1845" at bounding box center [487, 133] width 163 height 13
type input "C3_AwA-1845"
click at [552, 132] on icon "button" at bounding box center [554, 133] width 7 height 7
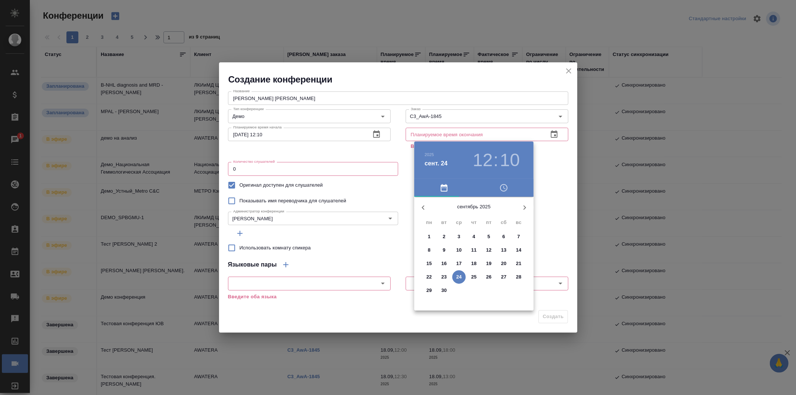
click at [494, 165] on h3 ":" at bounding box center [495, 160] width 5 height 21
click at [486, 162] on h3 "12" at bounding box center [483, 160] width 20 height 21
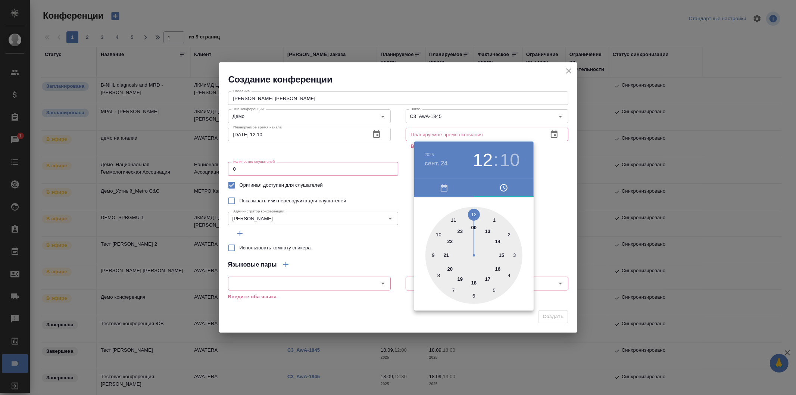
click at [498, 241] on div at bounding box center [473, 255] width 97 height 97
type input "24.09.2025 14:10"
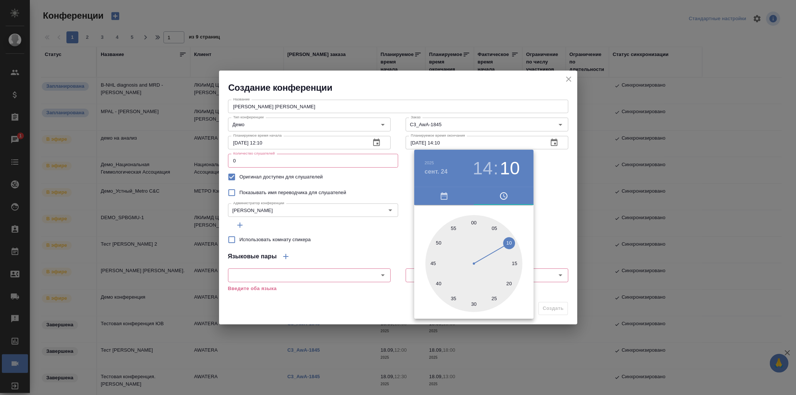
click at [545, 184] on div at bounding box center [398, 197] width 796 height 395
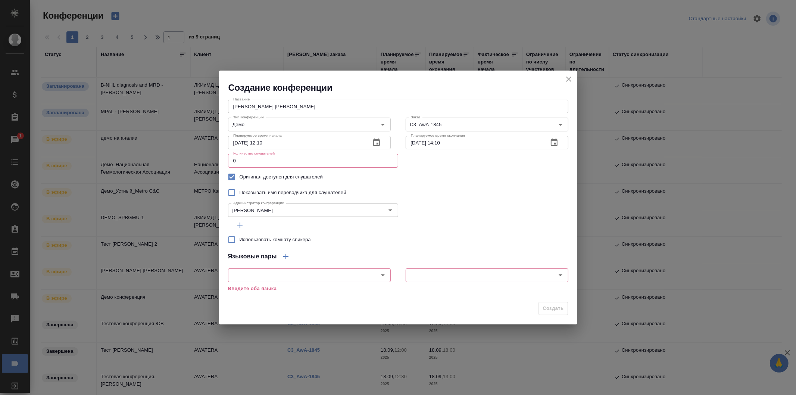
click at [315, 163] on input "0" at bounding box center [313, 160] width 170 height 13
type input "10"
click at [315, 196] on span "Показывать имя переводчика для слушателей" at bounding box center [293, 192] width 107 height 7
click at [240, 196] on input "Показывать имя переводчика для слушателей" at bounding box center [232, 193] width 16 height 16
checkbox input "true"
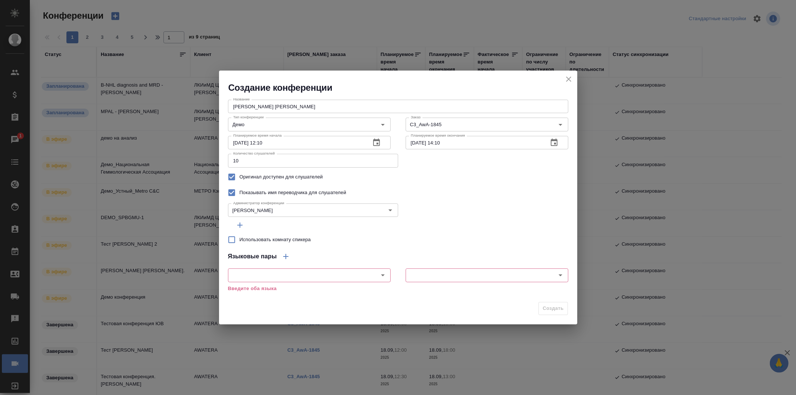
click at [268, 241] on span "Использовать комнату спикера" at bounding box center [275, 239] width 71 height 7
click at [240, 241] on input "Использовать комнату спикера" at bounding box center [232, 240] width 16 height 16
checkbox input "true"
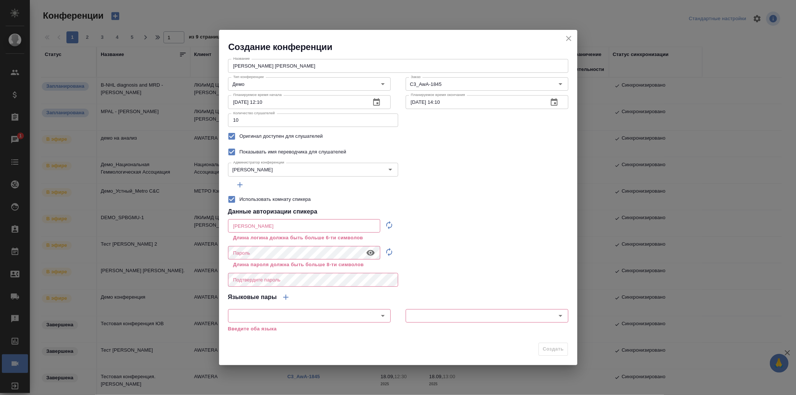
click at [385, 223] on icon "button" at bounding box center [389, 225] width 9 height 9
type input "speaker_986lfnoQ"
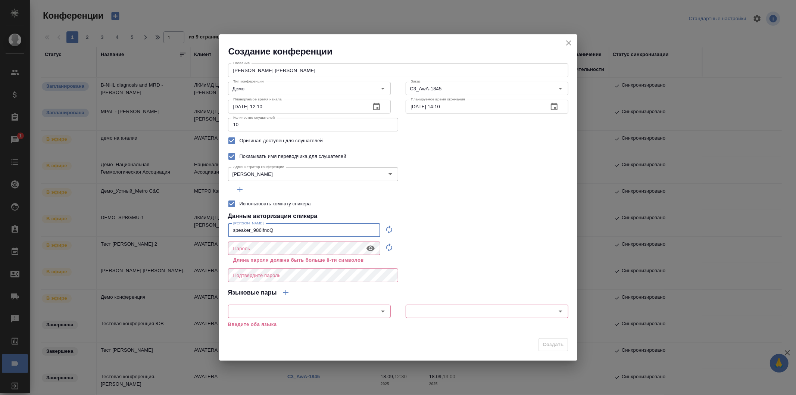
drag, startPoint x: 275, startPoint y: 229, endPoint x: 211, endPoint y: 229, distance: 64.2
click at [211, 229] on div "Создание конференции Название Тест Галишева М Название Тип конференции Демо Тип…" at bounding box center [398, 197] width 796 height 395
click at [390, 250] on icon "button" at bounding box center [389, 247] width 6 height 8
click at [372, 250] on icon "button" at bounding box center [371, 249] width 8 height 6
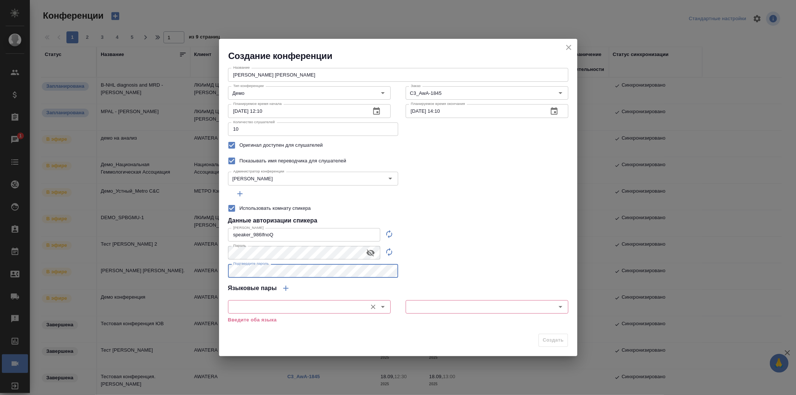
click input "text"
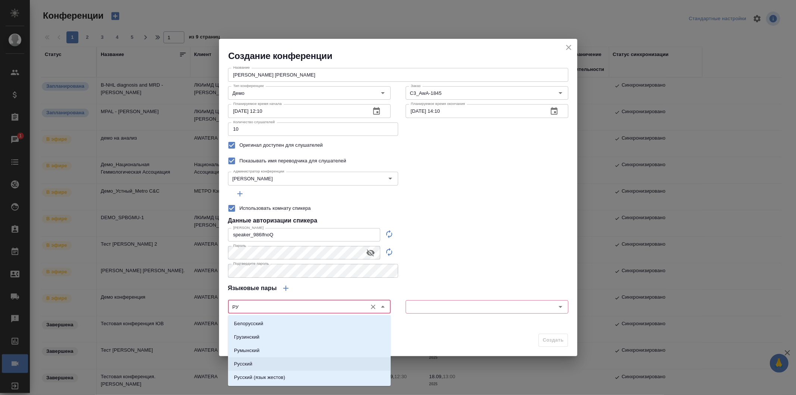
click li "Русский"
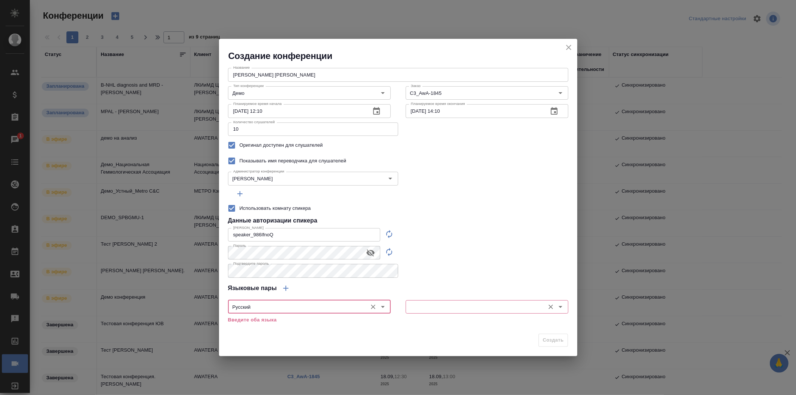
type input "Русский"
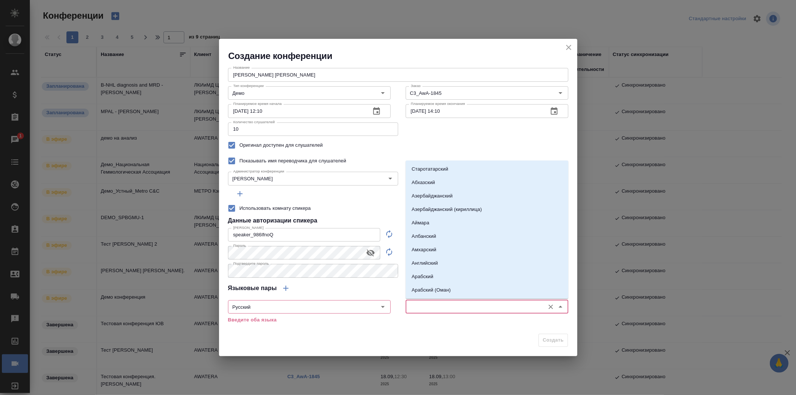
click input "text"
click li "Английский"
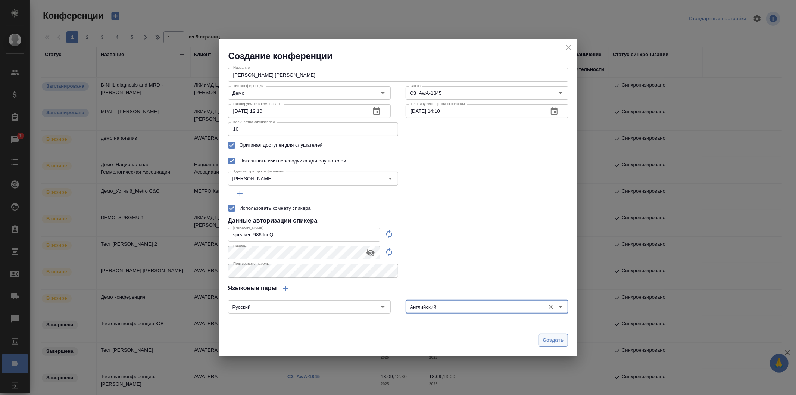
type input "Английский"
click span "Создать"
type input "0"
checkbox input "false"
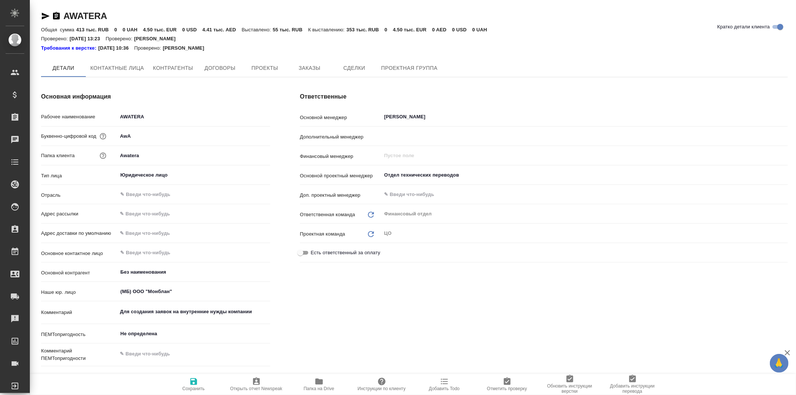
type textarea "x"
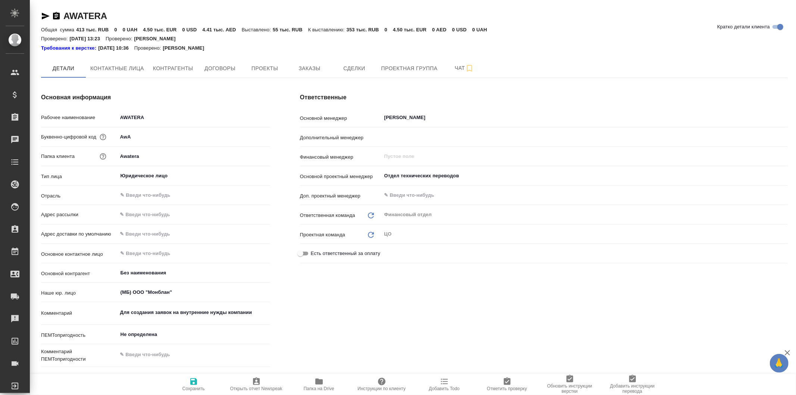
type textarea "x"
click at [49, 16] on icon "button" at bounding box center [46, 16] width 8 height 7
type textarea "x"
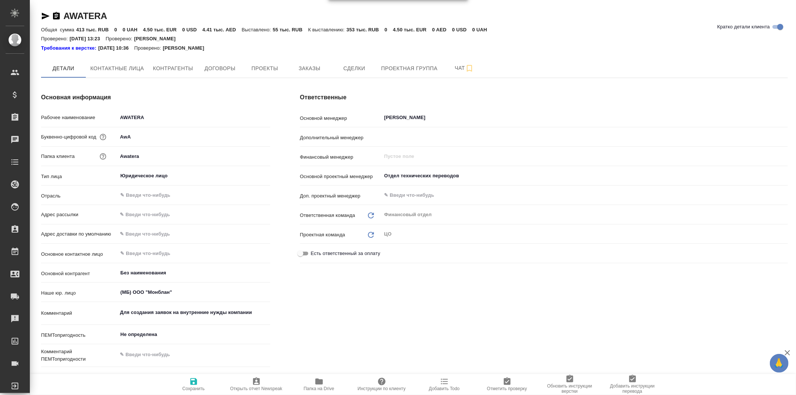
type textarea "x"
click at [60, 16] on icon "button" at bounding box center [56, 16] width 9 height 9
click at [319, 66] on span "Заказы" at bounding box center [310, 68] width 36 height 9
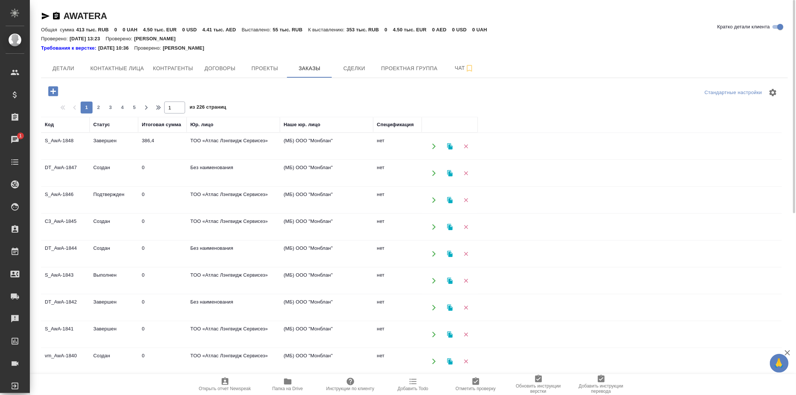
click at [68, 225] on td "C3_AwA-1845" at bounding box center [65, 227] width 49 height 26
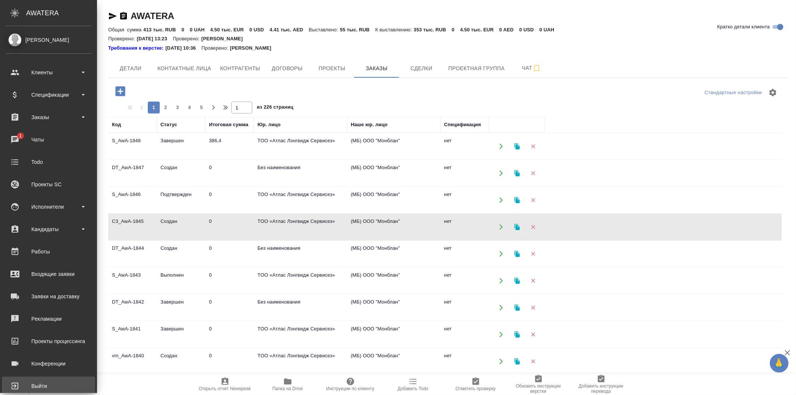
click at [59, 380] on div "Выйти" at bounding box center [49, 385] width 86 height 11
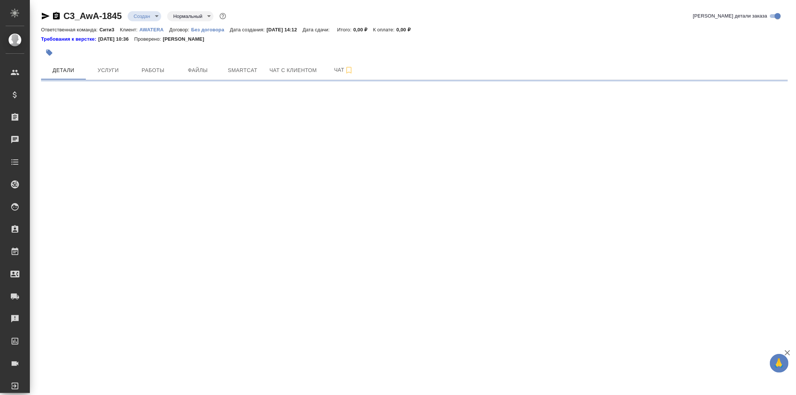
click at [54, 14] on icon "button" at bounding box center [56, 15] width 7 height 7
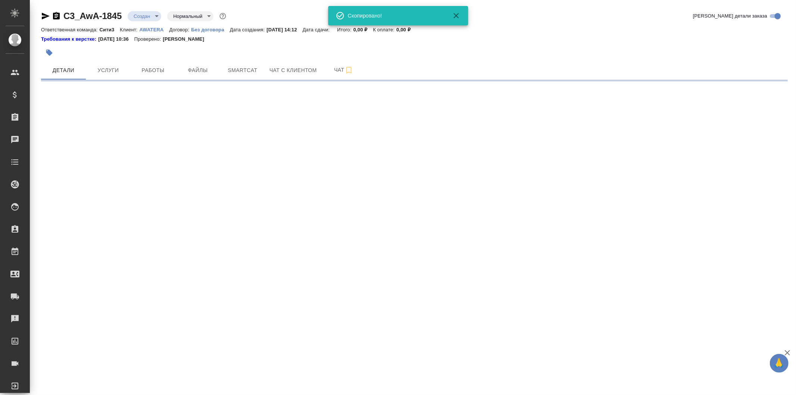
select select "RU"
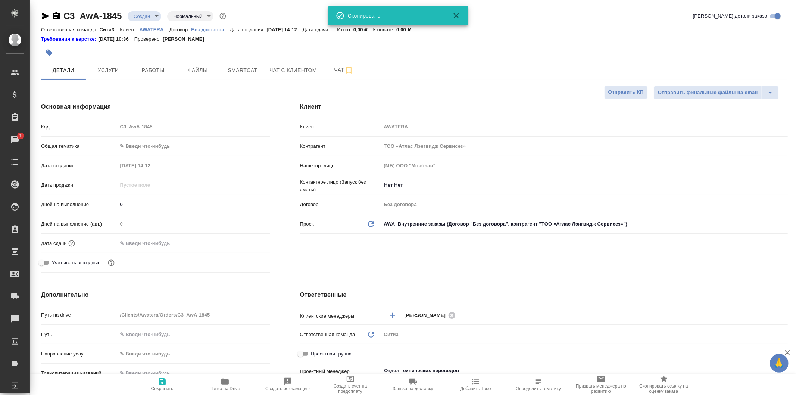
type textarea "x"
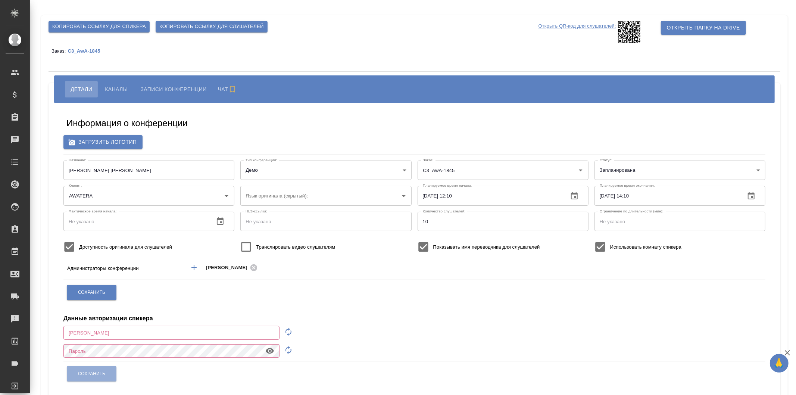
type input "AWATERA"
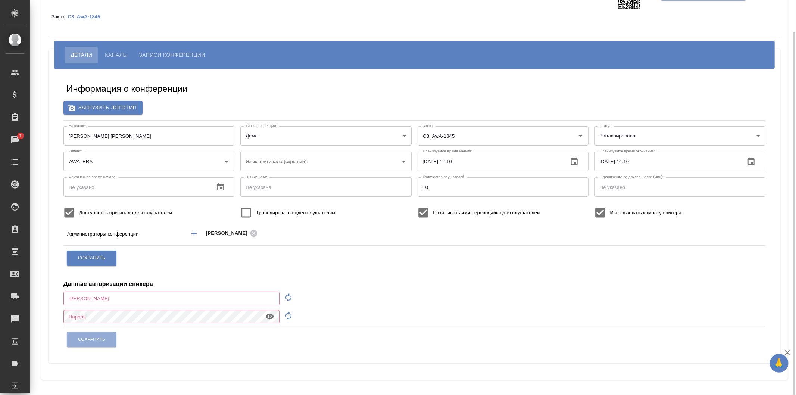
click at [123, 51] on span "Каналы" at bounding box center [116, 54] width 23 height 9
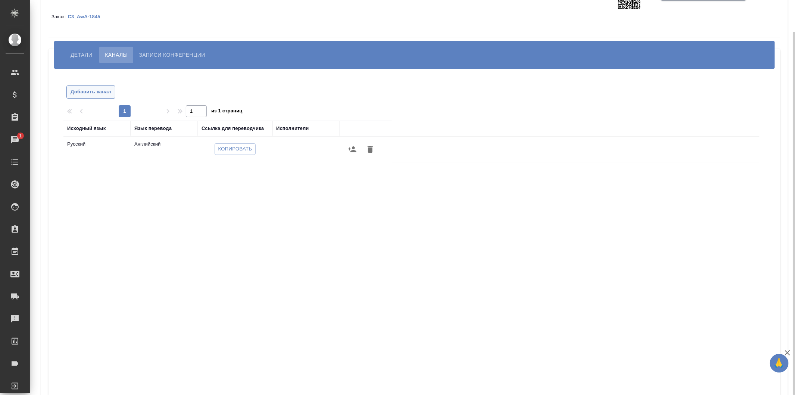
click at [106, 92] on span "Добавить канал" at bounding box center [91, 92] width 41 height 9
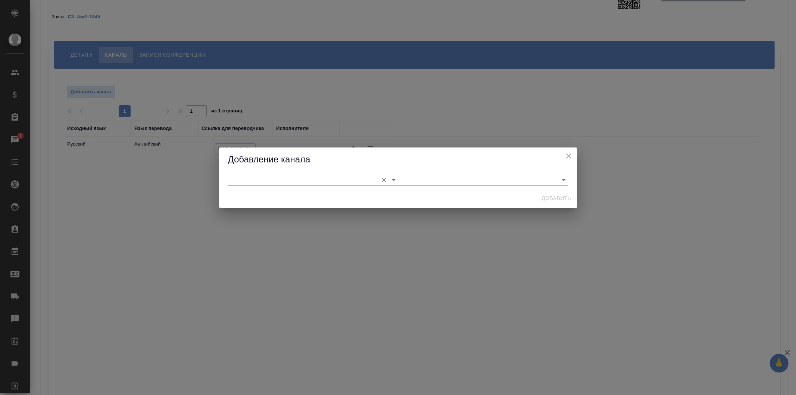
click at [336, 180] on input "text" at bounding box center [301, 180] width 146 height 10
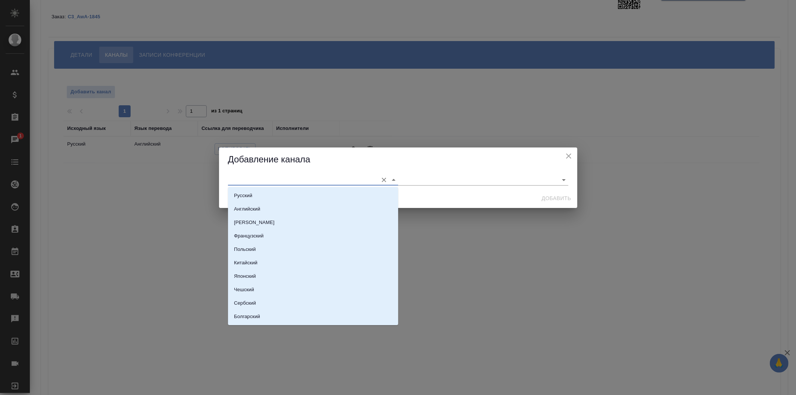
click at [331, 188] on div "Русский Английский Немецкий Французский Польский Китайский Японский Чешский Сер…" at bounding box center [313, 256] width 170 height 138
click at [332, 193] on li "Русский" at bounding box center [313, 195] width 170 height 13
type input "Русский"
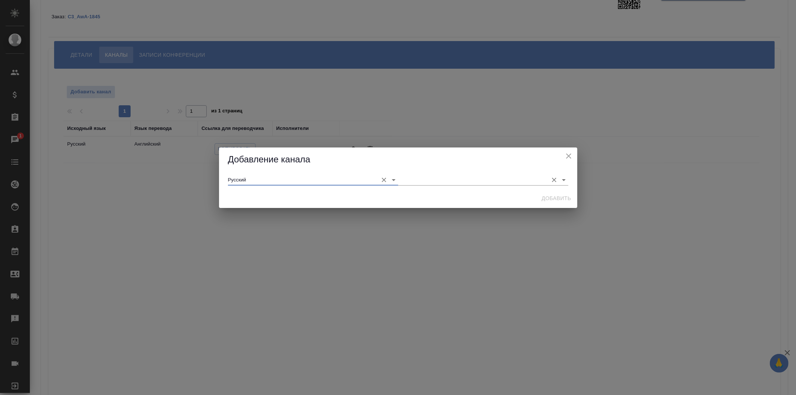
click at [426, 182] on input "text" at bounding box center [471, 180] width 146 height 10
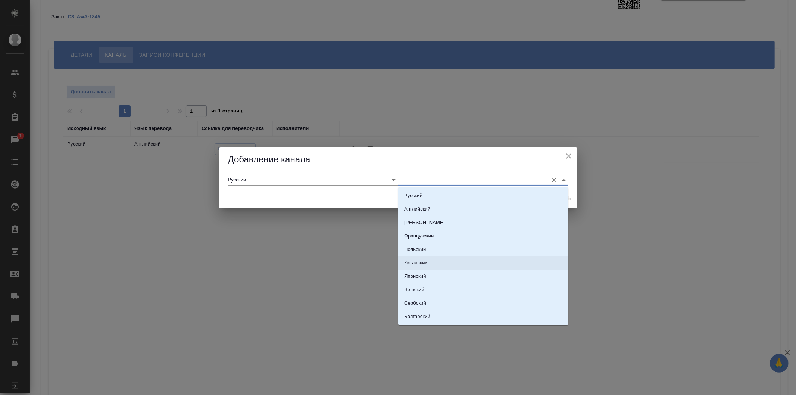
click at [482, 269] on li "Китайский" at bounding box center [483, 262] width 170 height 13
type input "Китайский"
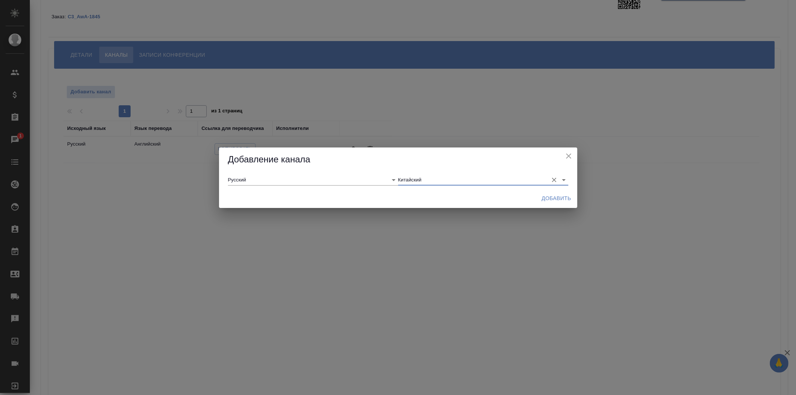
click at [565, 200] on span "Добавить" at bounding box center [556, 198] width 29 height 9
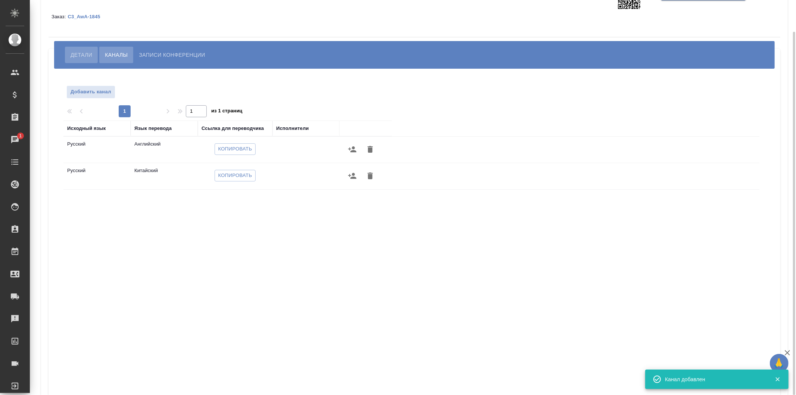
click at [81, 52] on span "Детали" at bounding box center [82, 54] width 22 height 9
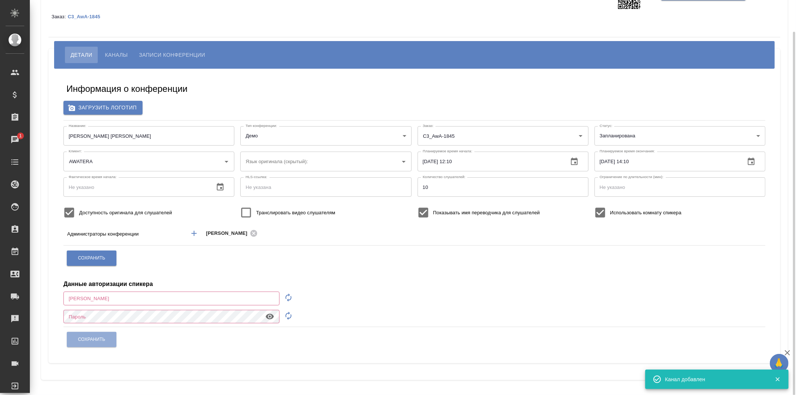
click at [238, 298] on input "text" at bounding box center [171, 298] width 216 height 13
click at [261, 266] on div "Сохранить" at bounding box center [414, 258] width 696 height 19
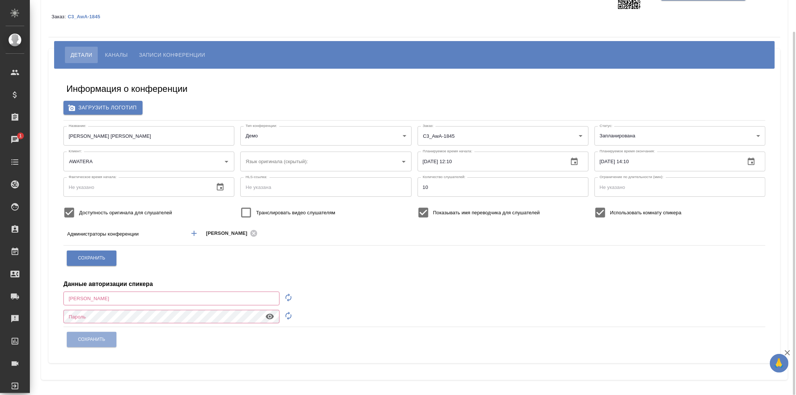
click at [177, 302] on input "text" at bounding box center [171, 298] width 216 height 13
paste input "speaker_986lfnoQ"
type input "speaker_986lfnoQ"
click at [113, 338] on button "Сохранить" at bounding box center [92, 339] width 50 height 15
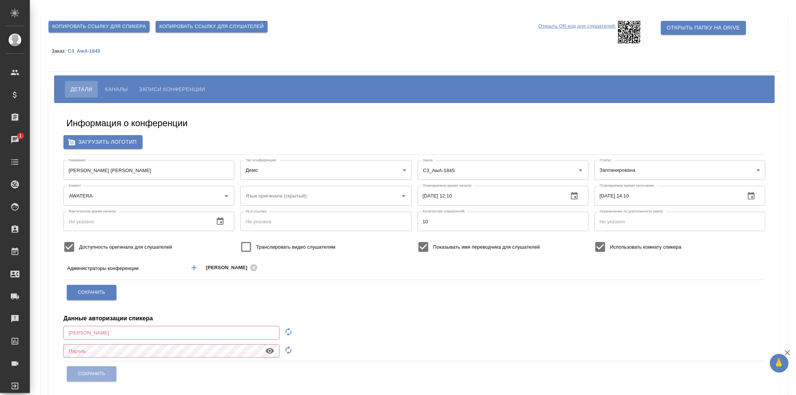
click at [602, 22] on p "Открыть QR-код для слушателей:" at bounding box center [578, 32] width 78 height 22
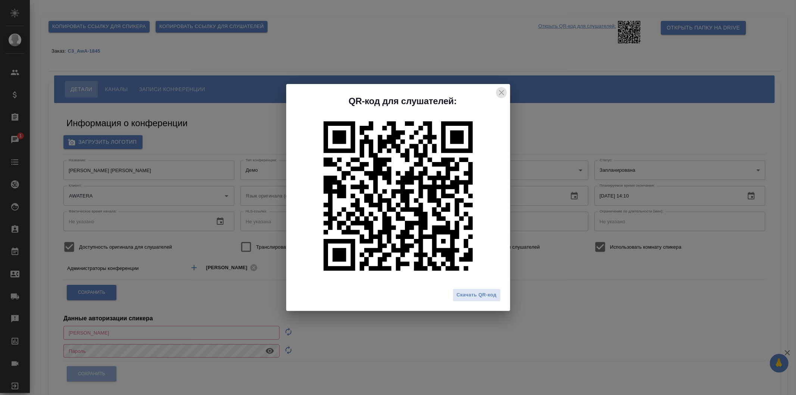
click at [501, 89] on icon "close" at bounding box center [501, 92] width 9 height 9
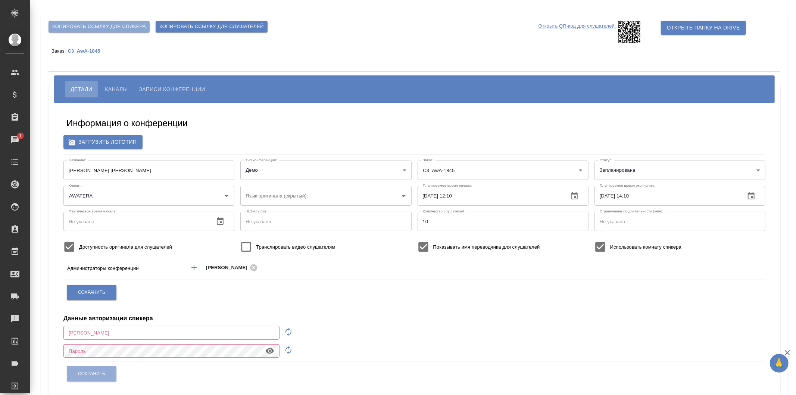
click at [140, 25] on span "Копировать ссылку для спикера" at bounding box center [99, 26] width 94 height 9
click at [113, 88] on span "Каналы" at bounding box center [116, 89] width 23 height 9
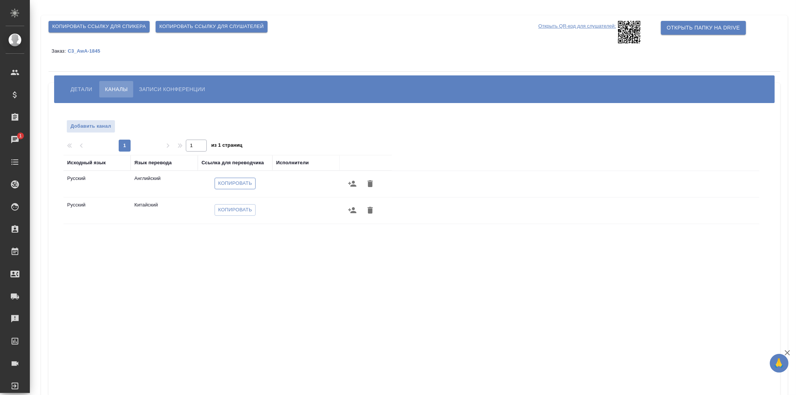
click at [247, 183] on span "Копировать" at bounding box center [235, 183] width 34 height 9
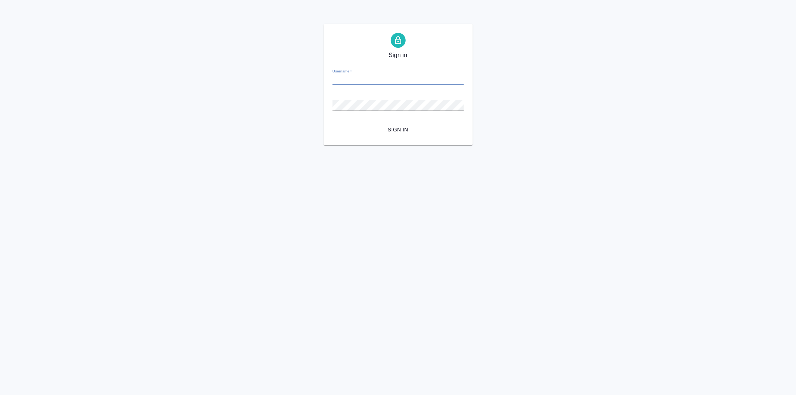
click at [370, 72] on div "Username   *" at bounding box center [398, 77] width 131 height 16
click at [372, 77] on input "Username   *" at bounding box center [398, 80] width 131 height 10
type input "[EMAIL_ADDRESS][DOMAIN_NAME]"
click at [333, 123] on button "Sign in" at bounding box center [398, 130] width 131 height 14
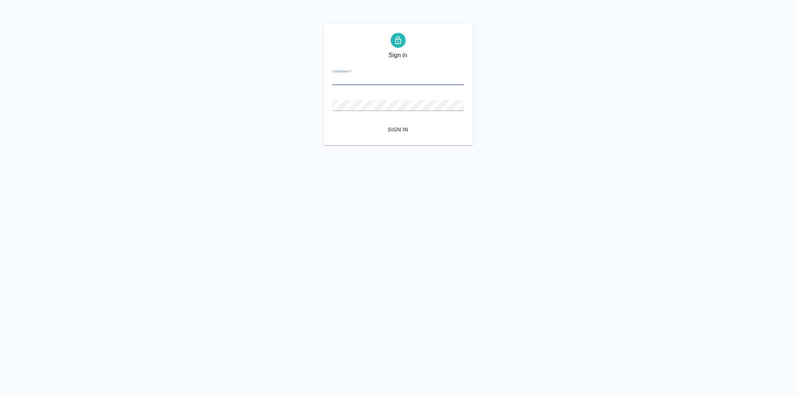
click at [367, 78] on input "Username   *" at bounding box center [398, 80] width 131 height 10
type input "speaker_986lfnoQ"
drag, startPoint x: 394, startPoint y: 80, endPoint x: 317, endPoint y: 82, distance: 76.9
click at [317, 82] on div "Sign in Username   * speaker_986lfnoQ Password   * urlPath   * / Sign in" at bounding box center [398, 84] width 796 height 121
click at [361, 78] on input "Username   *" at bounding box center [398, 80] width 131 height 10
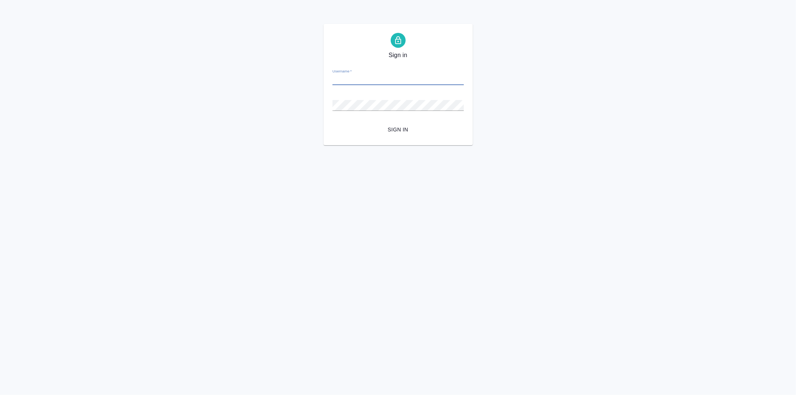
type input "[EMAIL_ADDRESS][DOMAIN_NAME]"
click at [333, 123] on button "Sign in" at bounding box center [398, 130] width 131 height 14
click at [404, 81] on input "Username   *" at bounding box center [398, 80] width 131 height 10
type input "[EMAIL_ADDRESS][DOMAIN_NAME]"
click at [333, 123] on button "Sign in" at bounding box center [398, 130] width 131 height 14
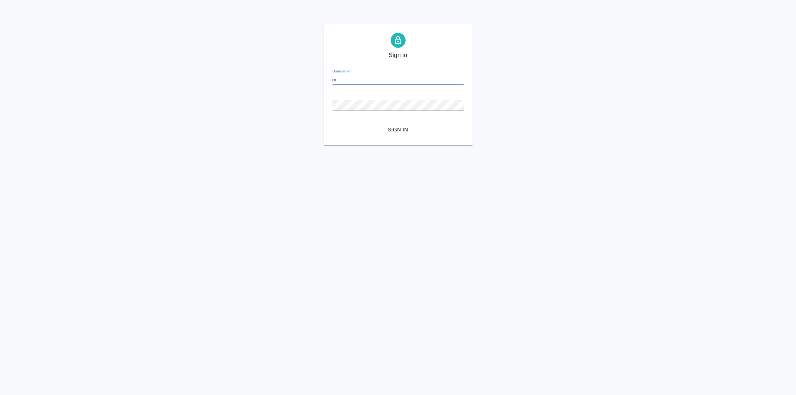
type input "[EMAIL_ADDRESS][DOMAIN_NAME]"
click at [333, 123] on button "Sign in" at bounding box center [398, 130] width 131 height 14
click at [368, 80] on input "Username   *" at bounding box center [398, 80] width 131 height 10
type input "[EMAIL_ADDRESS][DOMAIN_NAME]"
click at [333, 123] on button "Sign in" at bounding box center [398, 130] width 131 height 14
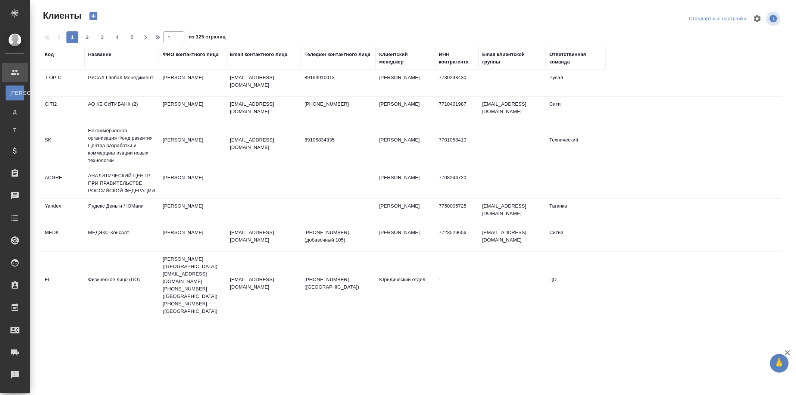
select select "RU"
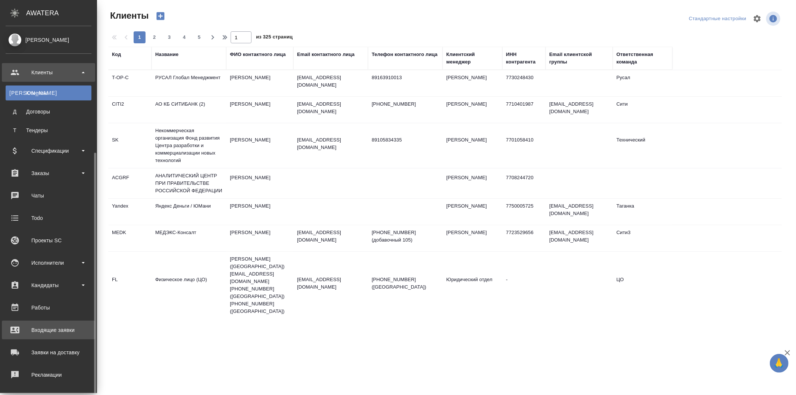
scroll to position [69, 0]
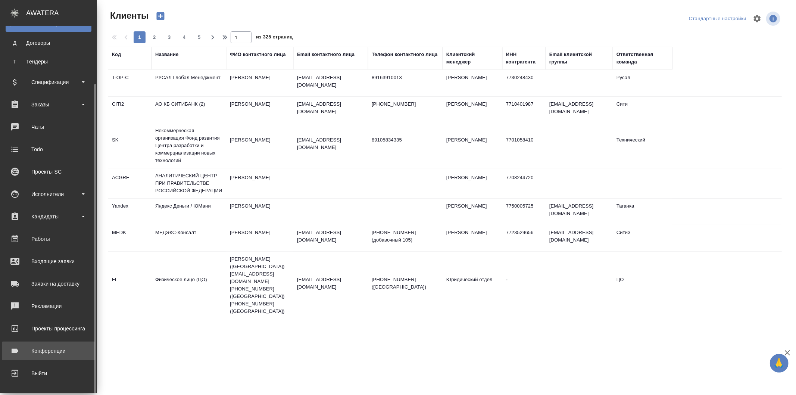
click at [72, 349] on div "Конференции" at bounding box center [49, 350] width 86 height 11
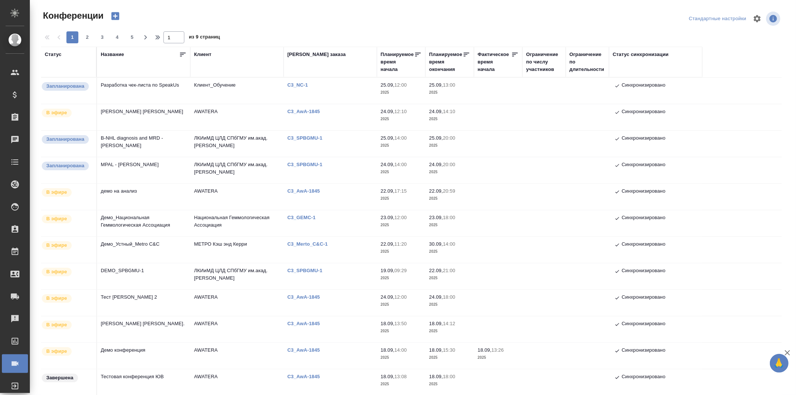
type input "[PERSON_NAME]"
click at [258, 117] on td "AWATERA" at bounding box center [236, 117] width 93 height 26
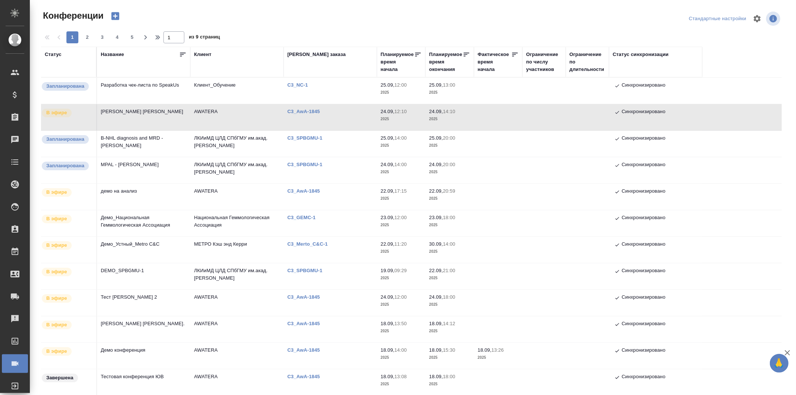
click at [258, 117] on td "AWATERA" at bounding box center [236, 117] width 93 height 26
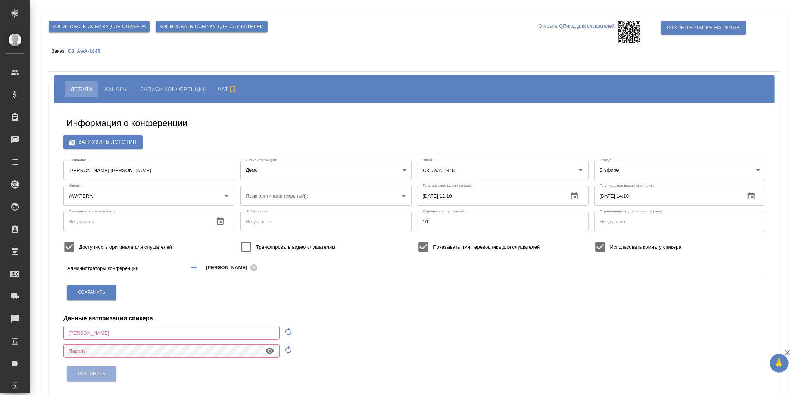
type input "AWATERA"
click at [125, 83] on button "Каналы" at bounding box center [116, 89] width 34 height 16
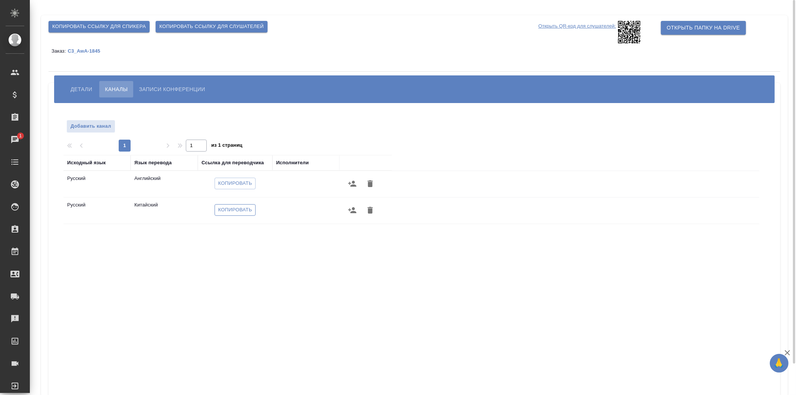
click at [239, 207] on span "Копировать" at bounding box center [235, 210] width 34 height 9
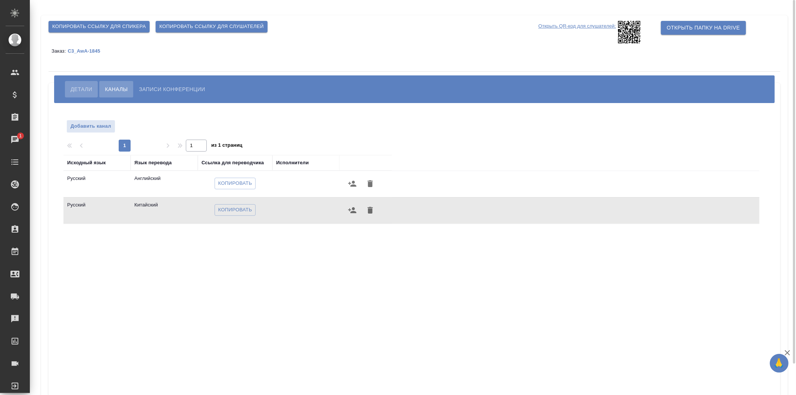
click at [86, 91] on span "Детали" at bounding box center [82, 89] width 22 height 9
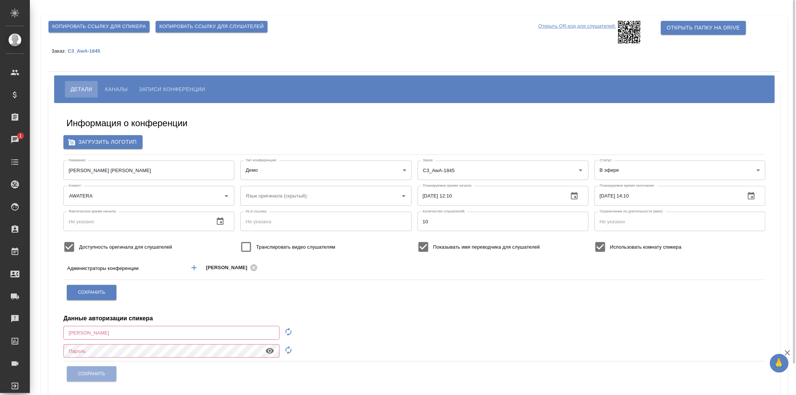
click at [221, 215] on button "button" at bounding box center [220, 221] width 18 height 18
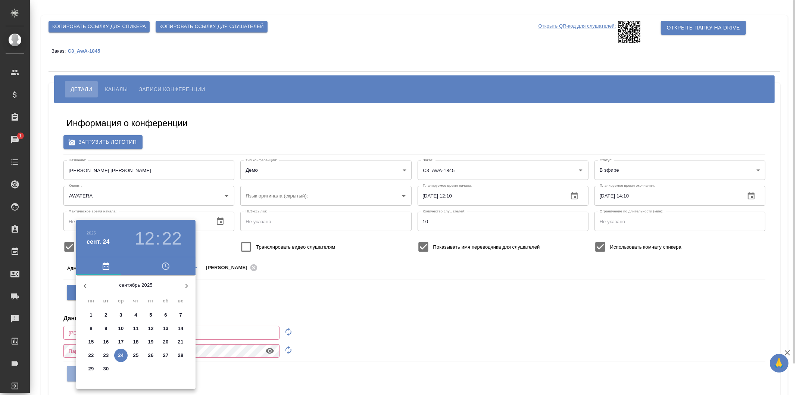
click at [221, 215] on div at bounding box center [398, 197] width 796 height 395
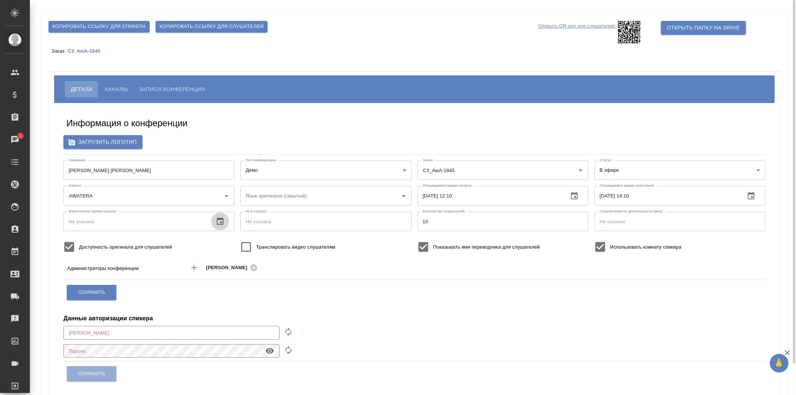
click at [218, 223] on icon "button" at bounding box center [220, 221] width 9 height 9
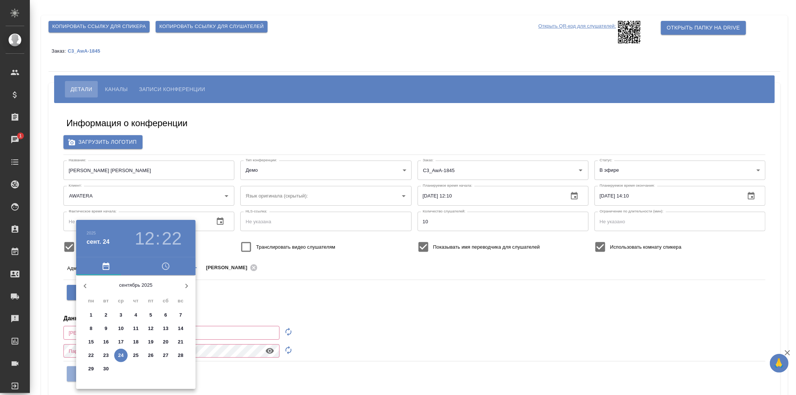
click at [174, 237] on h3 "22" at bounding box center [172, 238] width 20 height 21
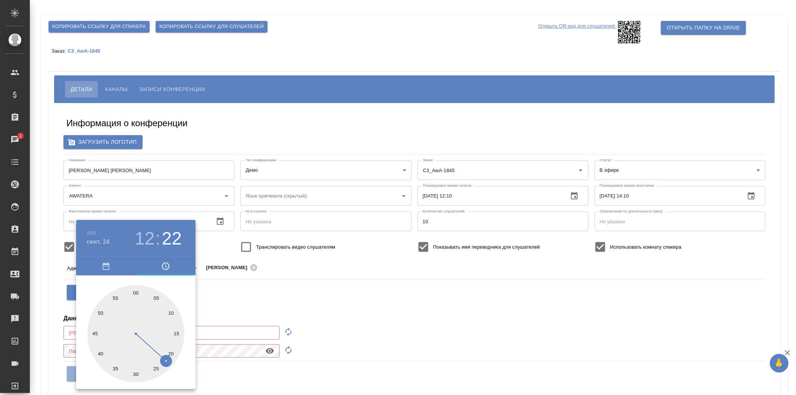
click at [173, 352] on div at bounding box center [135, 333] width 97 height 97
type input "[DATE] 12:20"
click at [285, 294] on div at bounding box center [398, 197] width 796 height 395
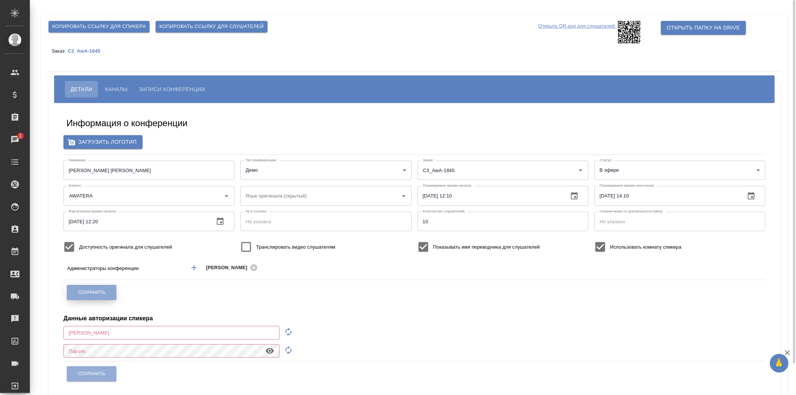
click at [93, 289] on span "Сохранить" at bounding box center [91, 292] width 27 height 6
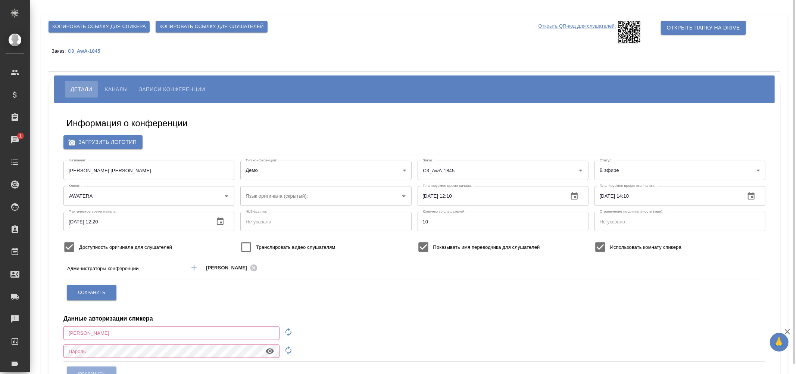
click at [598, 21] on p "Открыть QR-код для слушателей:" at bounding box center [578, 32] width 78 height 22
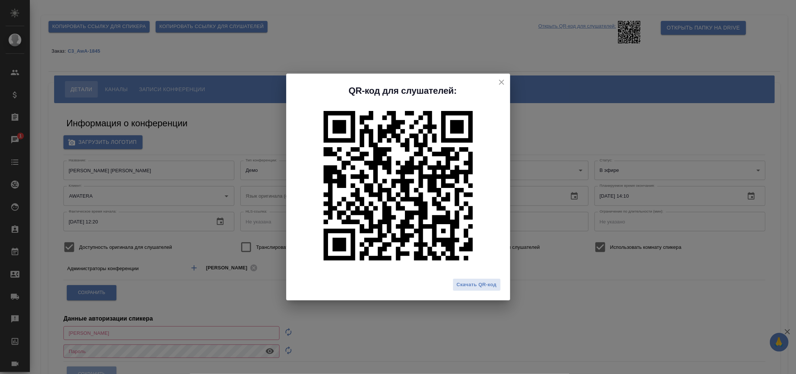
click at [506, 82] on button "close" at bounding box center [501, 82] width 11 height 11
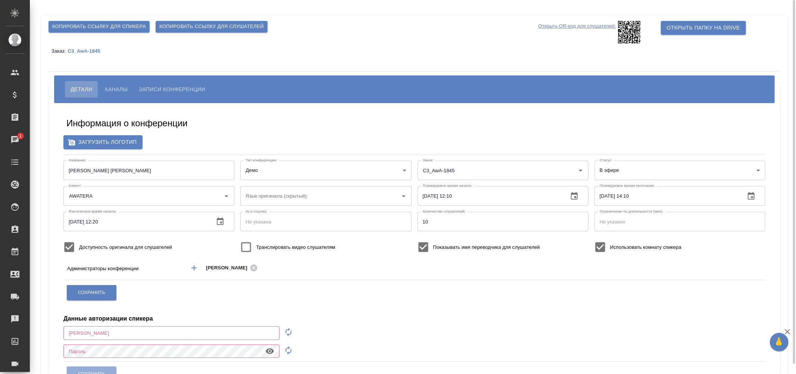
click at [136, 25] on span "Копировать ссылку для спикера" at bounding box center [99, 26] width 94 height 9
click at [598, 27] on p "Открыть QR-код для слушателей:" at bounding box center [578, 32] width 78 height 22
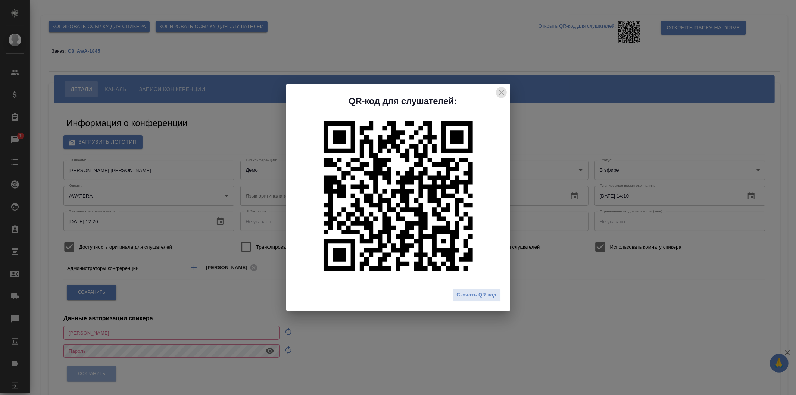
click at [502, 90] on icon "close" at bounding box center [501, 92] width 9 height 9
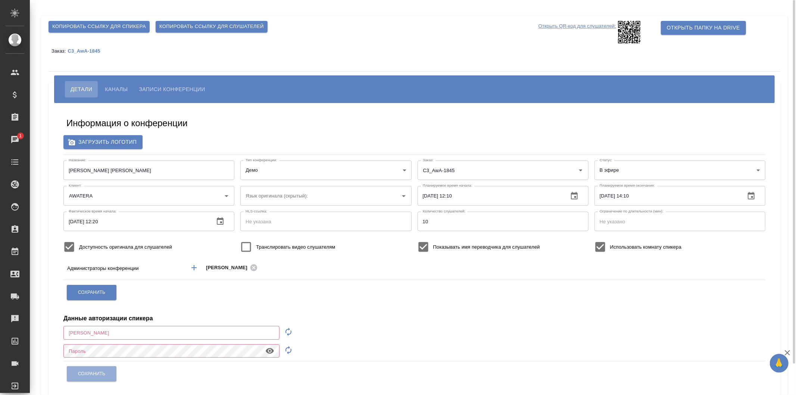
click at [110, 89] on span "Каналы" at bounding box center [116, 89] width 23 height 9
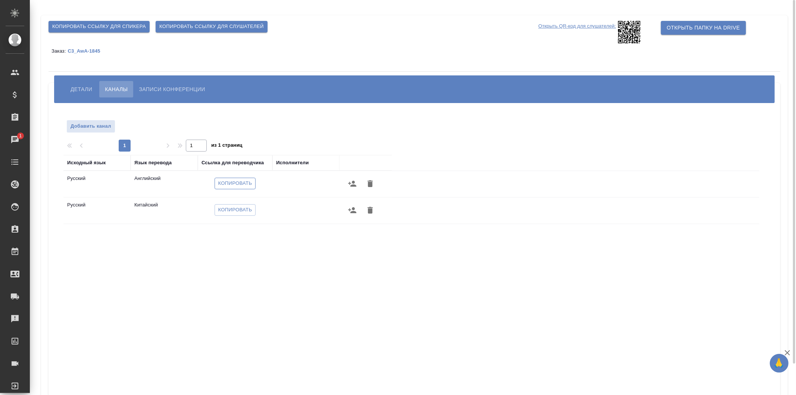
click at [245, 185] on span "Копировать" at bounding box center [235, 183] width 34 height 9
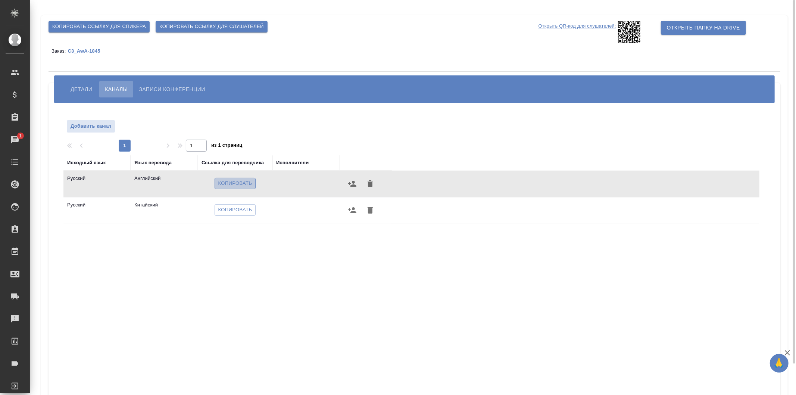
click at [221, 184] on span "Копировать" at bounding box center [235, 183] width 34 height 9
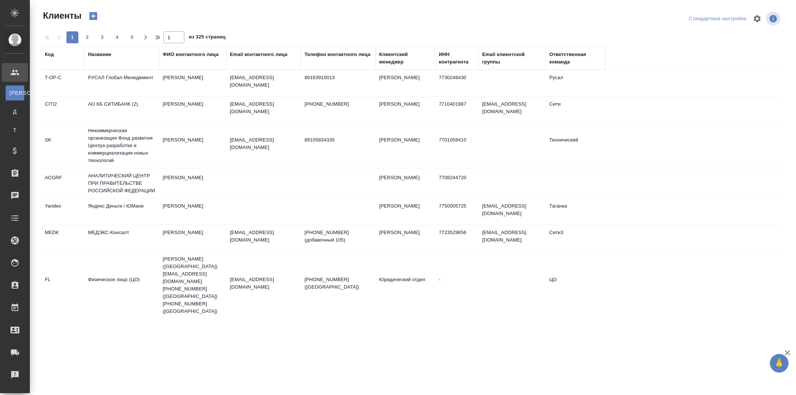
select select "RU"
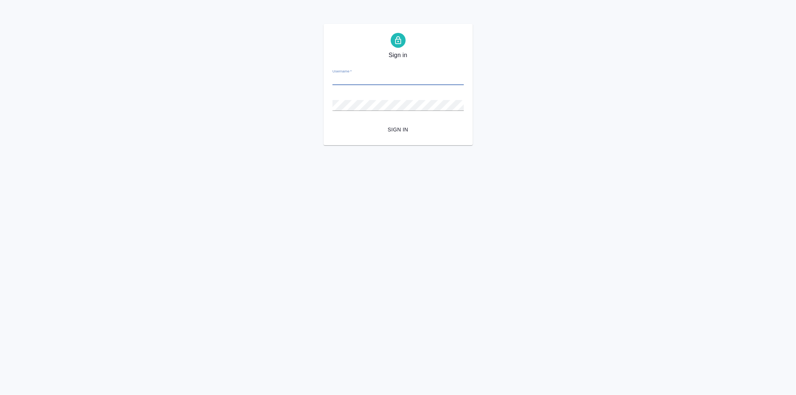
click at [423, 81] on input "Username   *" at bounding box center [398, 80] width 131 height 10
type input "[EMAIL_ADDRESS][DOMAIN_NAME]"
click at [333, 123] on button "Sign in" at bounding box center [398, 130] width 131 height 14
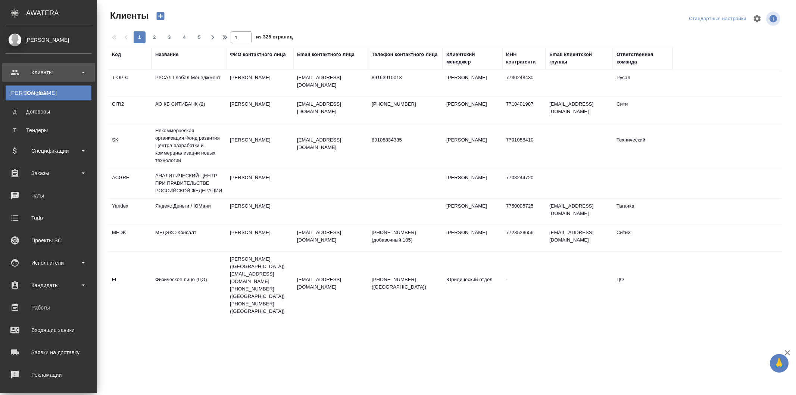
select select "RU"
click at [78, 174] on div "Заказы" at bounding box center [49, 173] width 86 height 11
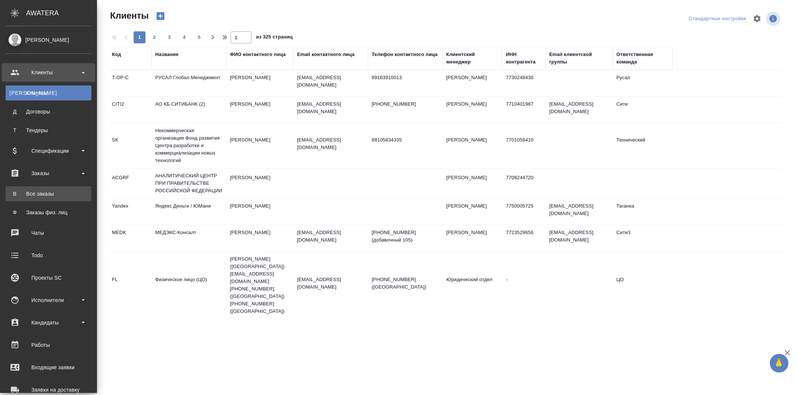
click at [72, 189] on link "В Все заказы" at bounding box center [49, 193] width 86 height 15
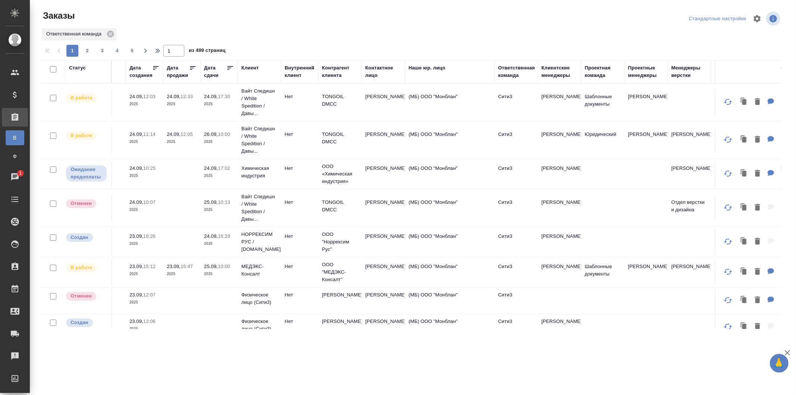
scroll to position [0, 171]
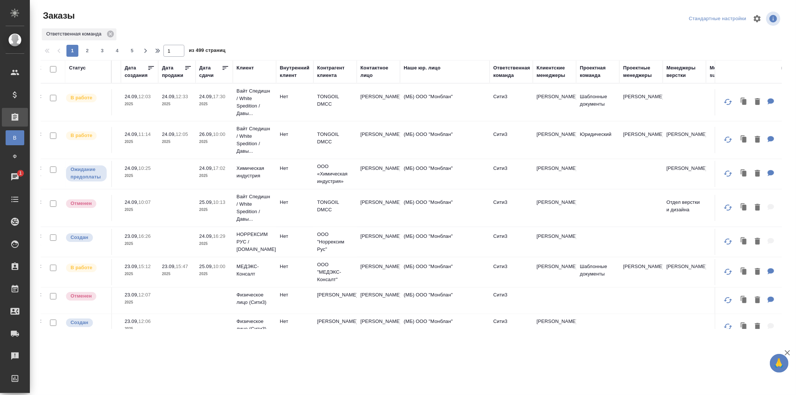
click at [478, 143] on td "(МБ) ООО "Монблан"" at bounding box center [445, 140] width 90 height 26
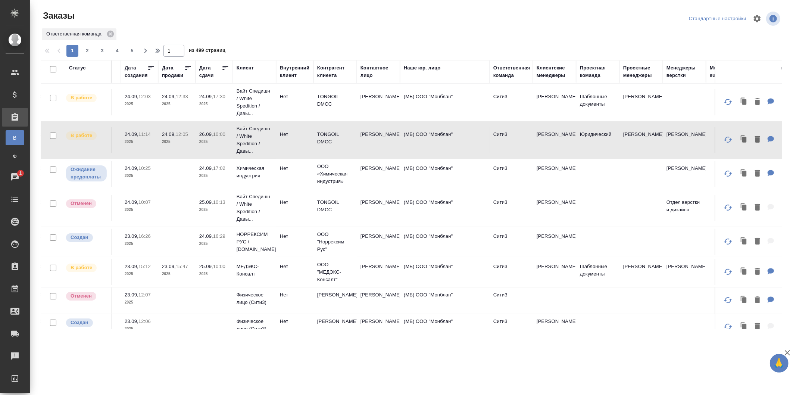
click at [518, 276] on td "Сити3" at bounding box center [511, 272] width 43 height 26
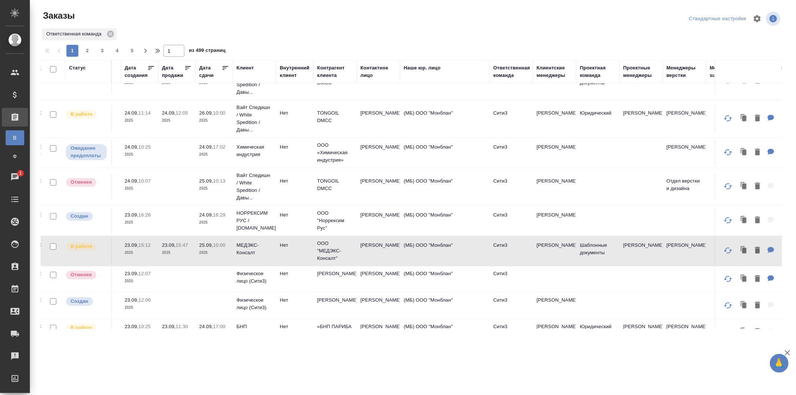
scroll to position [166, 171]
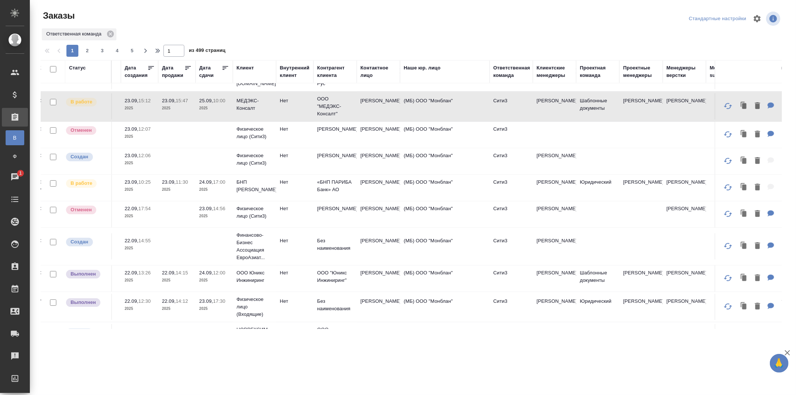
click at [592, 309] on td "Юридический" at bounding box center [597, 307] width 43 height 26
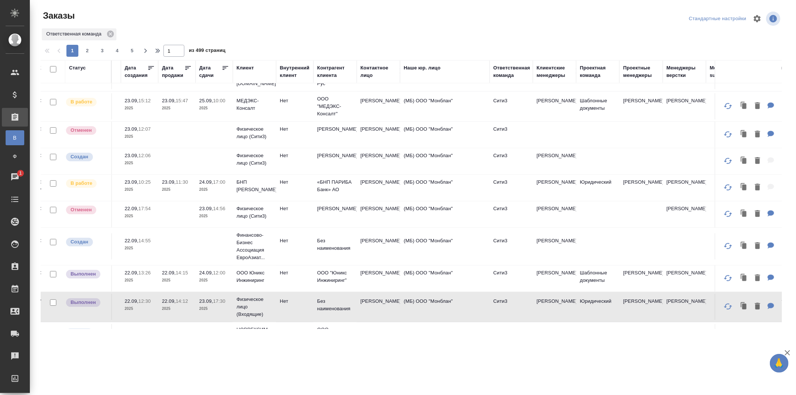
click at [601, 254] on td at bounding box center [597, 246] width 43 height 26
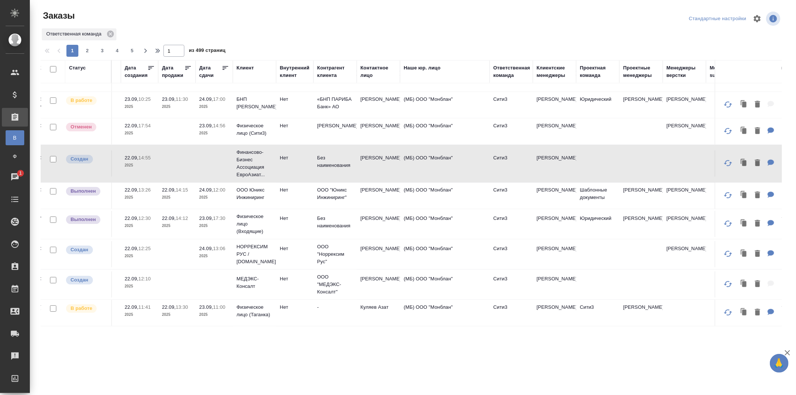
scroll to position [373, 171]
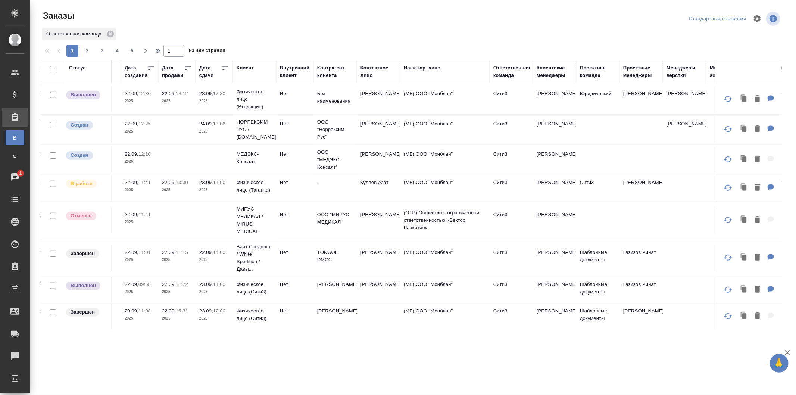
click at [594, 201] on td "Сити3" at bounding box center [597, 188] width 43 height 26
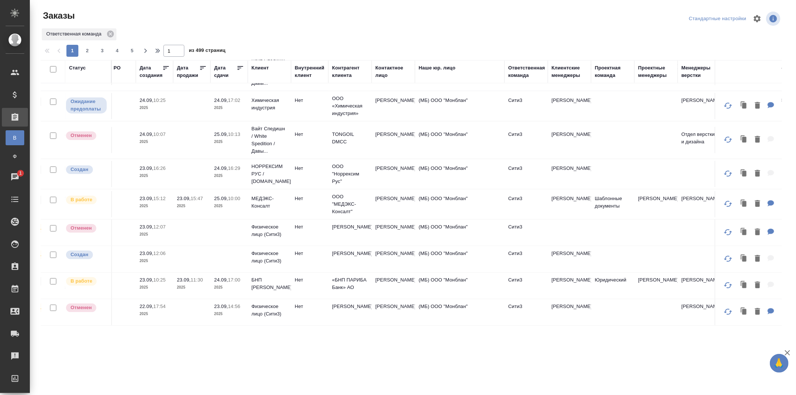
scroll to position [83, 156]
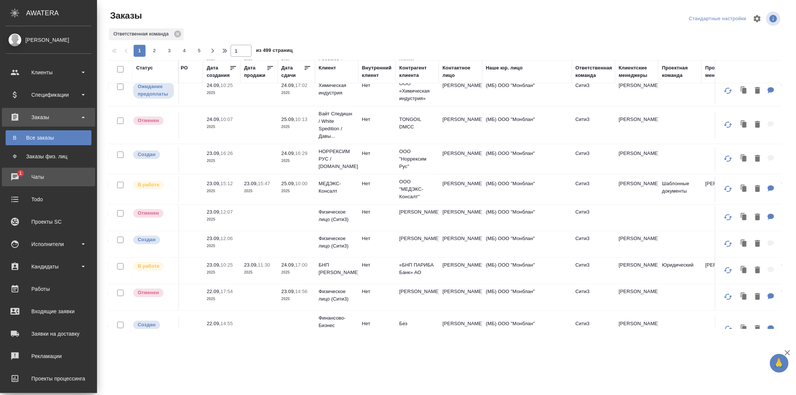
click at [29, 177] on div "Чаты" at bounding box center [49, 176] width 86 height 11
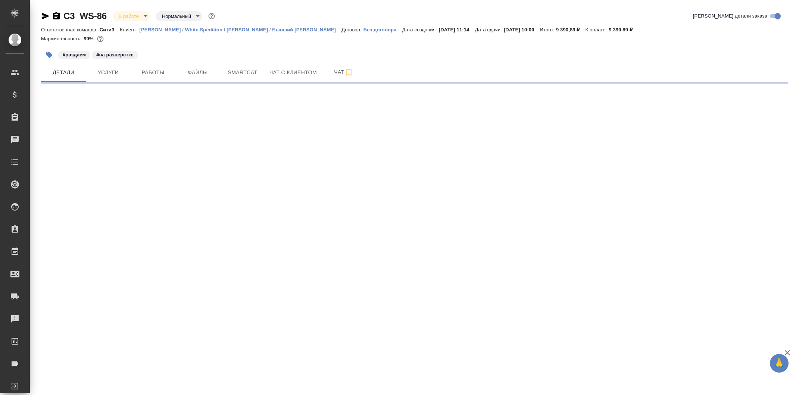
select select "RU"
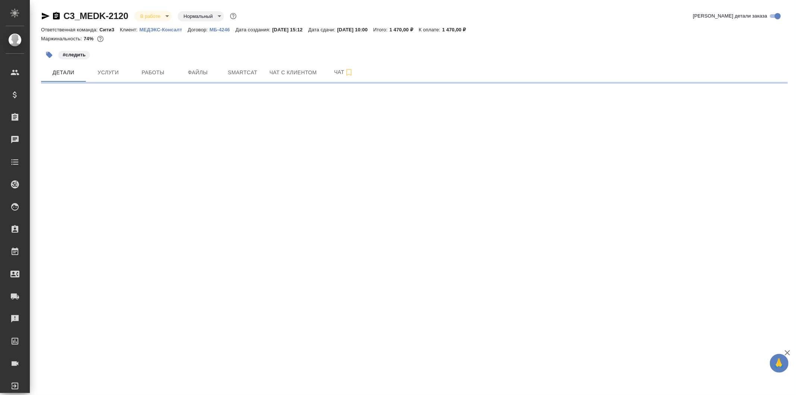
select select "RU"
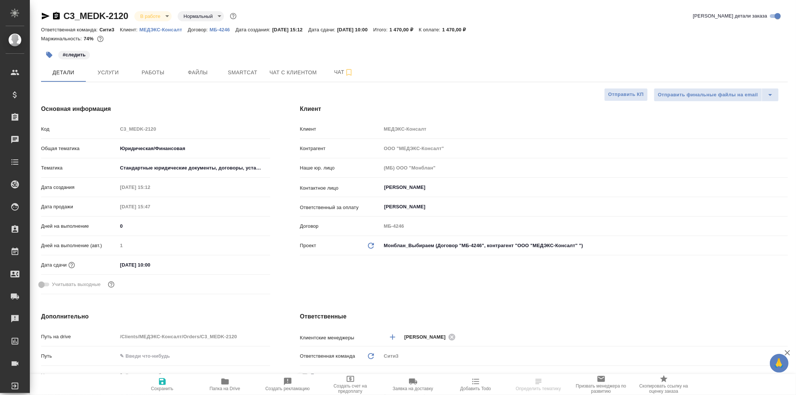
type textarea "x"
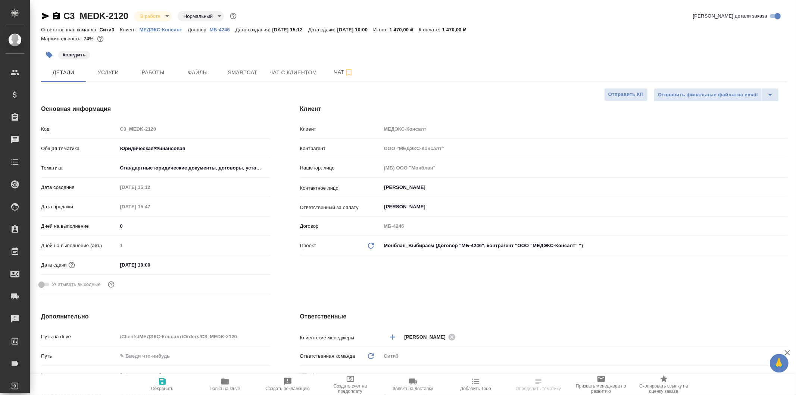
type textarea "x"
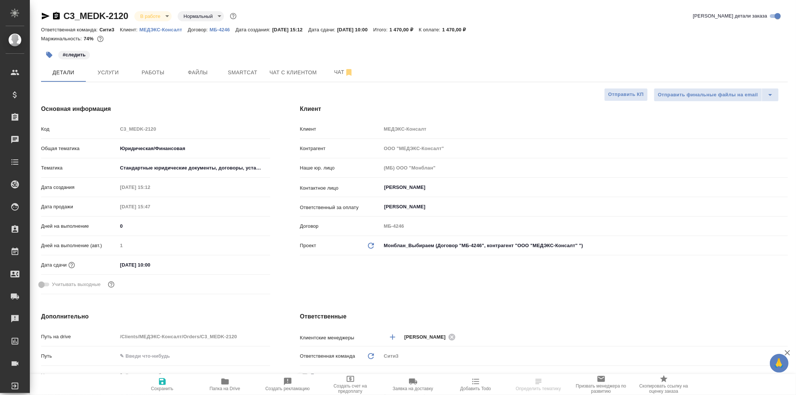
type textarea "x"
select select "RU"
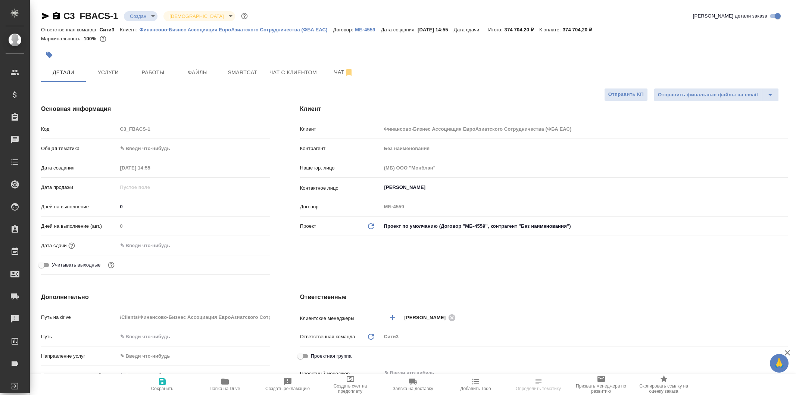
select select "RU"
type textarea "x"
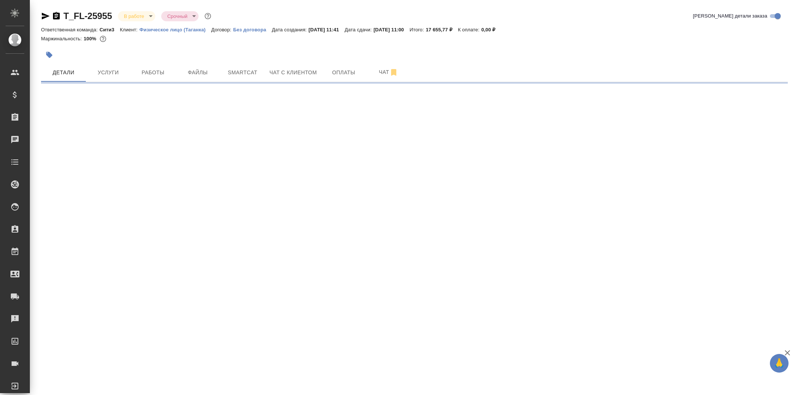
select select "RU"
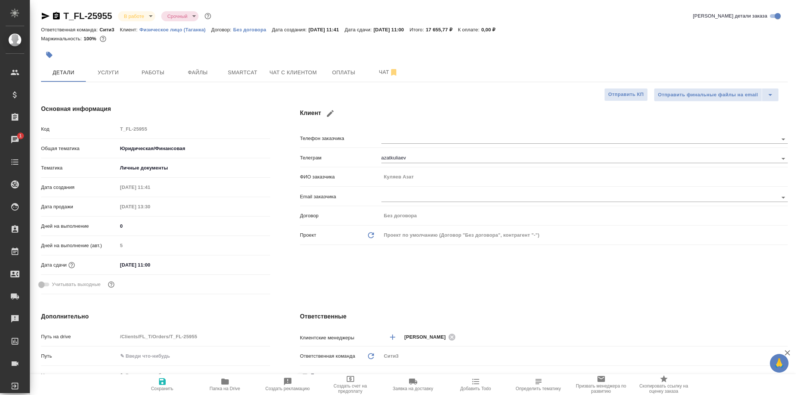
type textarea "x"
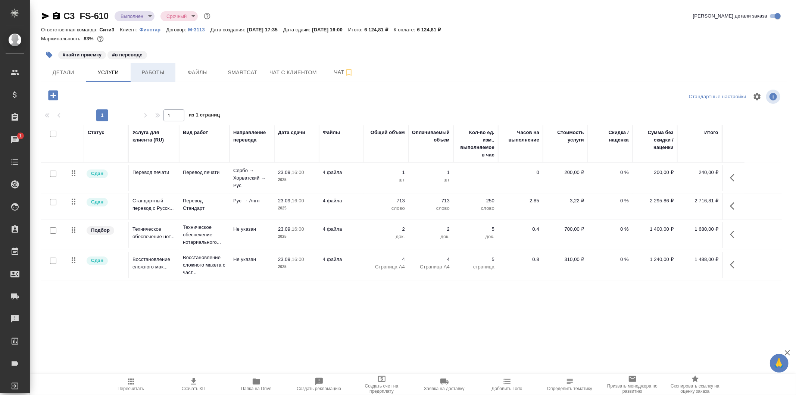
click at [160, 71] on span "Работы" at bounding box center [153, 72] width 36 height 9
